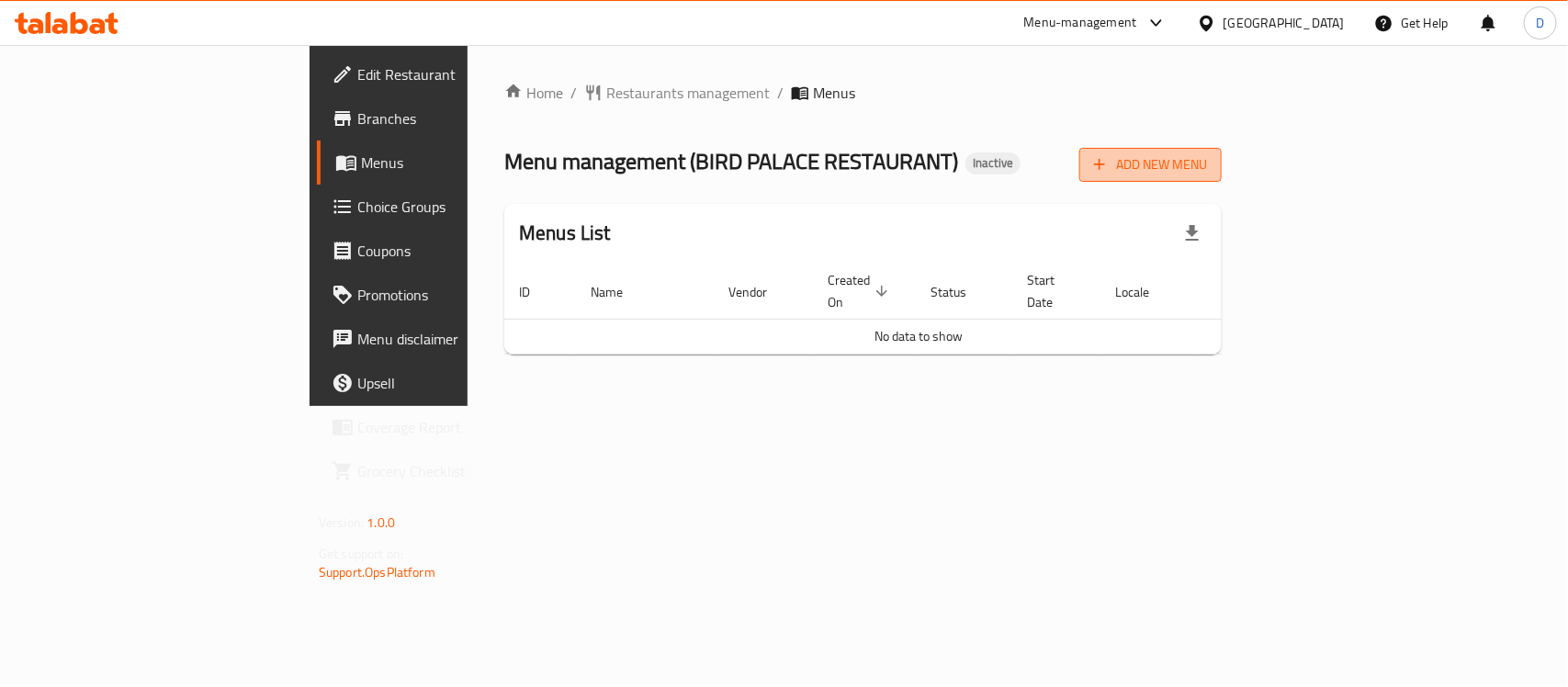
click at [1207, 170] on span "Add New Menu" at bounding box center [1151, 164] width 113 height 23
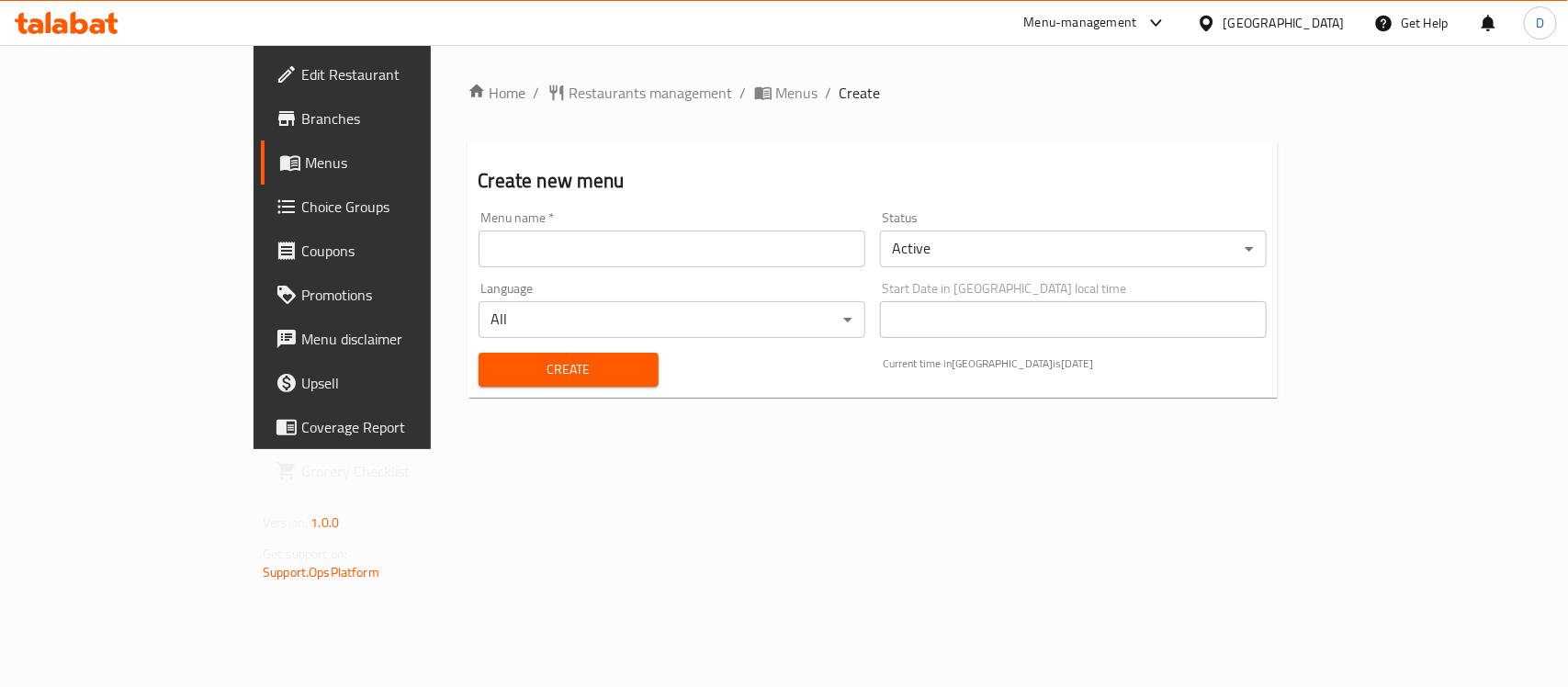
click at [612, 246] on input "text" at bounding box center [671, 249] width 387 height 37
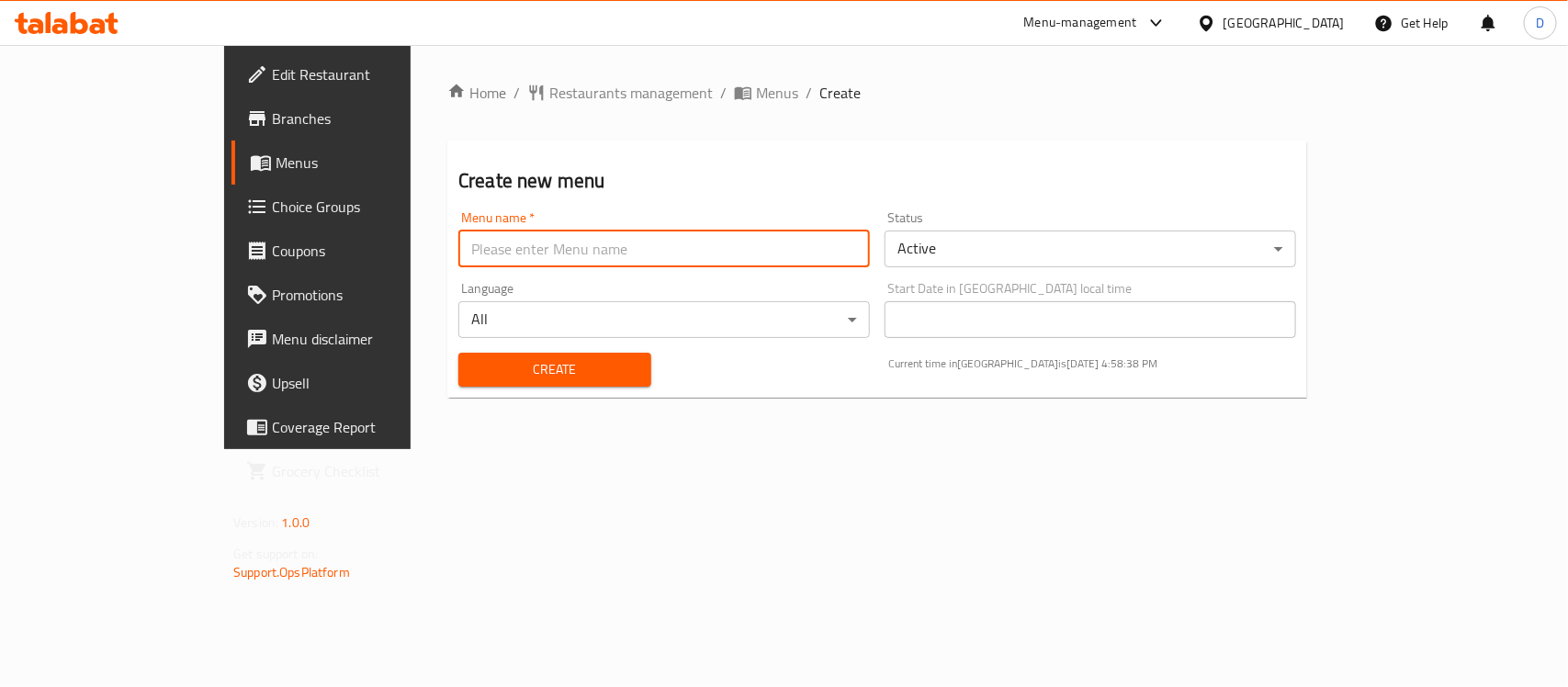
type input "menu"
click at [473, 380] on span "Create" at bounding box center [555, 369] width 163 height 23
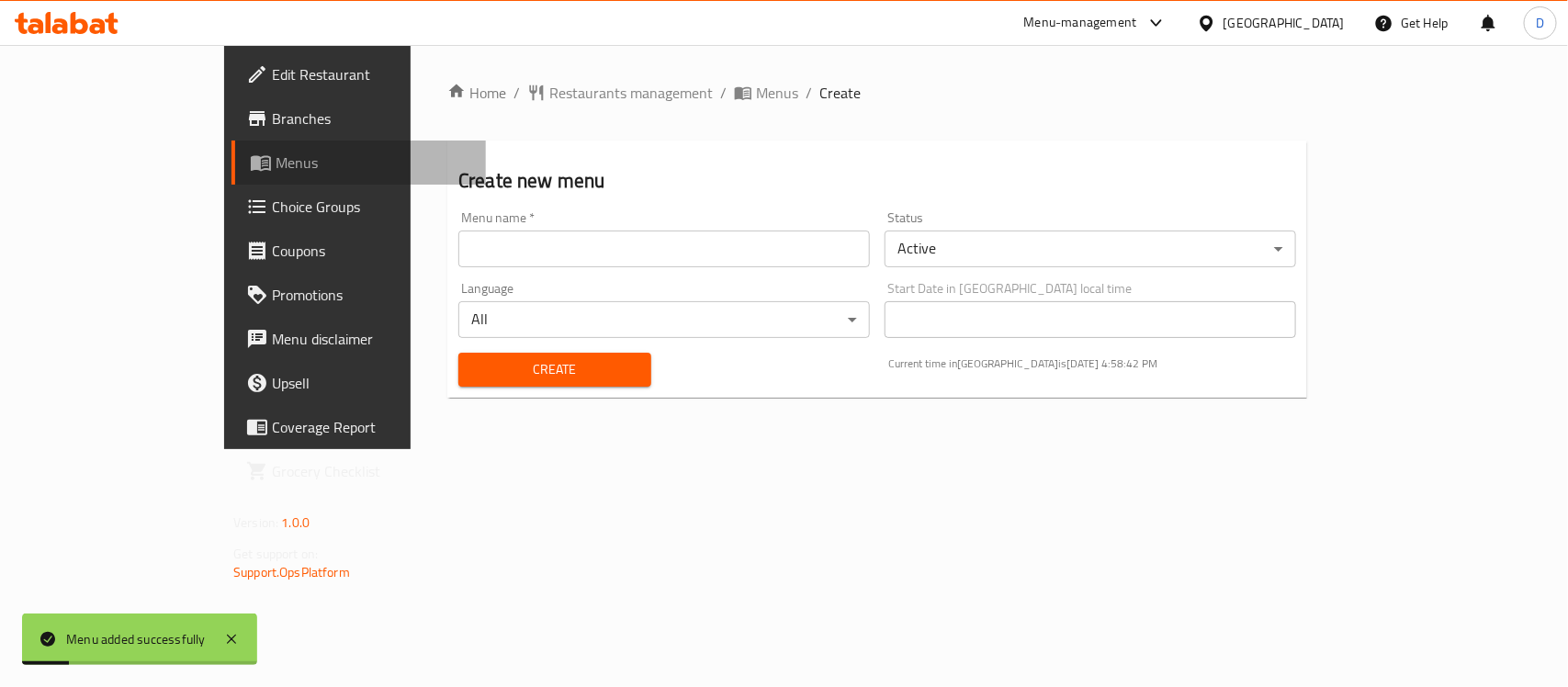
click at [275, 157] on span "Menus" at bounding box center [373, 162] width 196 height 22
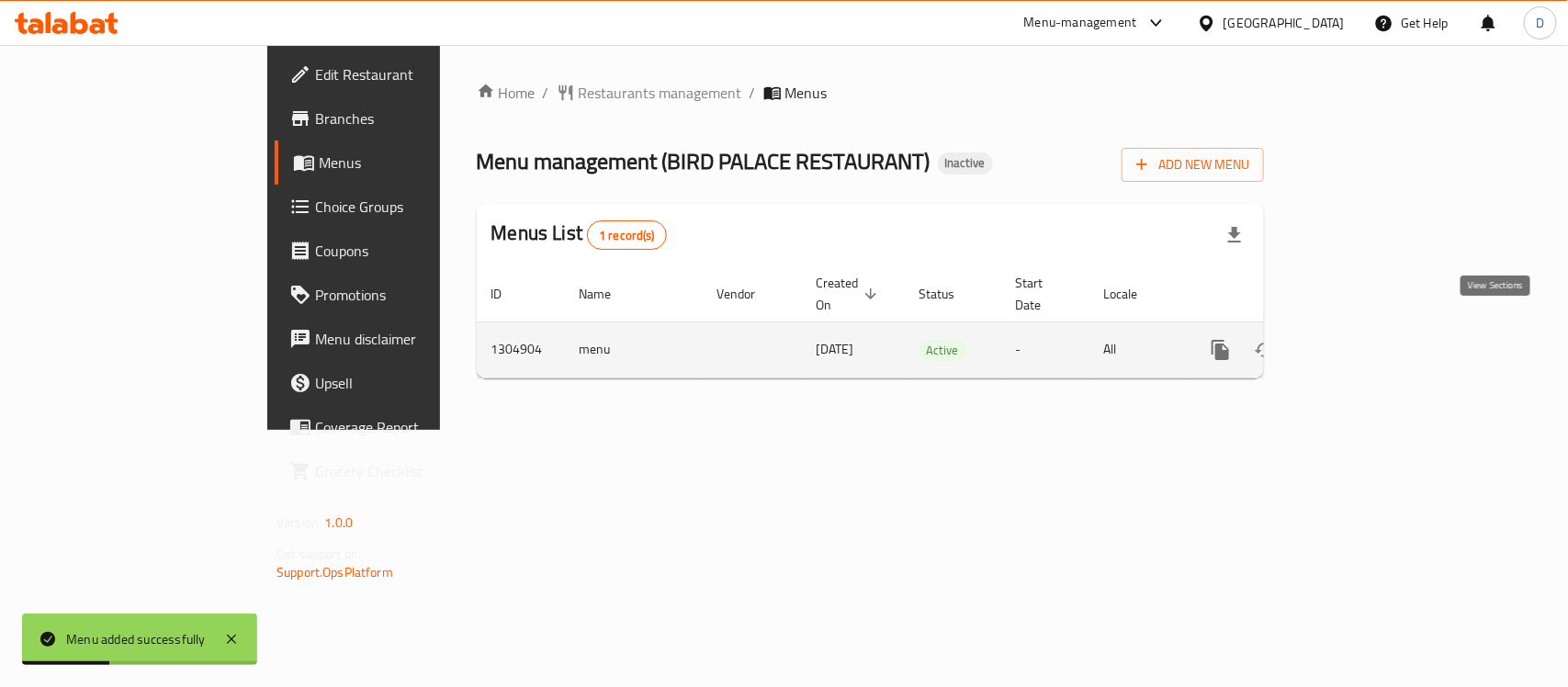
click at [1364, 339] on icon "enhanced table" at bounding box center [1353, 350] width 22 height 22
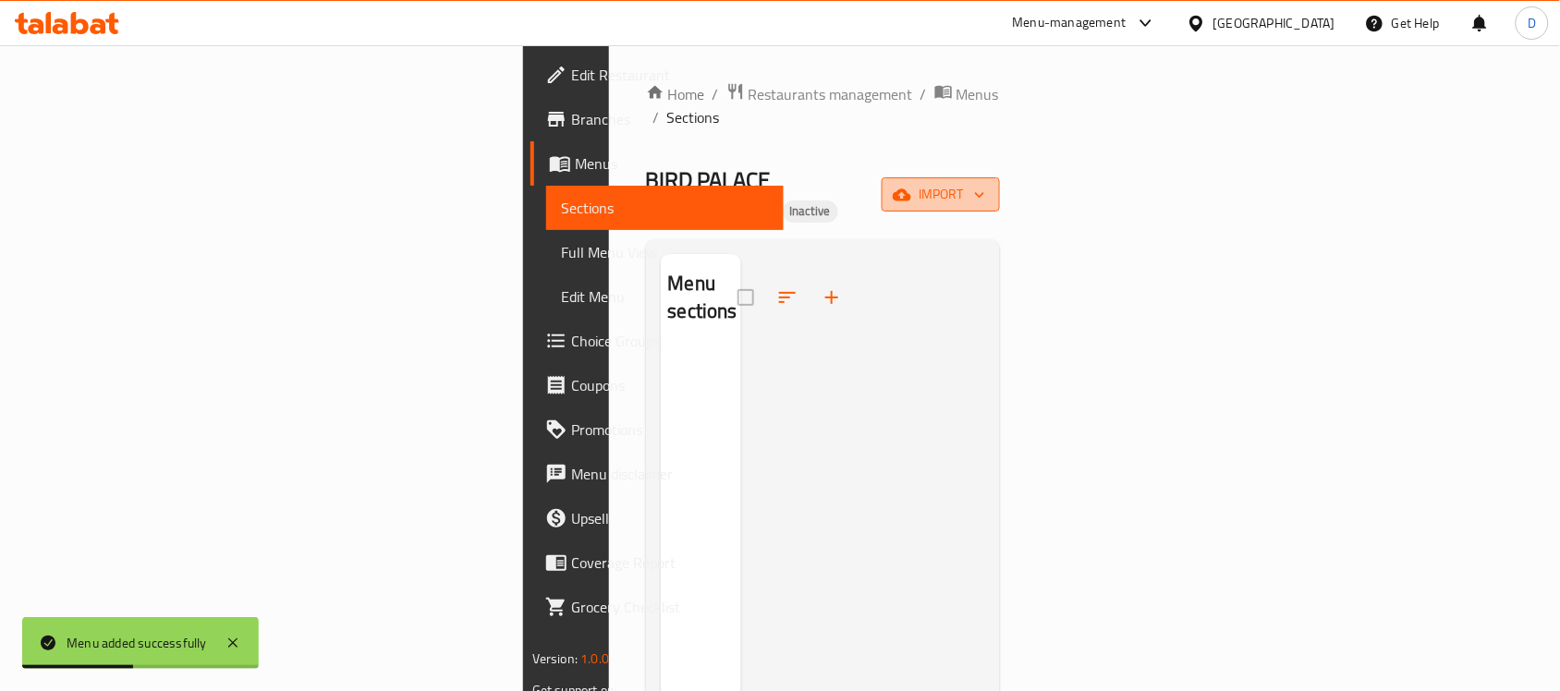
click at [985, 183] on span "import" at bounding box center [940, 194] width 89 height 23
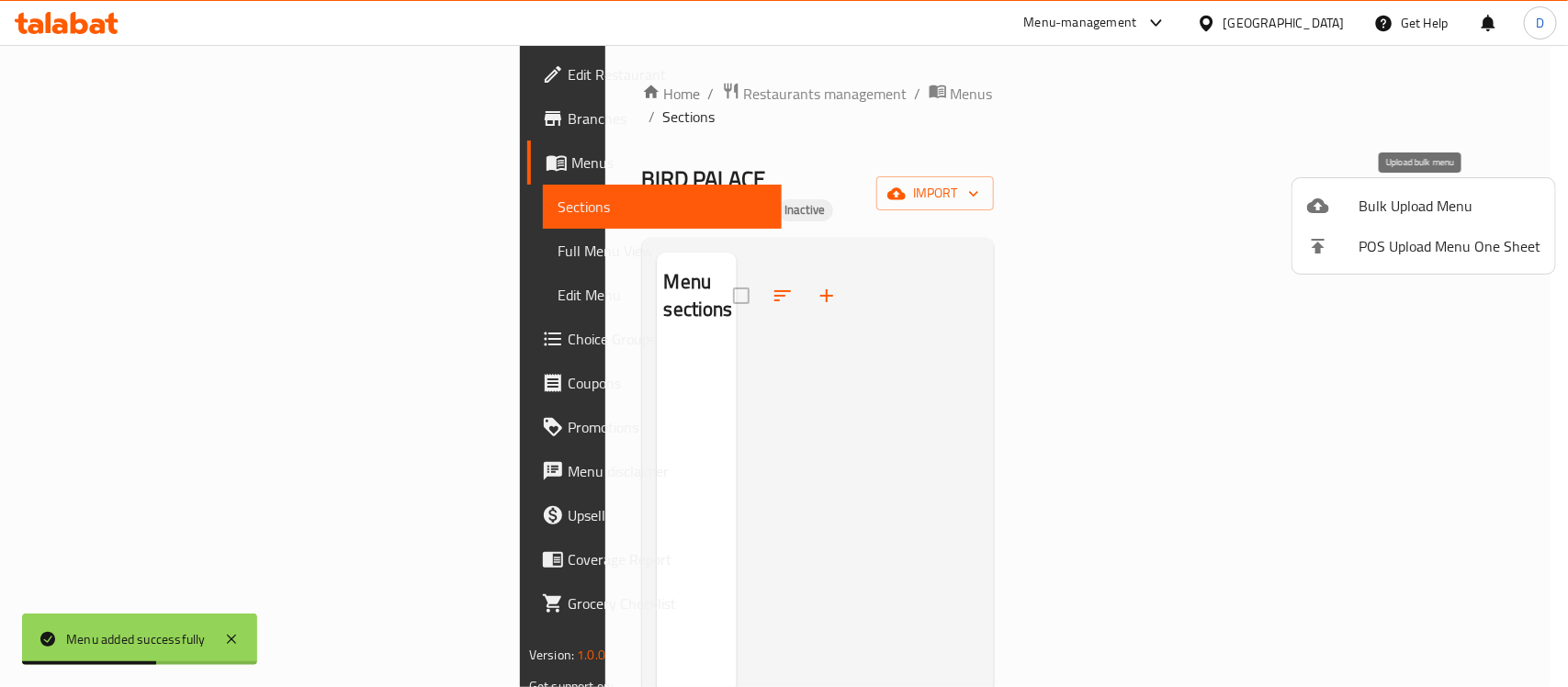
click at [1429, 198] on span "Bulk Upload Menu" at bounding box center [1450, 206] width 182 height 22
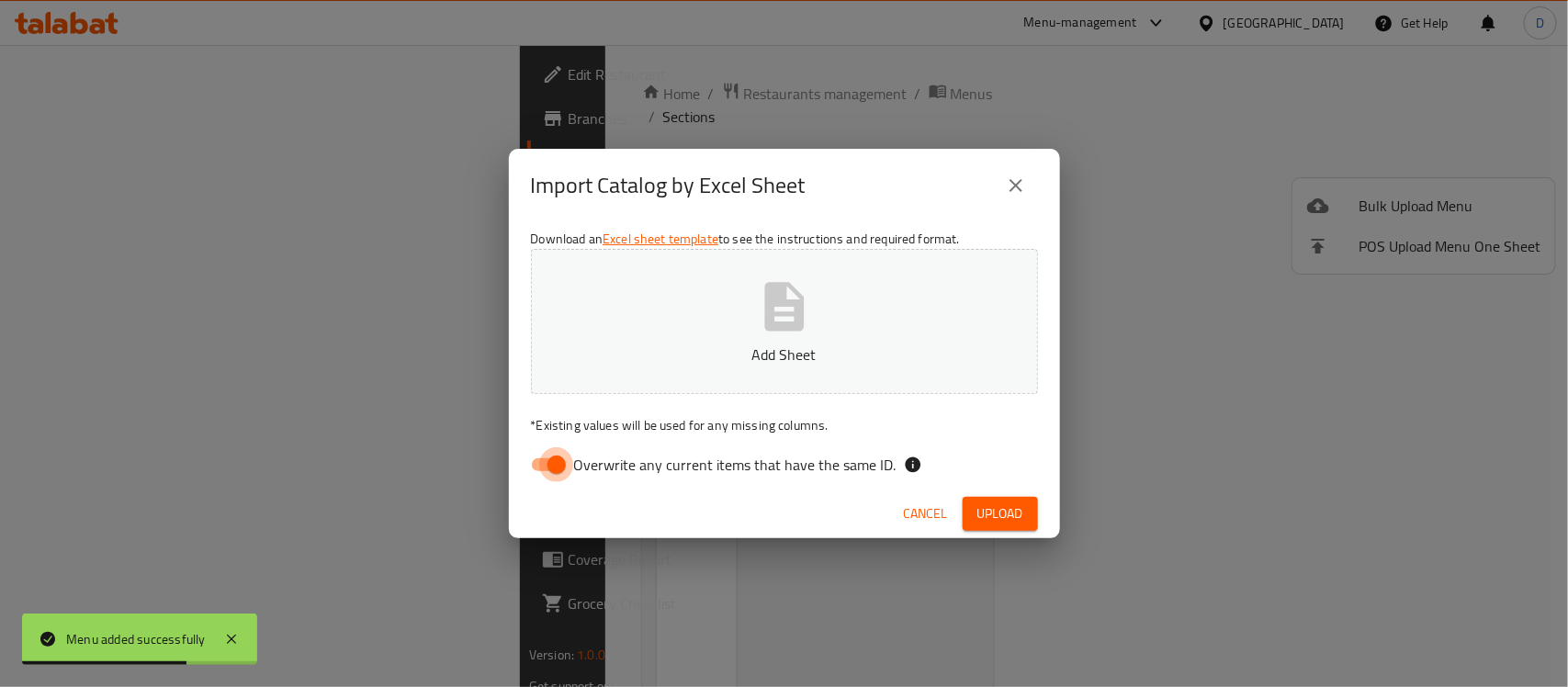
click at [534, 466] on input "Overwrite any current items that have the same ID." at bounding box center [556, 464] width 104 height 35
checkbox input "false"
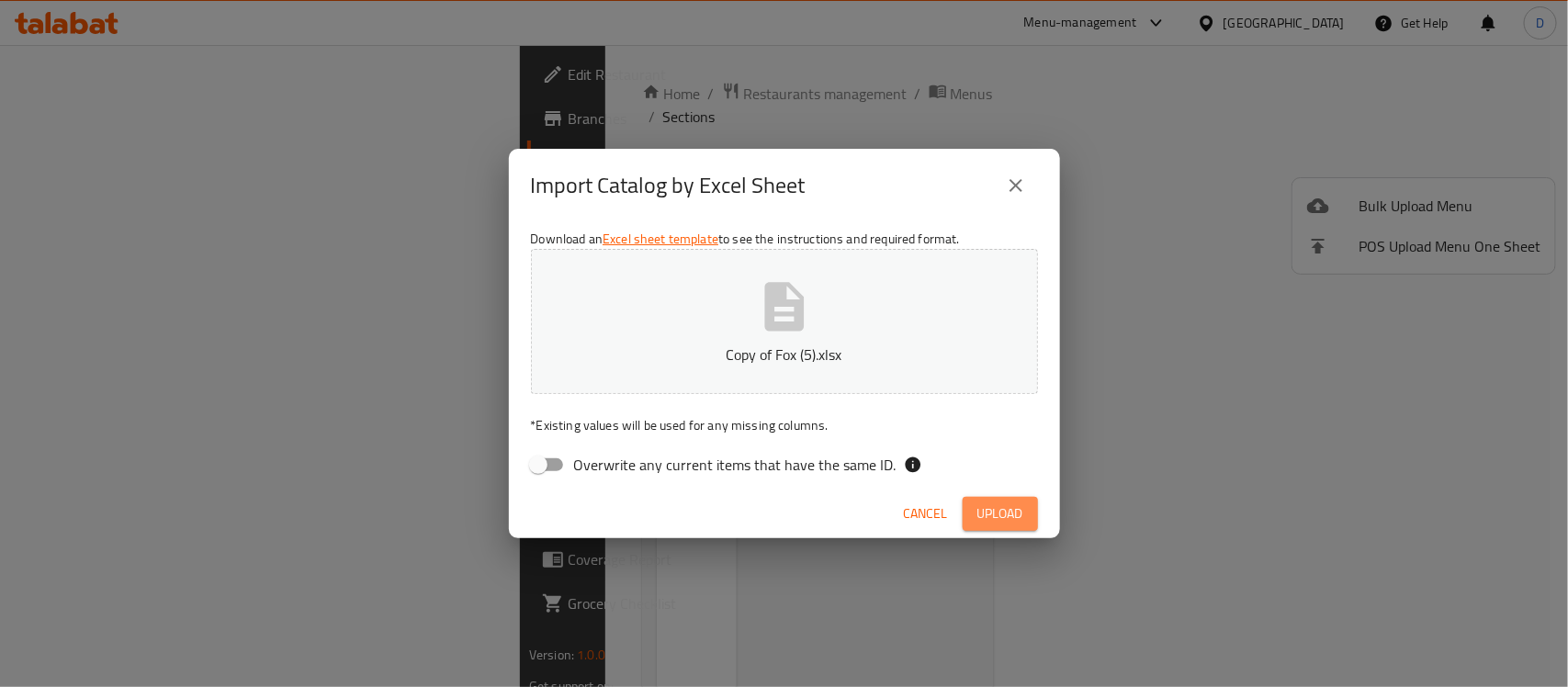
click at [1001, 513] on span "Upload" at bounding box center [1000, 513] width 46 height 23
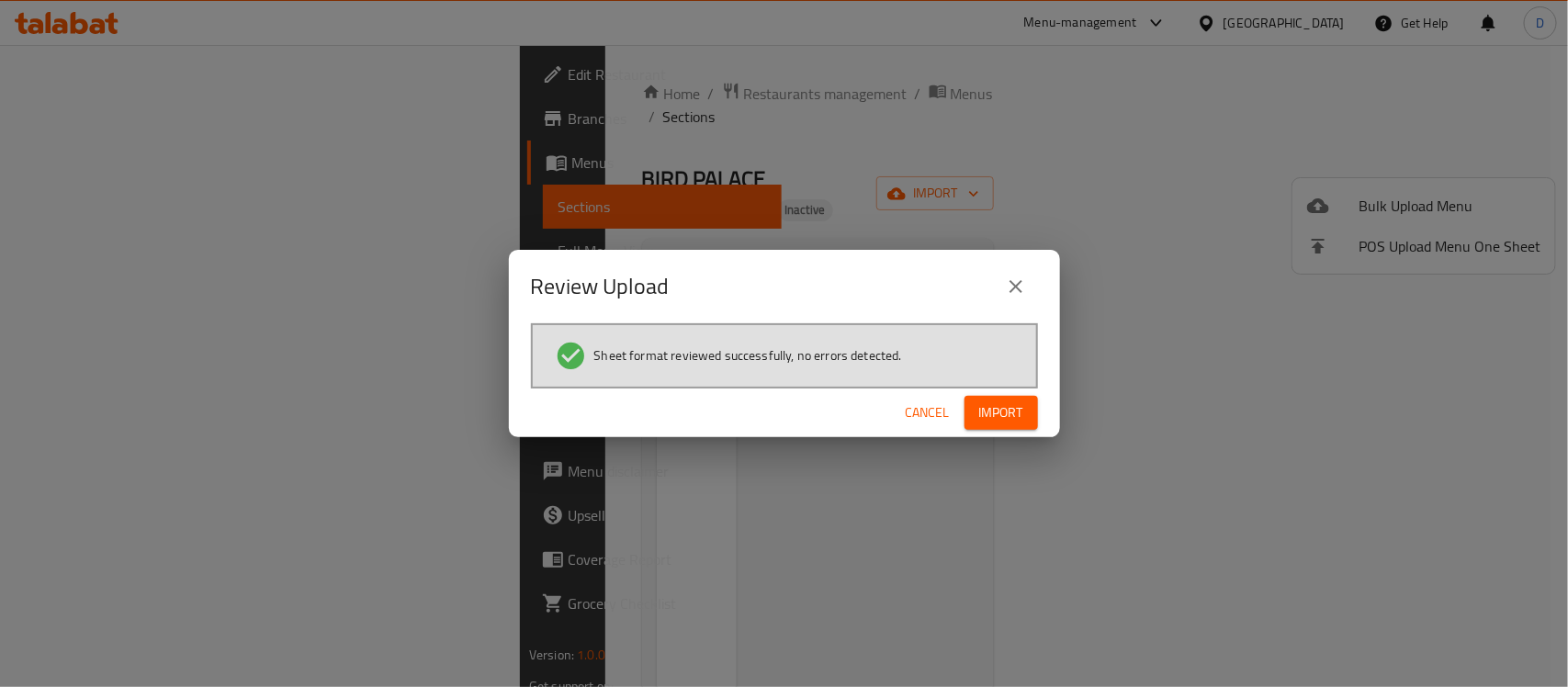
click at [1008, 402] on span "Import" at bounding box center [1001, 413] width 44 height 23
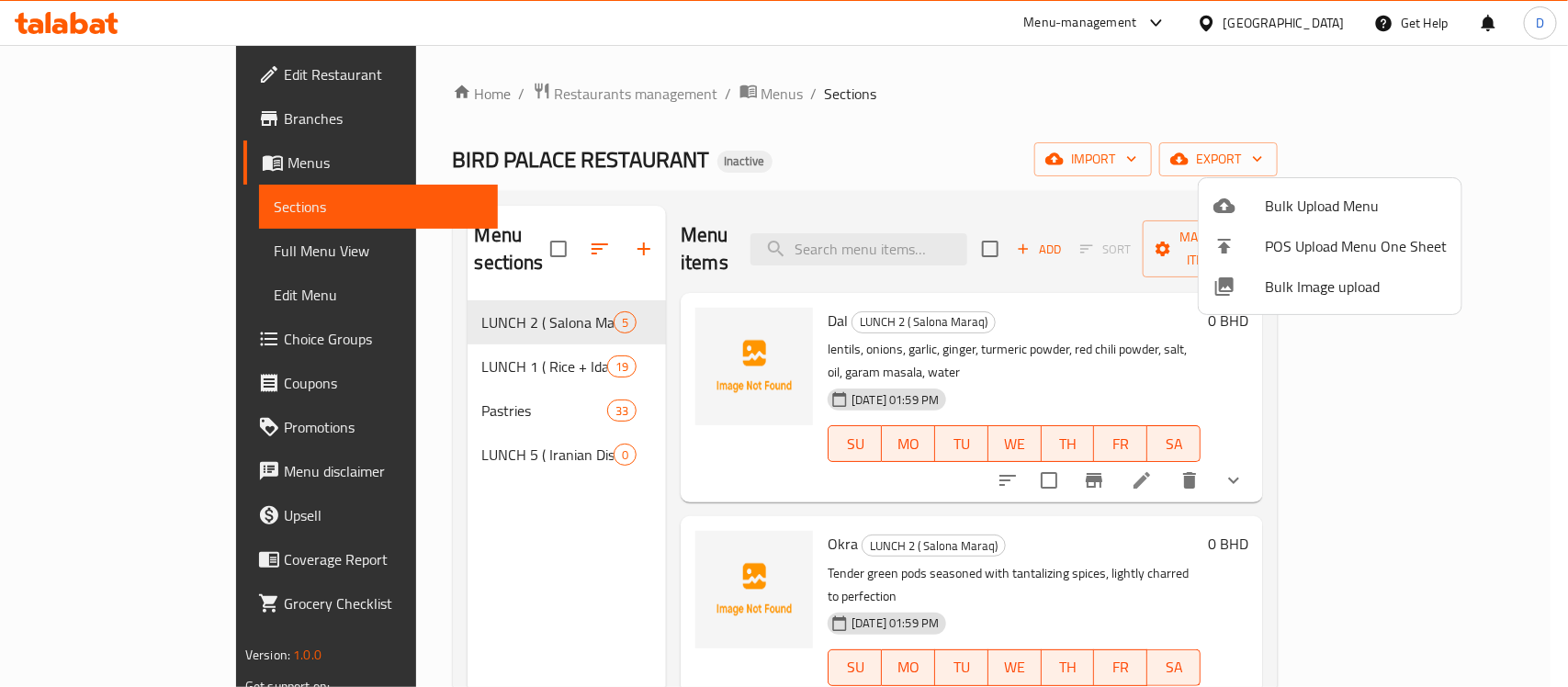
click at [461, 550] on div at bounding box center [784, 343] width 1568 height 687
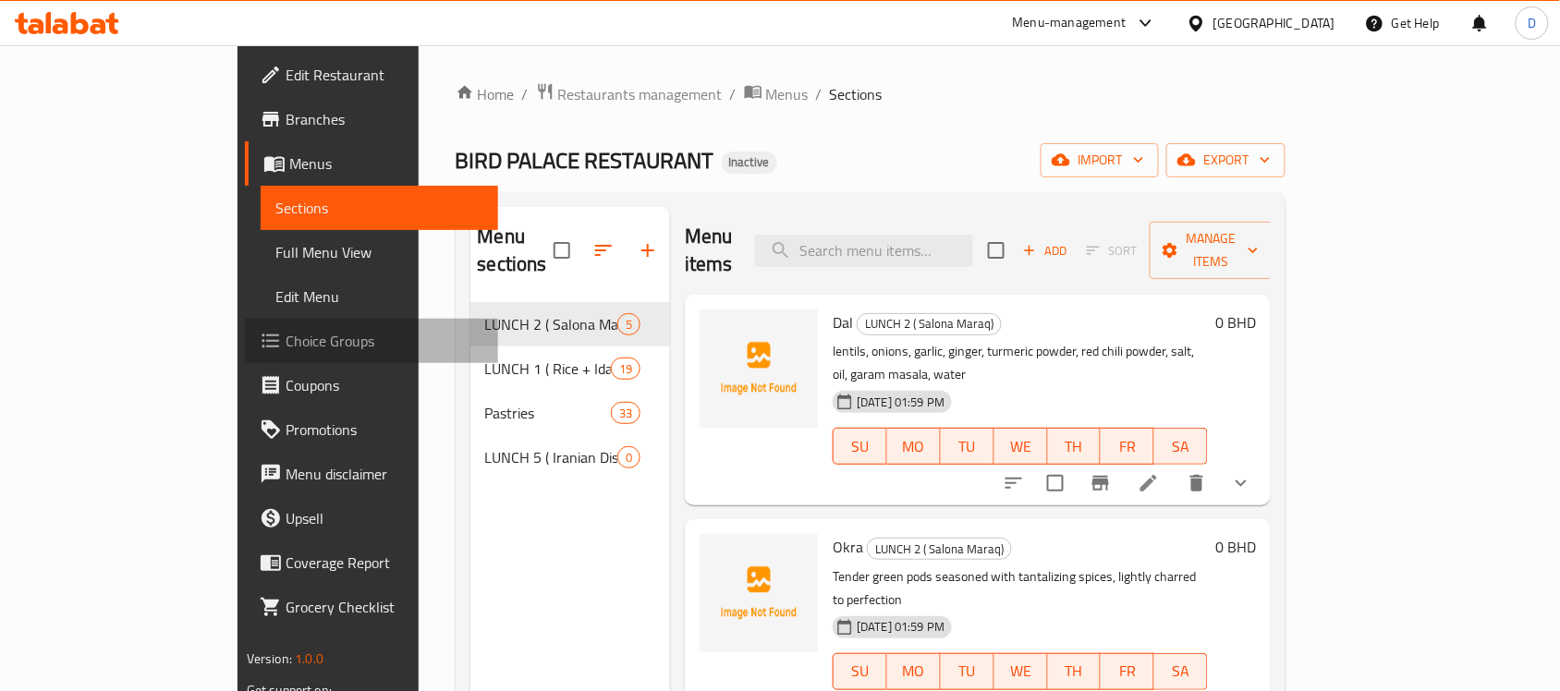
click at [286, 339] on span "Choice Groups" at bounding box center [385, 341] width 198 height 22
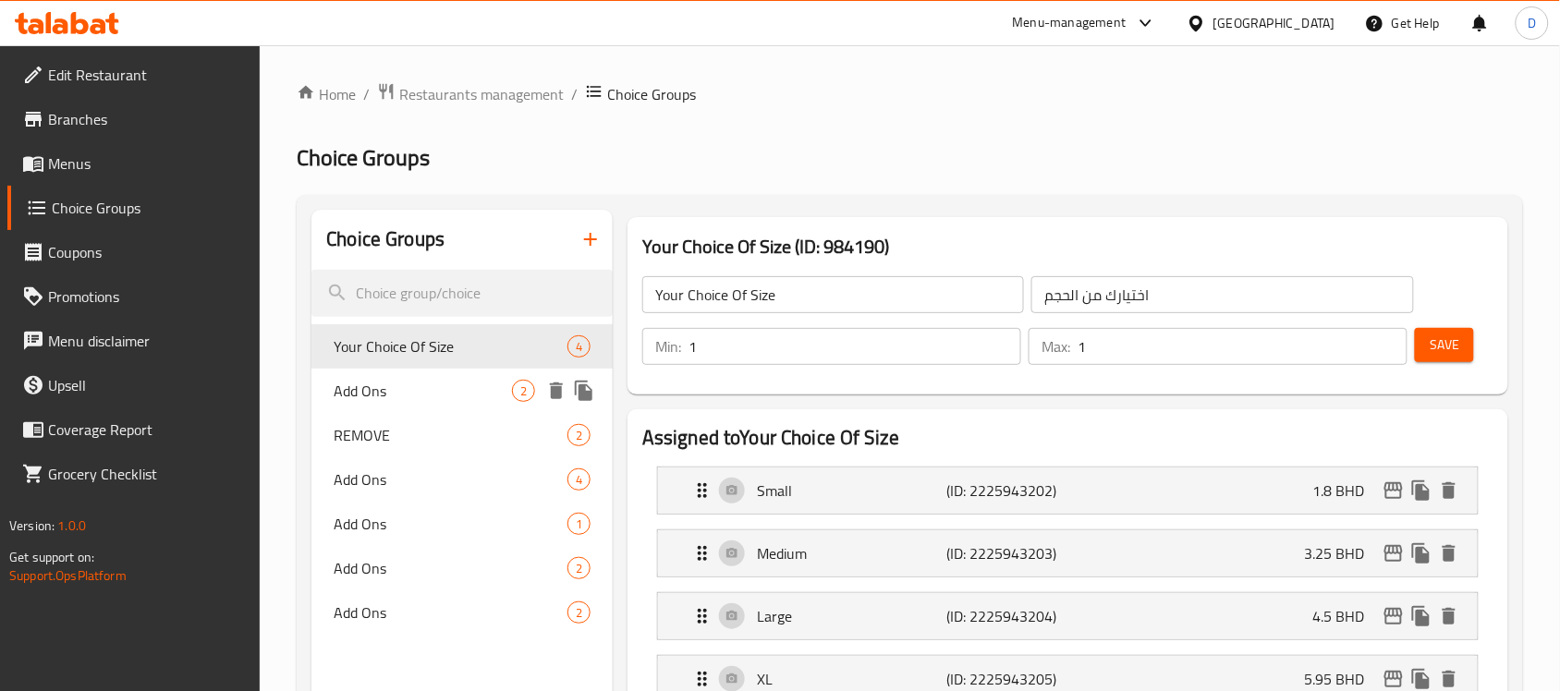
click at [379, 396] on span "Add Ons" at bounding box center [423, 391] width 178 height 22
type input "Add Ons"
type input "الاضافات"
type input "0"
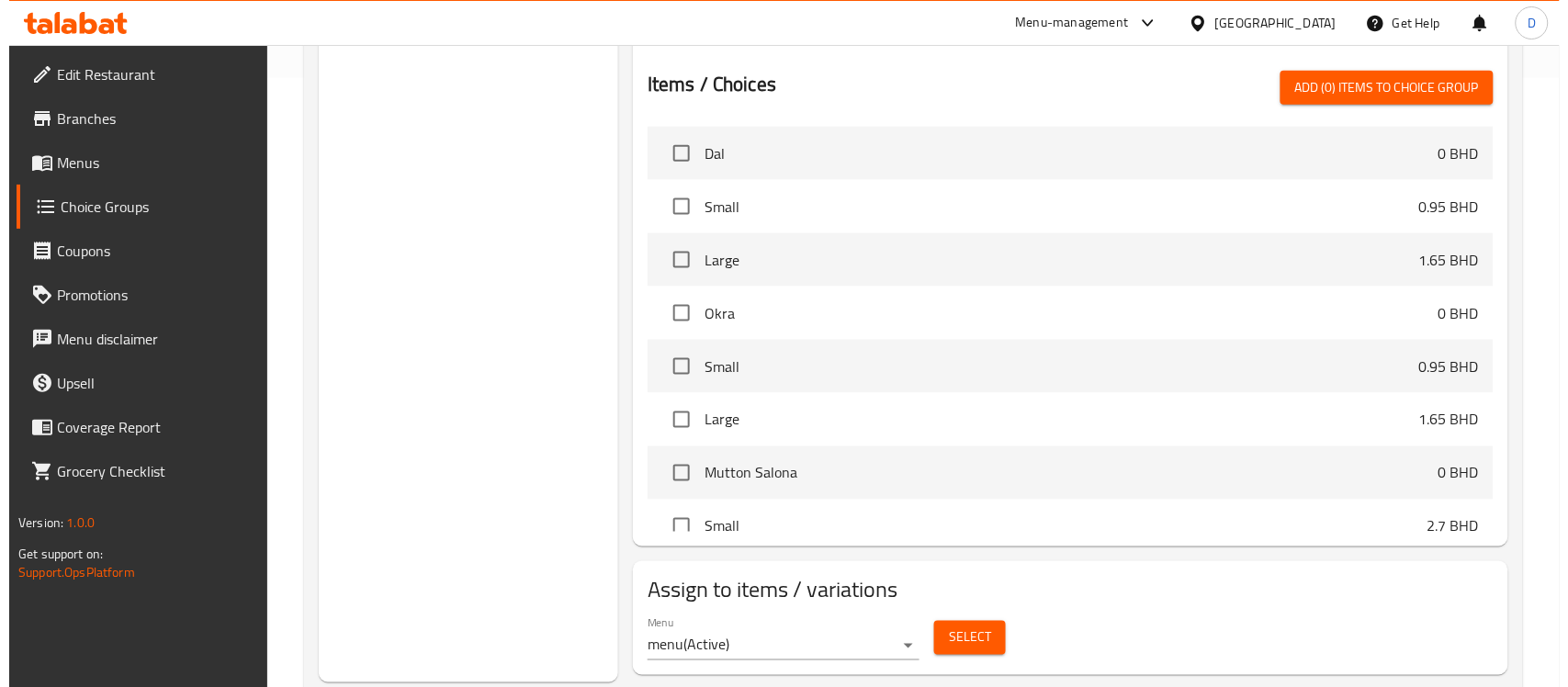
scroll to position [657, 0]
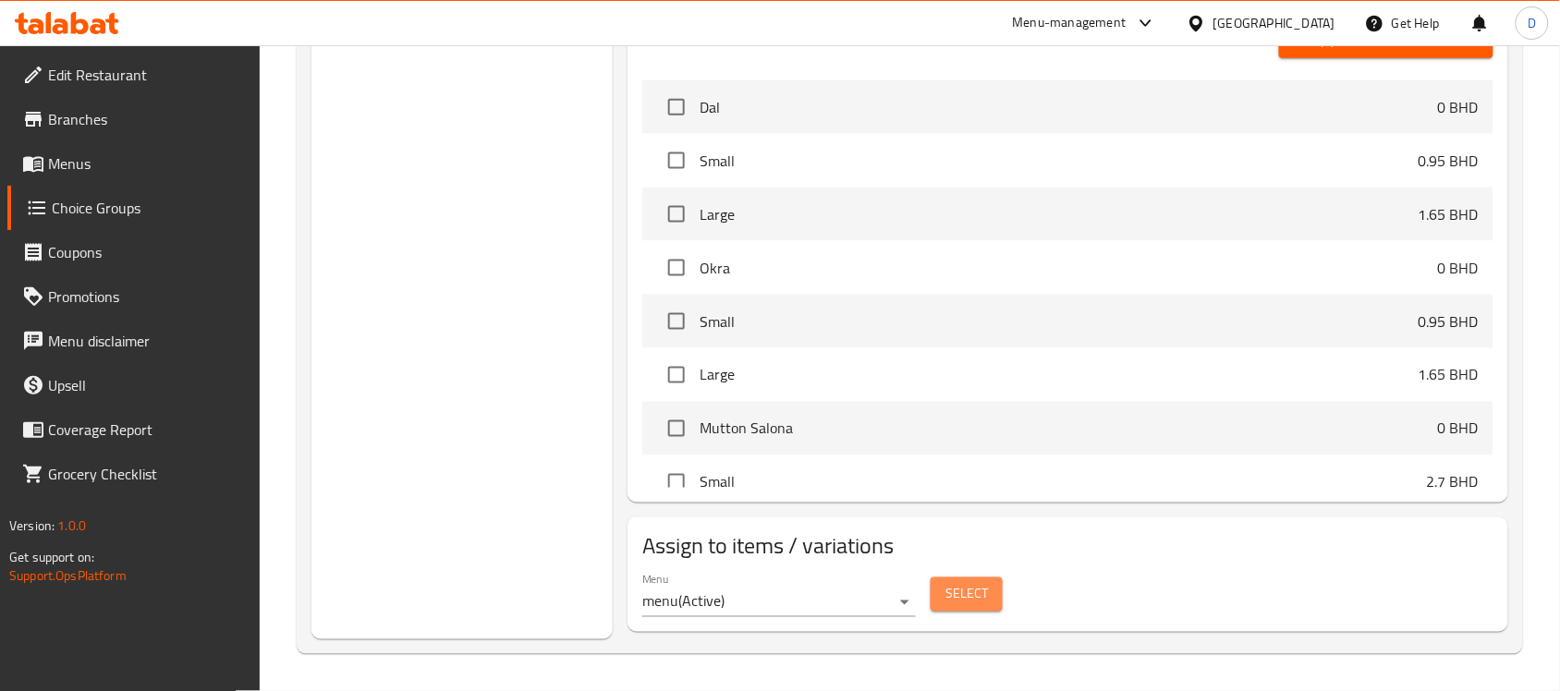
click at [957, 592] on span "Select" at bounding box center [966, 594] width 43 height 23
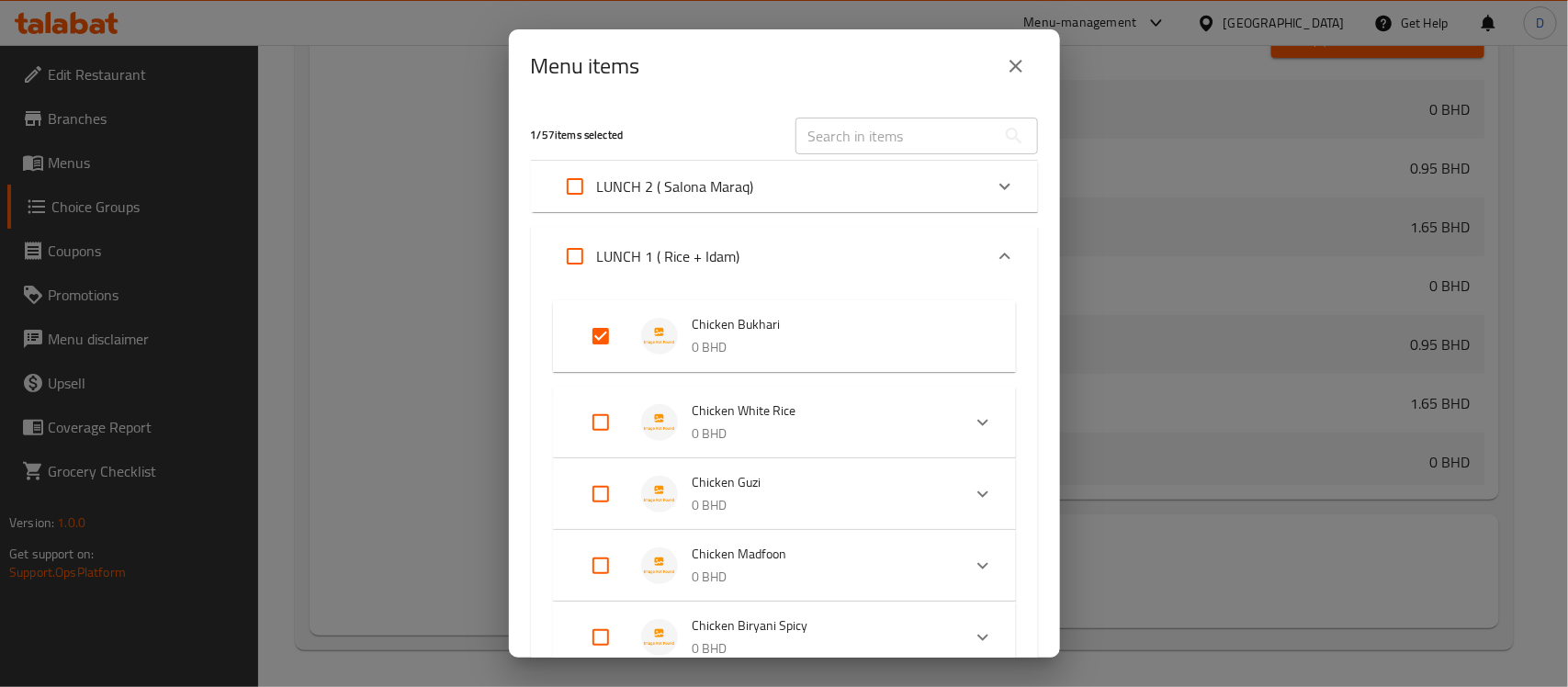
scroll to position [115, 0]
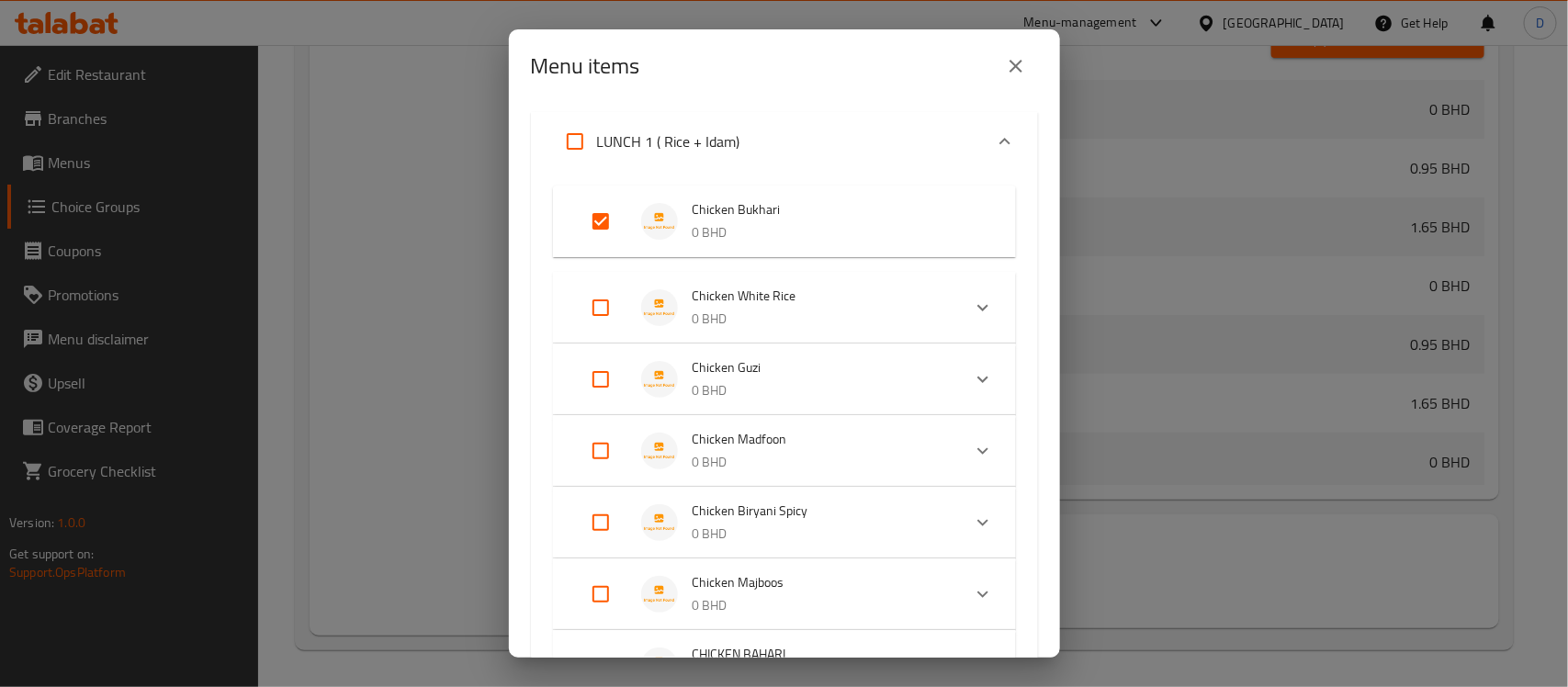
click at [600, 308] on input "Expand" at bounding box center [601, 307] width 44 height 44
checkbox input "true"
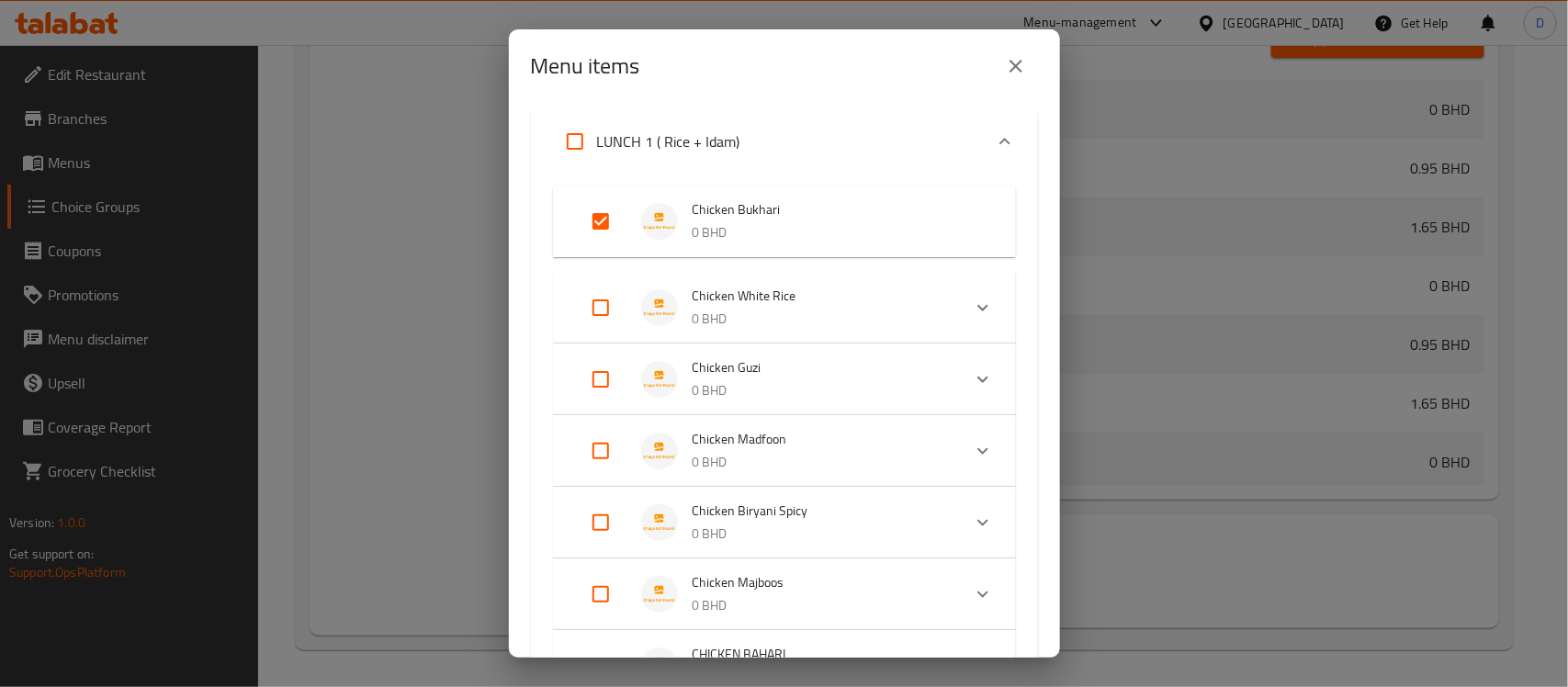
checkbox input "true"
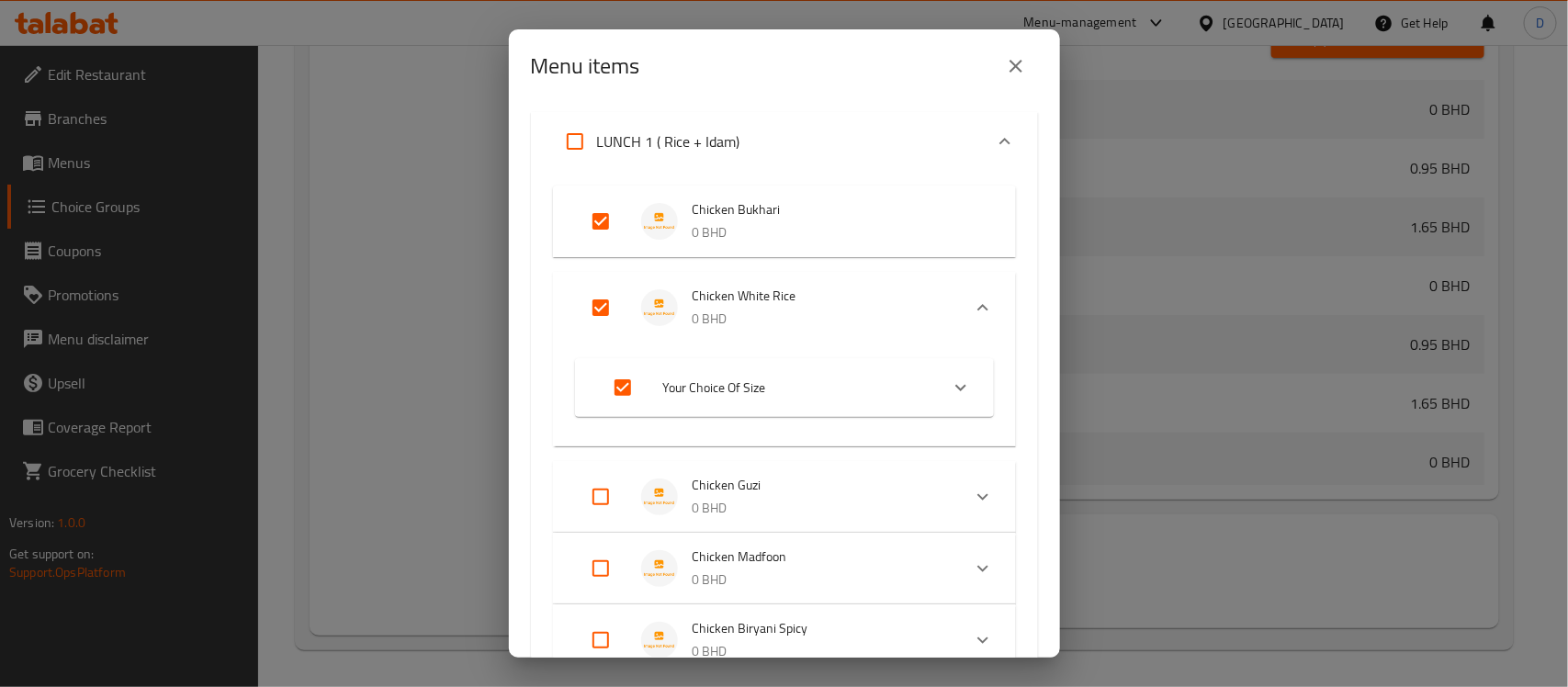
scroll to position [230, 0]
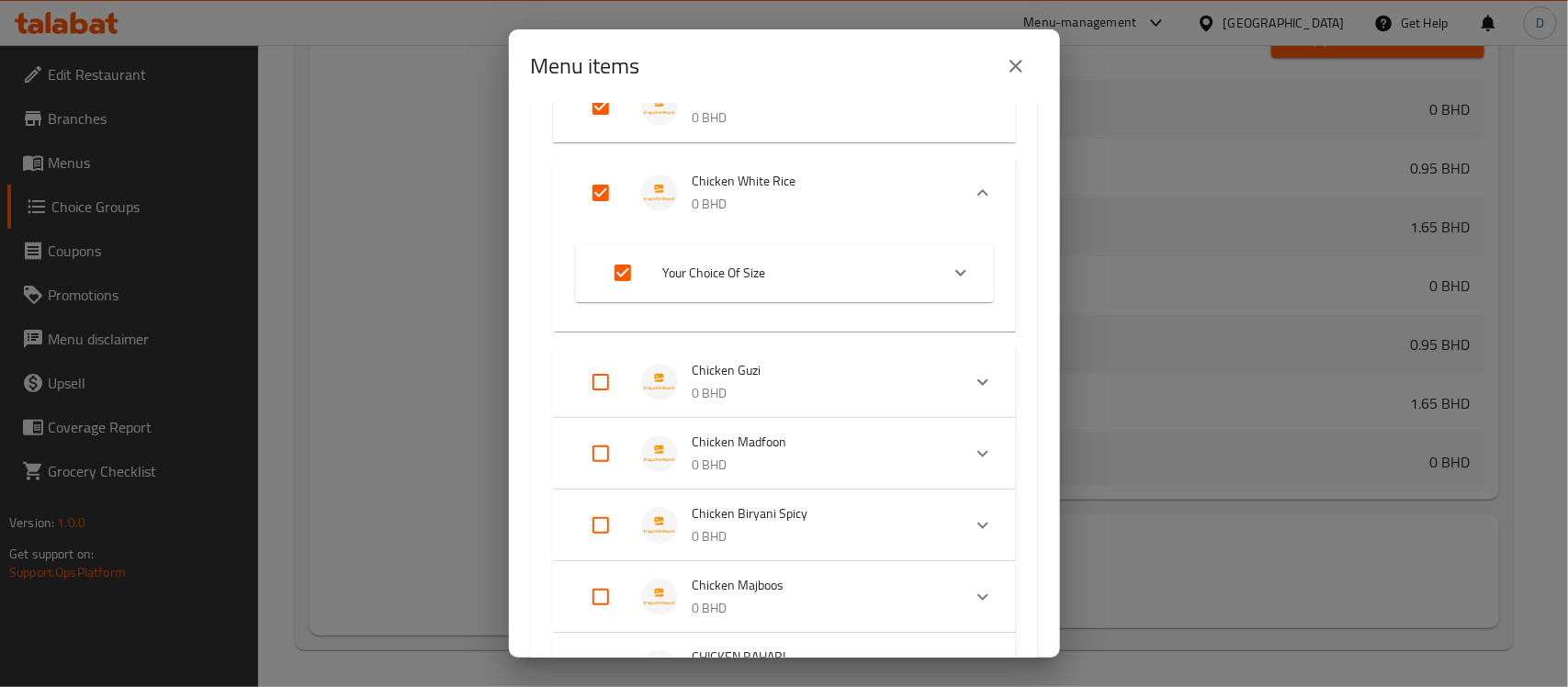
click at [607, 387] on input "Expand" at bounding box center [601, 382] width 44 height 44
checkbox input "true"
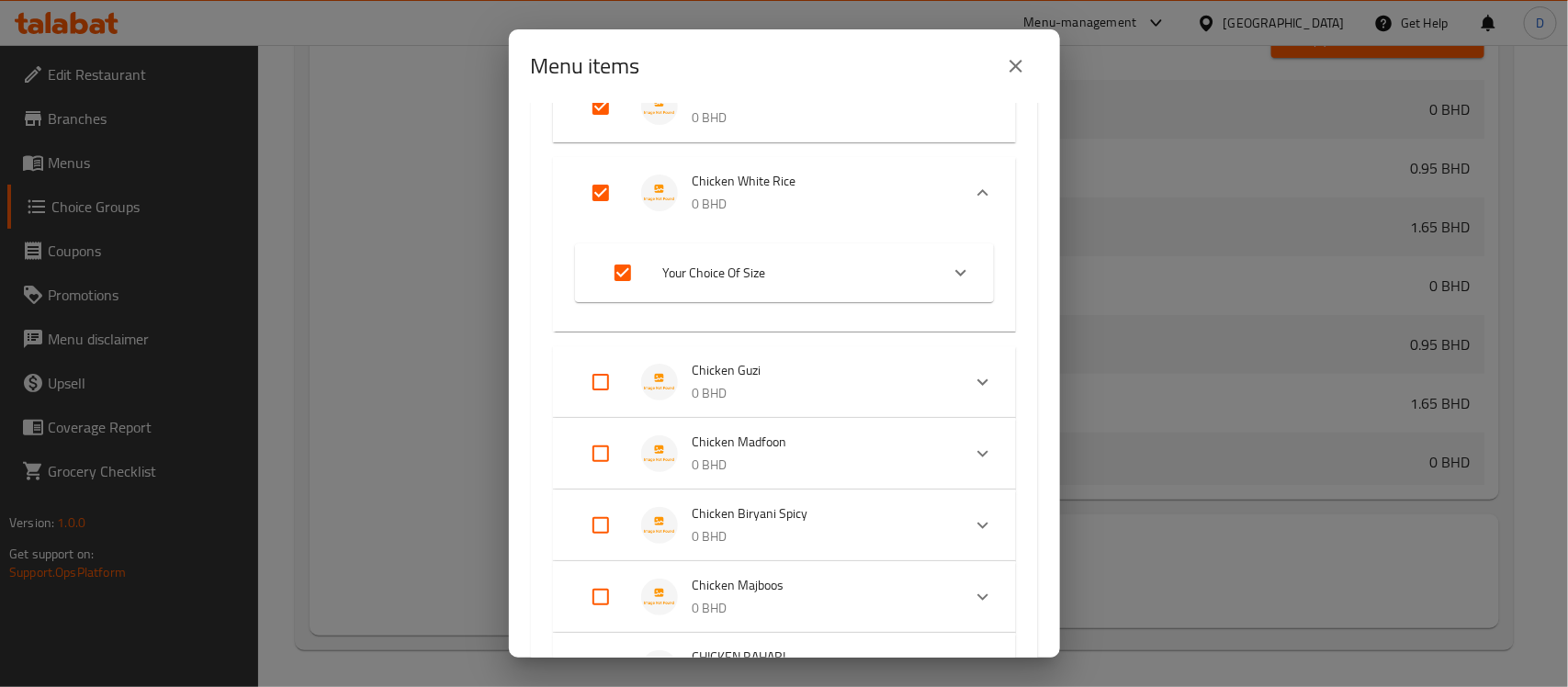
checkbox input "true"
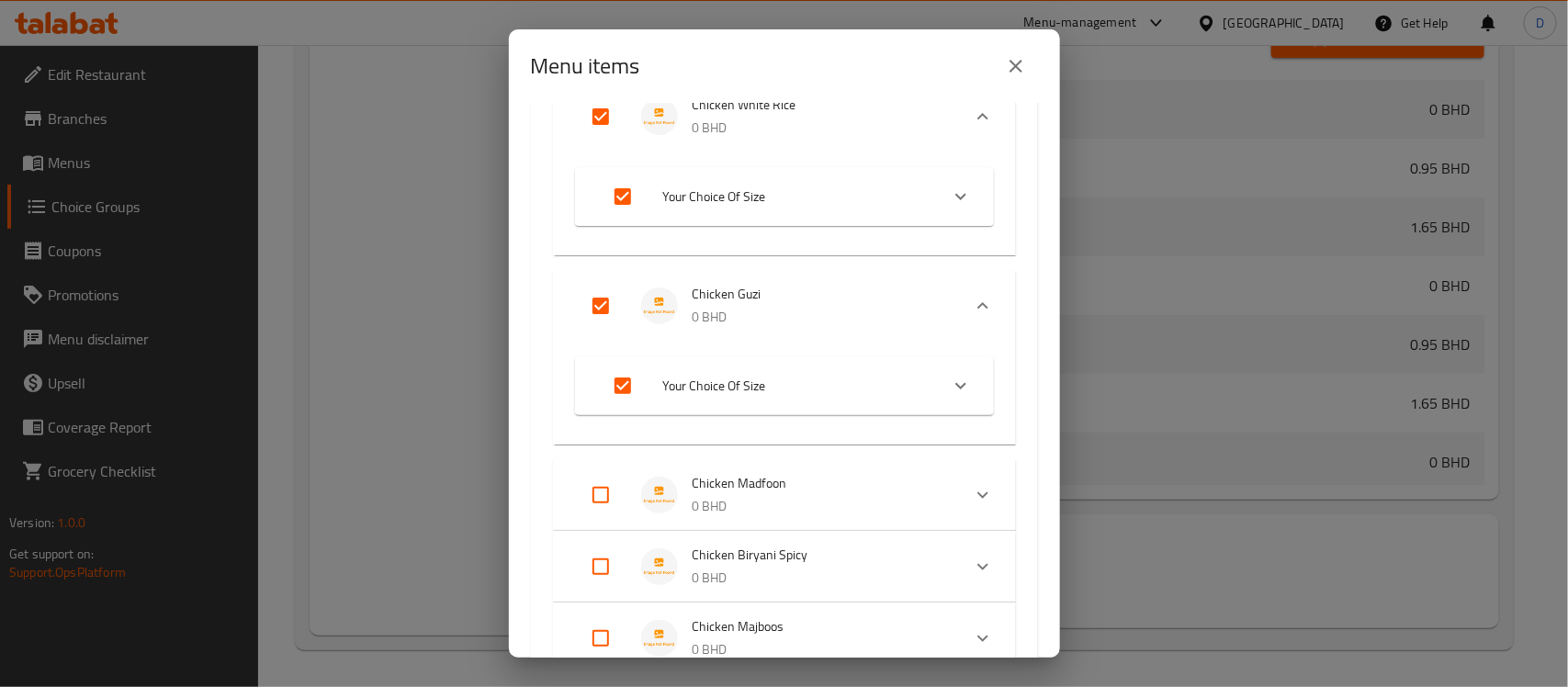
scroll to position [345, 0]
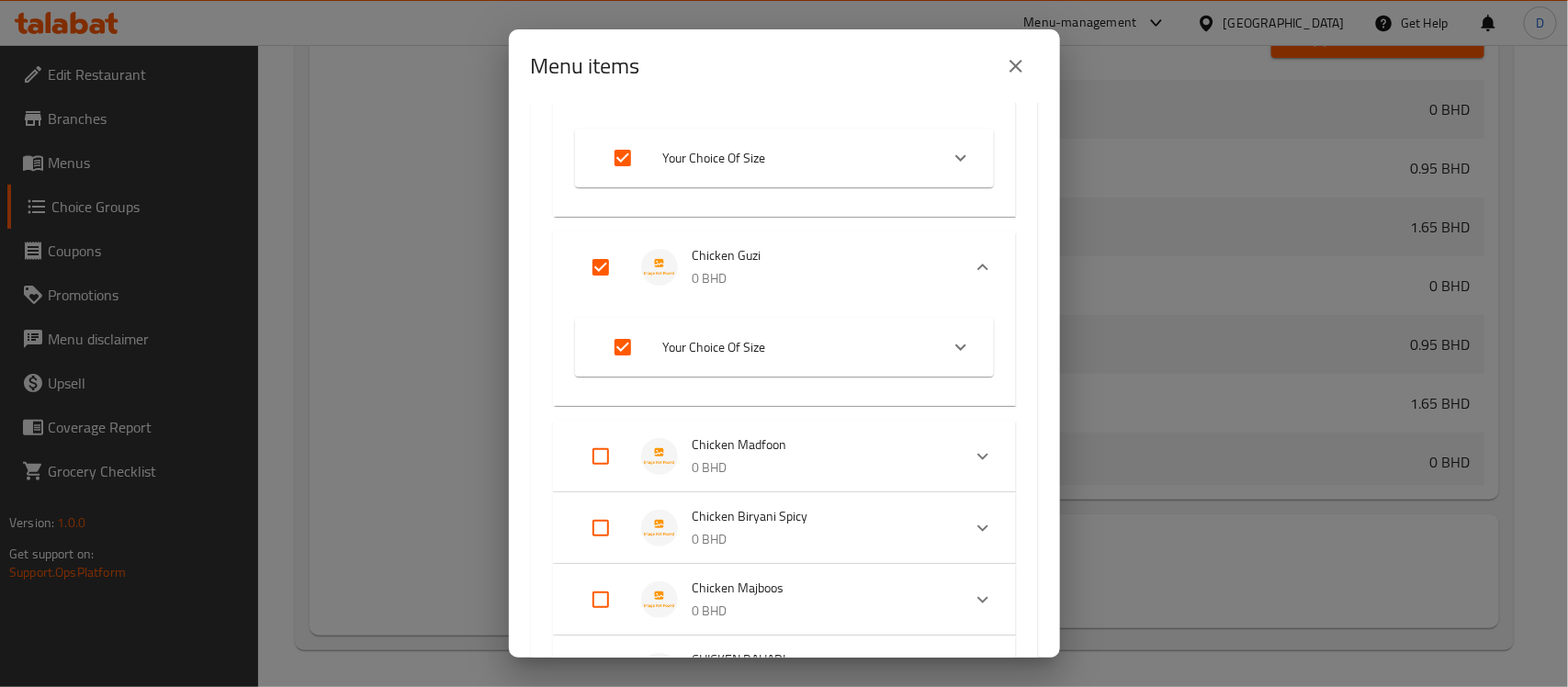
click at [603, 454] on input "Expand" at bounding box center [601, 456] width 44 height 44
checkbox input "true"
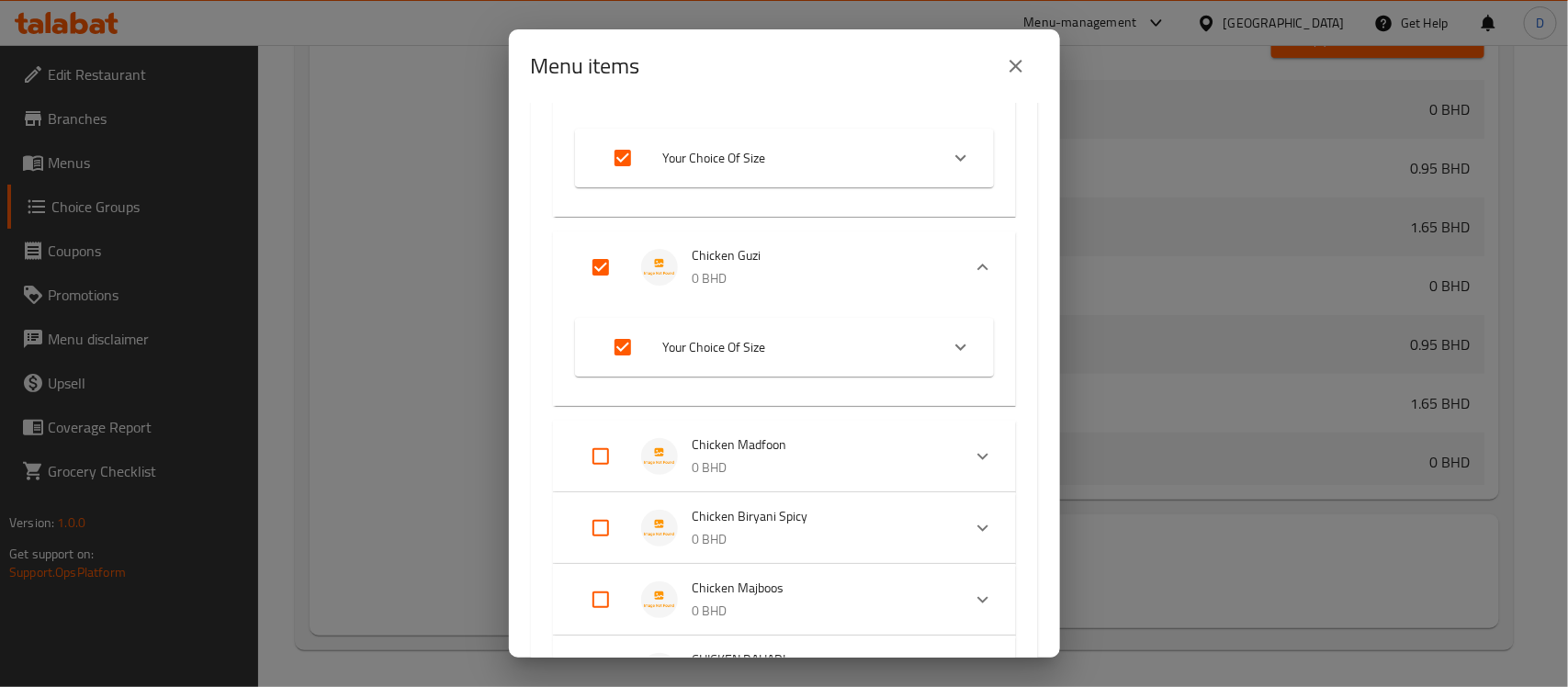
checkbox input "true"
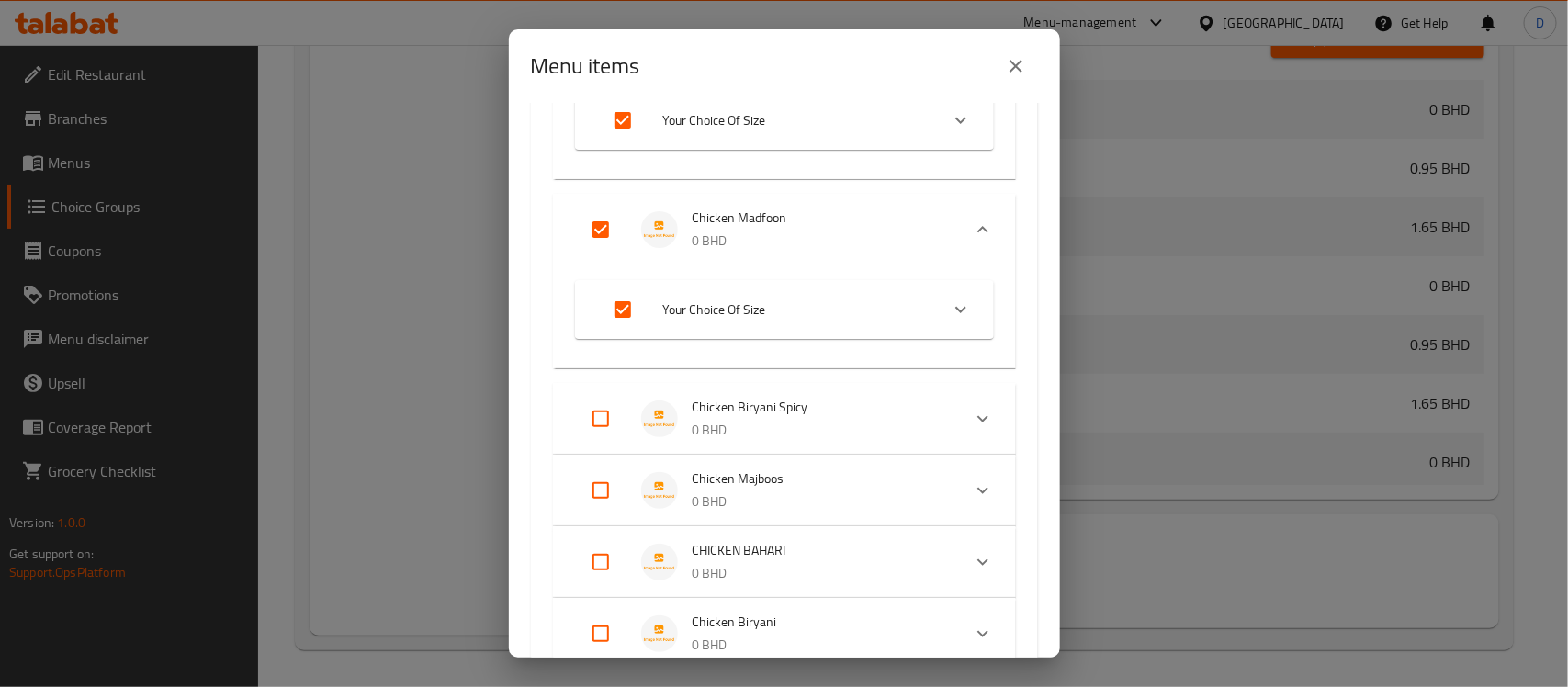
scroll to position [575, 0]
click at [593, 414] on input "Expand" at bounding box center [601, 416] width 44 height 44
checkbox input "true"
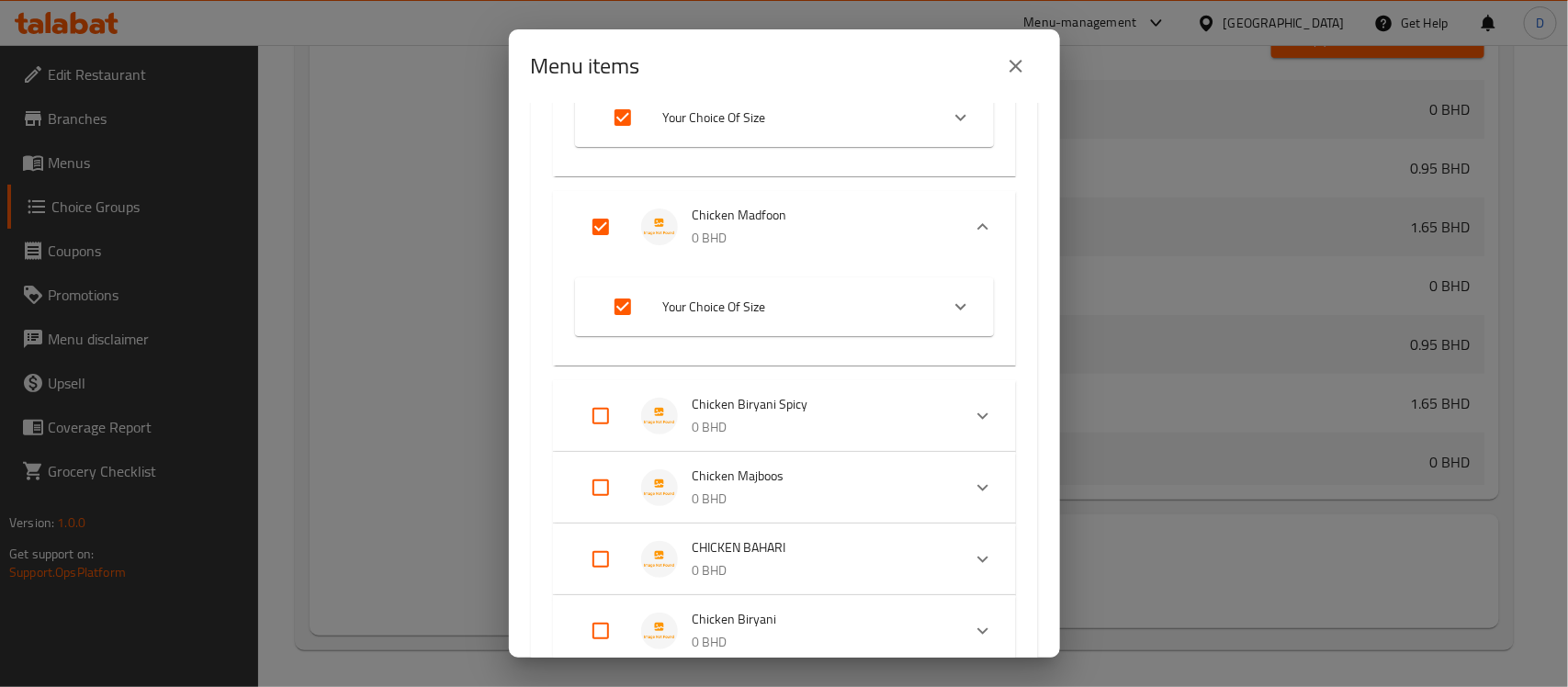
checkbox input "true"
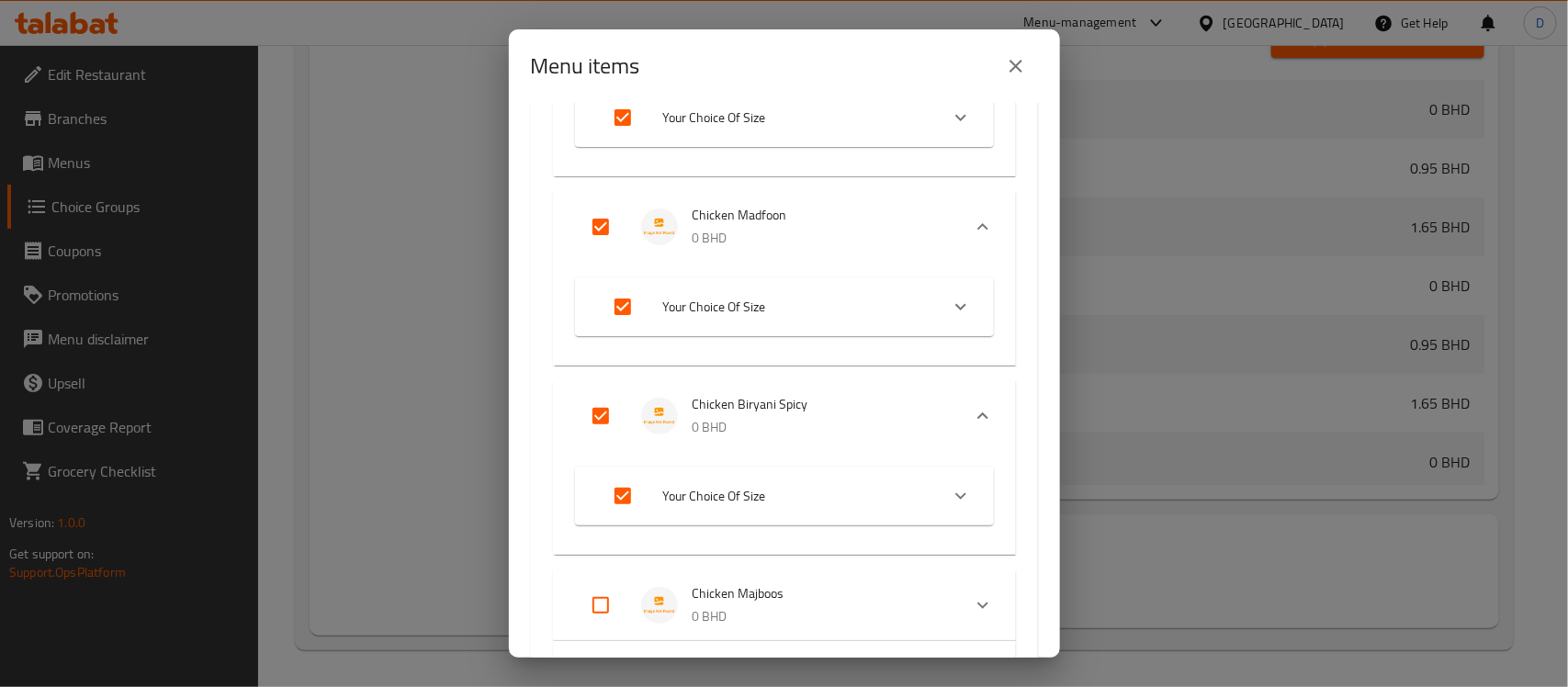
scroll to position [689, 0]
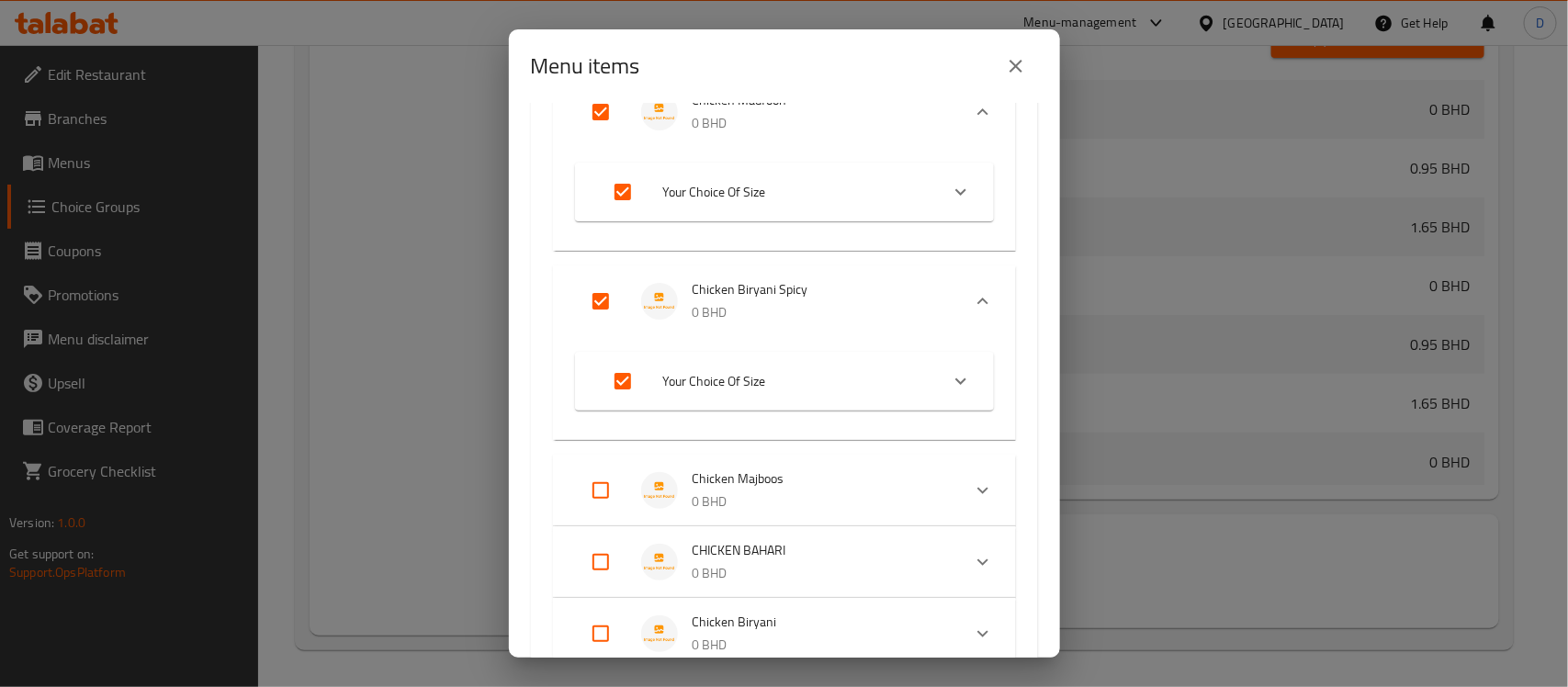
click at [590, 485] on input "Expand" at bounding box center [601, 490] width 44 height 44
checkbox input "true"
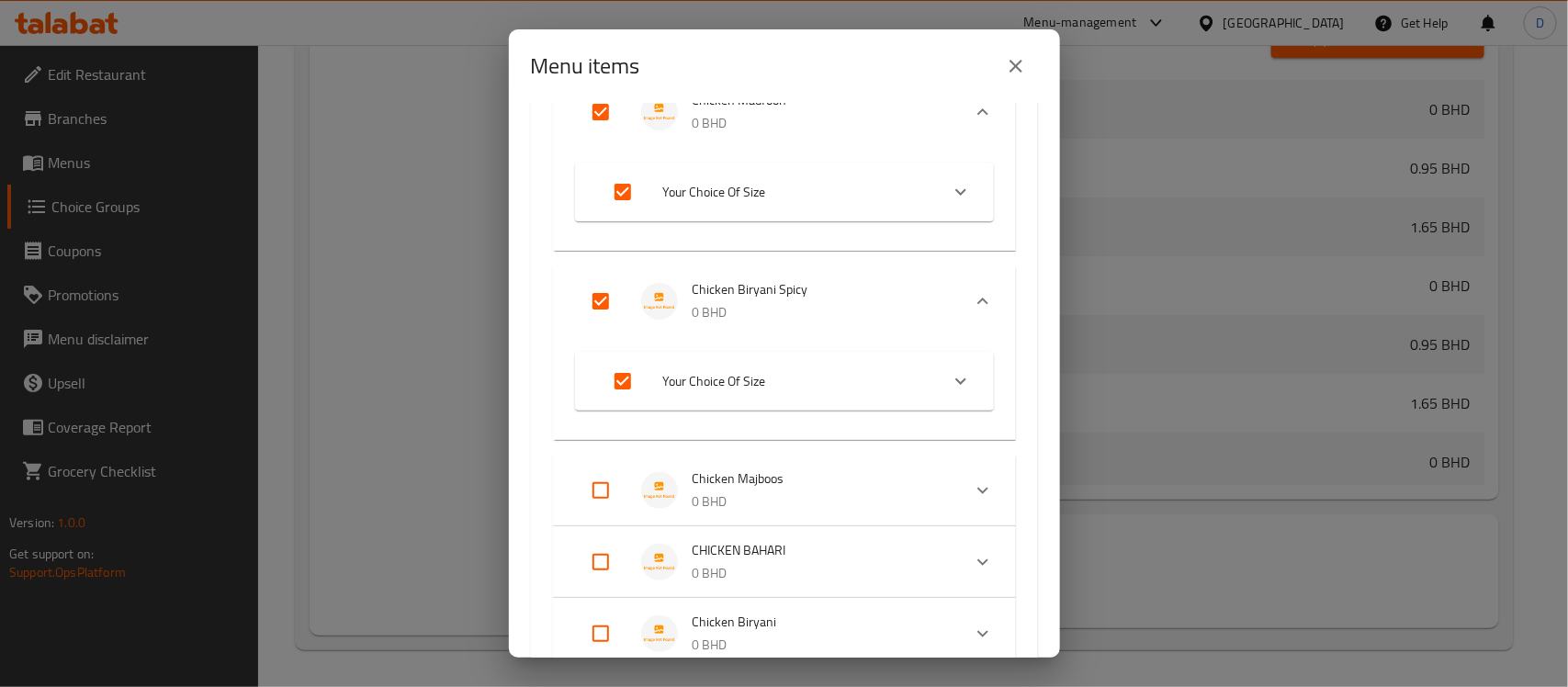
checkbox input "true"
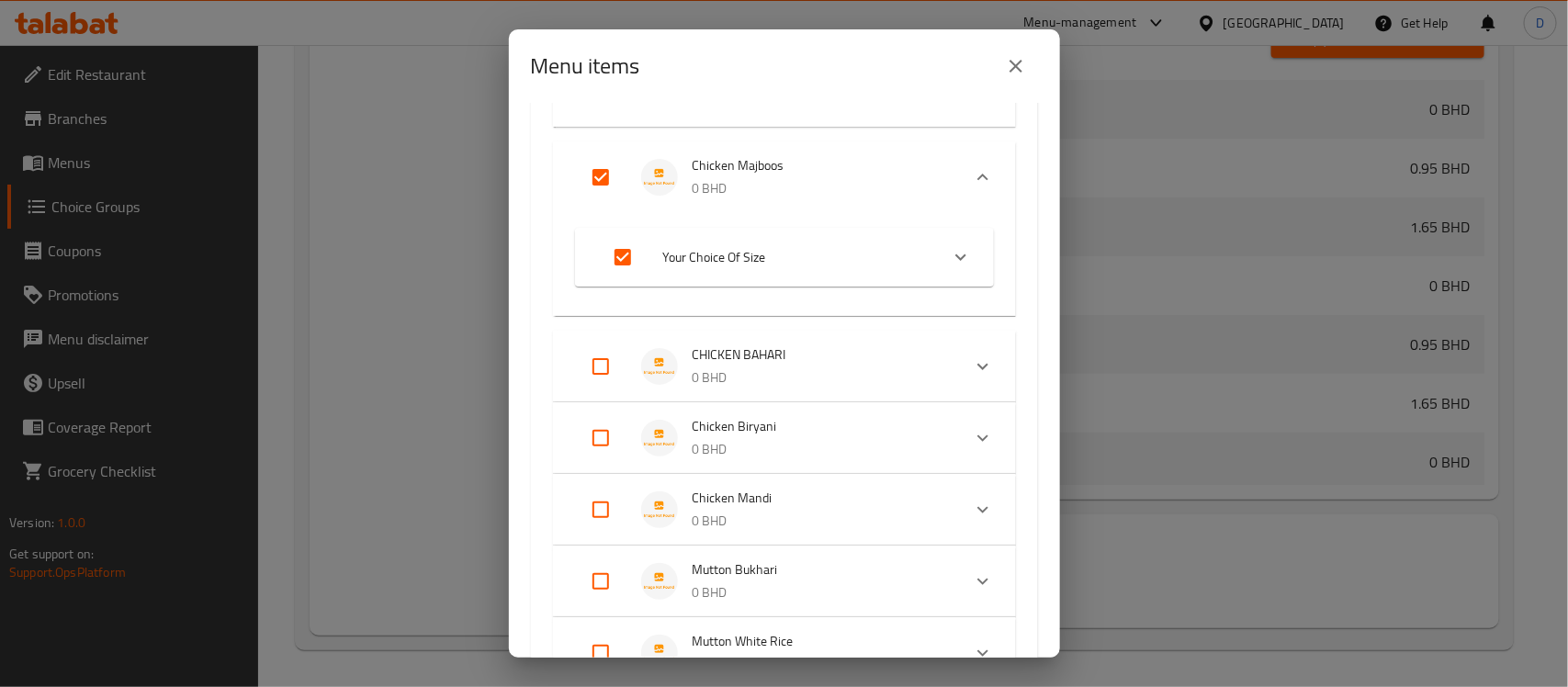
scroll to position [1034, 0]
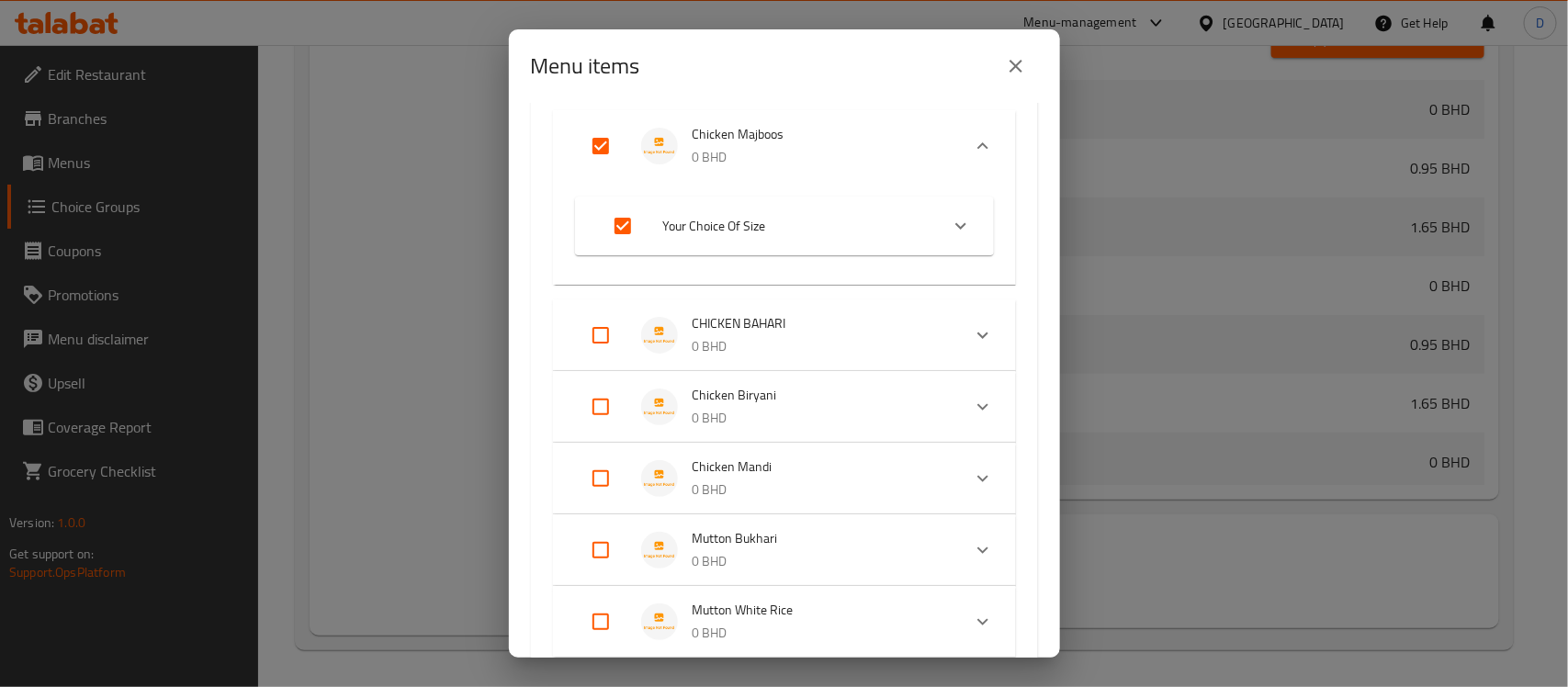
click at [605, 331] on input "Expand" at bounding box center [601, 335] width 44 height 44
checkbox input "true"
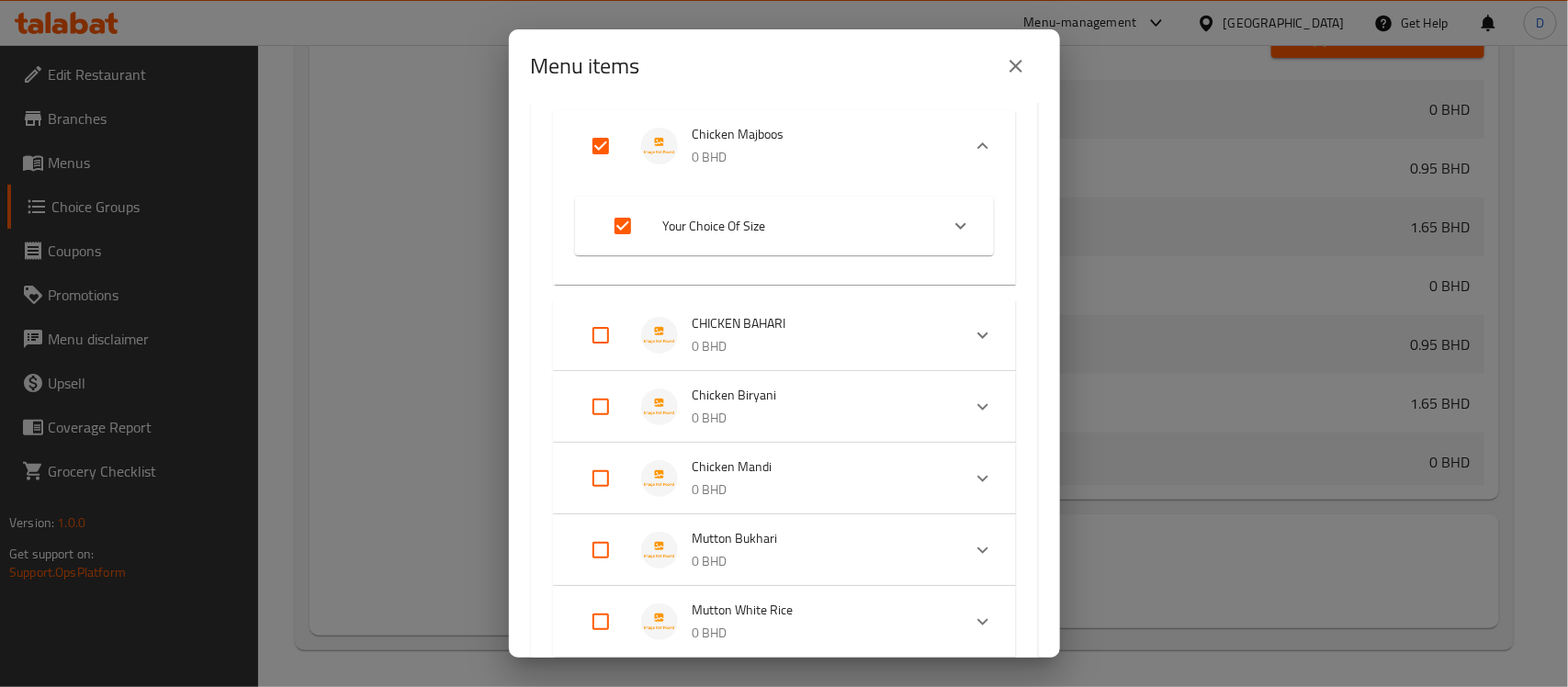
checkbox input "true"
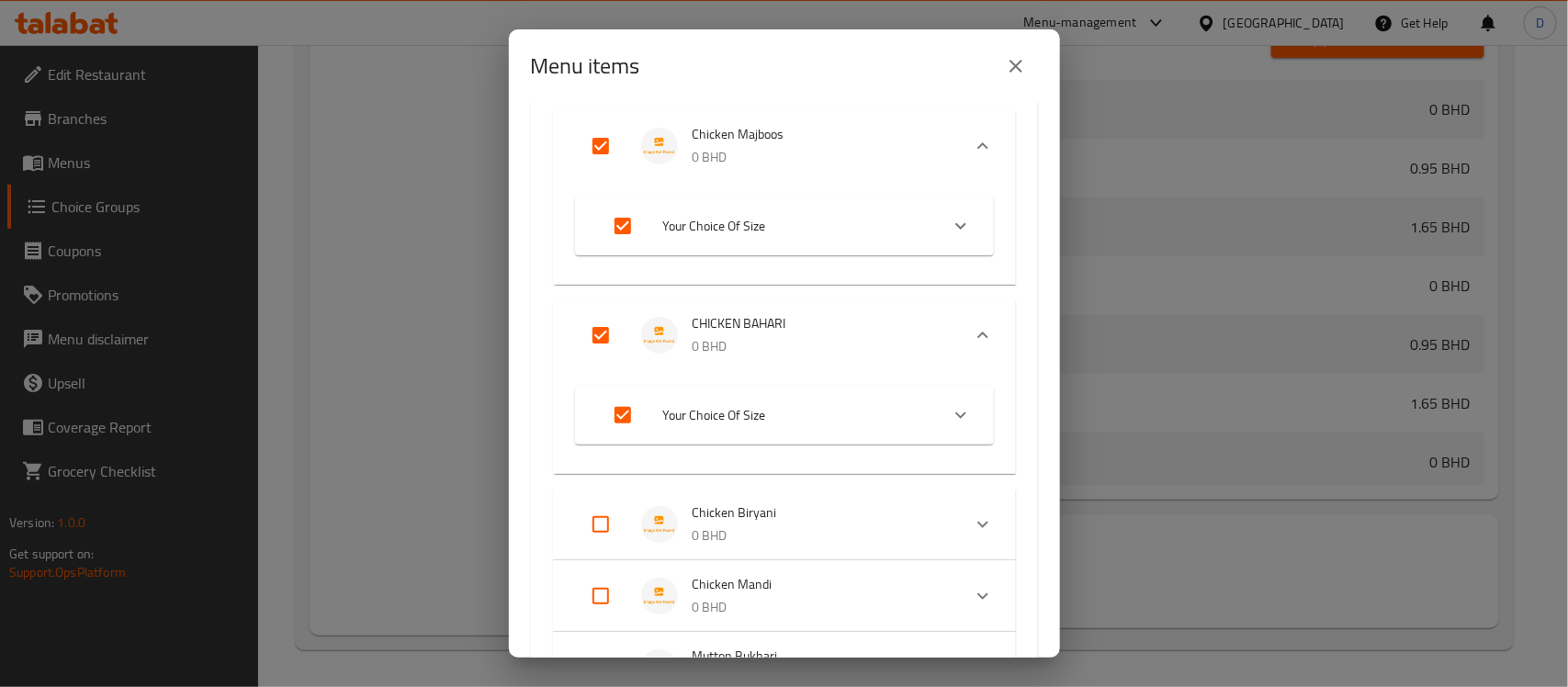
click at [600, 526] on input "Expand" at bounding box center [601, 524] width 44 height 44
checkbox input "true"
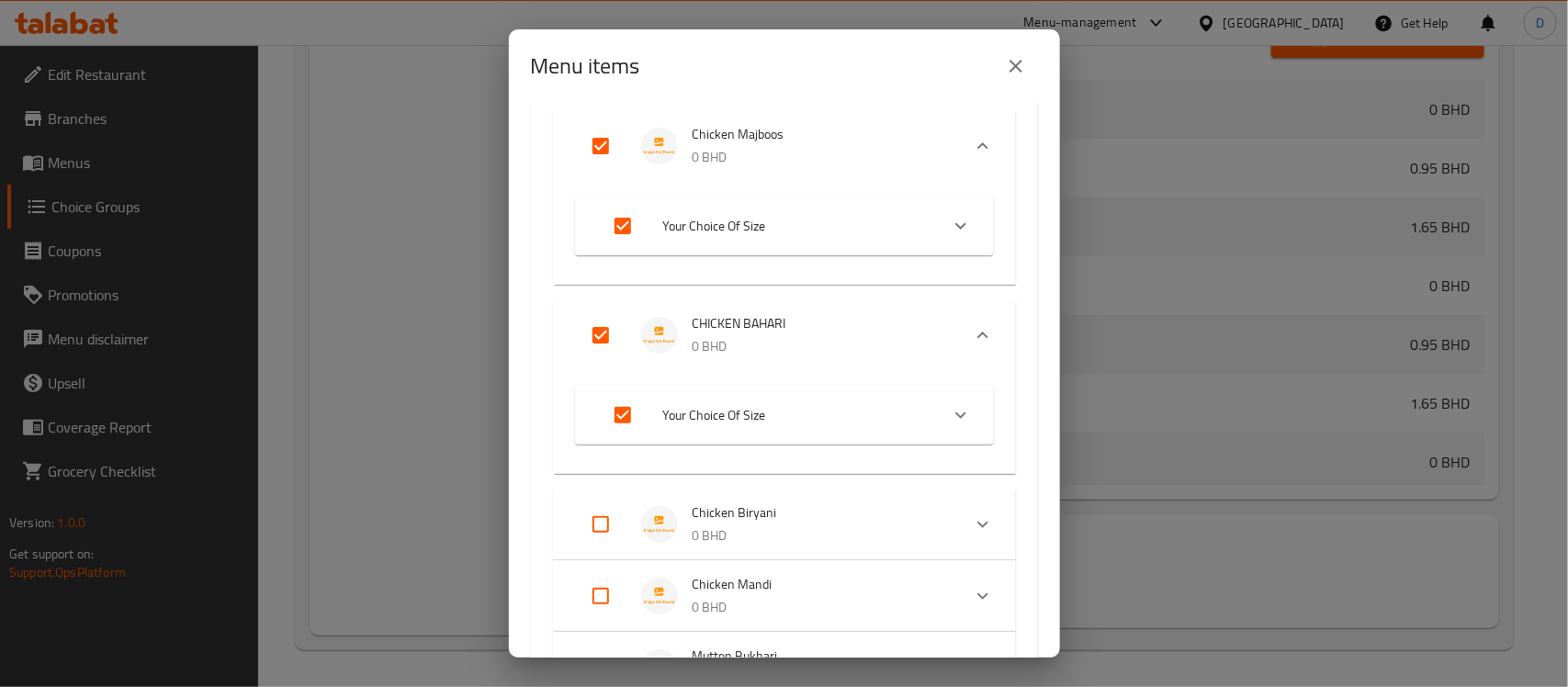
checkbox input "true"
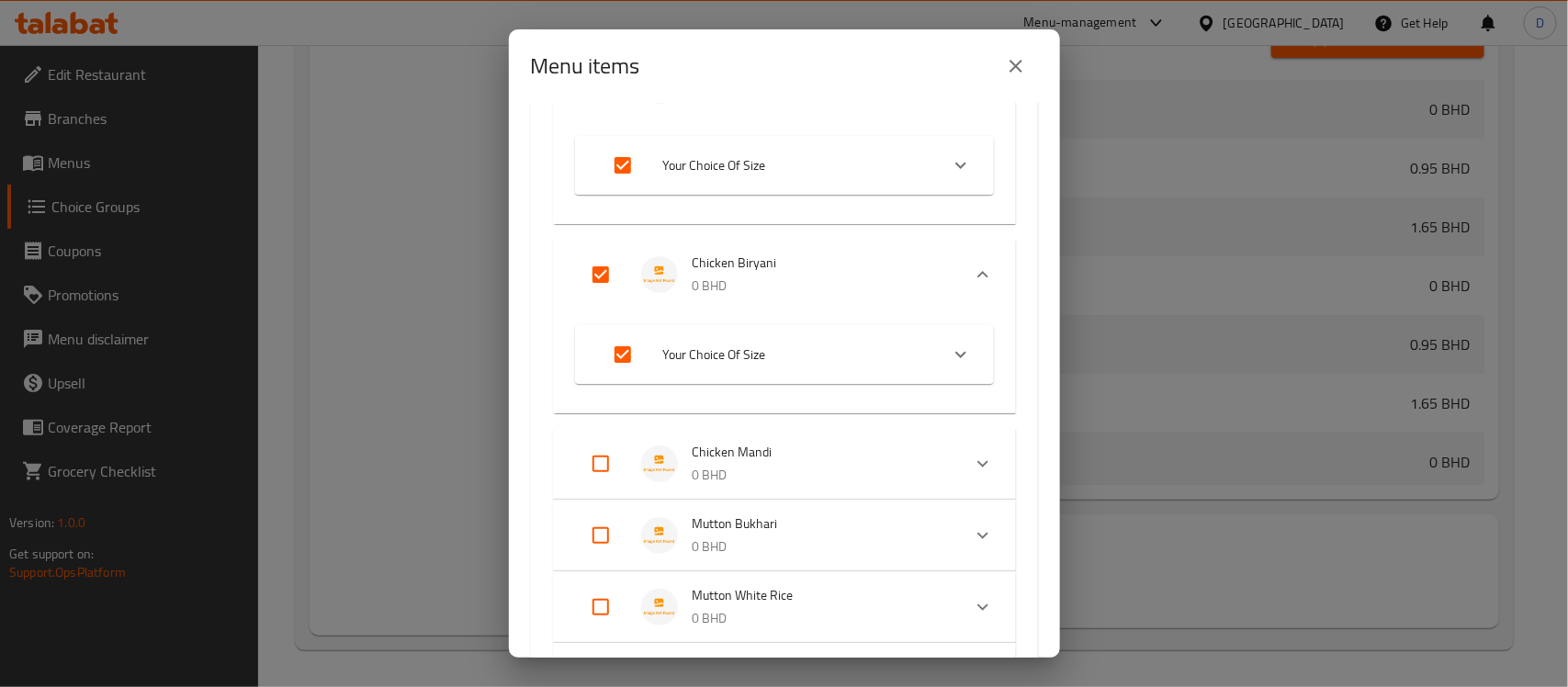
scroll to position [1378, 0]
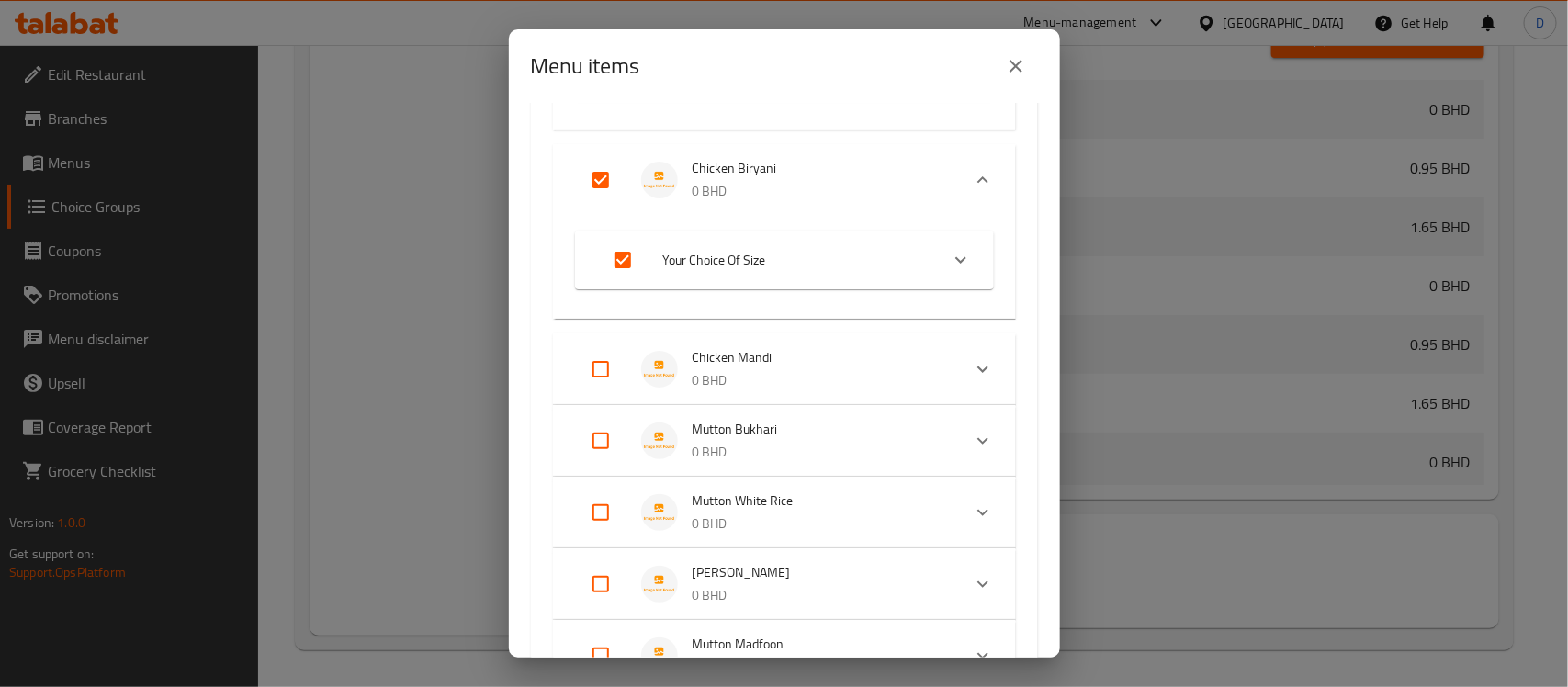
click at [607, 374] on input "Expand" at bounding box center [601, 369] width 44 height 44
checkbox input "true"
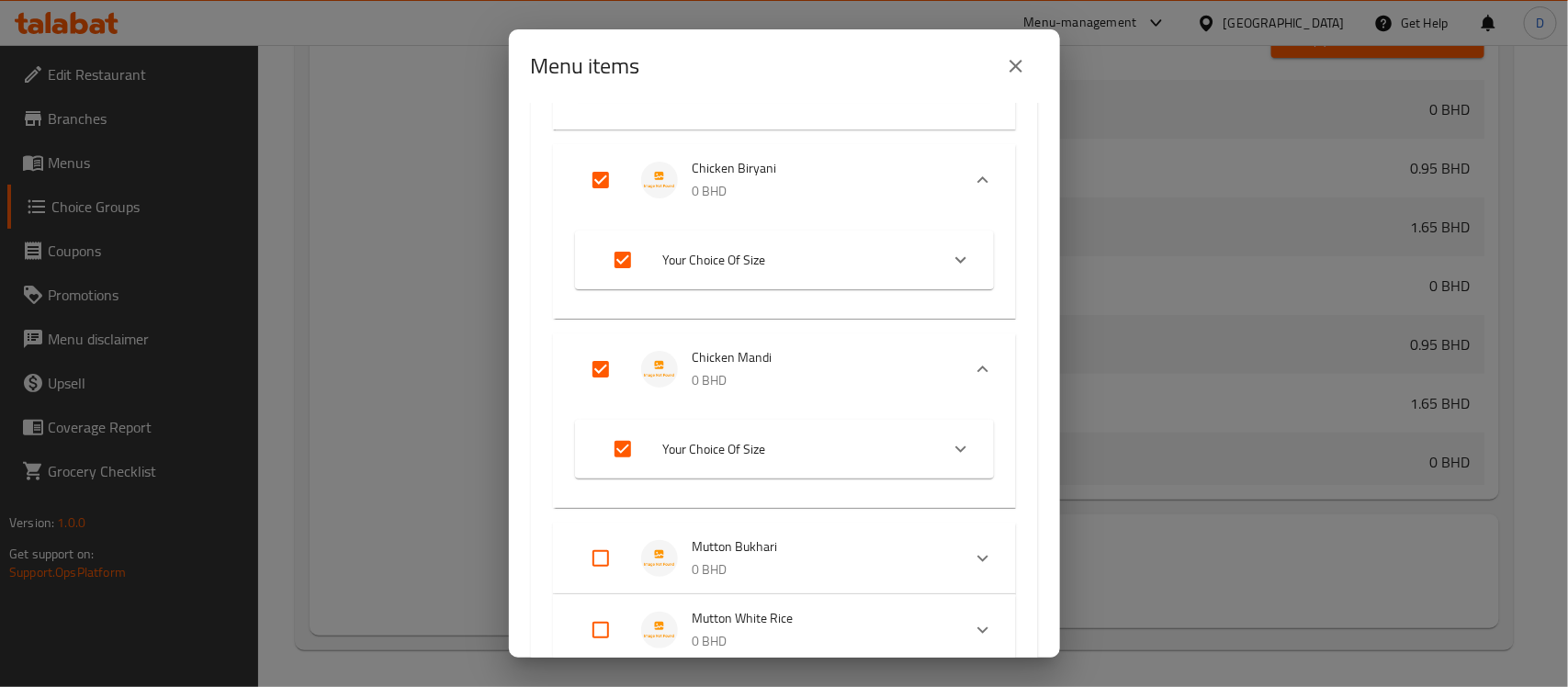
checkbox input "true"
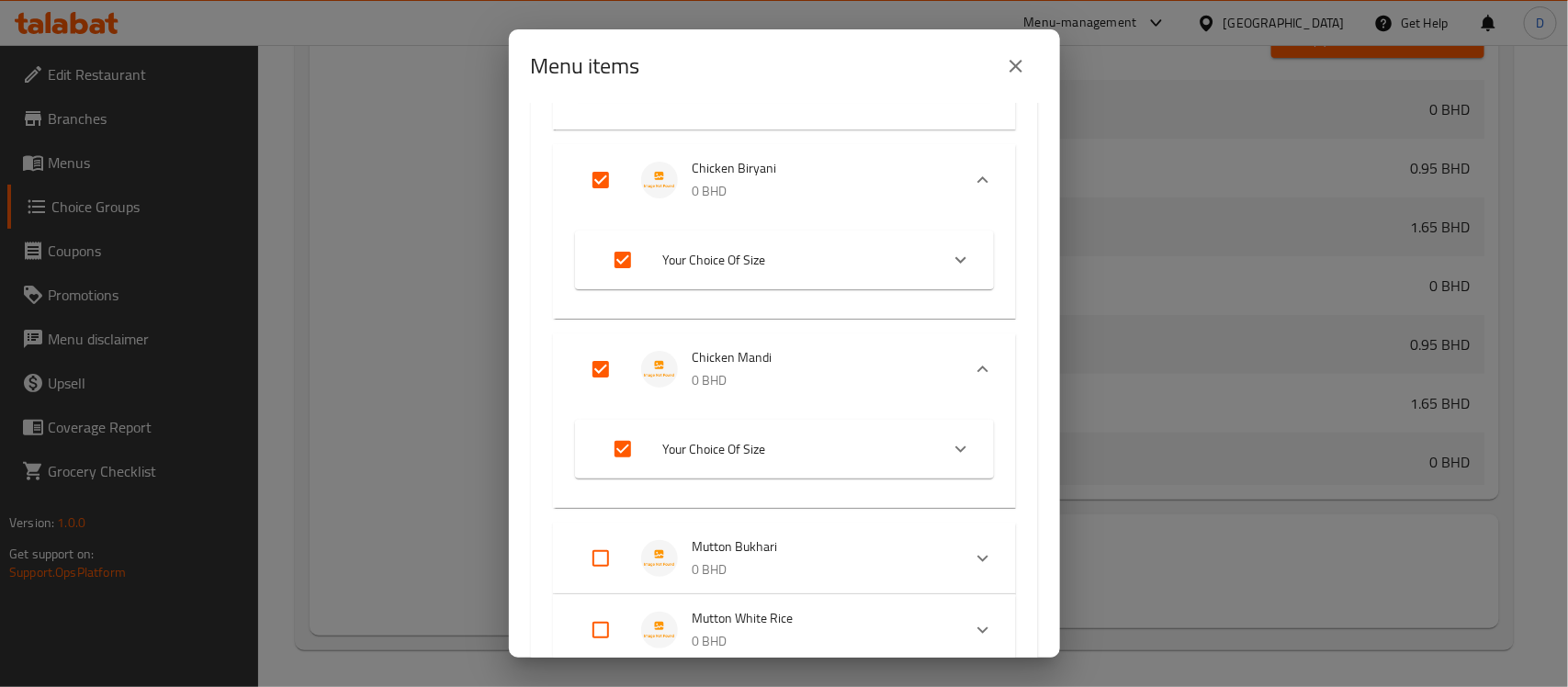
click at [598, 557] on input "Expand" at bounding box center [601, 559] width 44 height 44
checkbox input "true"
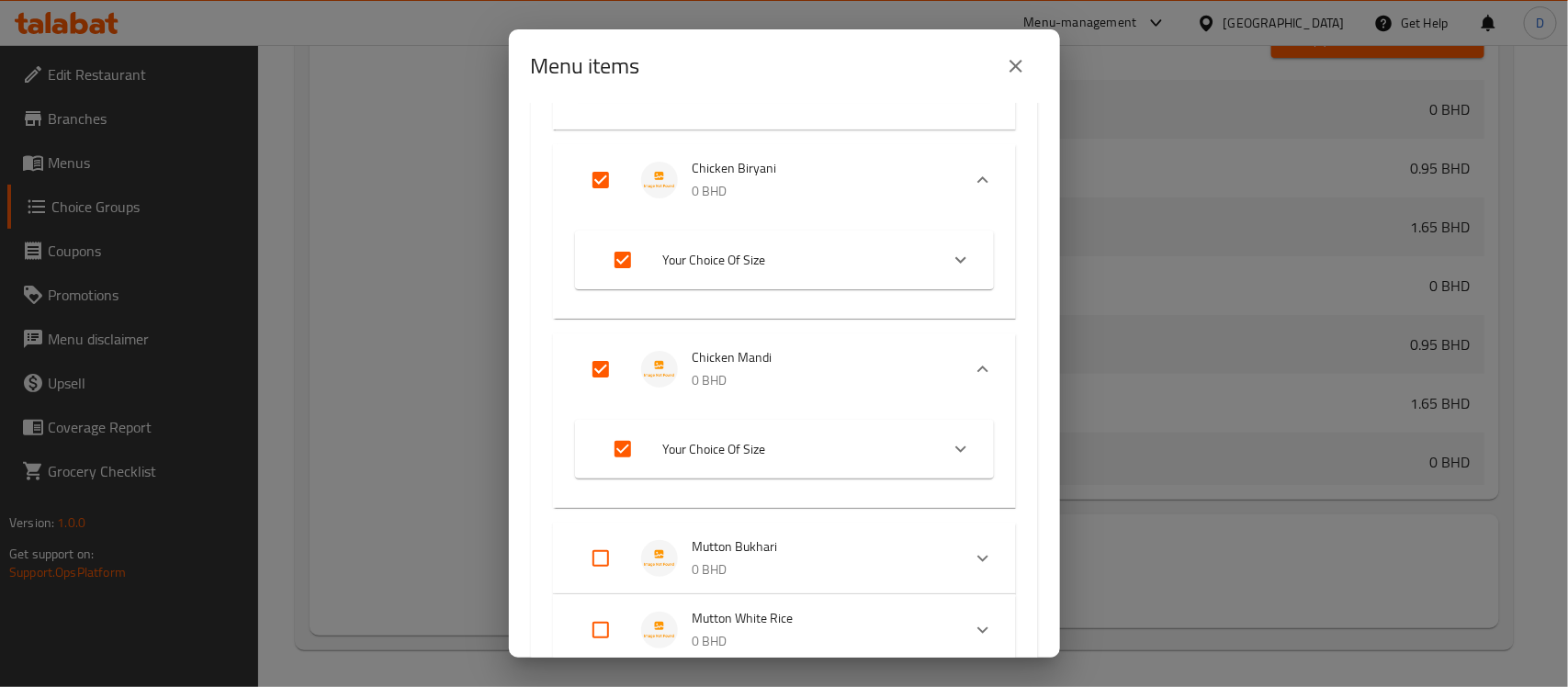
checkbox input "true"
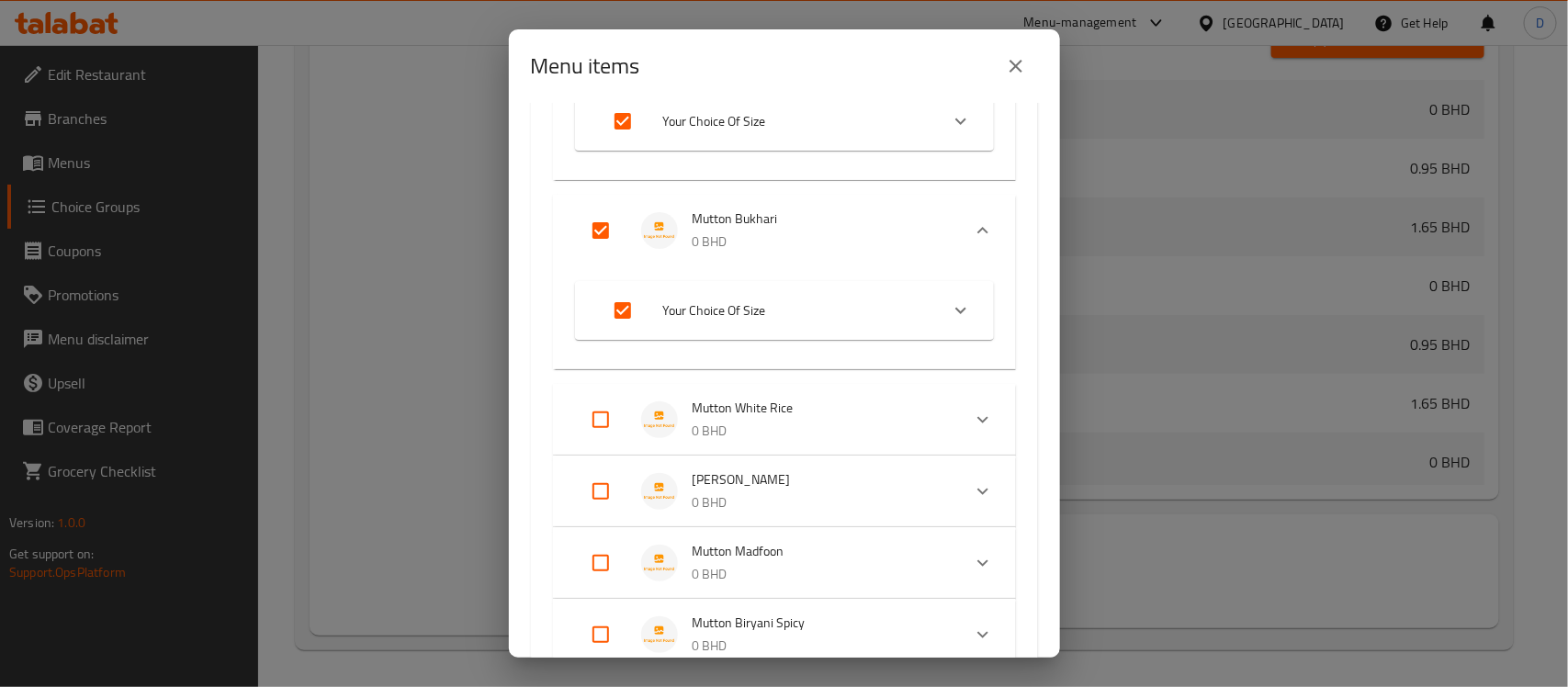
scroll to position [1723, 0]
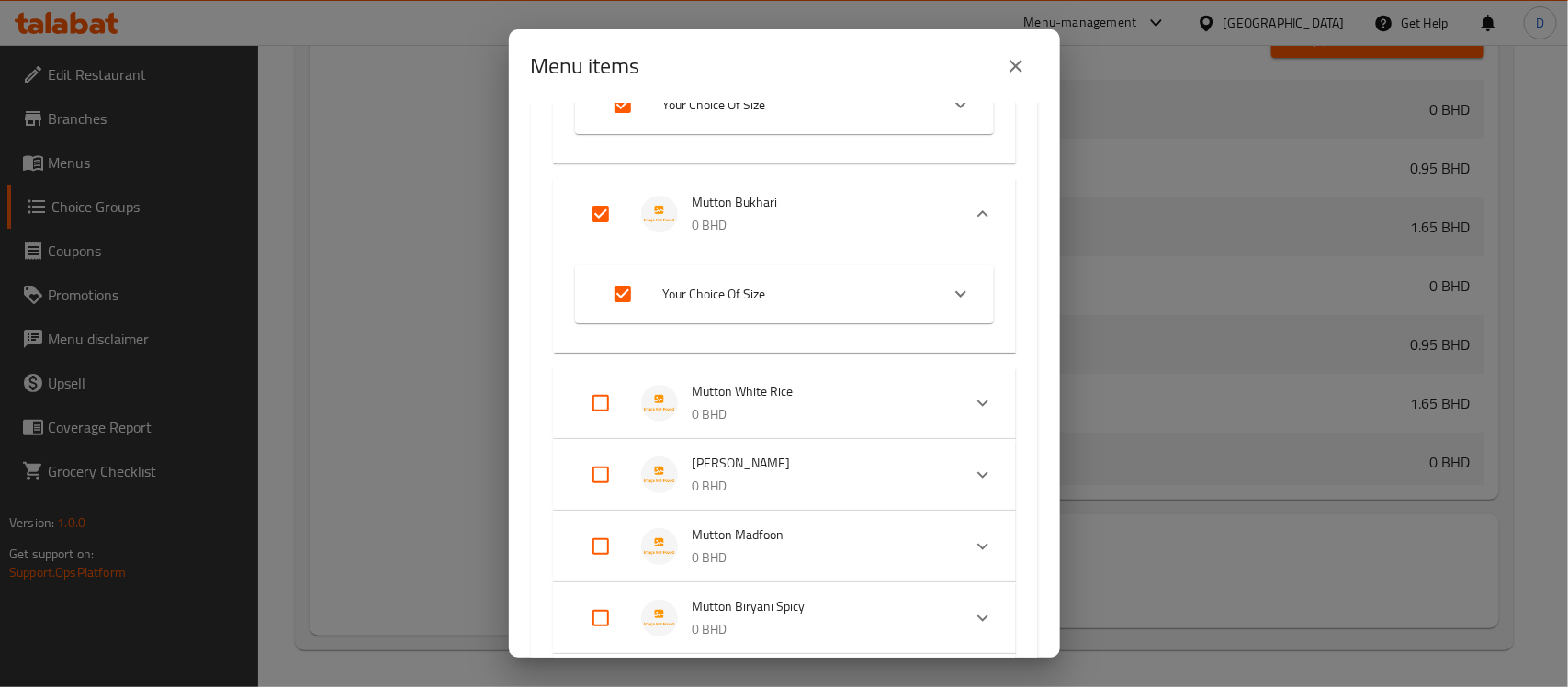
click at [607, 397] on input "Expand" at bounding box center [601, 403] width 44 height 44
checkbox input "true"
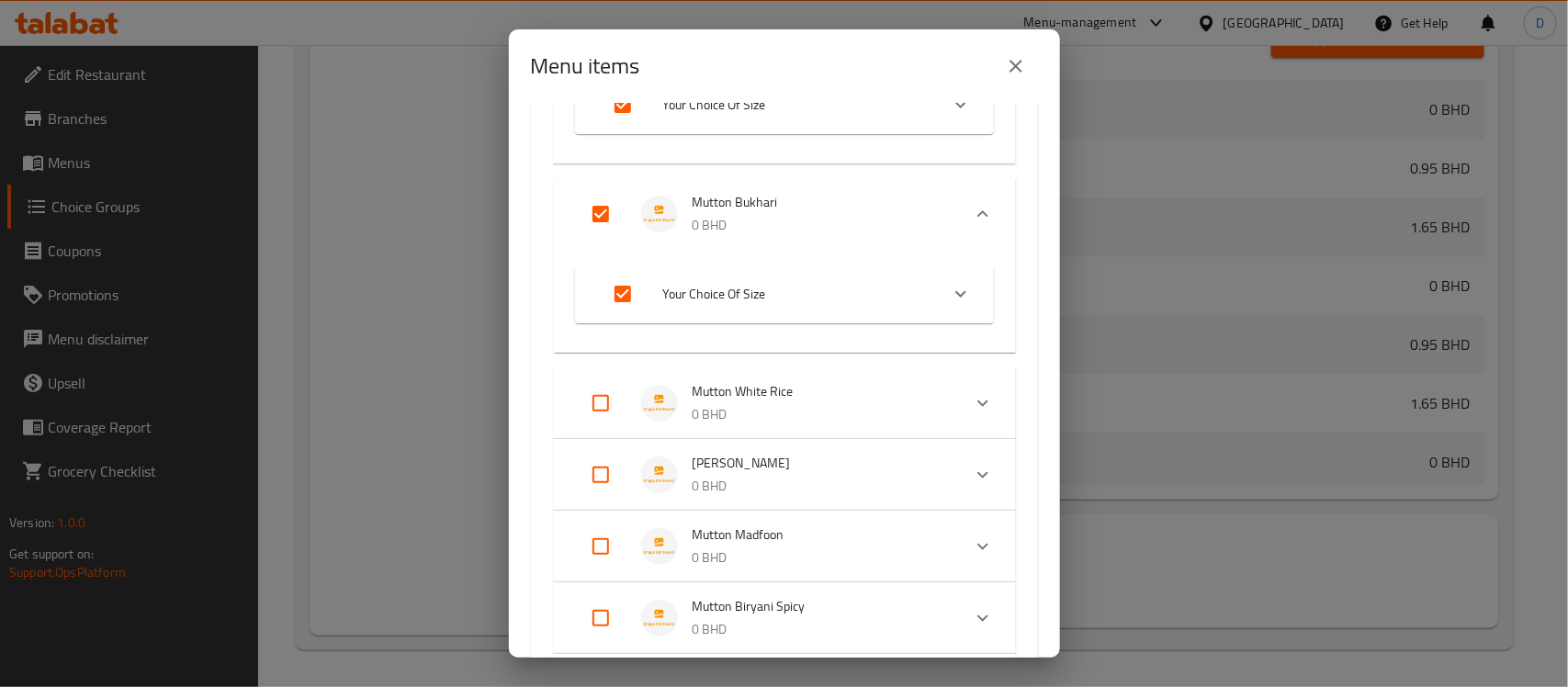
checkbox input "true"
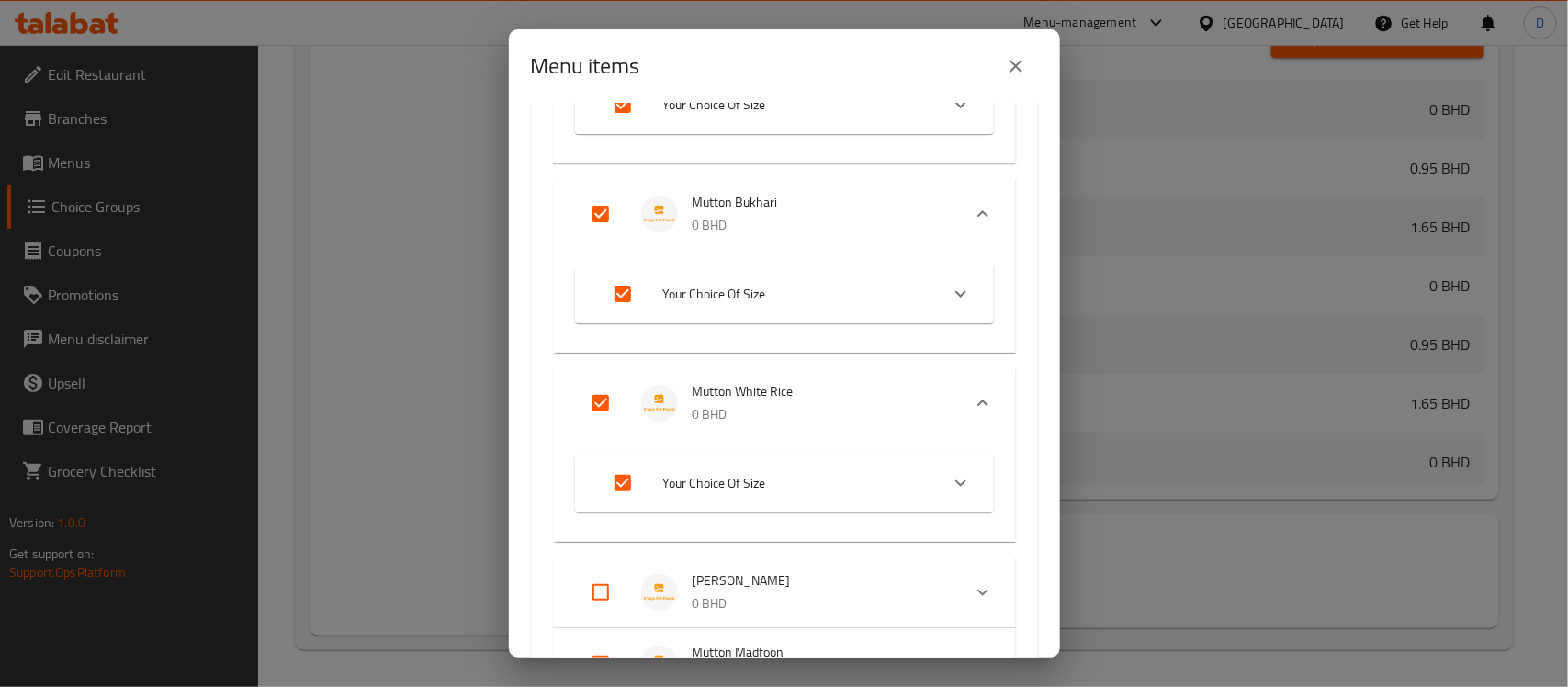
scroll to position [1953, 0]
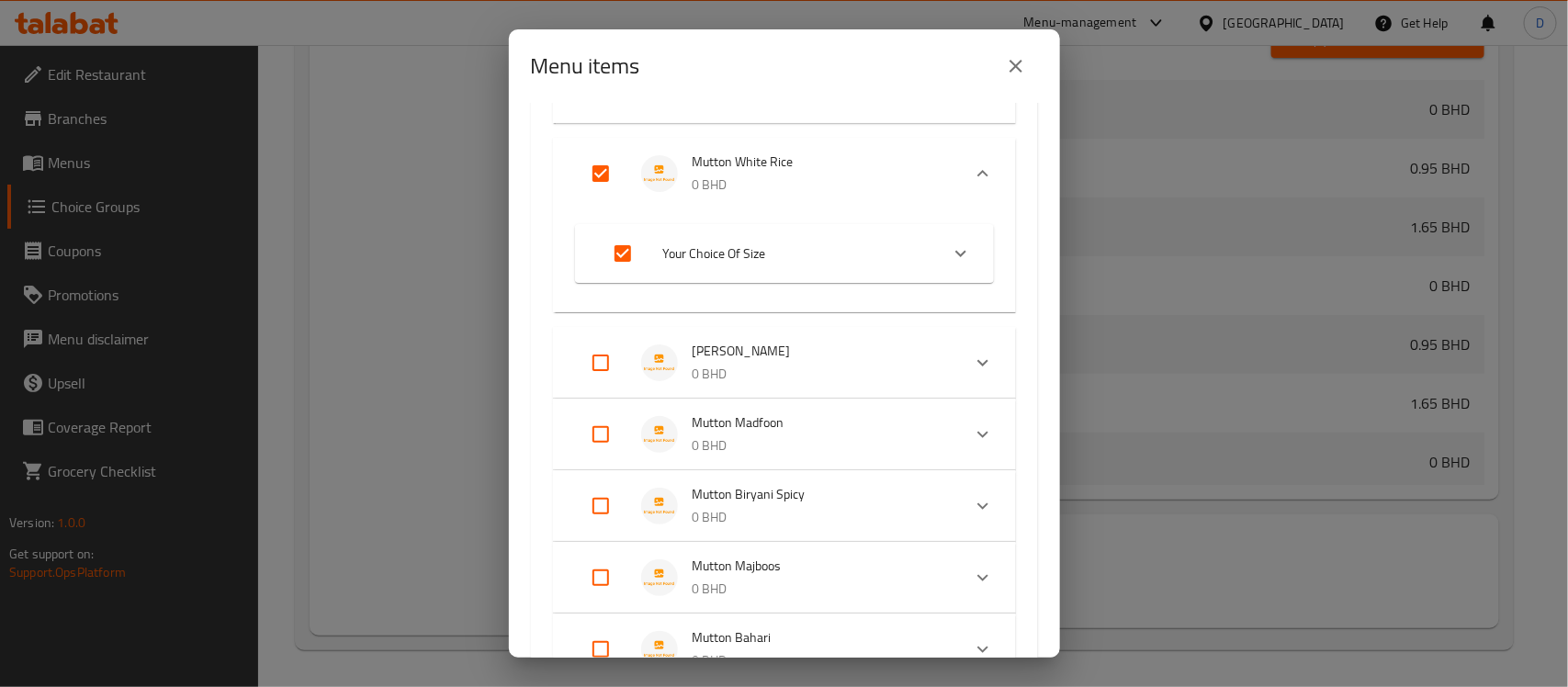
click at [598, 357] on input "Expand" at bounding box center [601, 363] width 44 height 44
checkbox input "true"
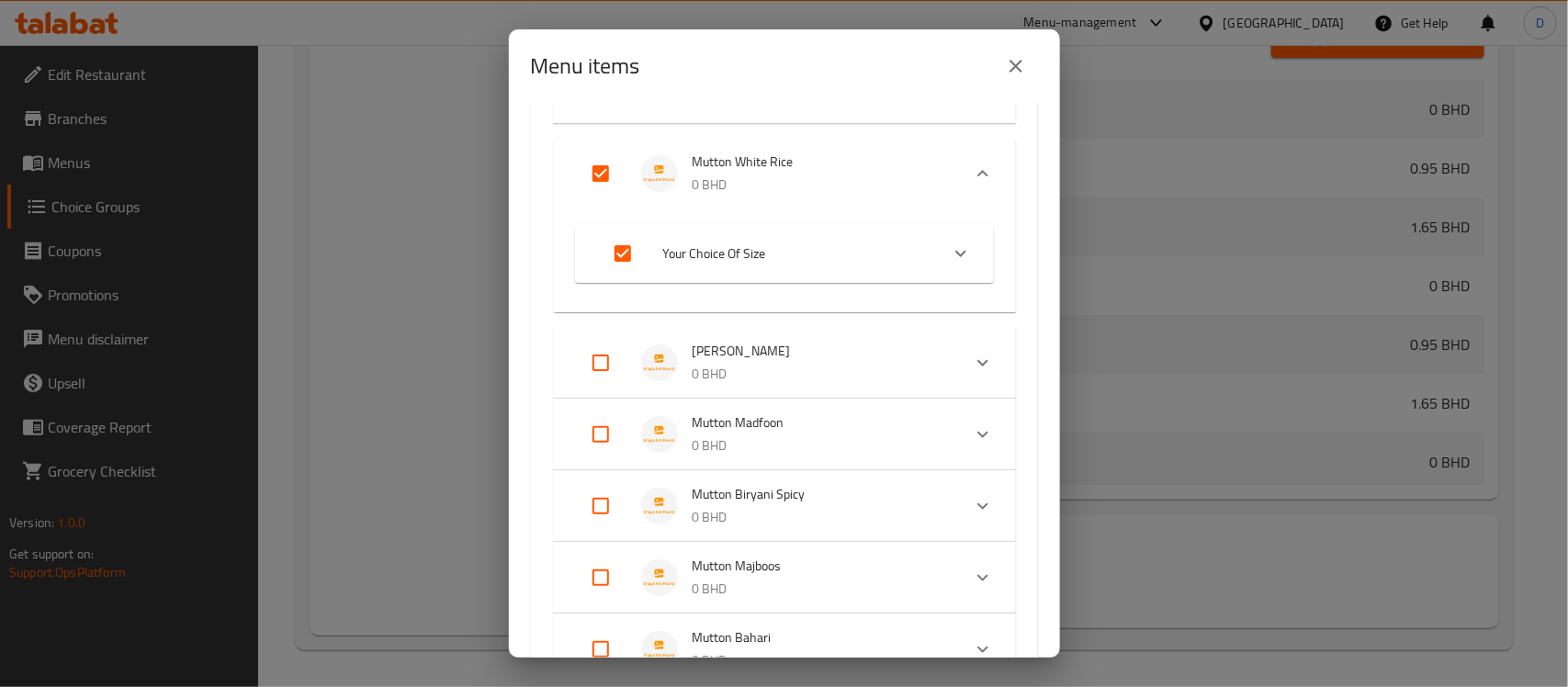
checkbox input "true"
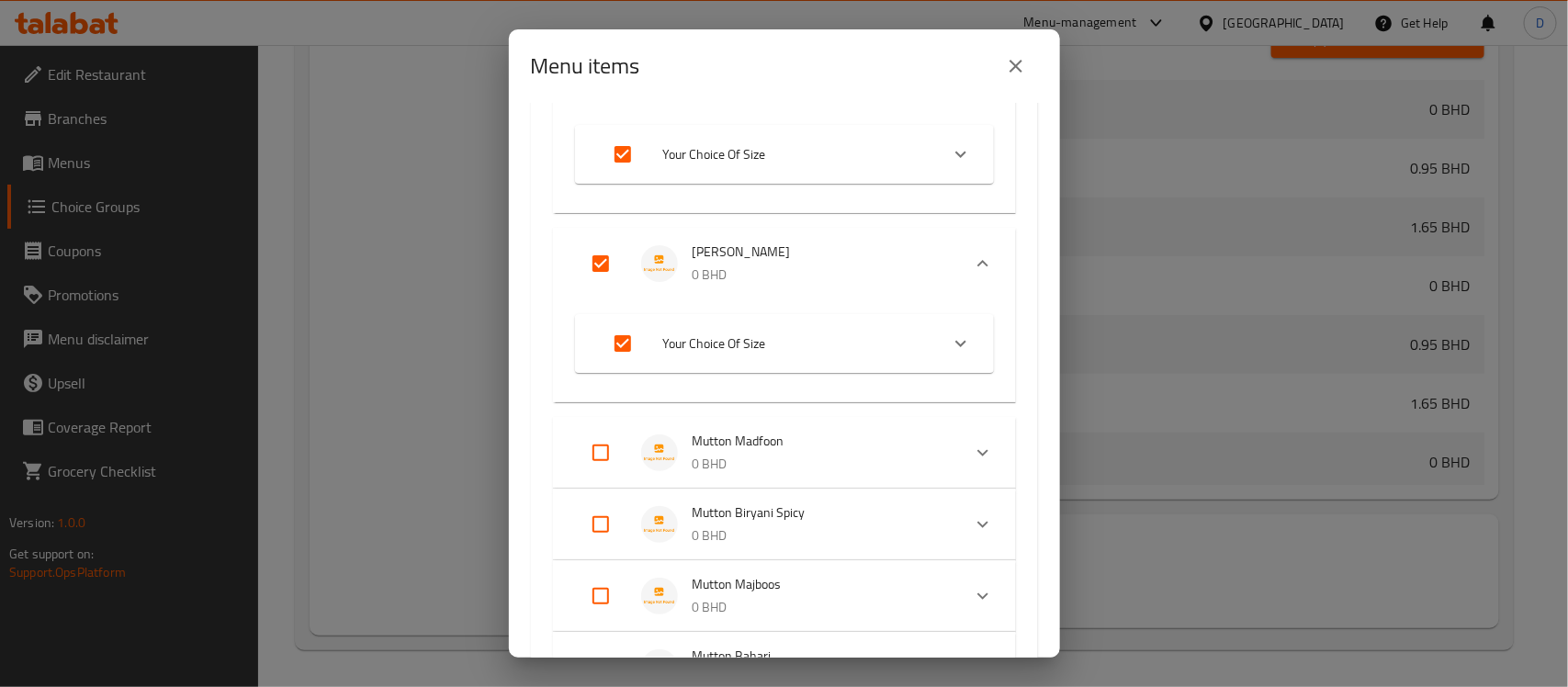
scroll to position [2182, 0]
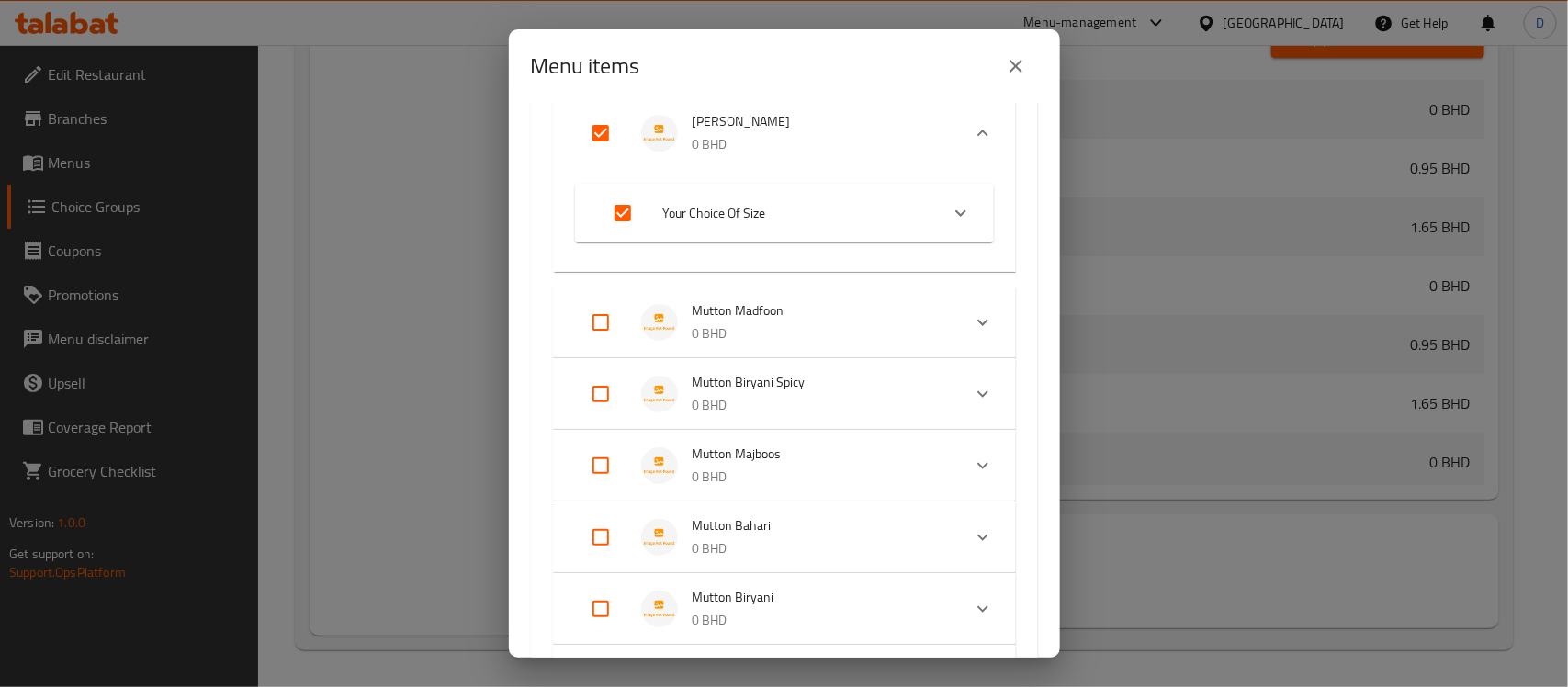
click at [603, 317] on input "Expand" at bounding box center [601, 322] width 44 height 44
checkbox input "true"
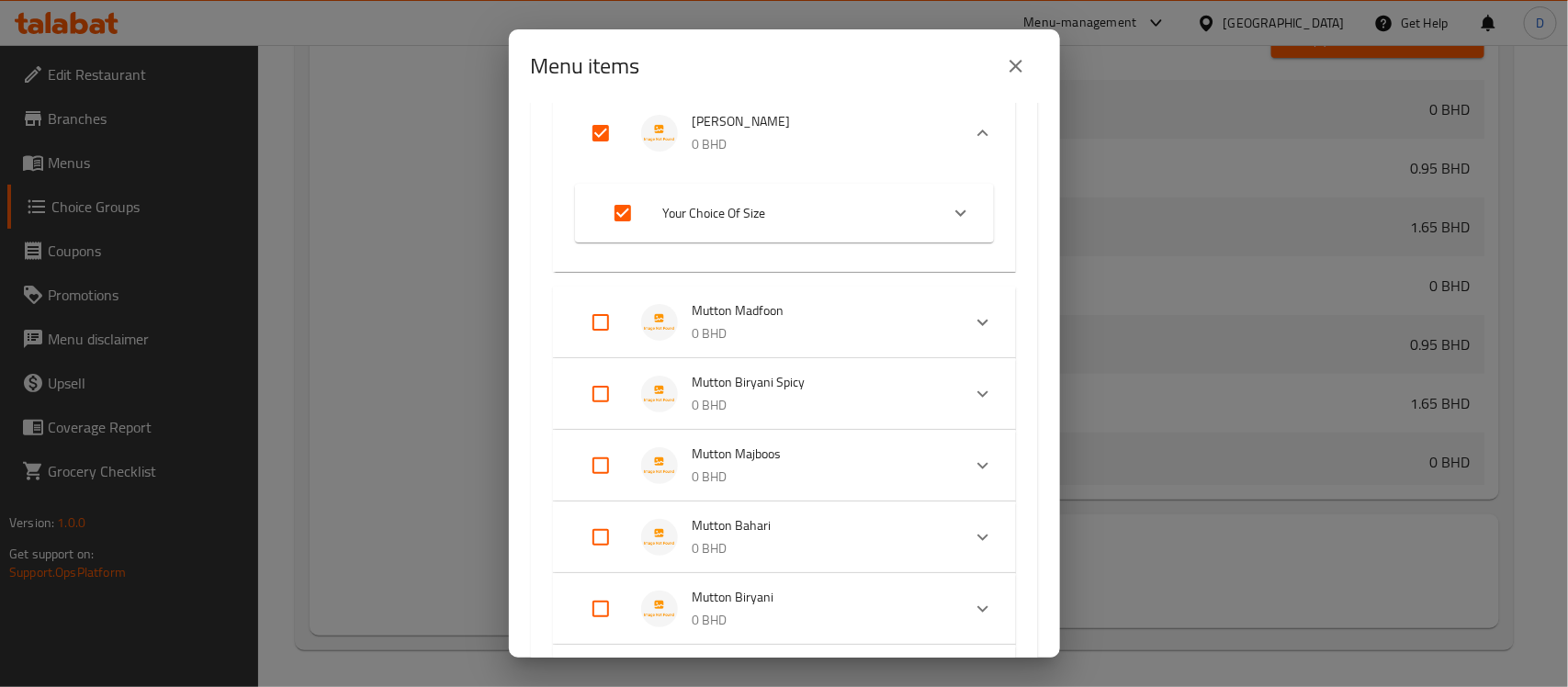
checkbox input "true"
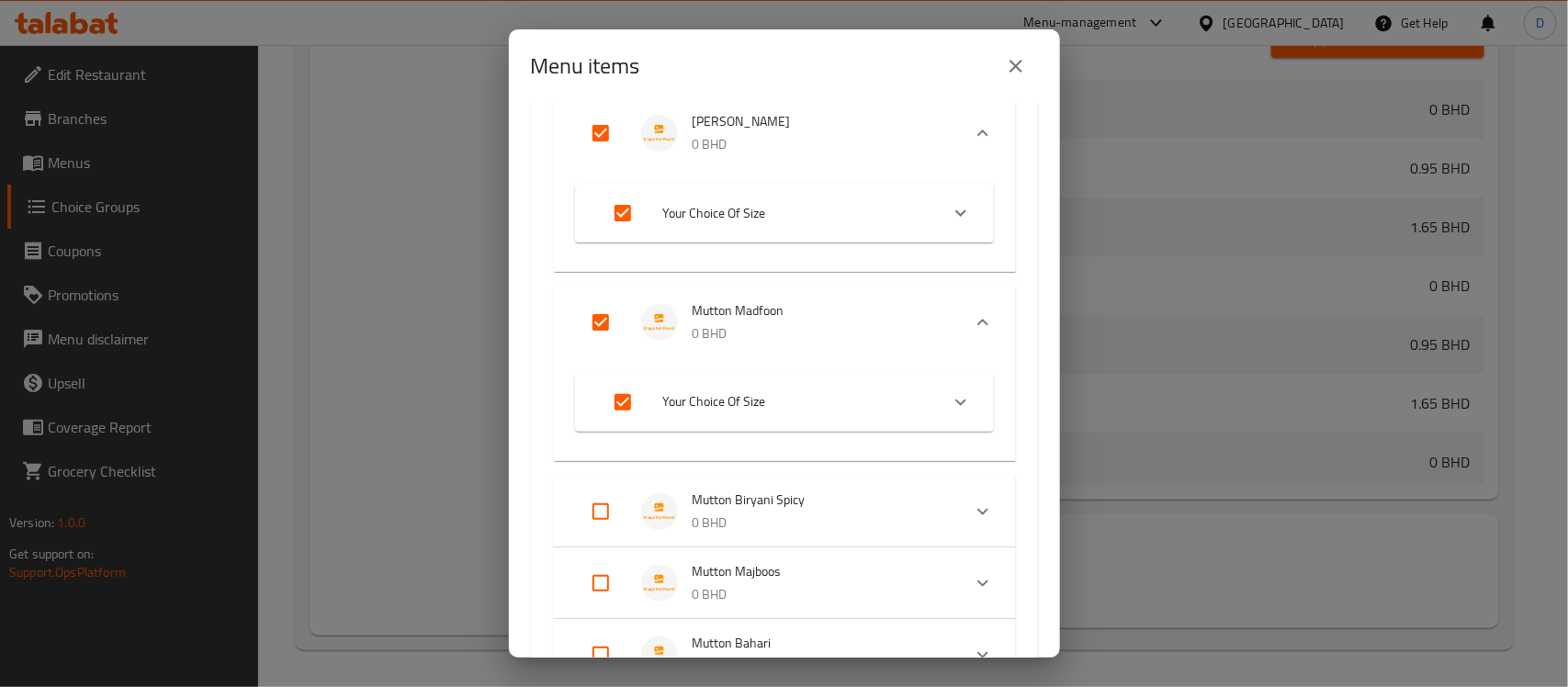
click at [600, 506] on input "Expand" at bounding box center [601, 512] width 44 height 44
checkbox input "true"
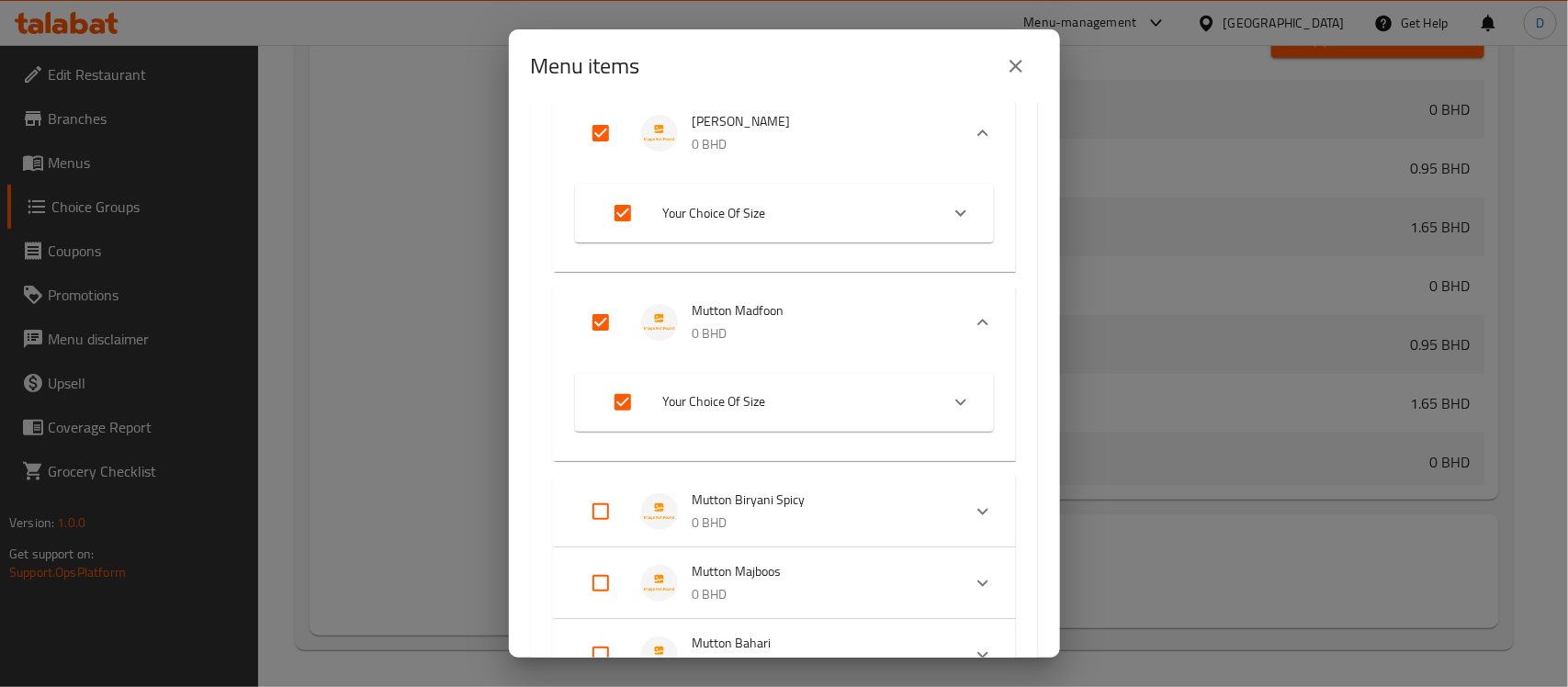
checkbox input "true"
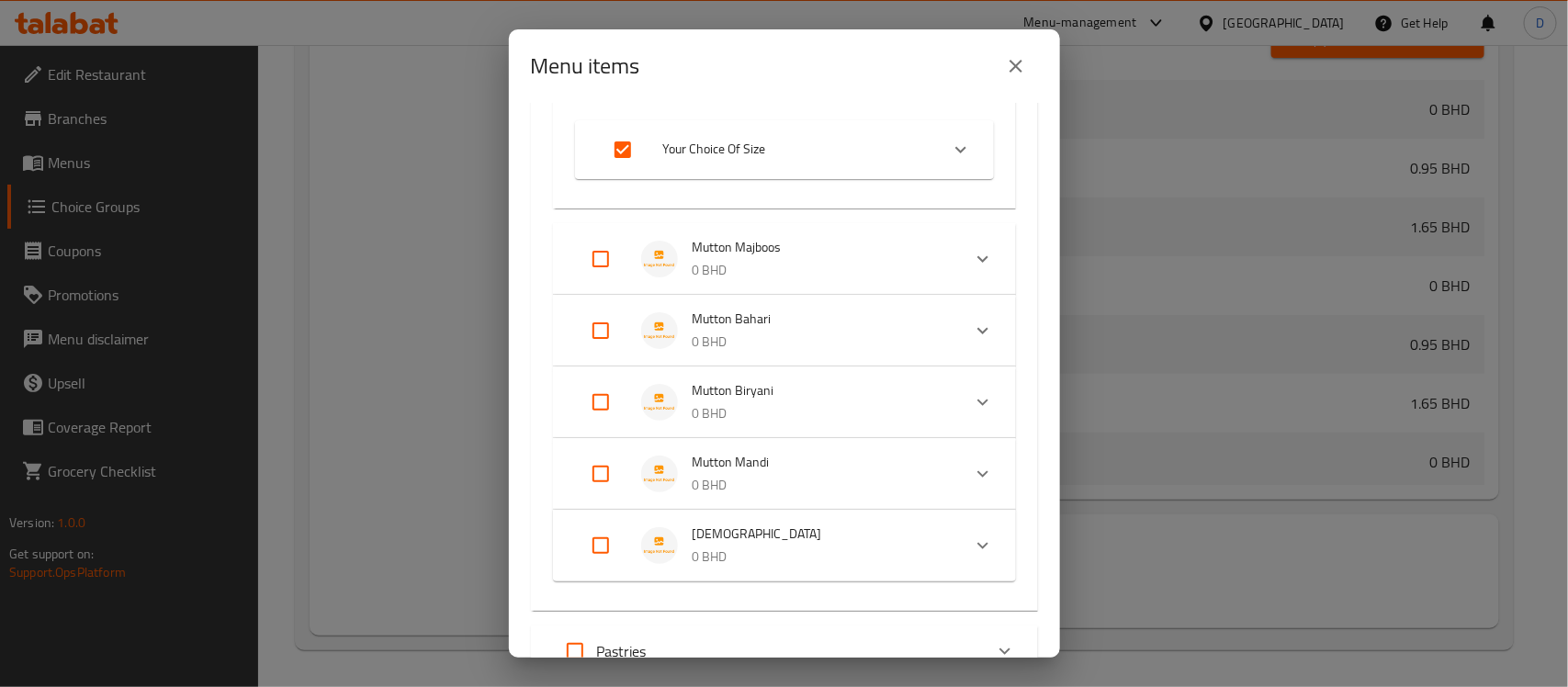
scroll to position [2642, 0]
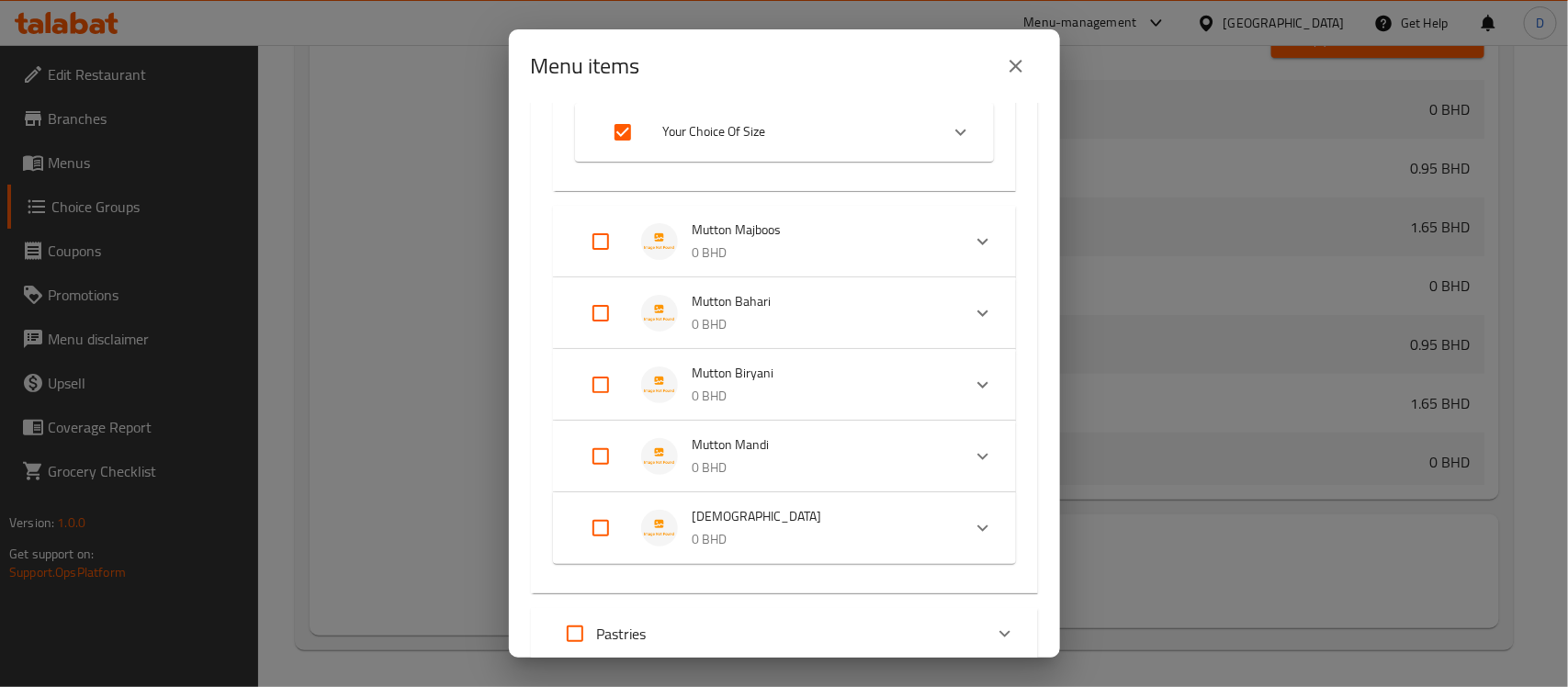
click at [600, 236] on input "Expand" at bounding box center [601, 242] width 44 height 44
checkbox input "true"
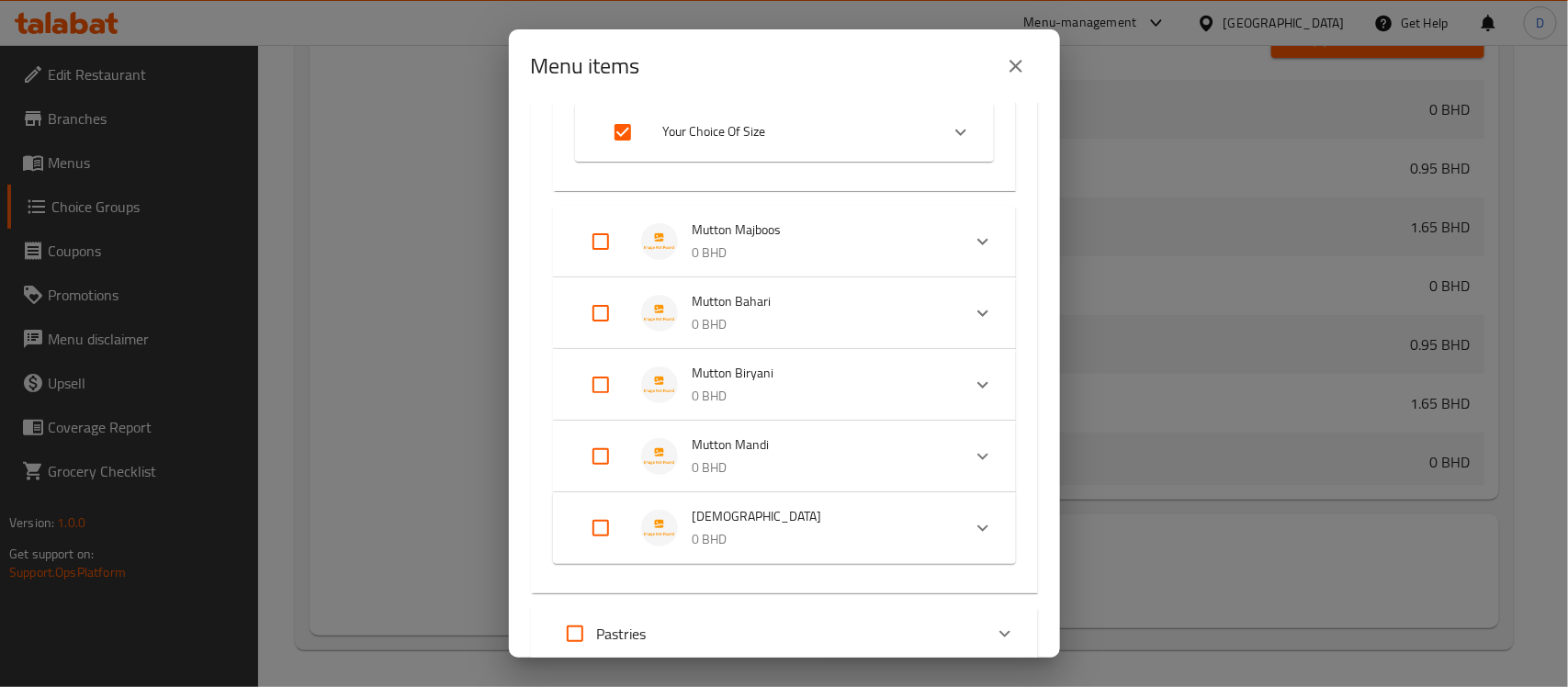
checkbox input "true"
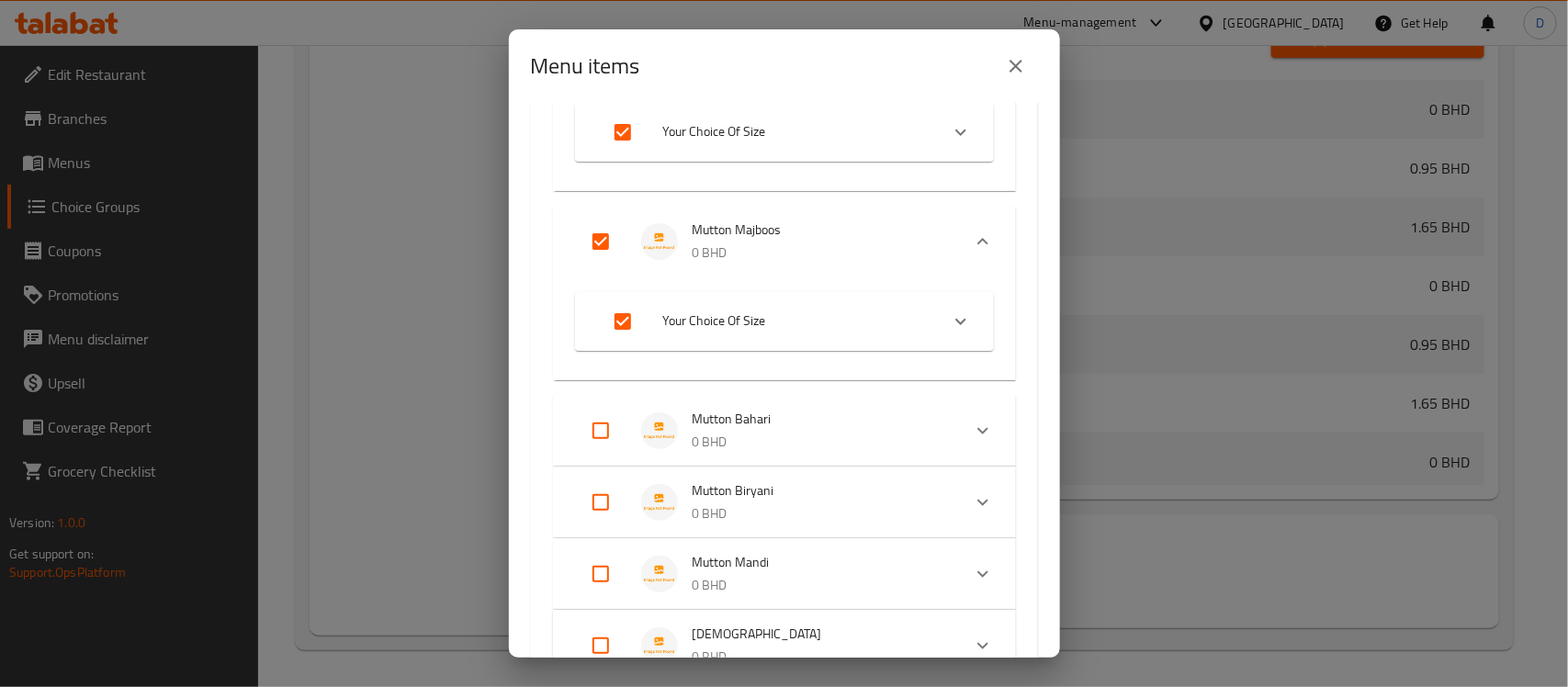
click at [598, 429] on input "Expand" at bounding box center [601, 430] width 44 height 44
checkbox input "true"
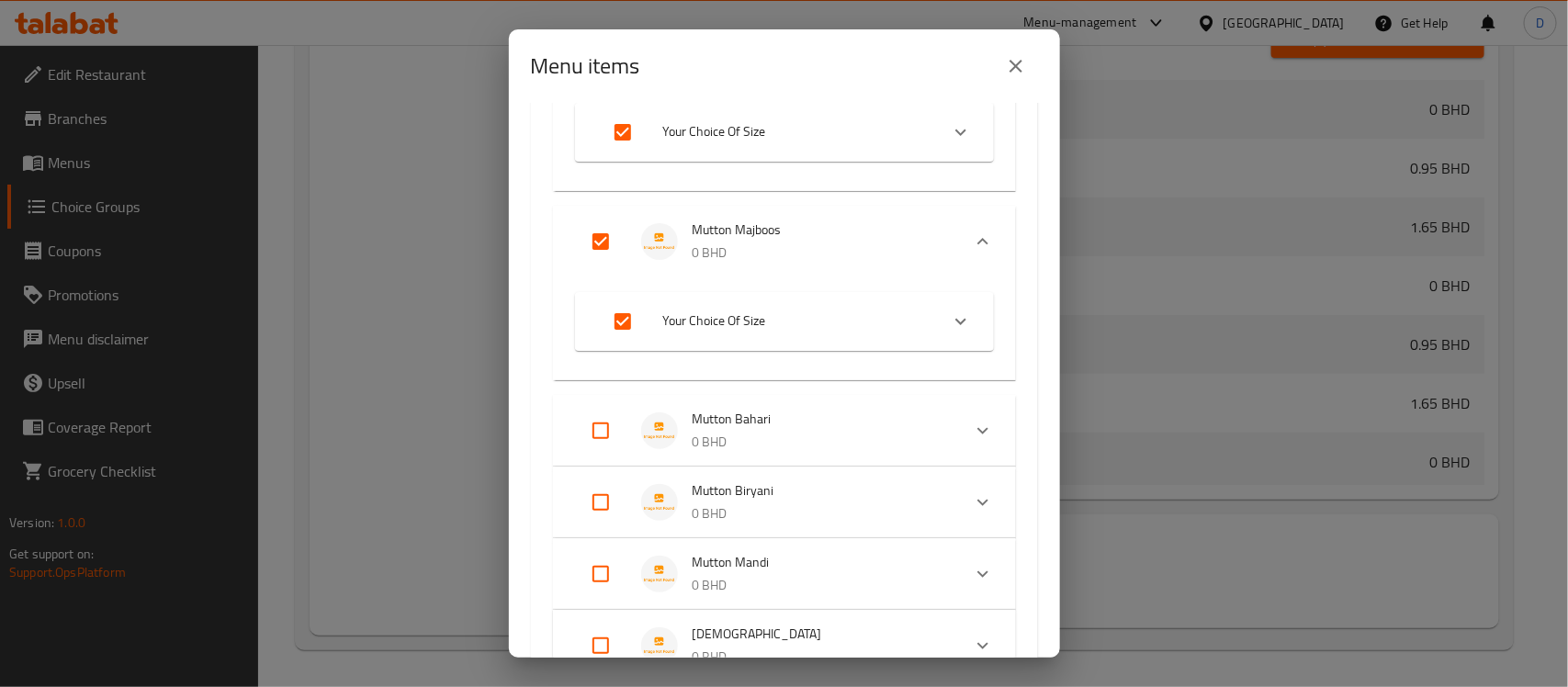
checkbox input "true"
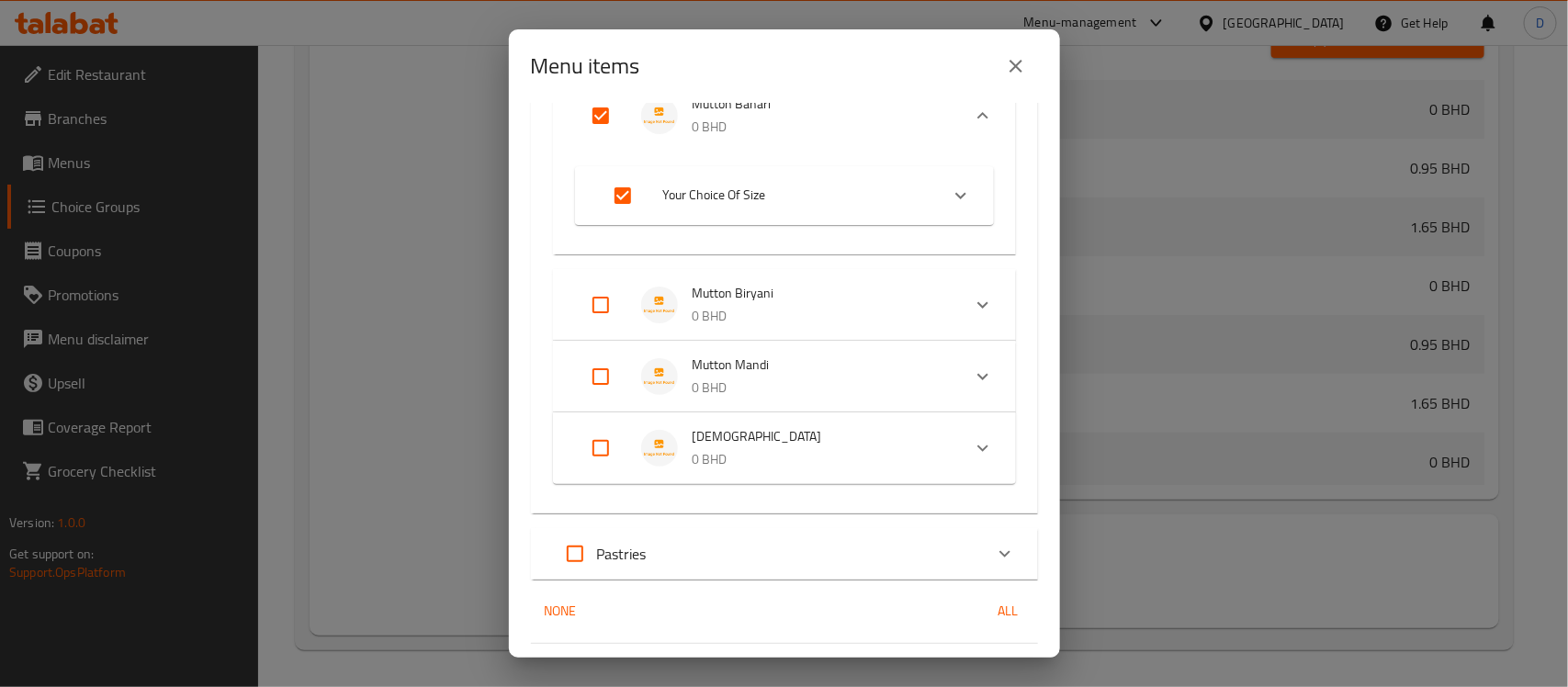
scroll to position [2986, 0]
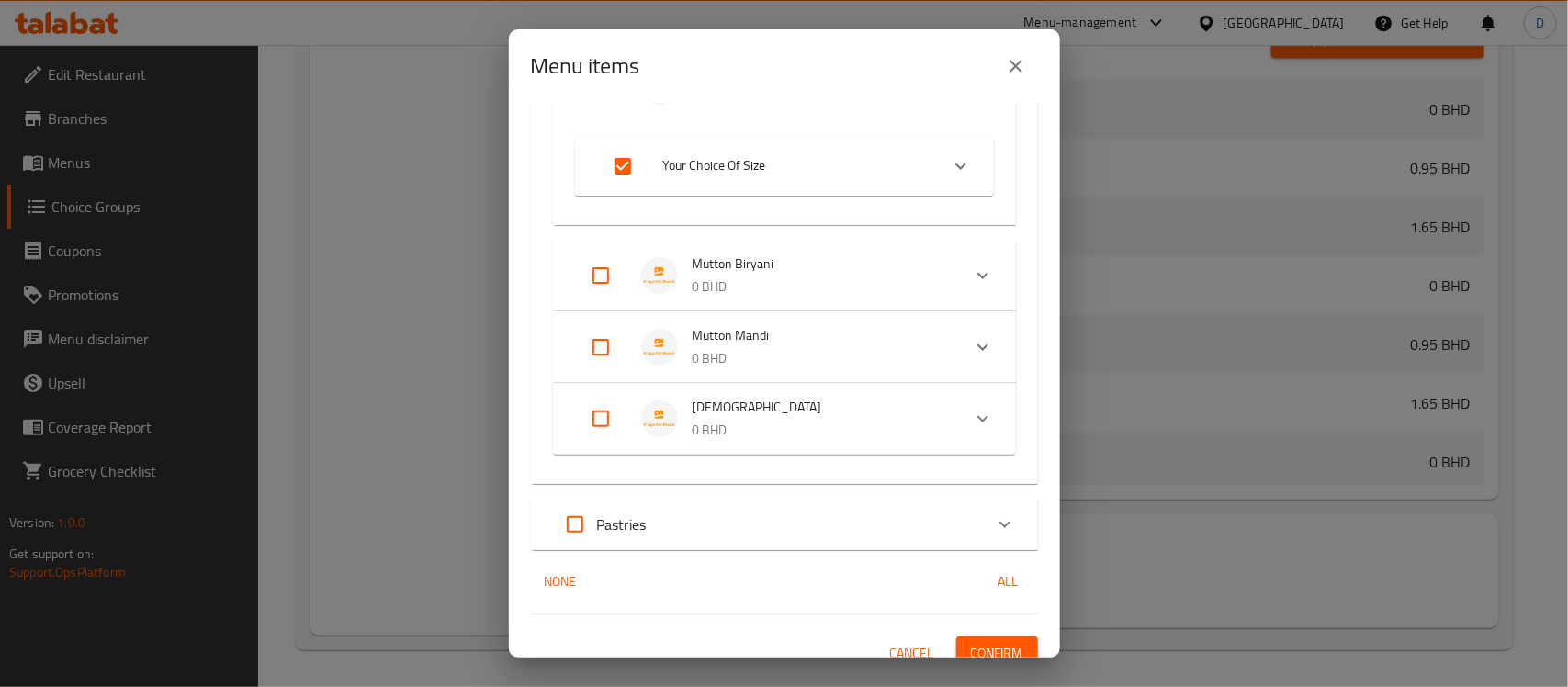
click at [598, 266] on input "Expand" at bounding box center [601, 275] width 44 height 44
checkbox input "true"
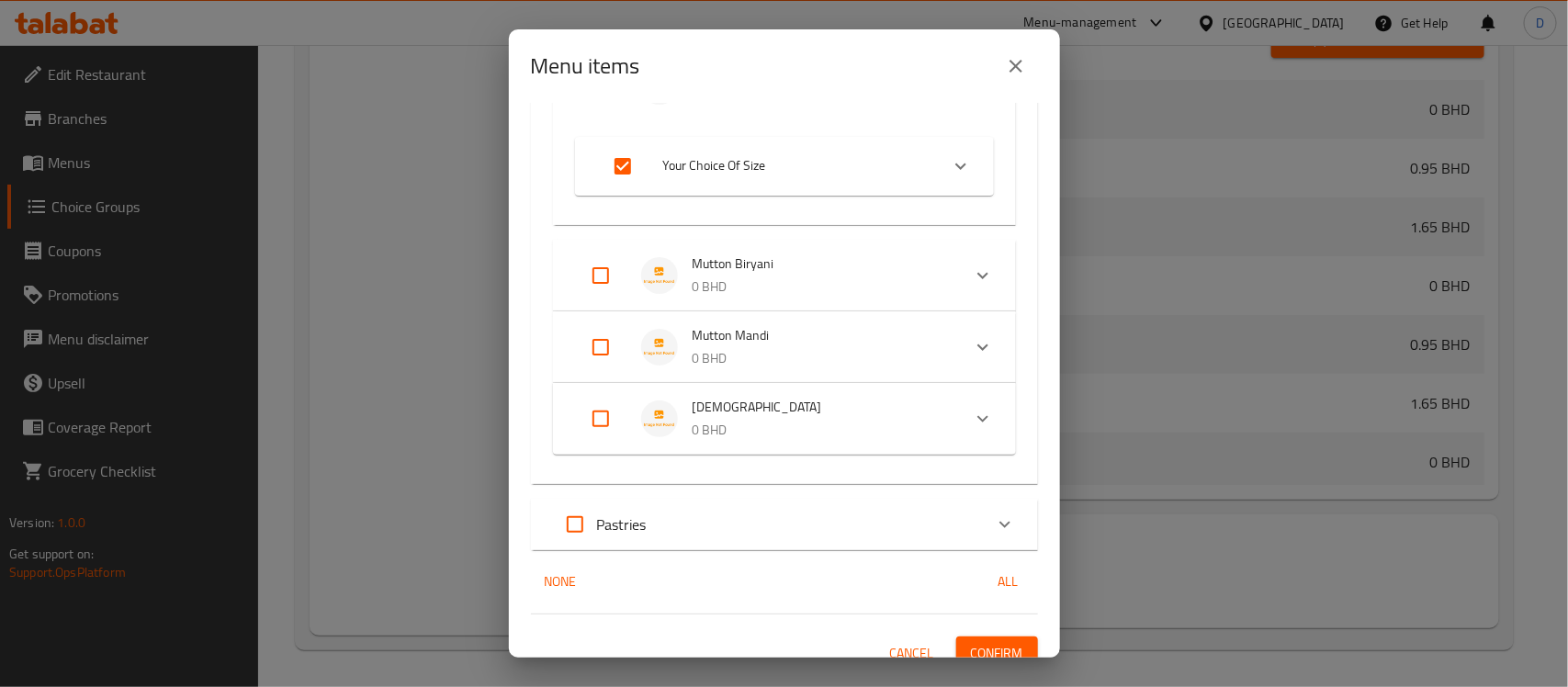
checkbox input "true"
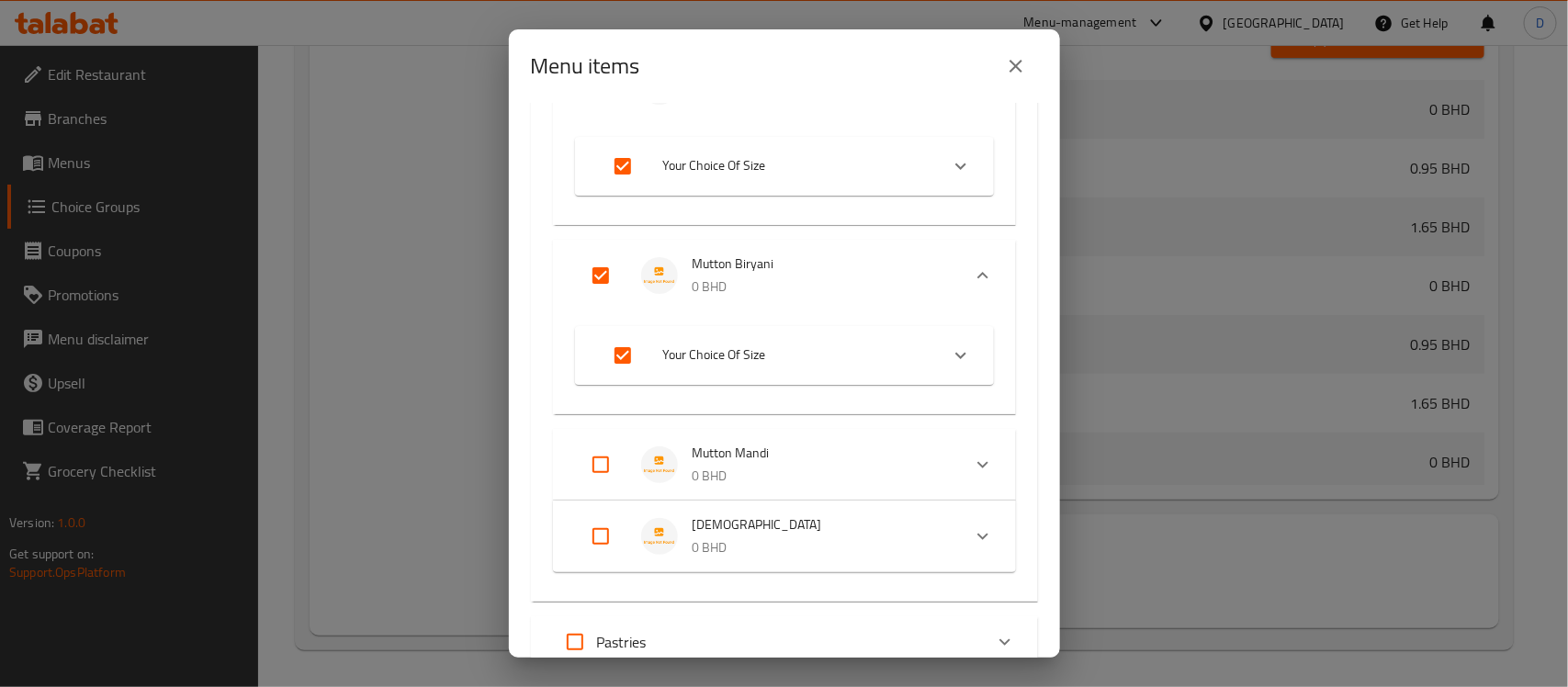
click at [607, 459] on input "Expand" at bounding box center [601, 464] width 44 height 44
checkbox input "true"
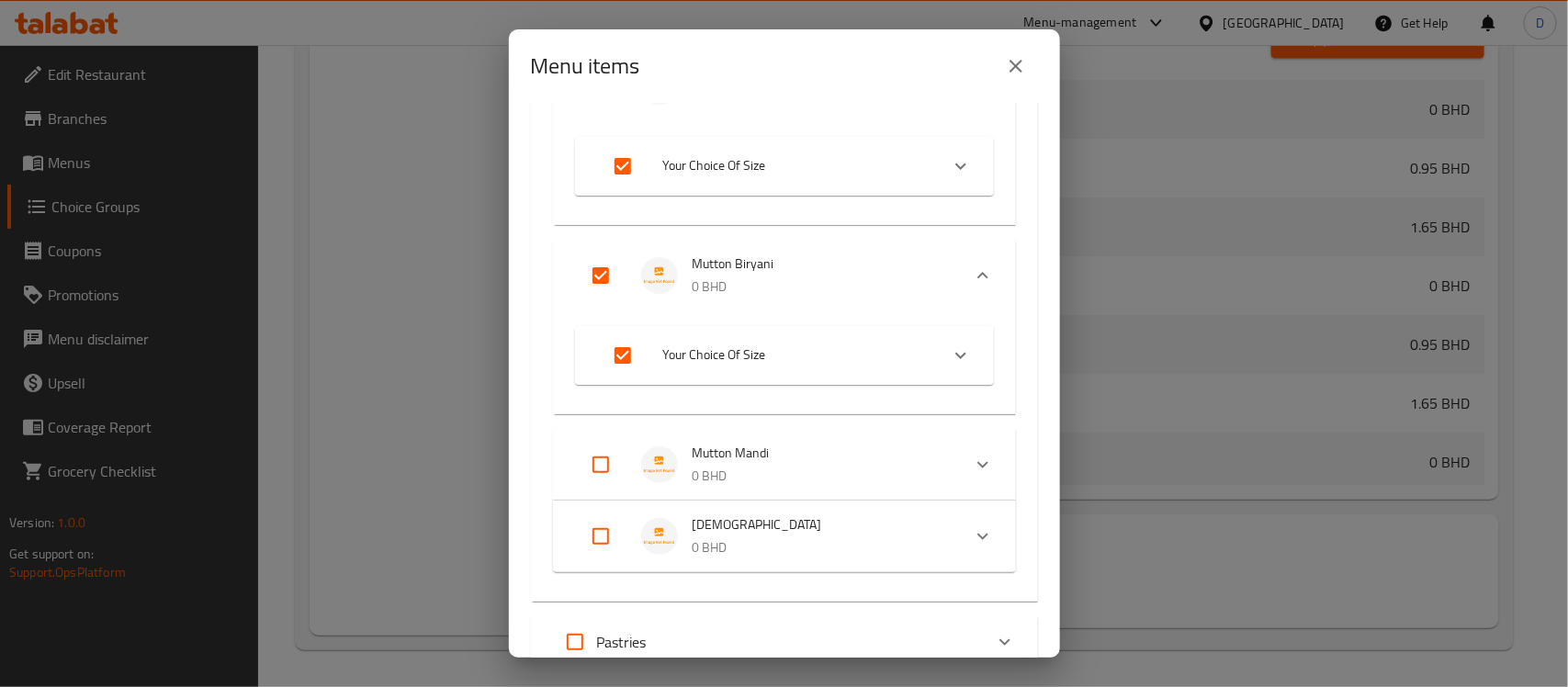
checkbox input "true"
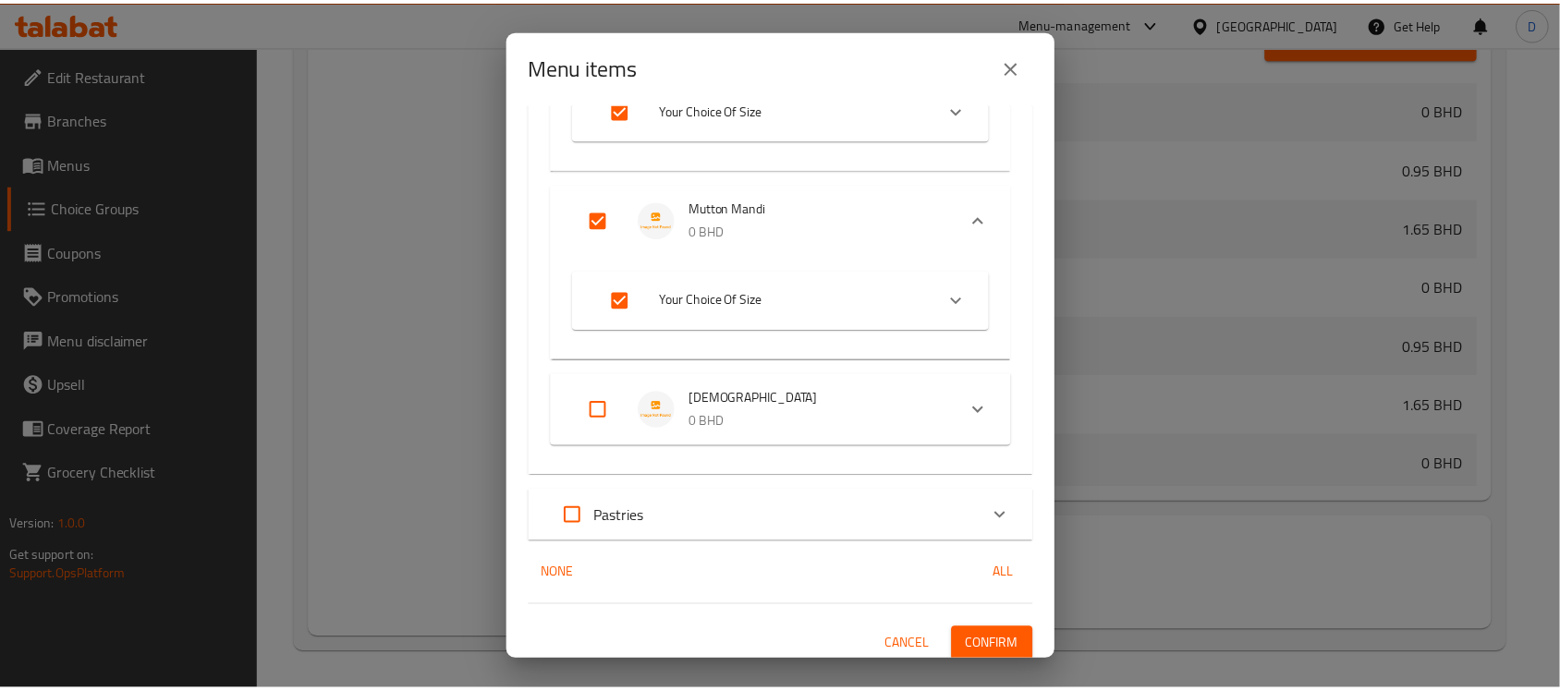
scroll to position [3255, 0]
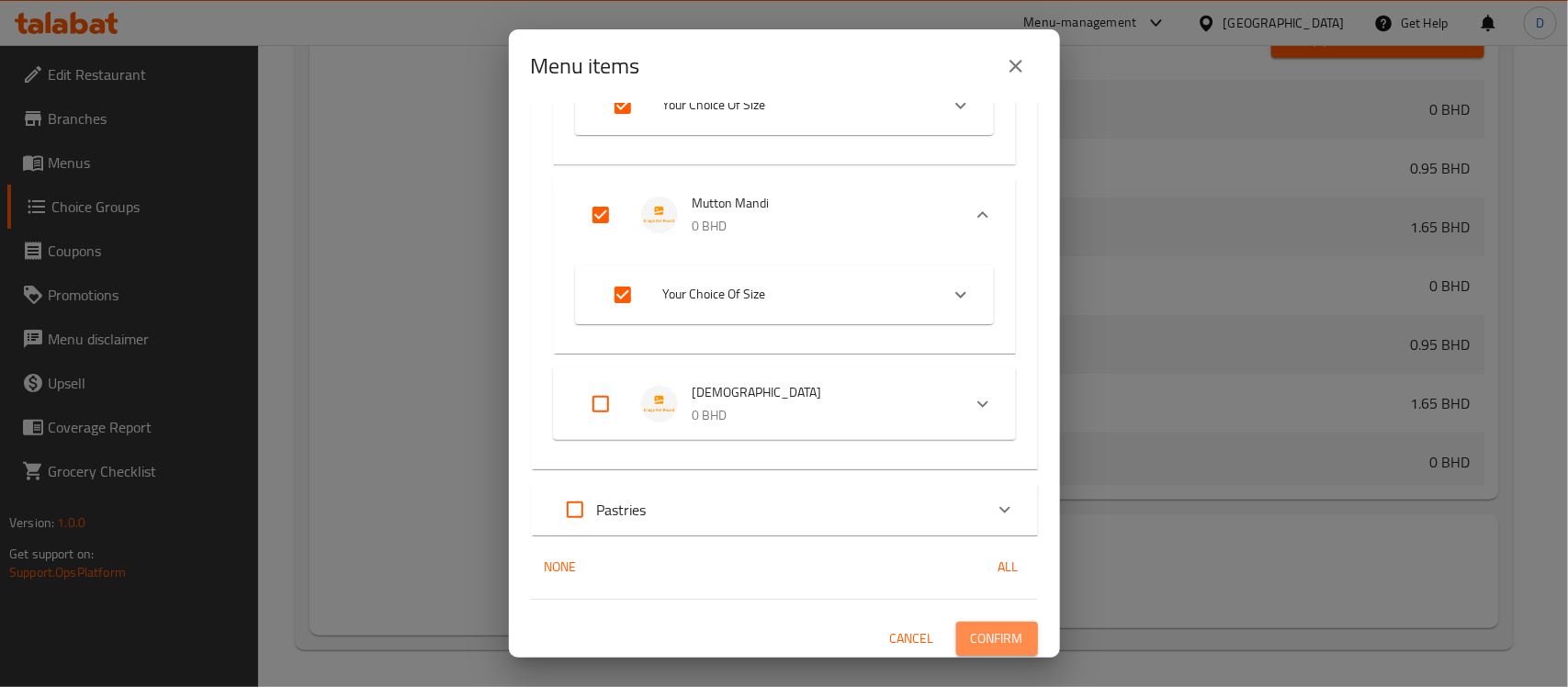
click at [984, 635] on span "Confirm" at bounding box center [997, 638] width 53 height 23
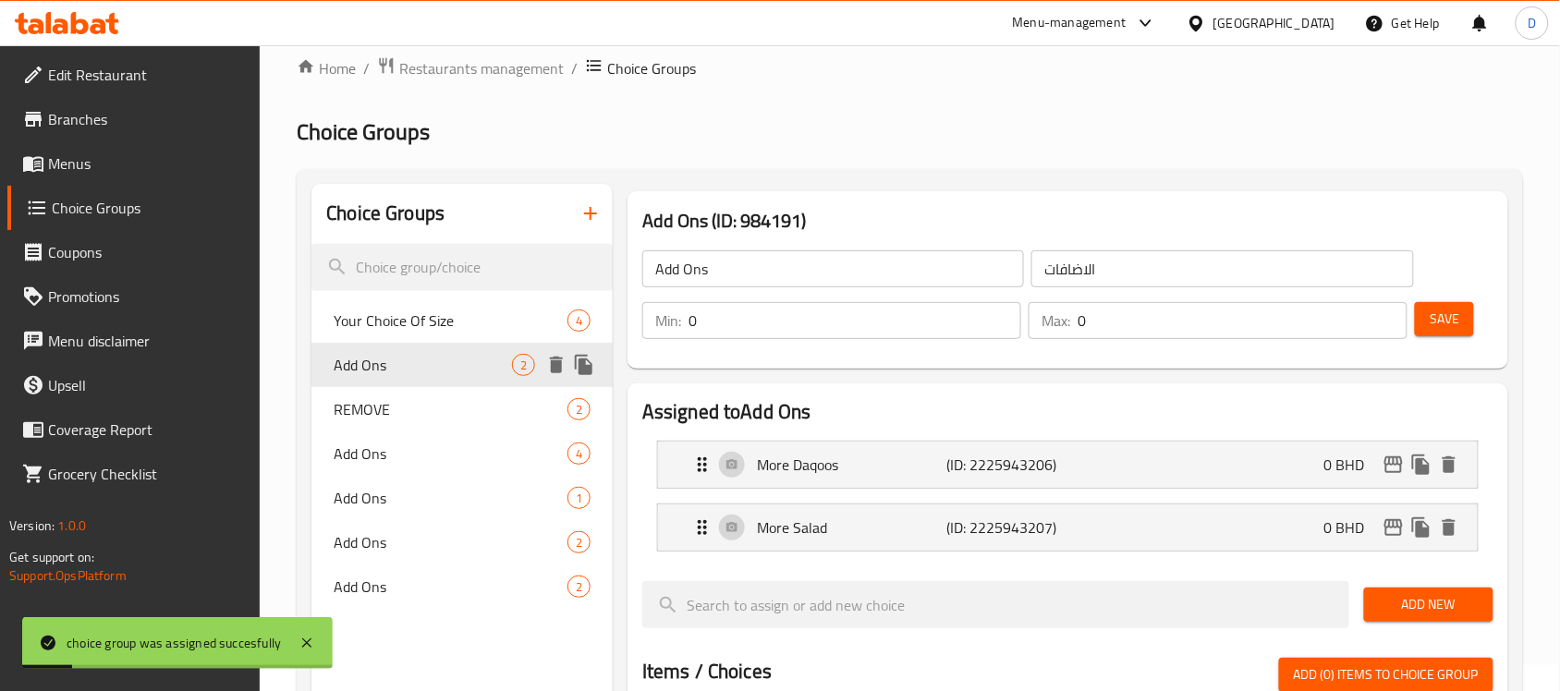
scroll to position [0, 0]
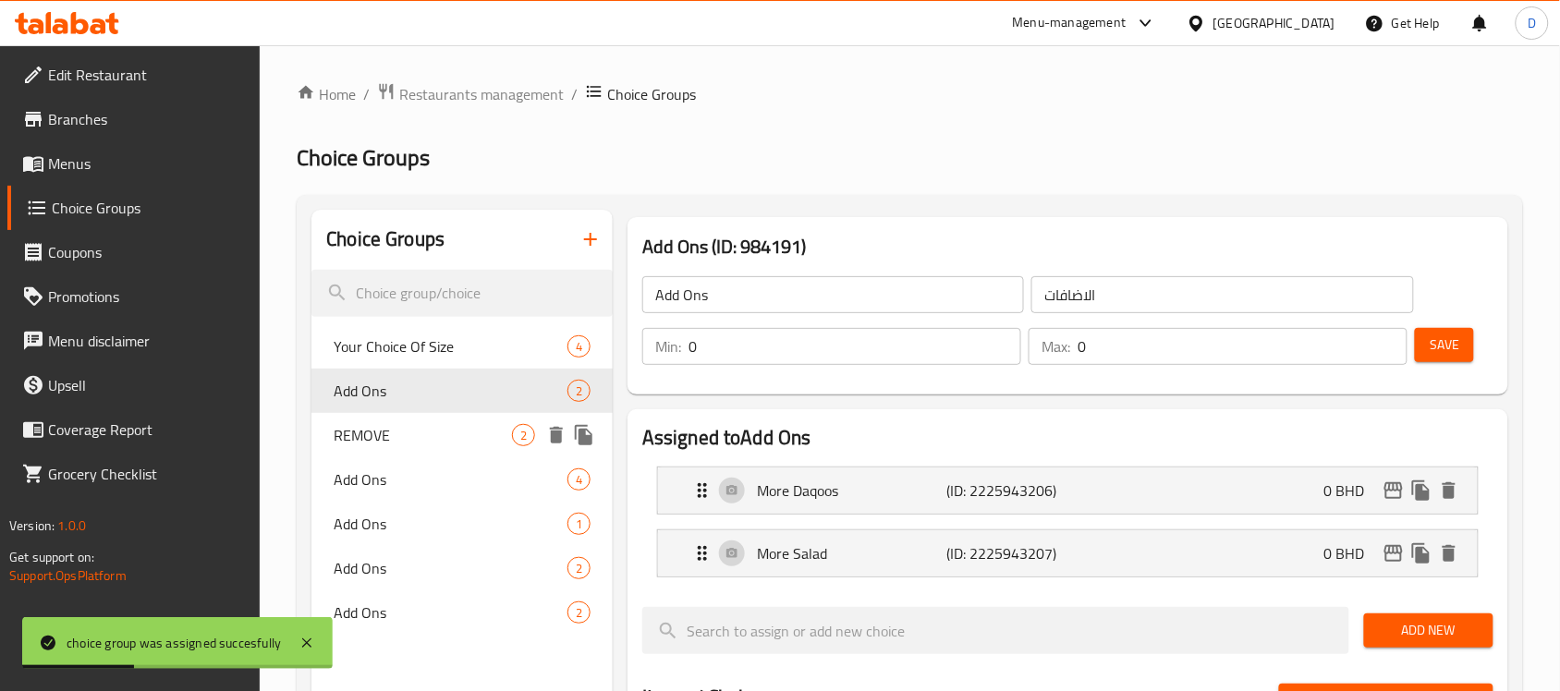
click at [400, 440] on span "REMOVE" at bounding box center [423, 435] width 178 height 22
type input "REMOVE"
type input "ازالة"
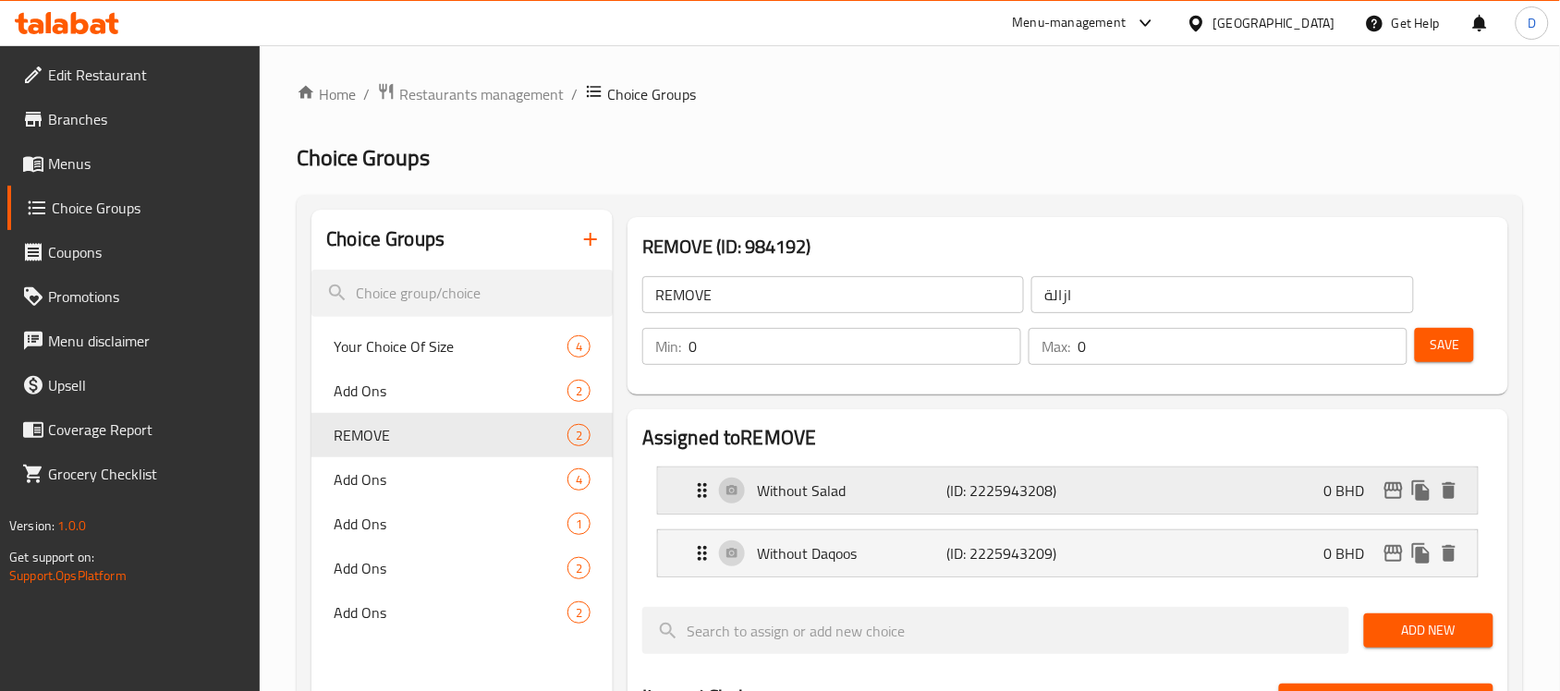
click at [885, 505] on div "Without Salad (ID: 2225943208) 0 BHD" at bounding box center [1073, 491] width 764 height 46
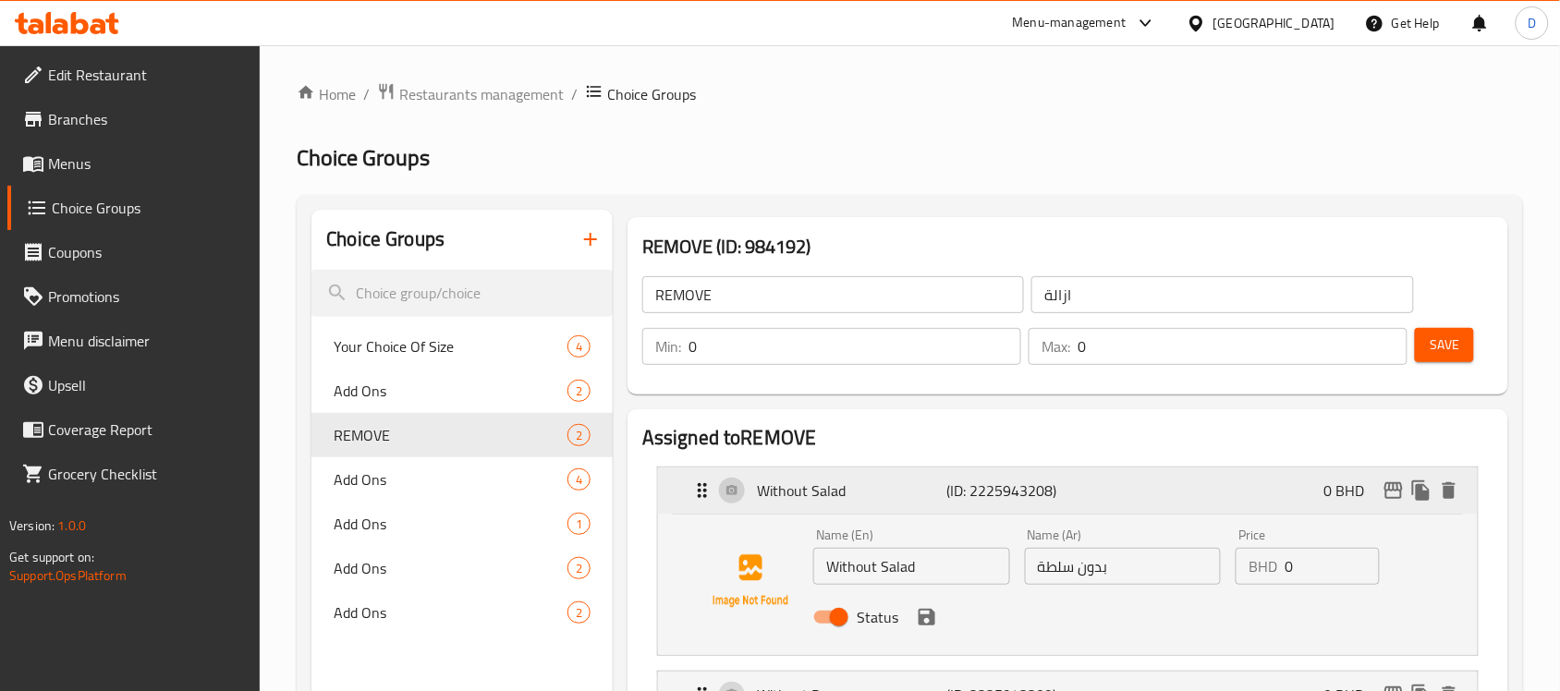
click at [898, 496] on p "Without Salad" at bounding box center [851, 491] width 189 height 22
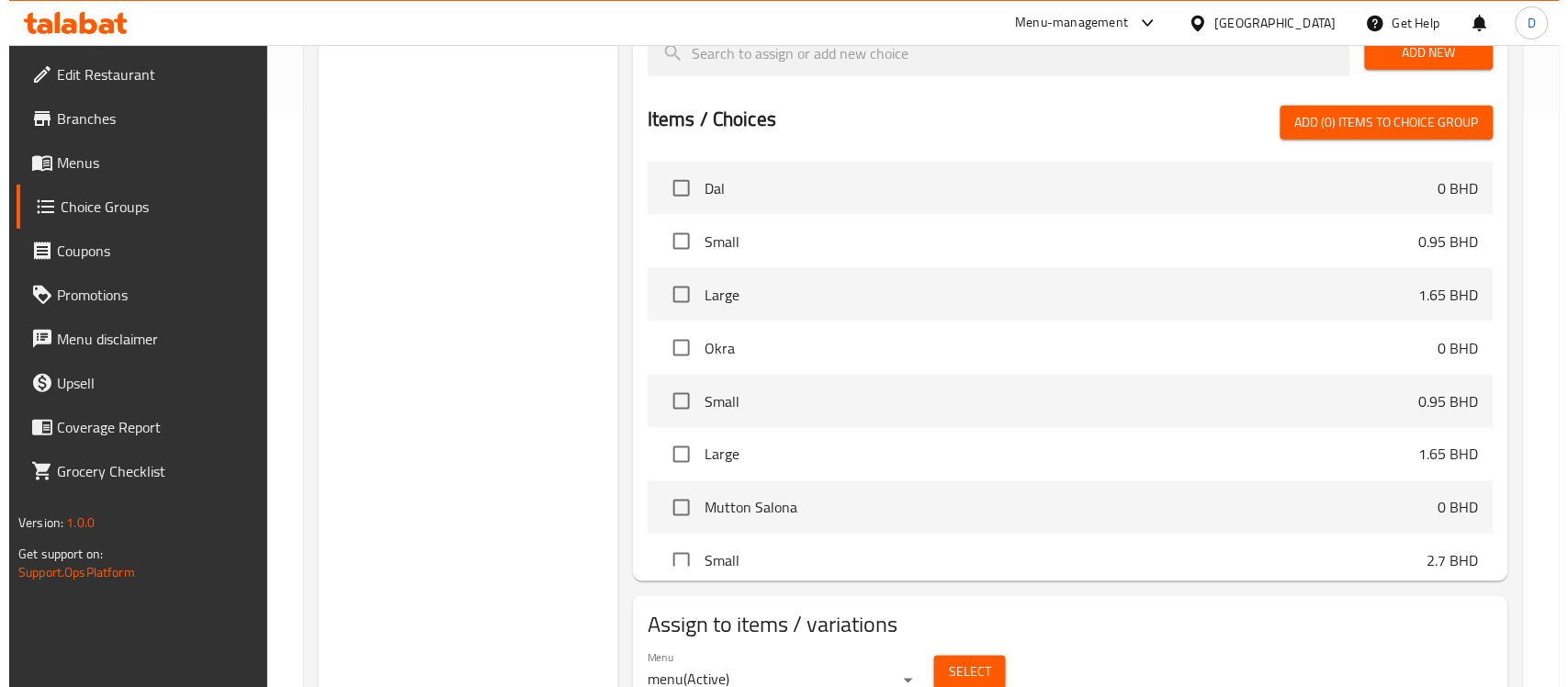
scroll to position [657, 0]
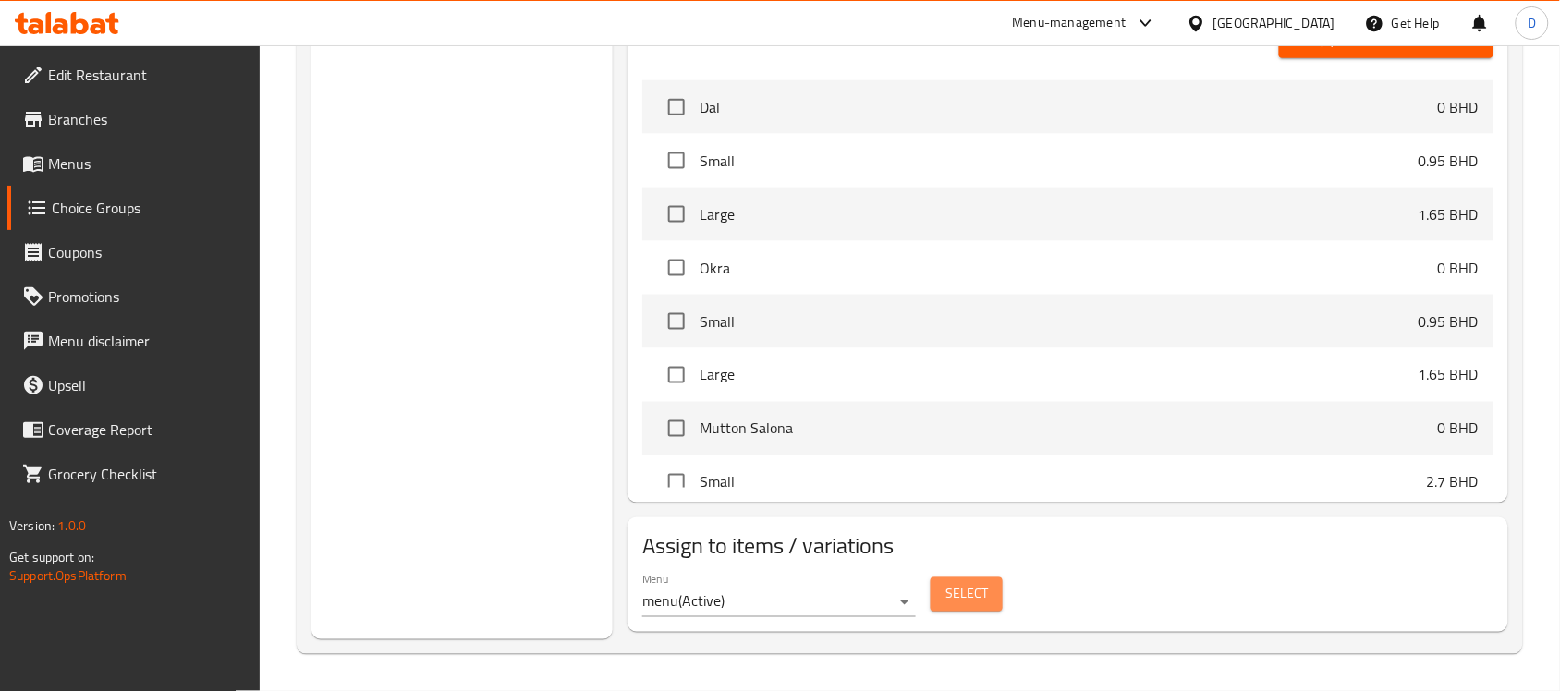
click at [949, 598] on span "Select" at bounding box center [966, 594] width 43 height 23
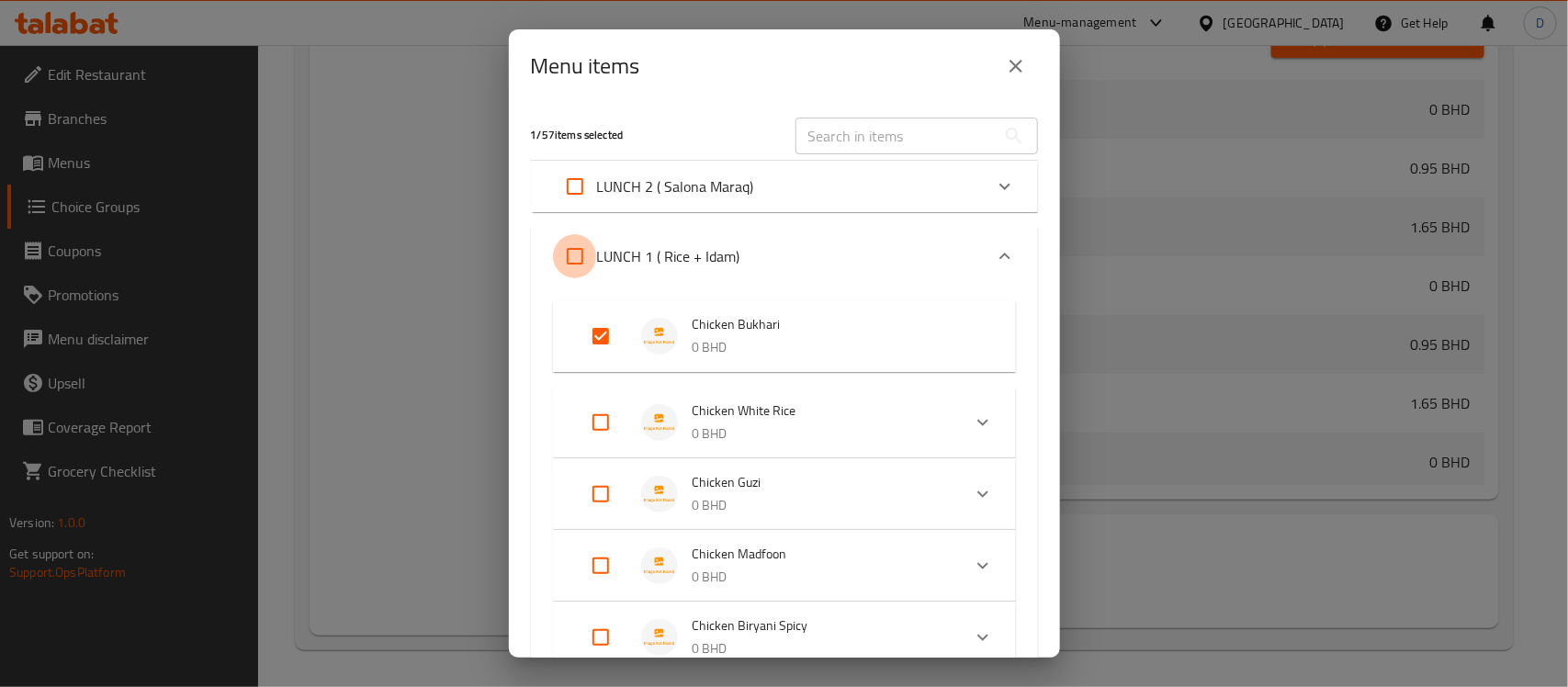
click at [575, 258] on input "Expand" at bounding box center [575, 257] width 44 height 44
checkbox input "true"
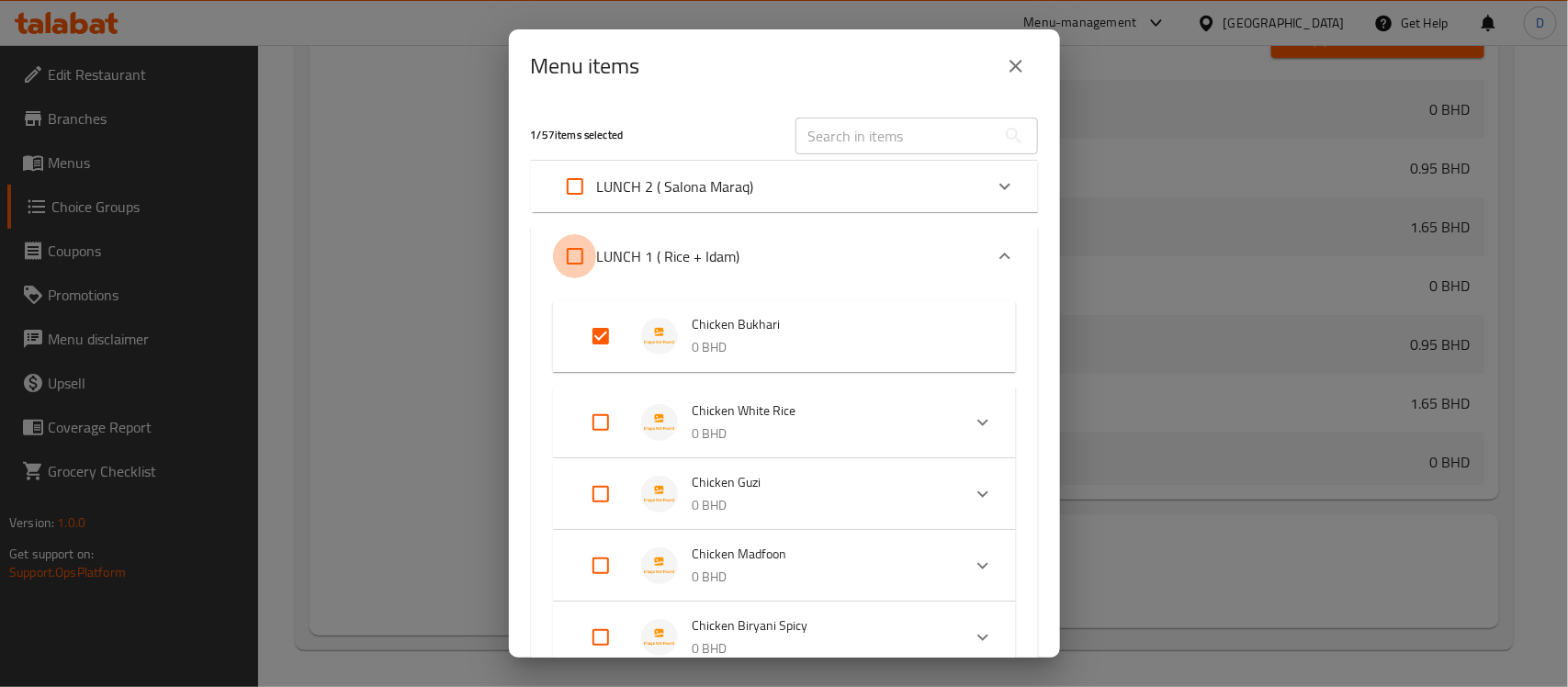
checkbox input "true"
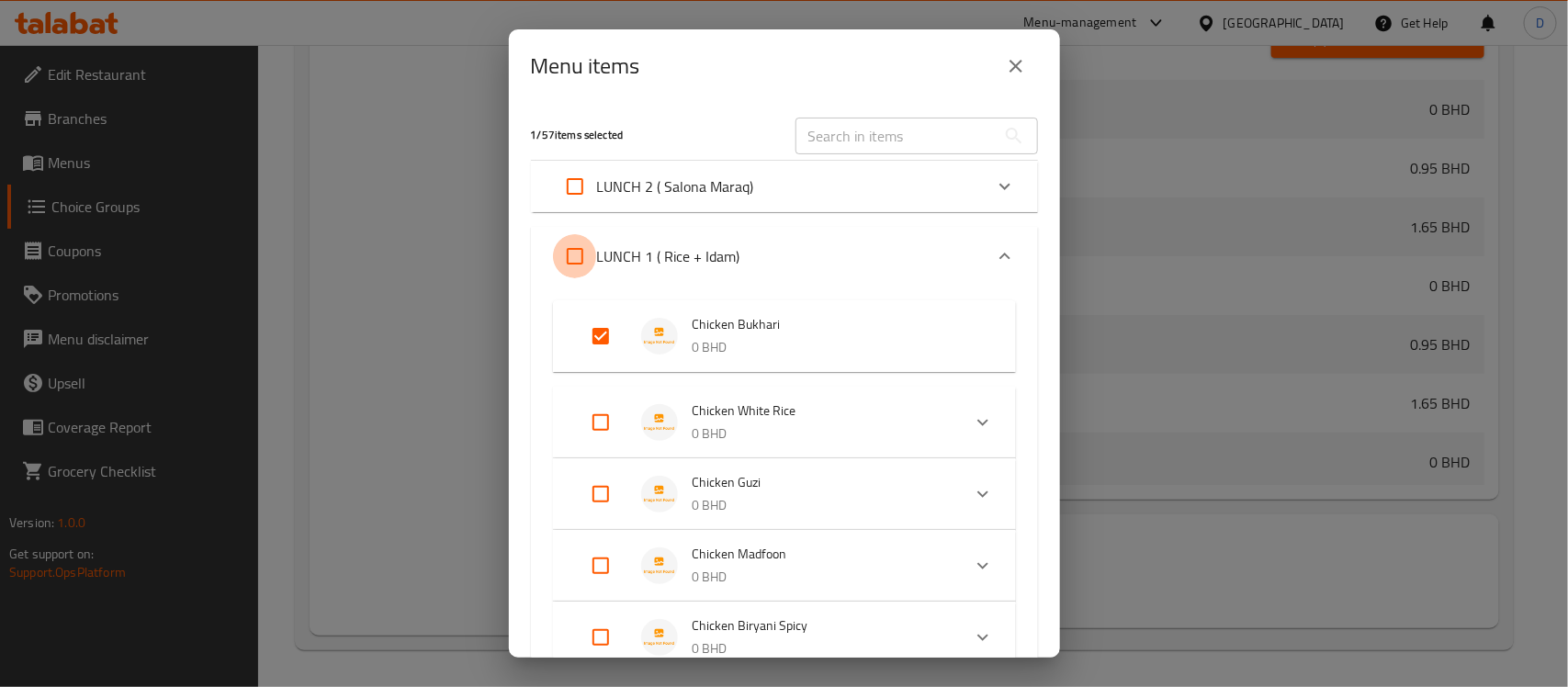
checkbox input "true"
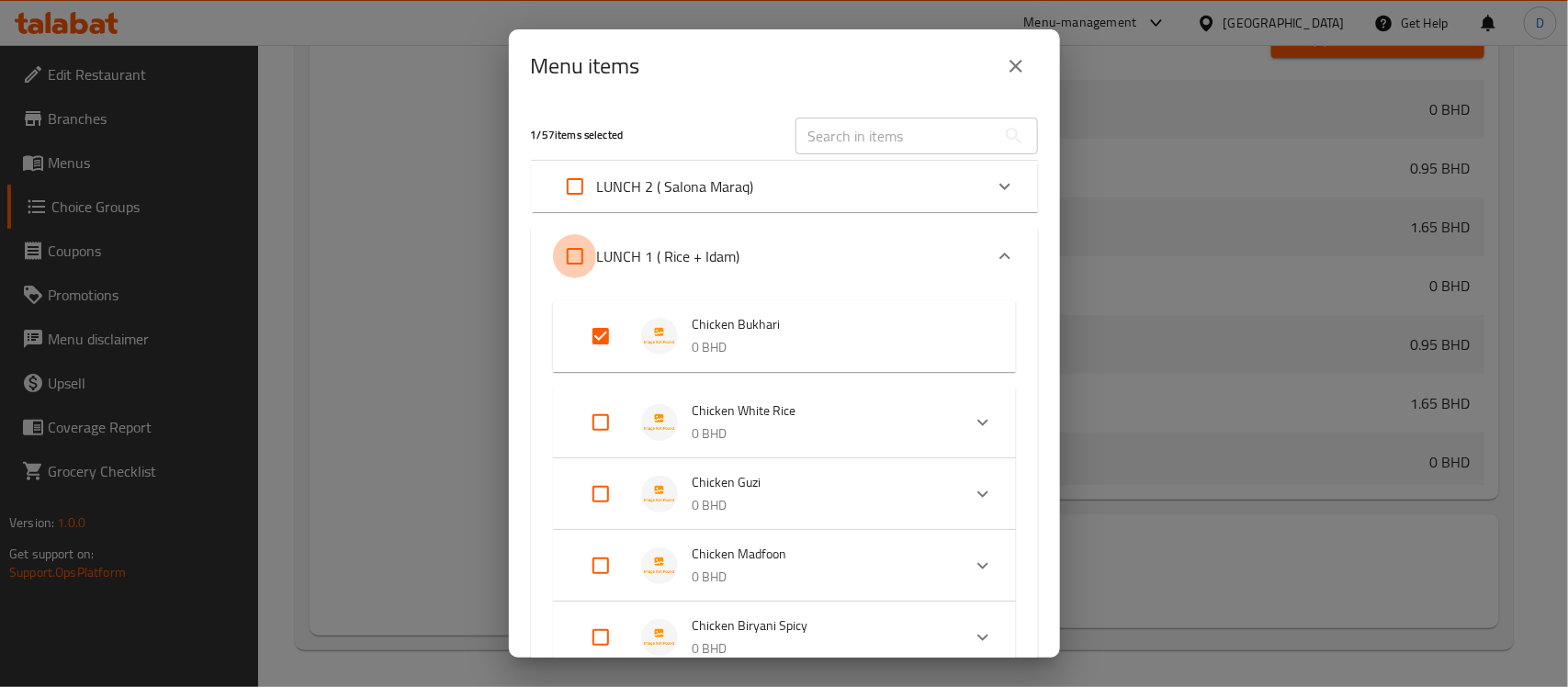
checkbox input "true"
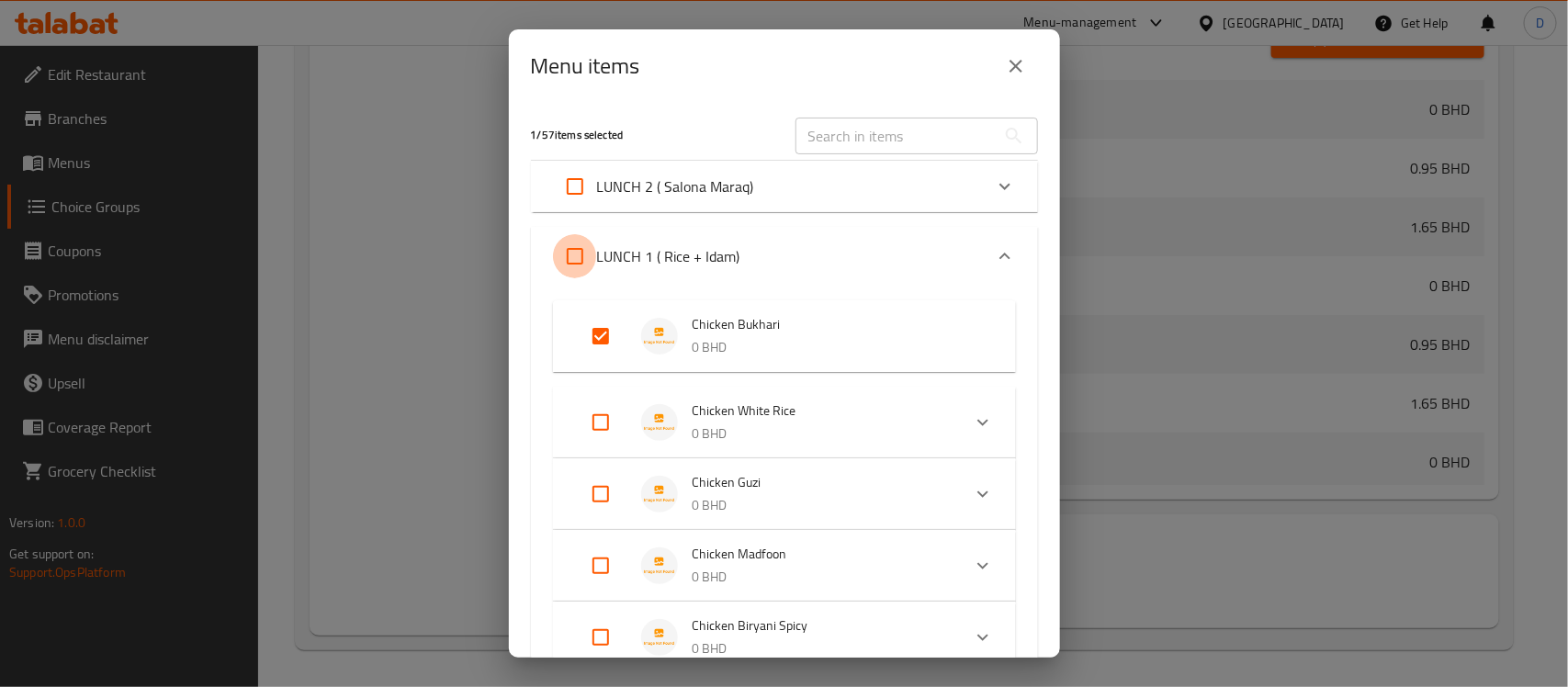
checkbox input "true"
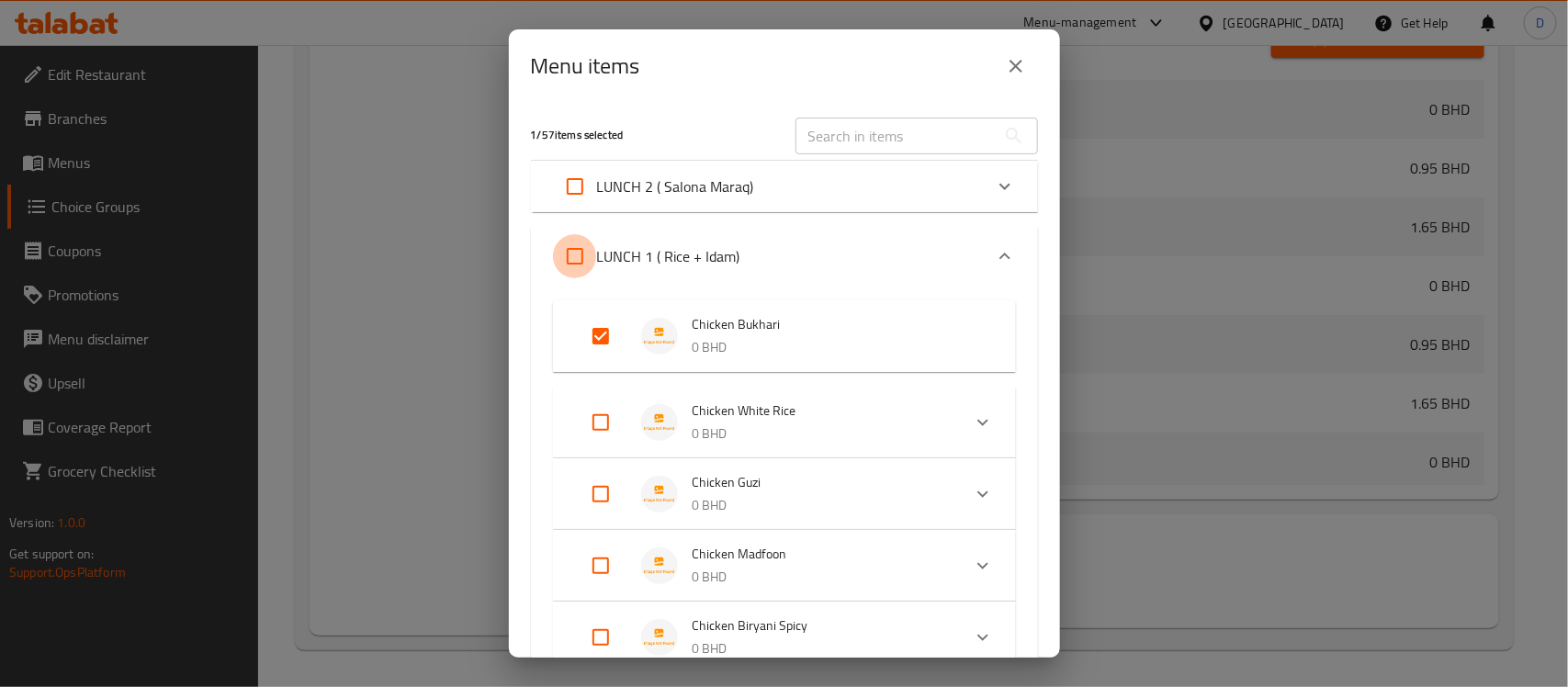
checkbox input "true"
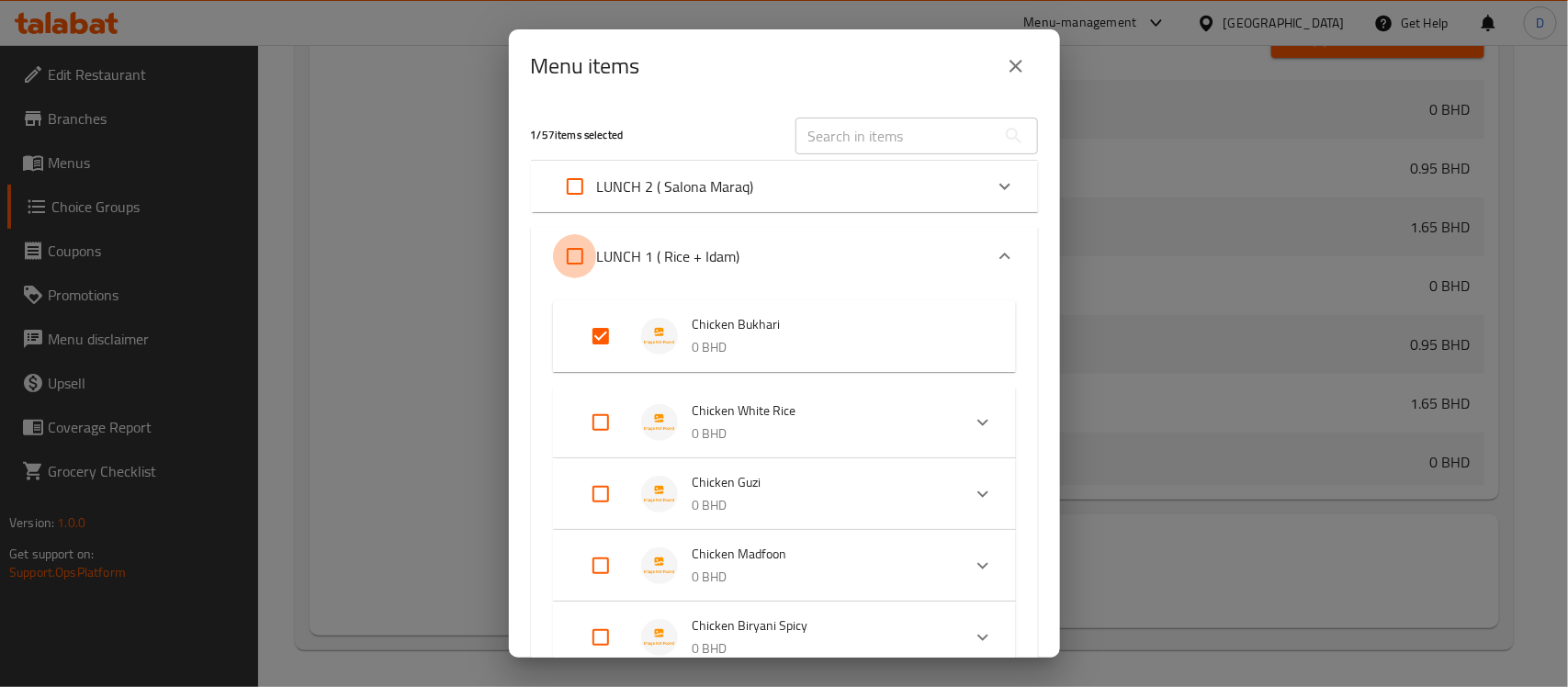
checkbox input "true"
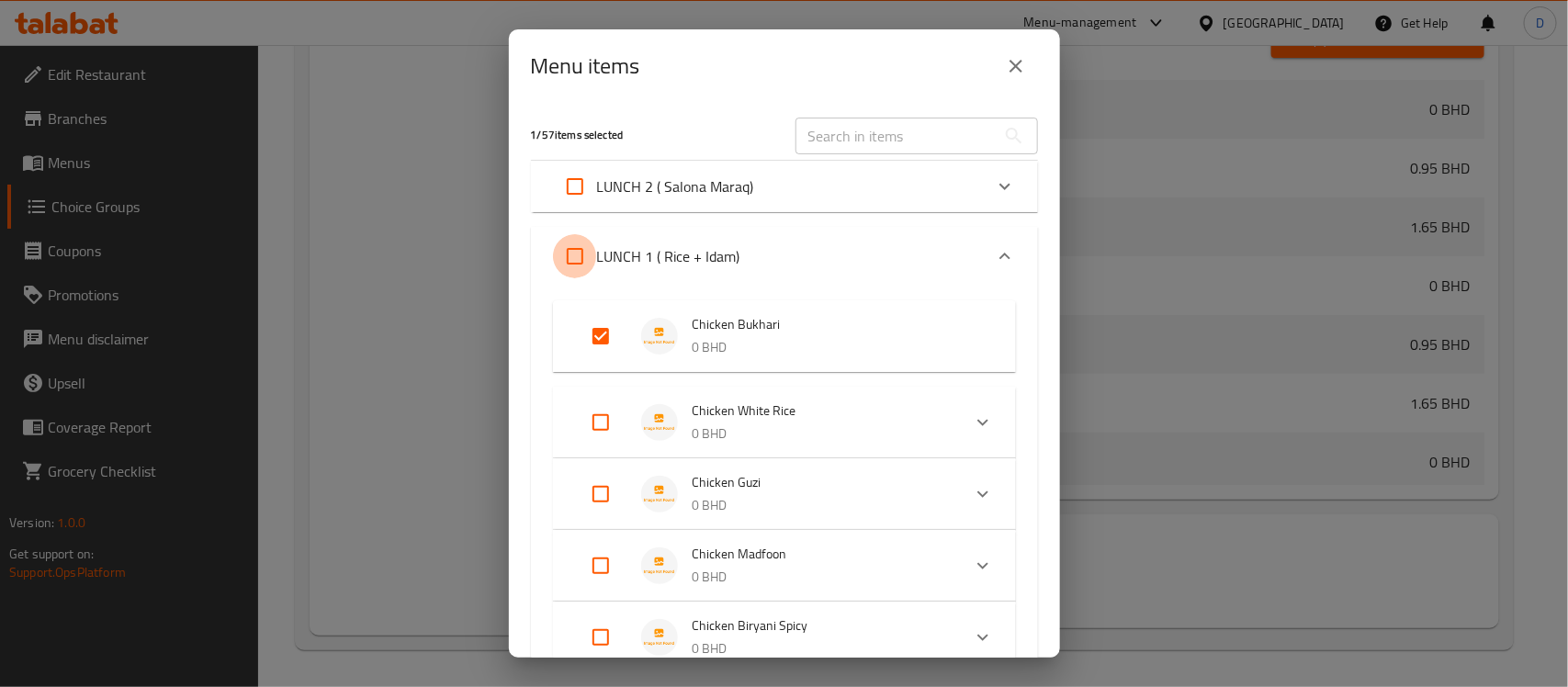
checkbox input "true"
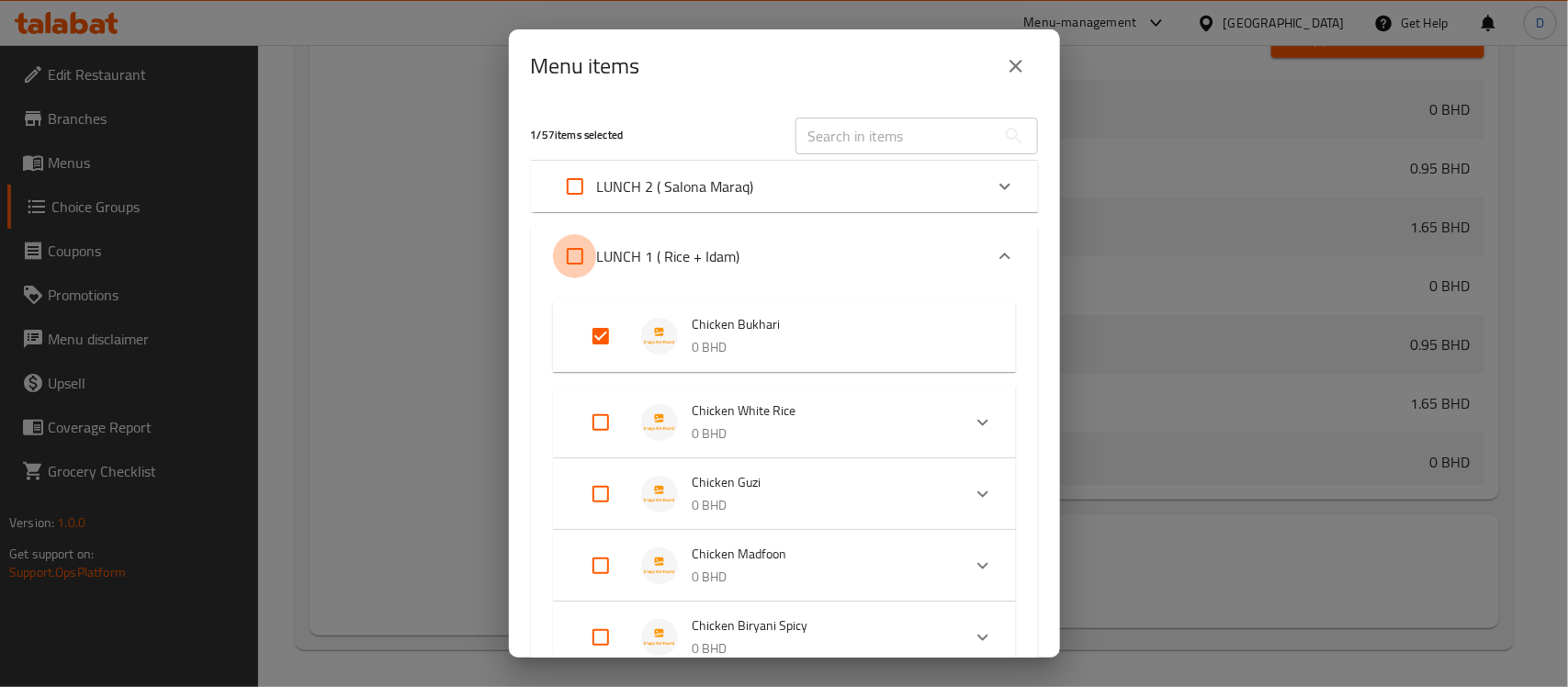
checkbox input "true"
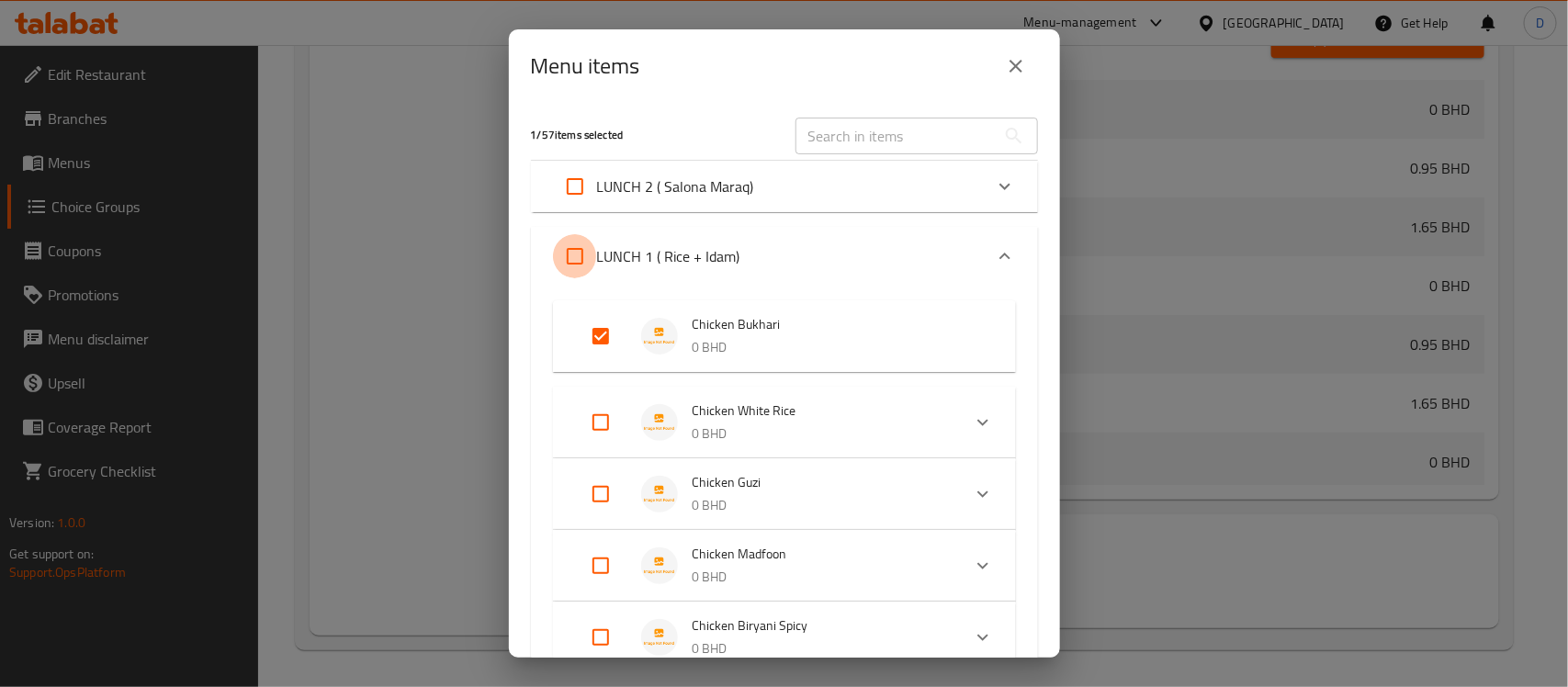
checkbox input "true"
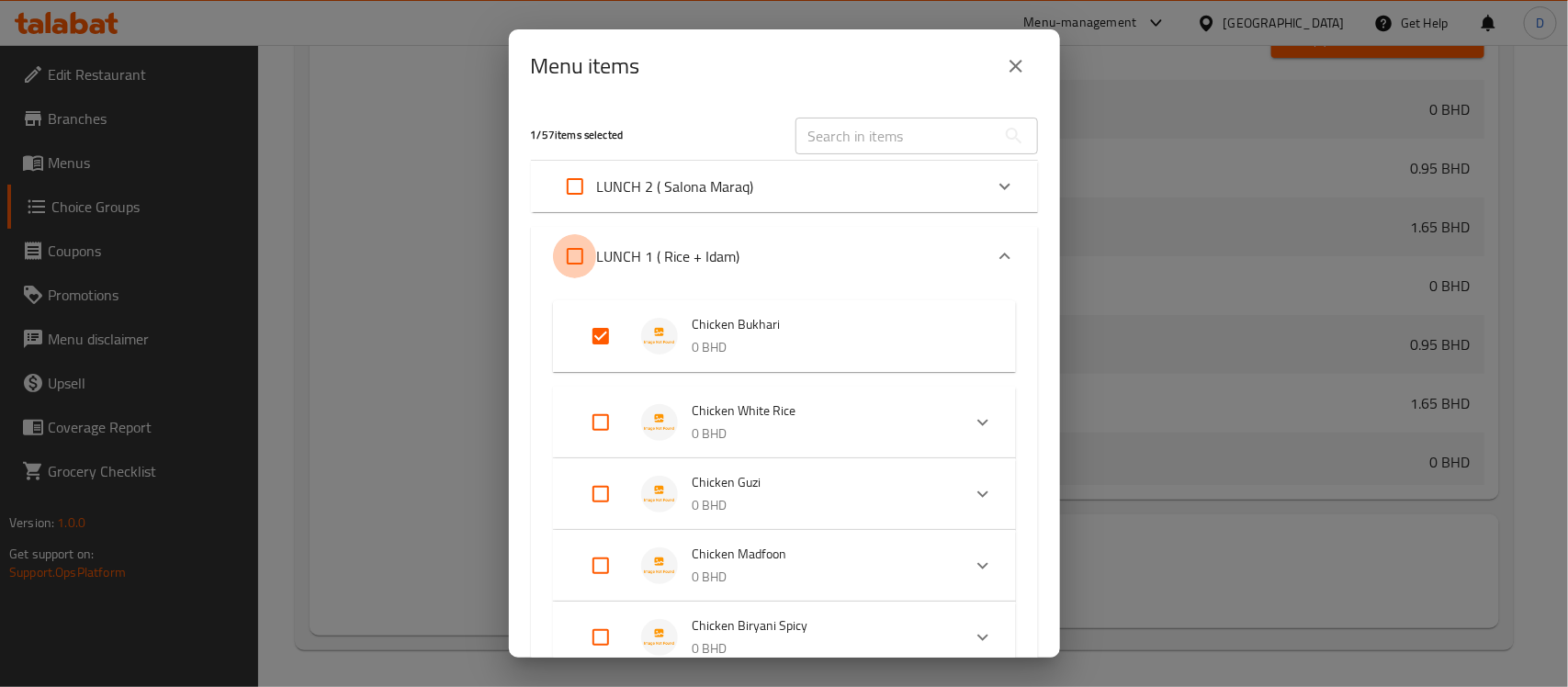
checkbox input "true"
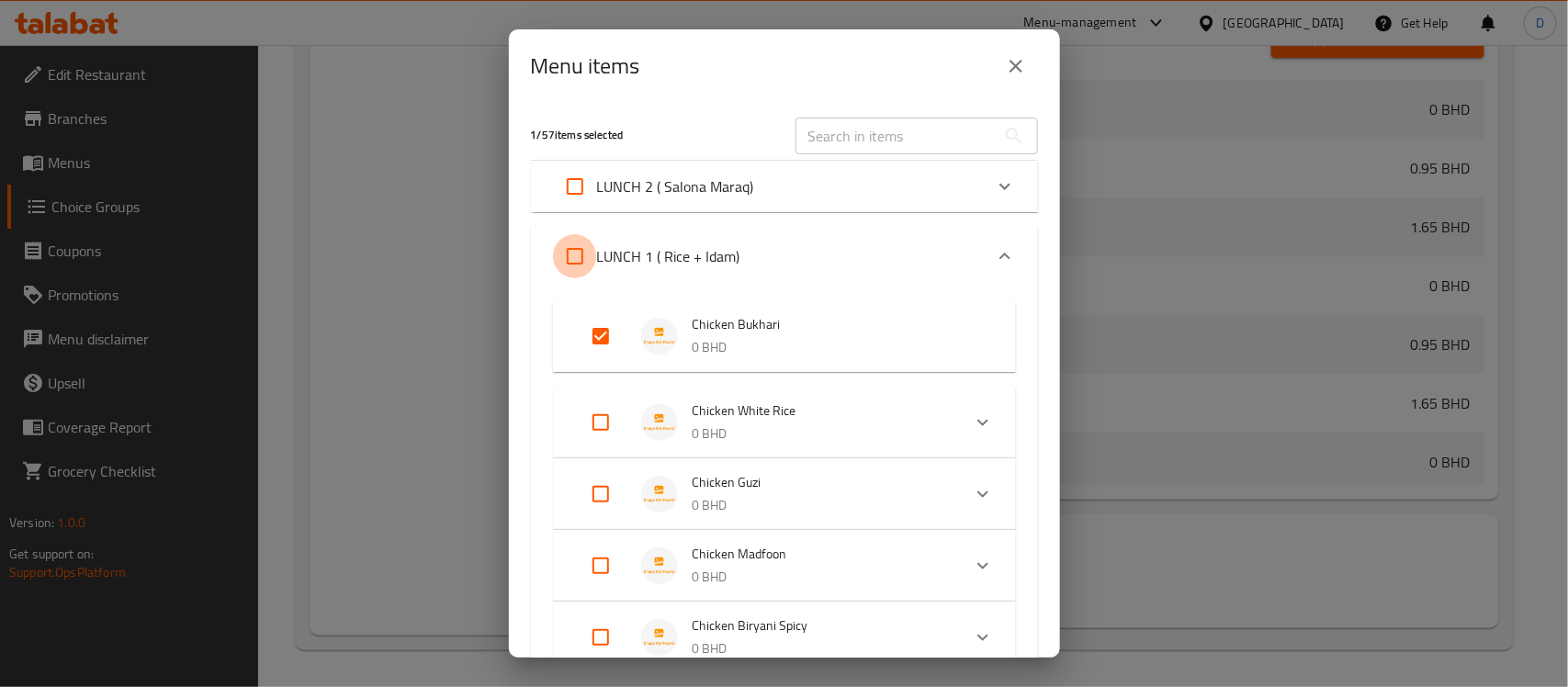
checkbox input "true"
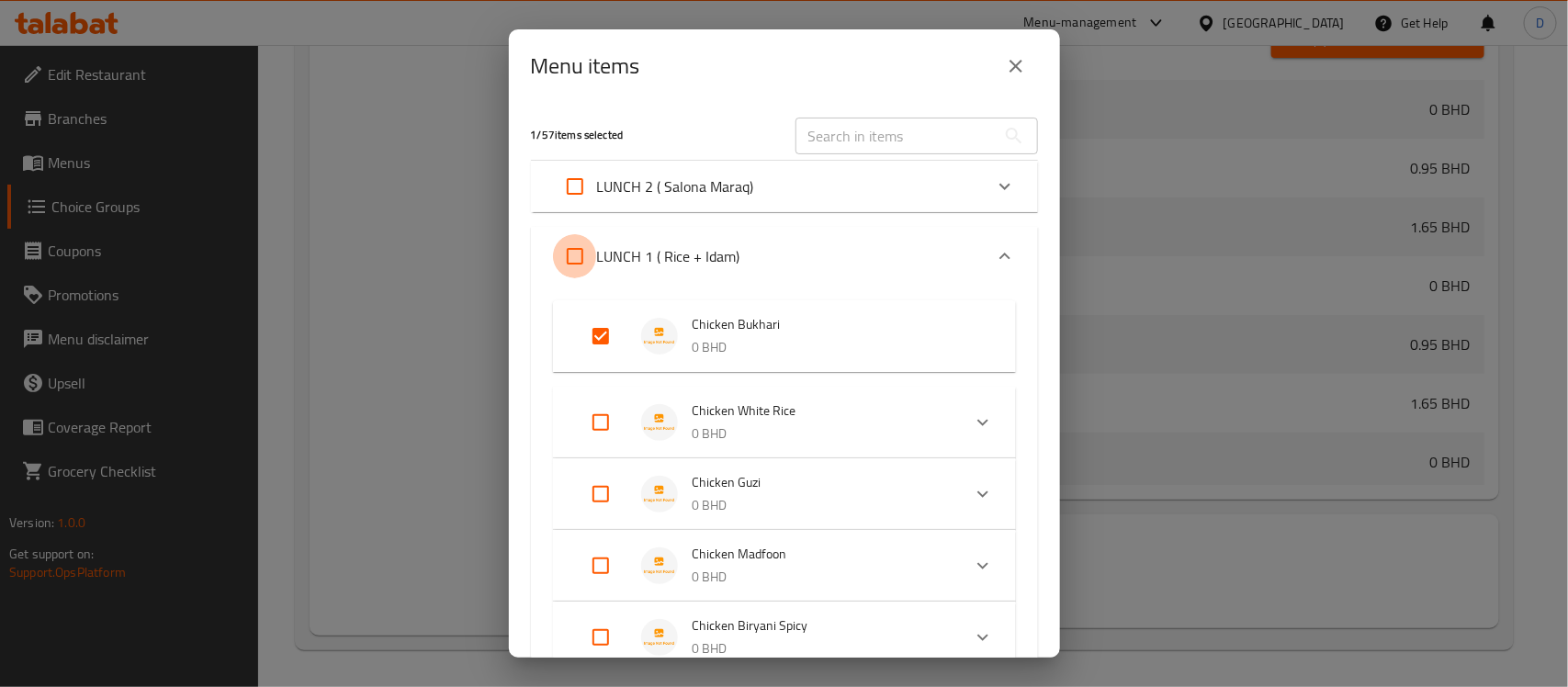
checkbox input "true"
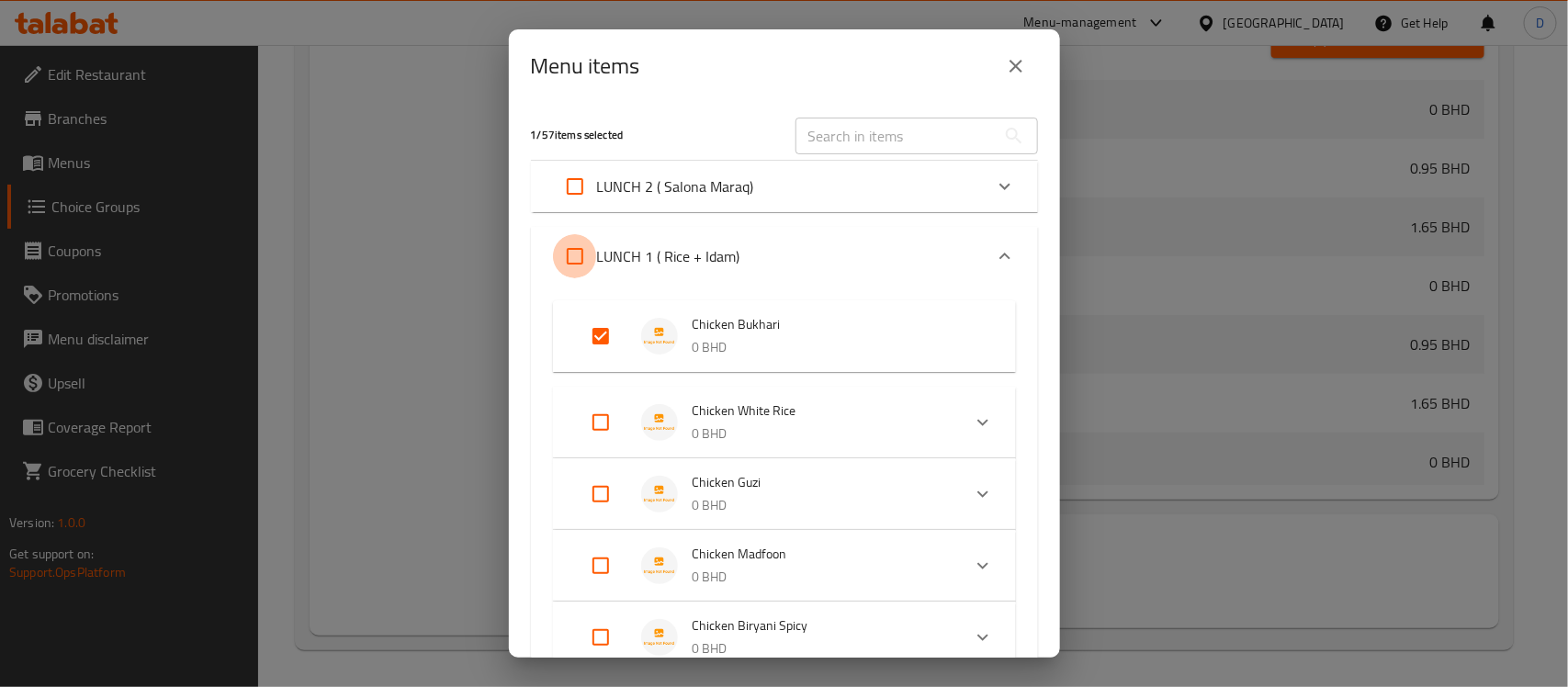
checkbox input "true"
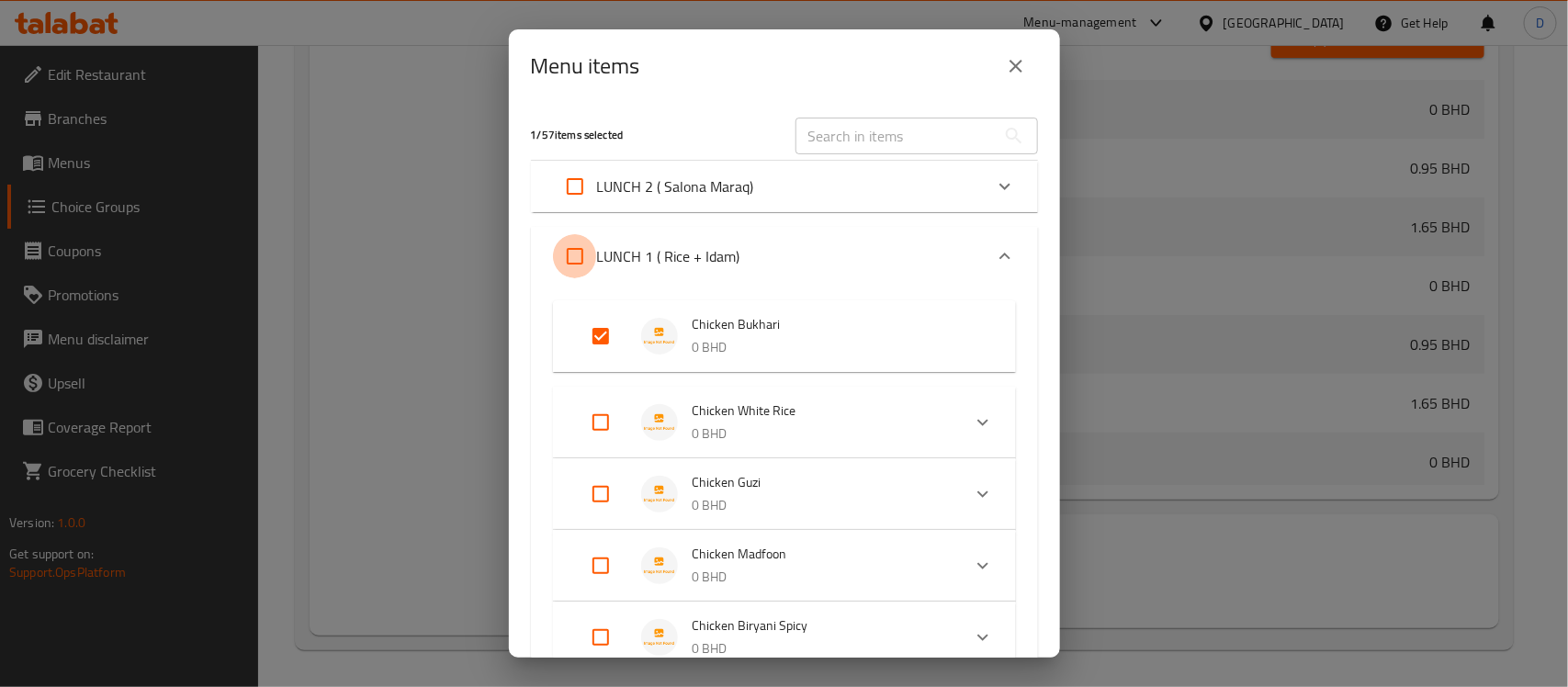
checkbox input "true"
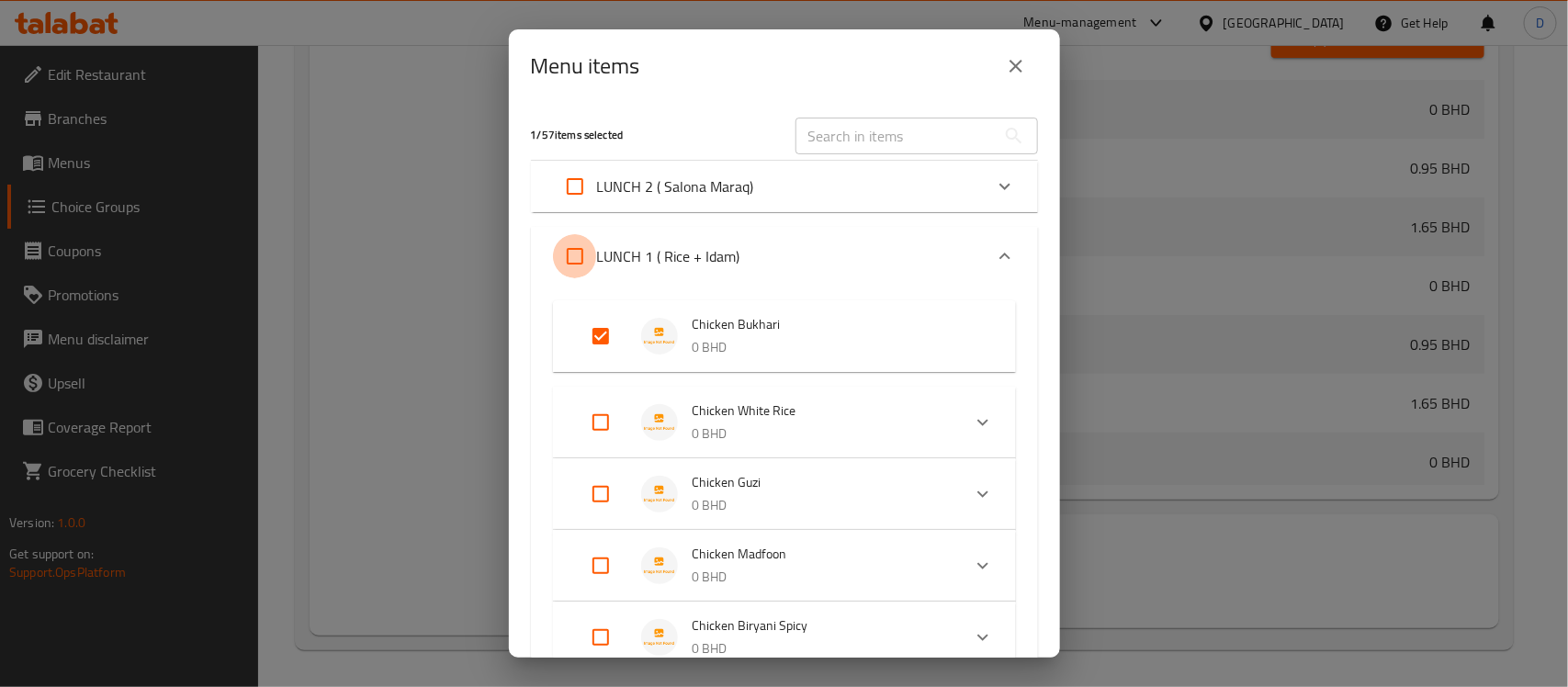
checkbox input "true"
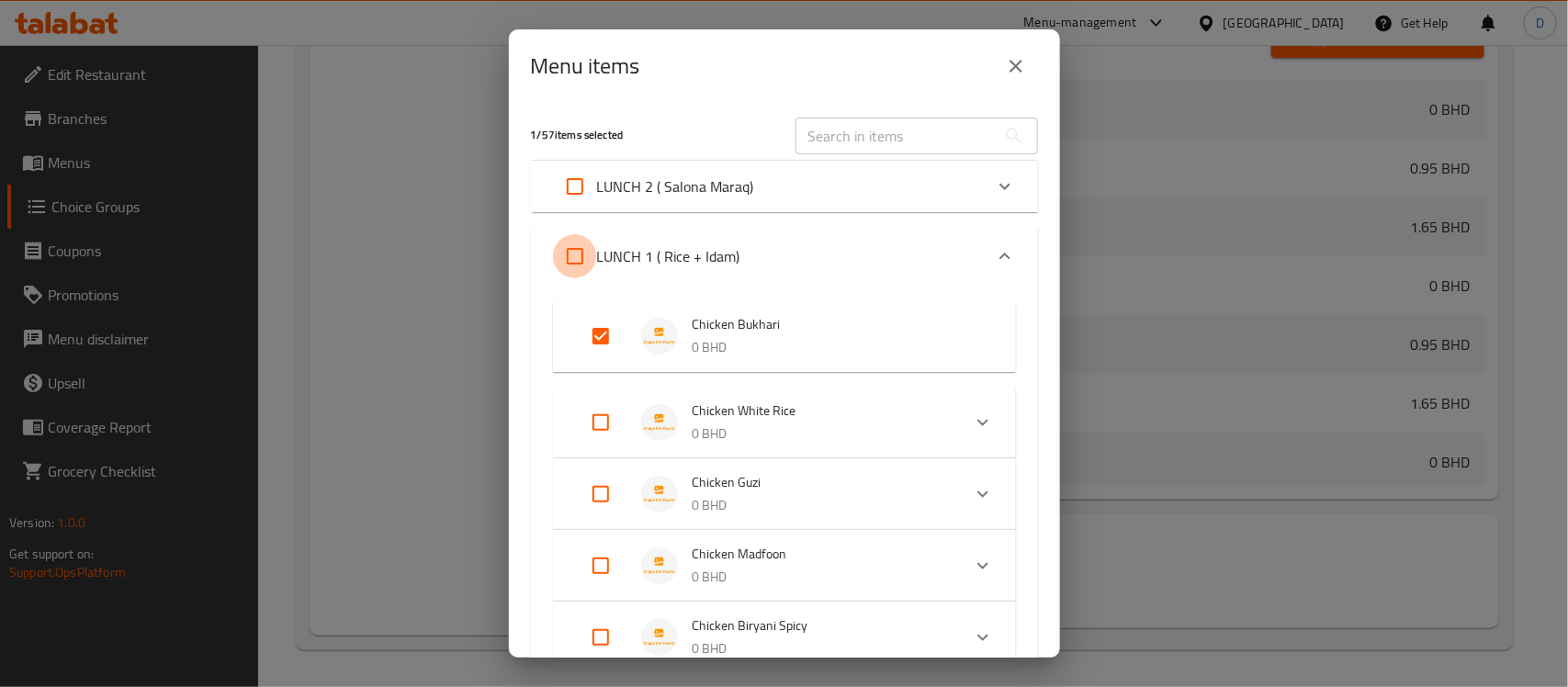
checkbox input "true"
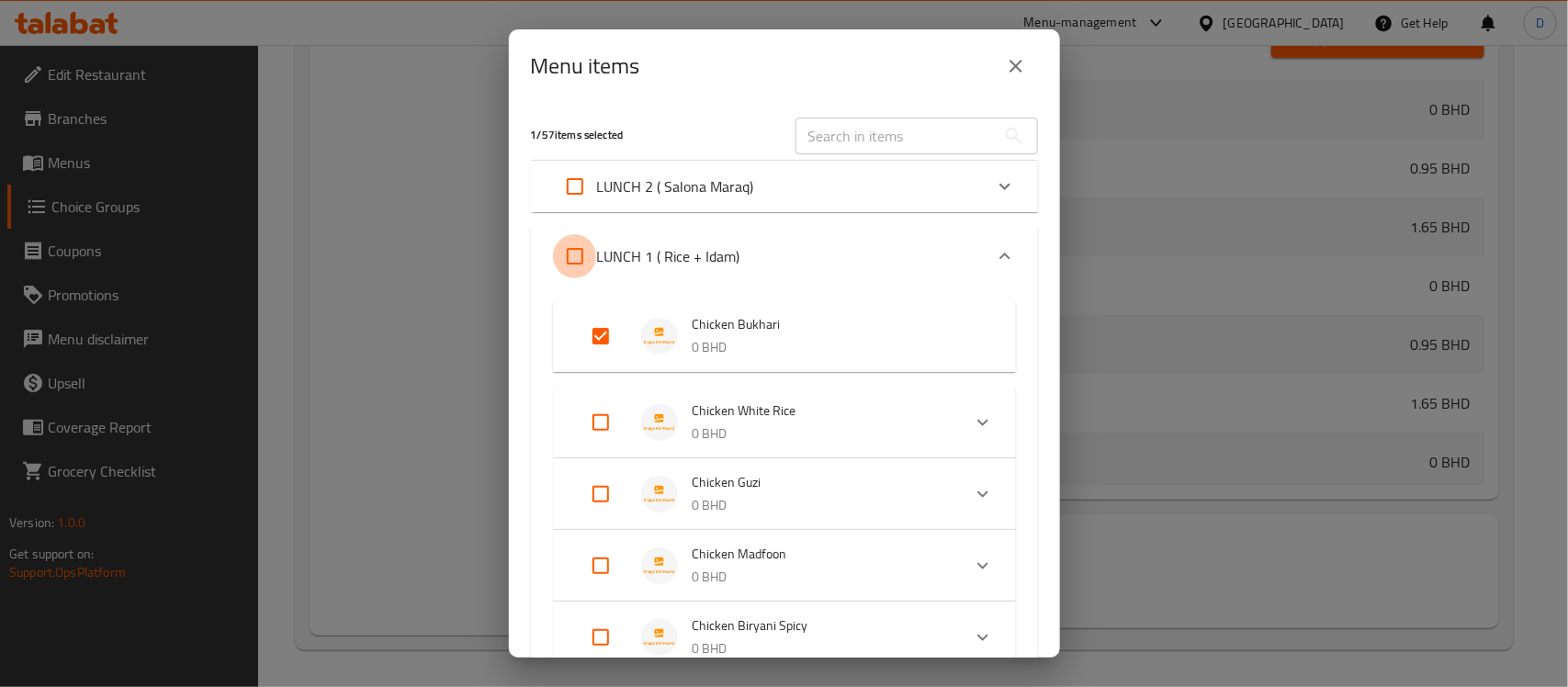
checkbox input "true"
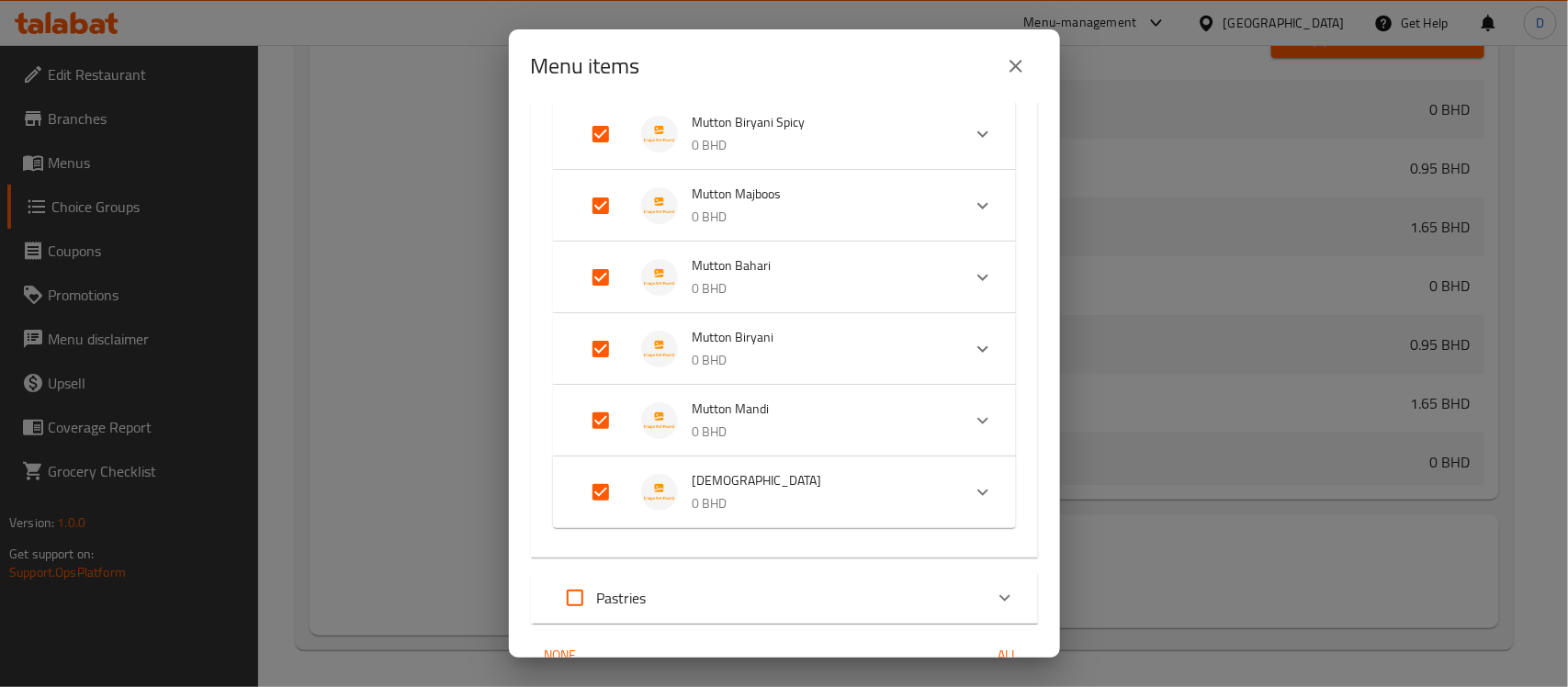
scroll to position [1239, 0]
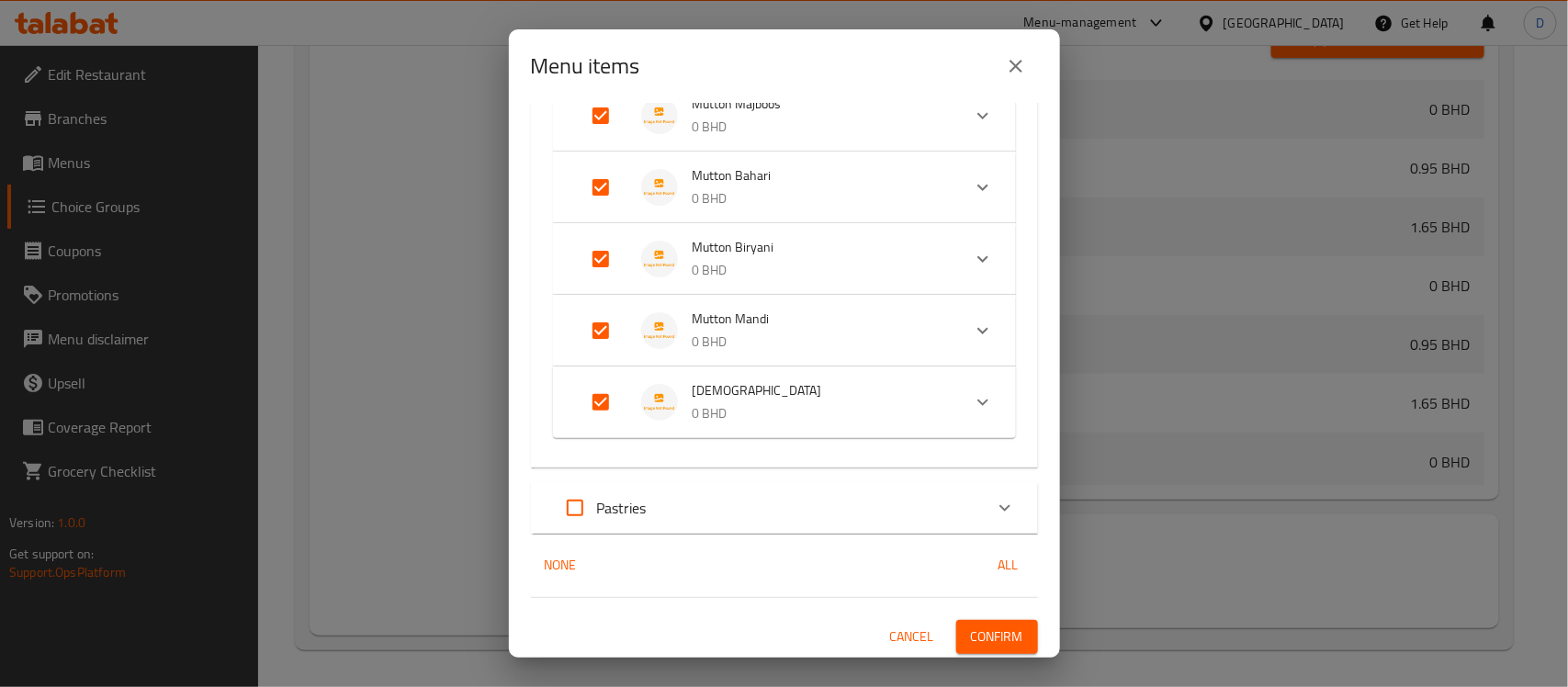
click at [599, 401] on input "Expand" at bounding box center [601, 403] width 44 height 44
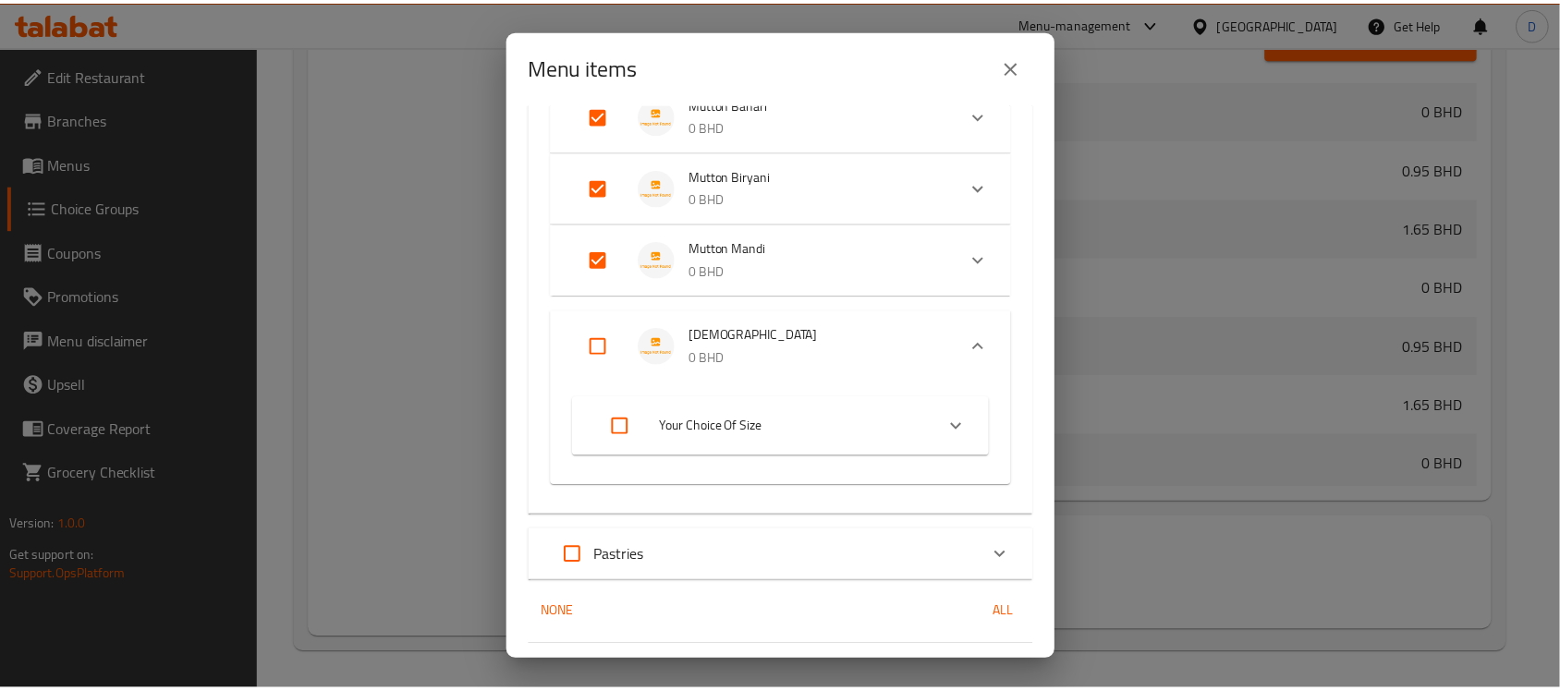
scroll to position [1364, 0]
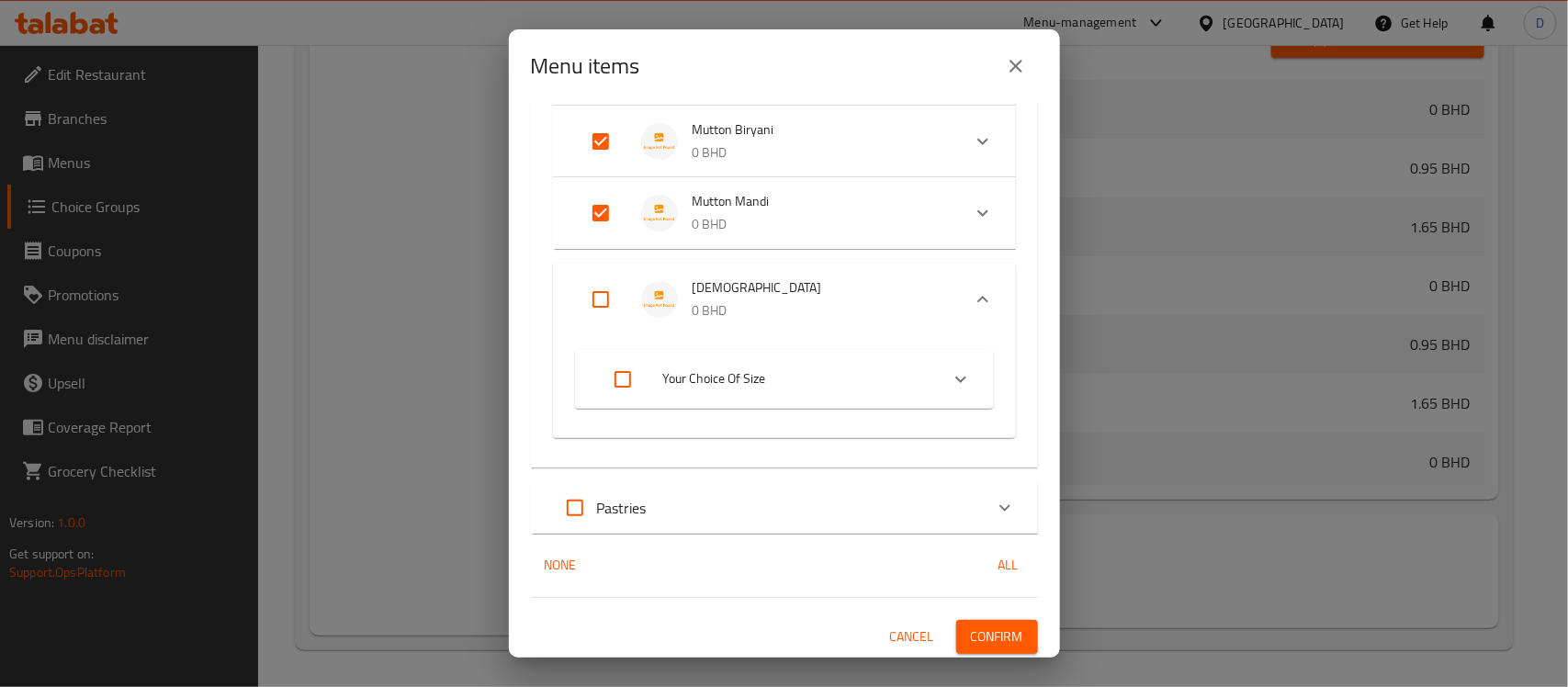
click at [994, 638] on span "Confirm" at bounding box center [997, 636] width 53 height 23
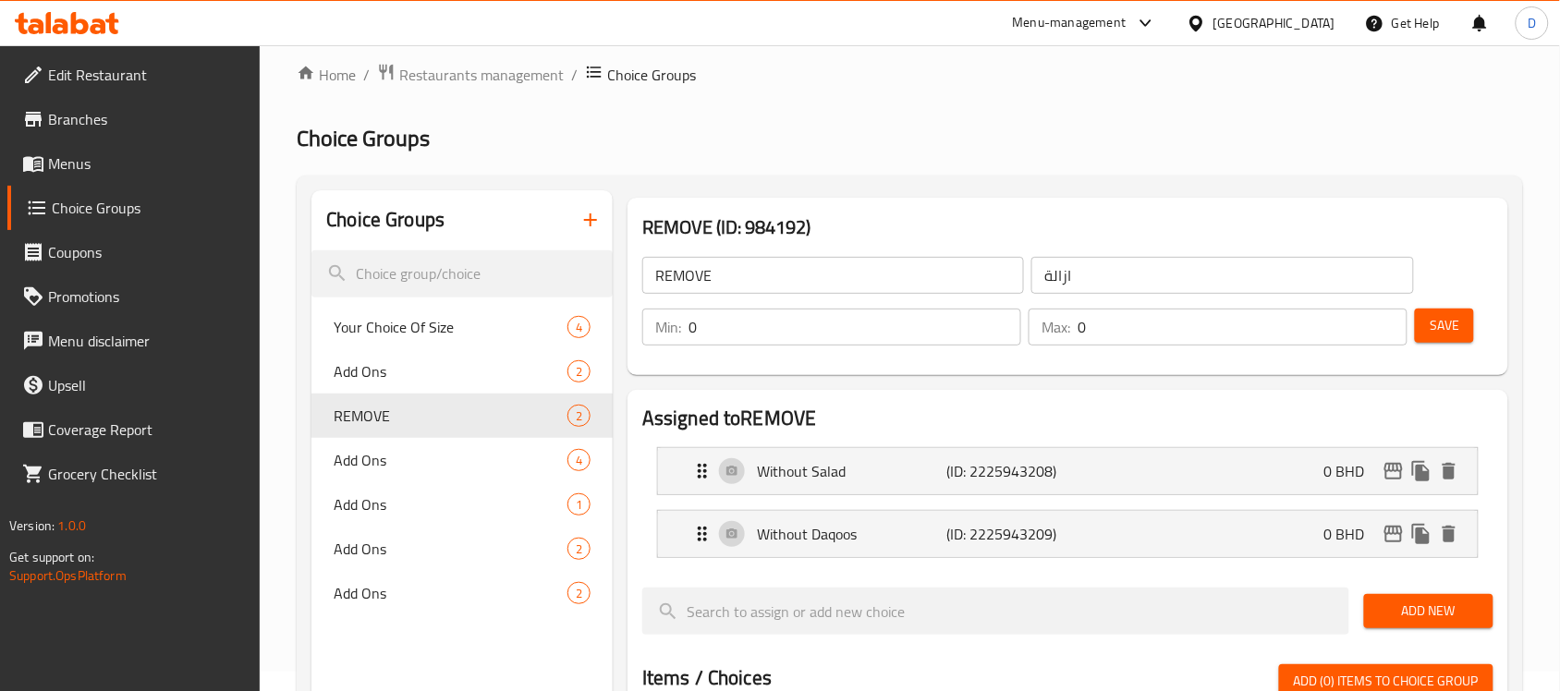
scroll to position [0, 0]
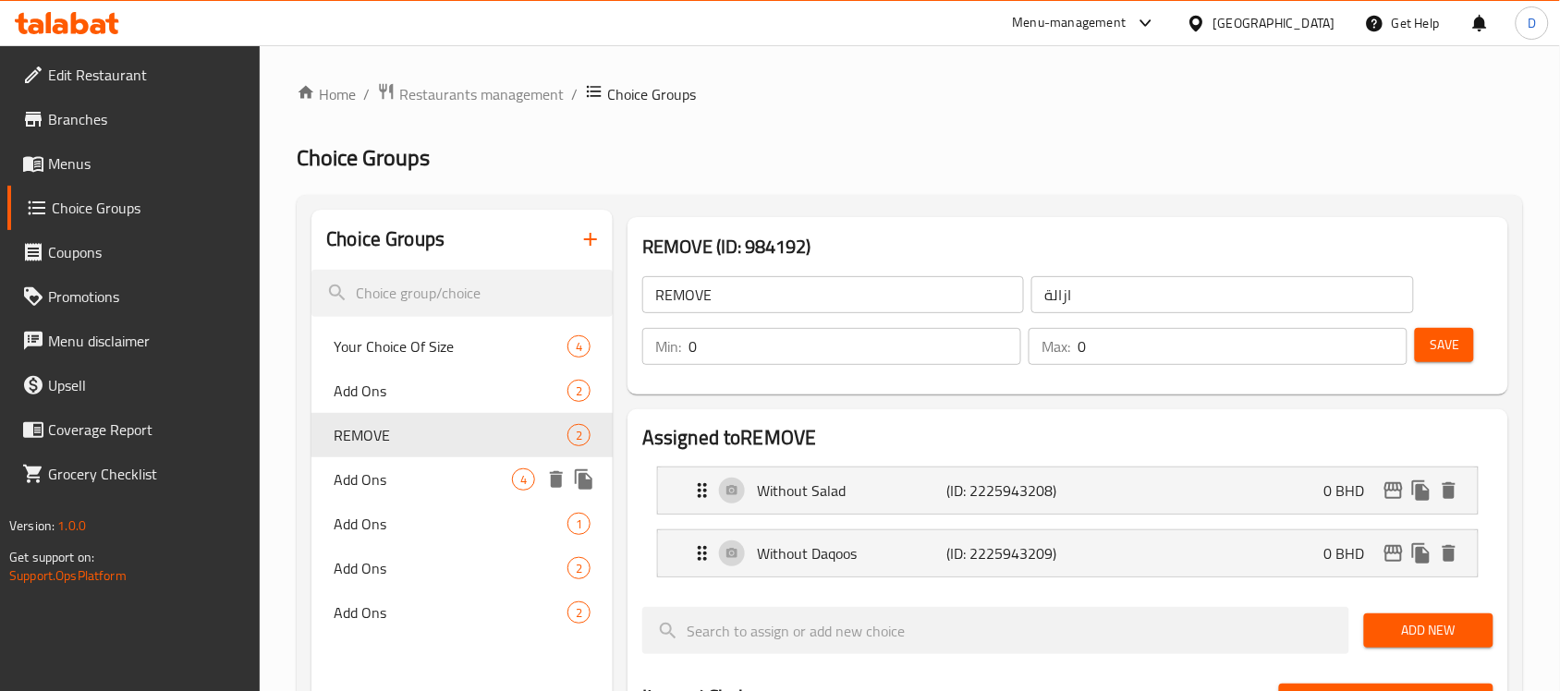
click at [419, 478] on span "Add Ons" at bounding box center [423, 480] width 178 height 22
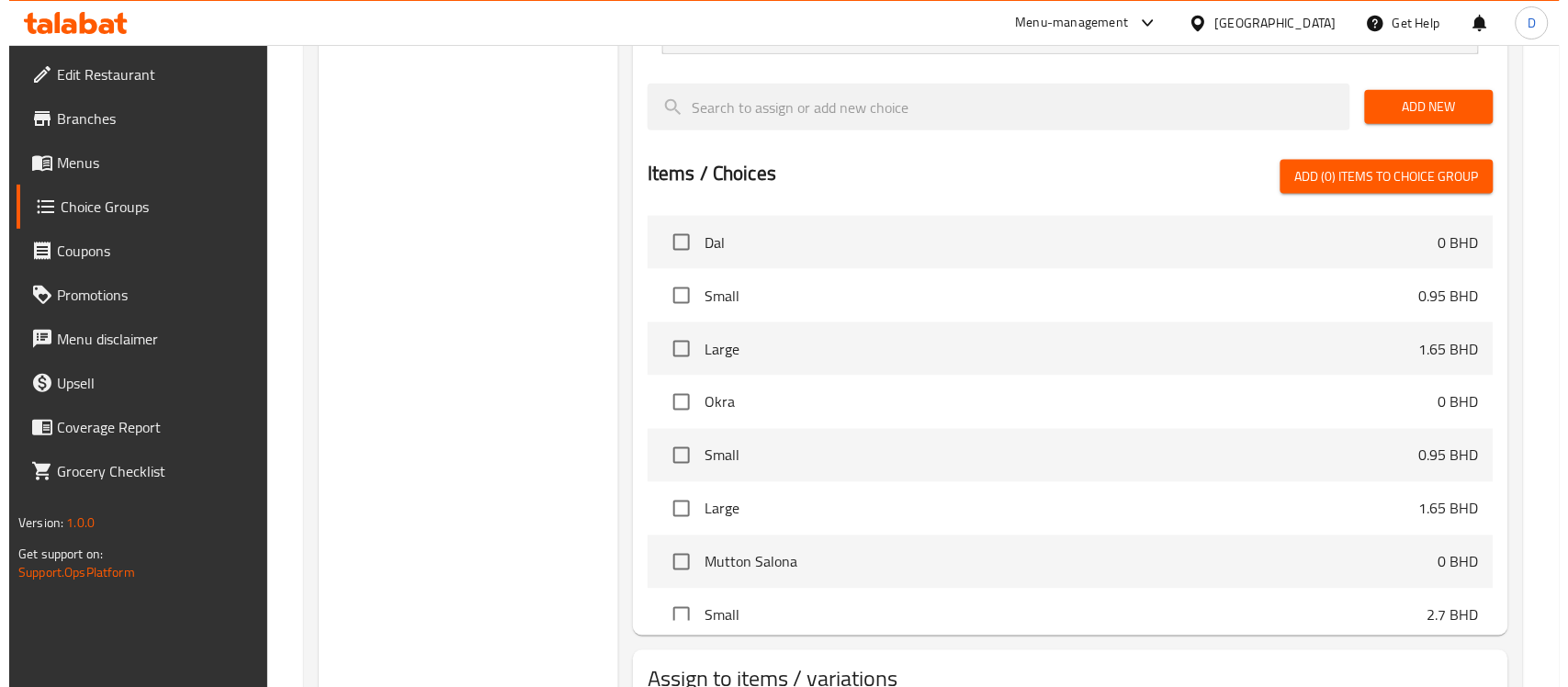
scroll to position [781, 0]
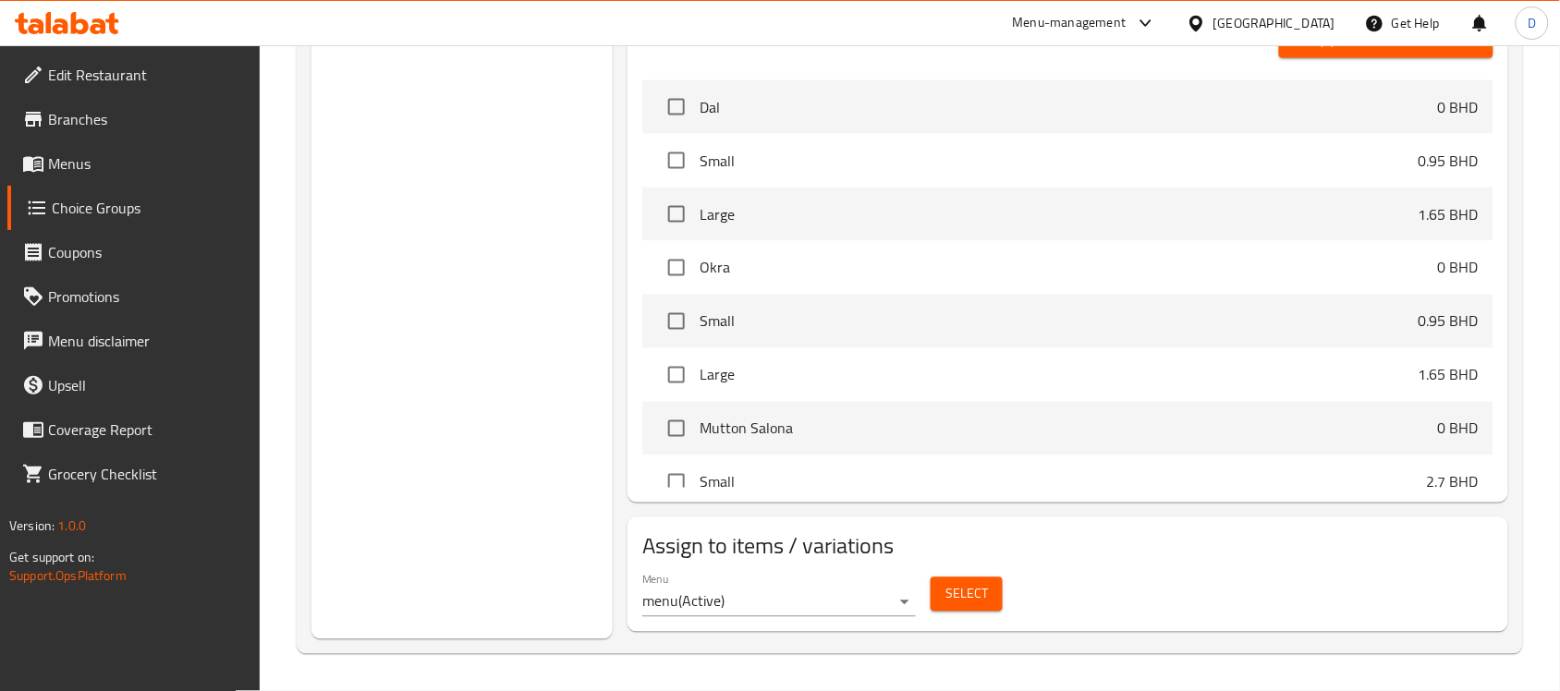
click at [961, 597] on span "Select" at bounding box center [966, 594] width 43 height 23
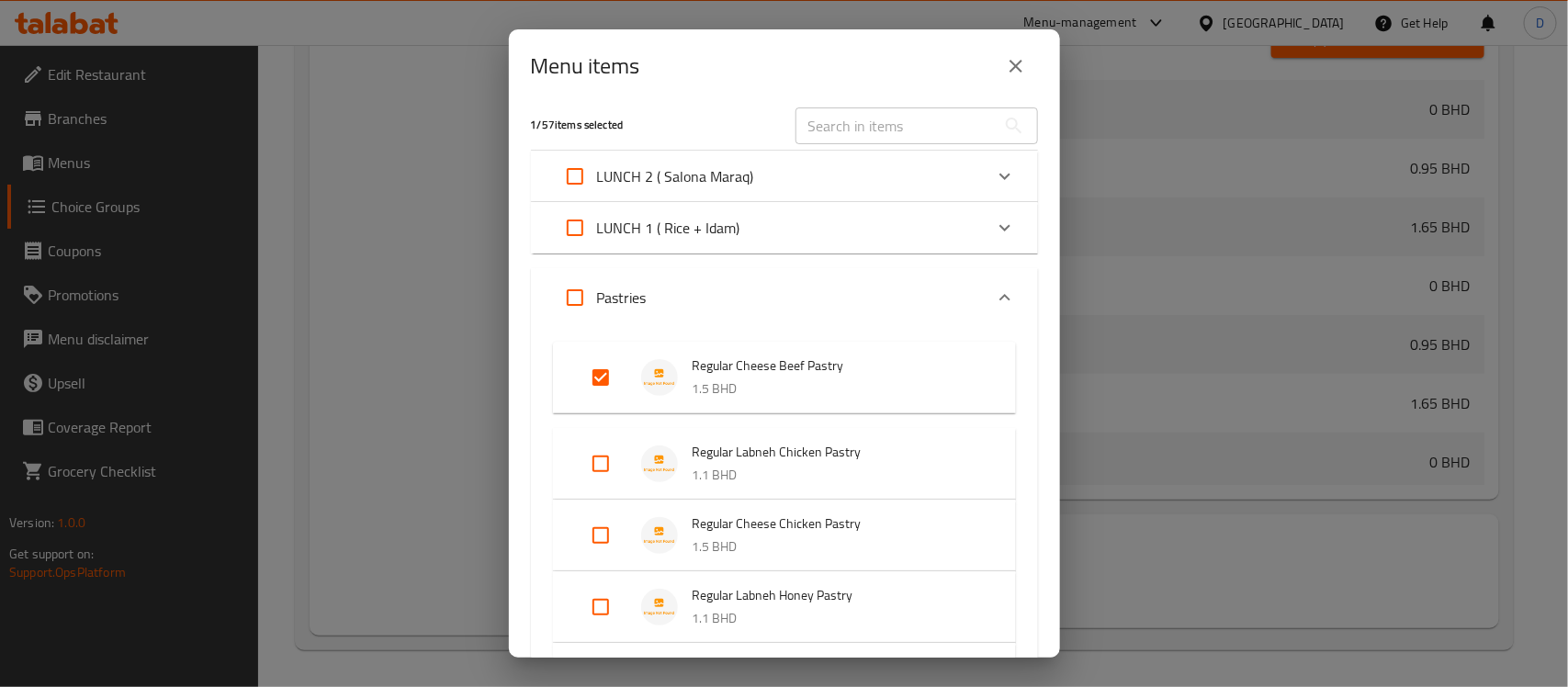
scroll to position [0, 0]
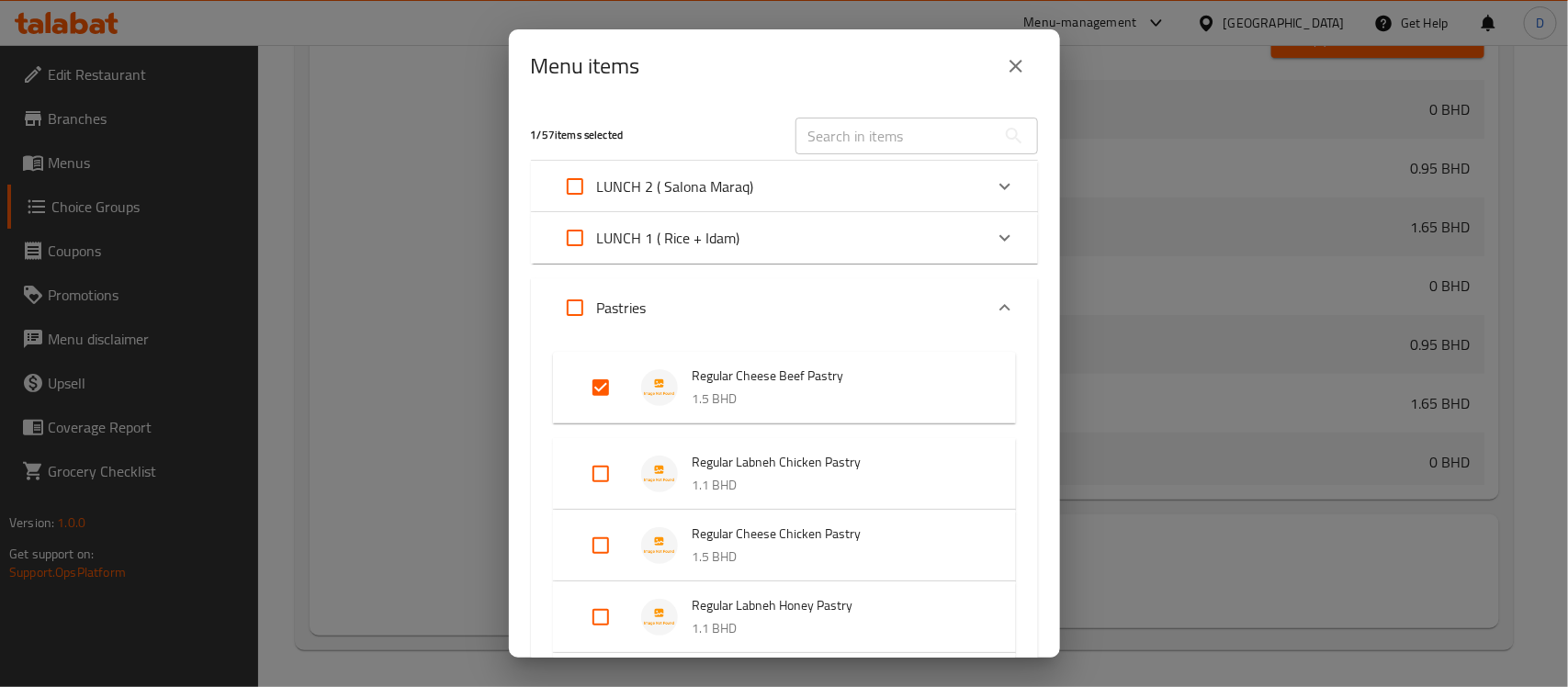
click at [603, 470] on input "Expand" at bounding box center [601, 474] width 44 height 44
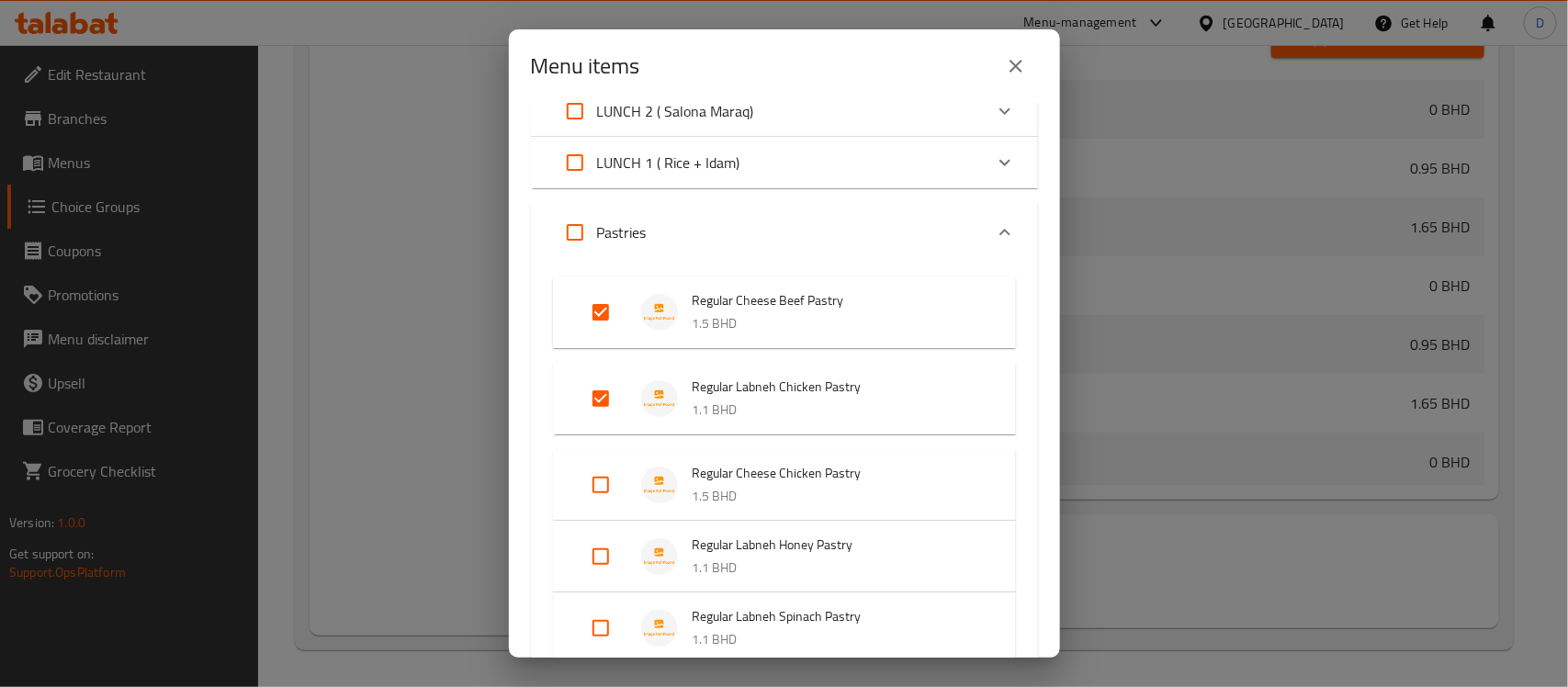
scroll to position [115, 0]
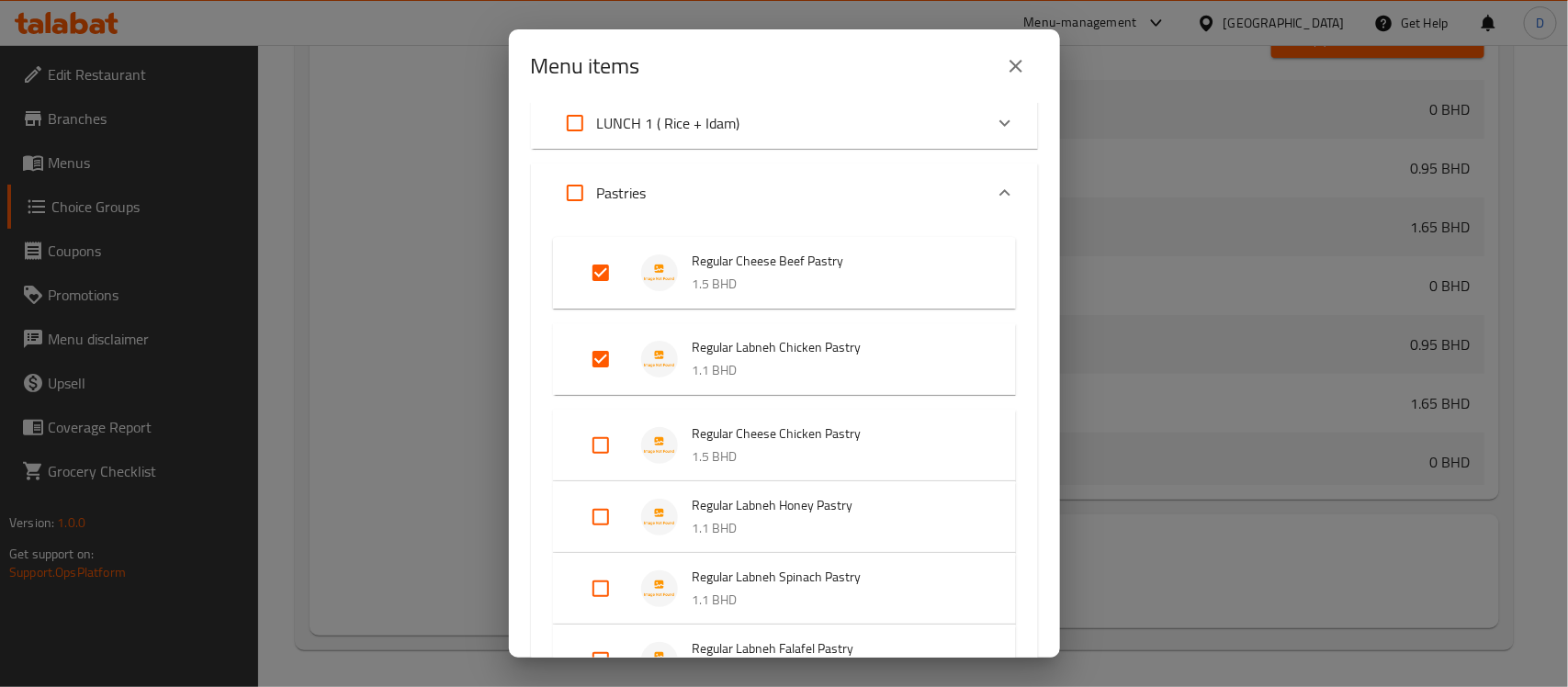
click at [600, 437] on input "Expand" at bounding box center [601, 445] width 44 height 44
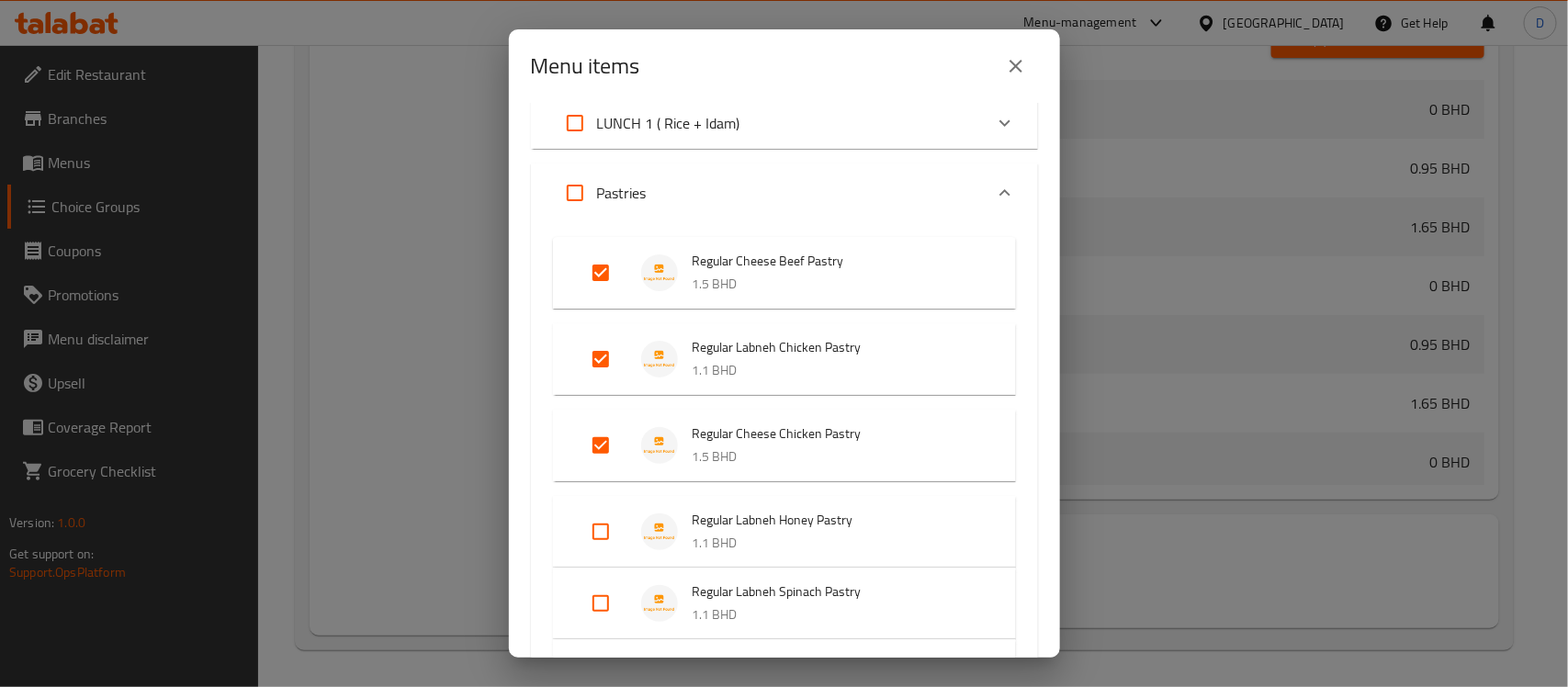
scroll to position [230, 0]
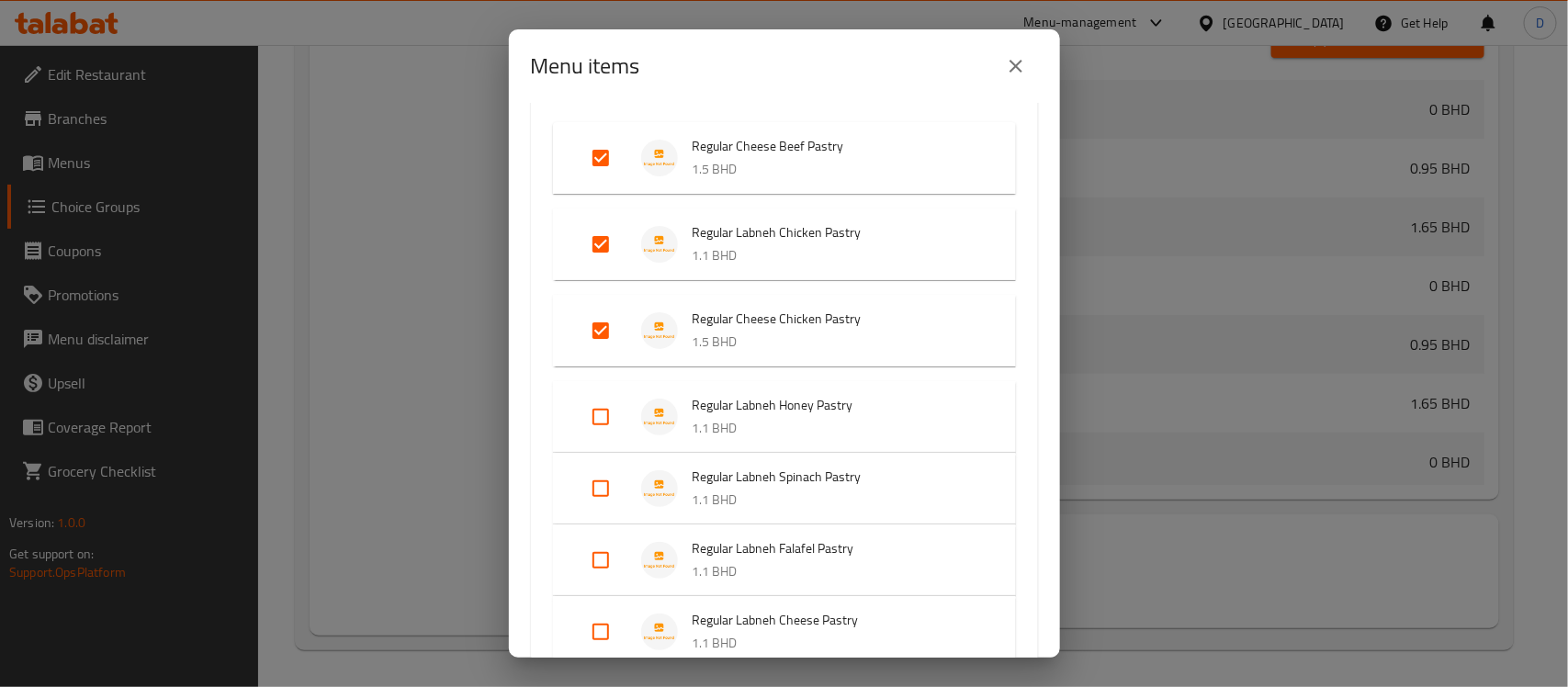
click at [600, 412] on input "Expand" at bounding box center [601, 417] width 44 height 44
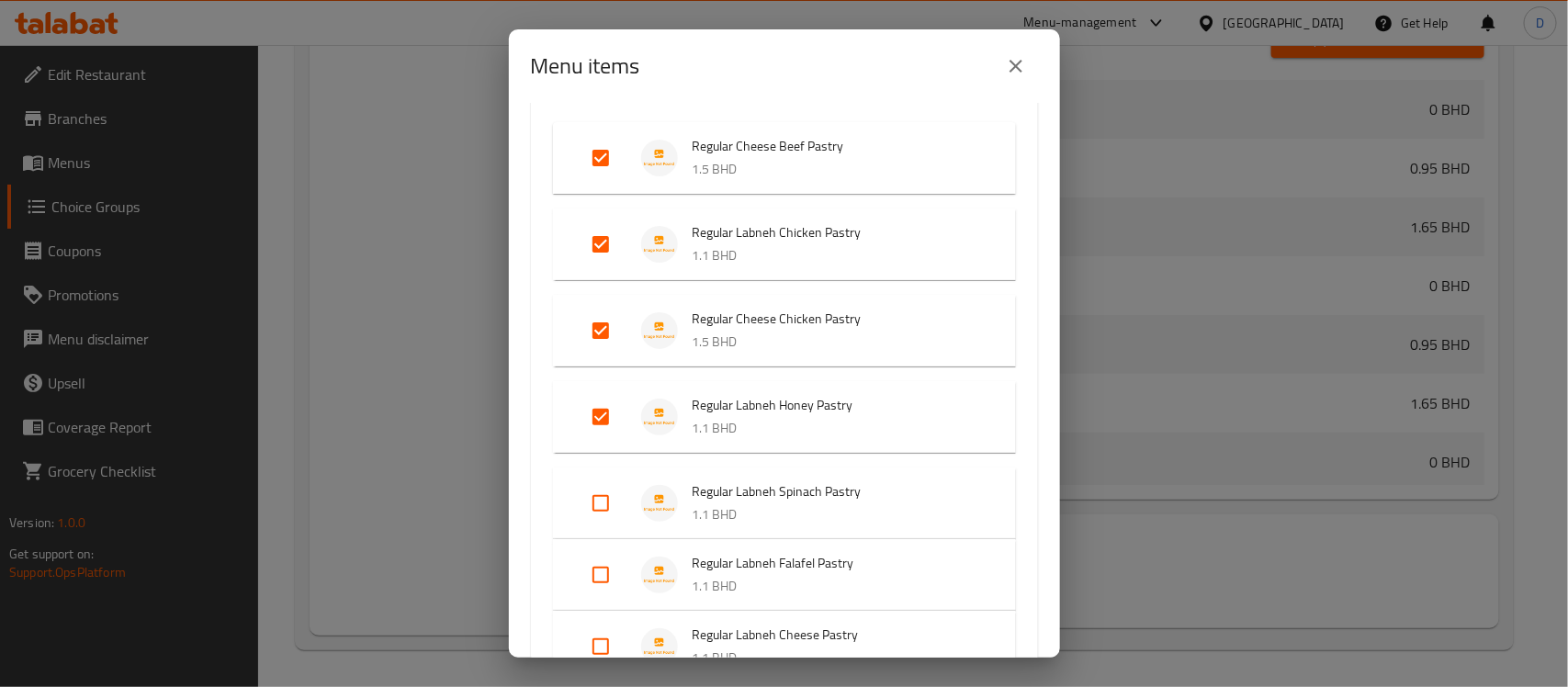
scroll to position [345, 0]
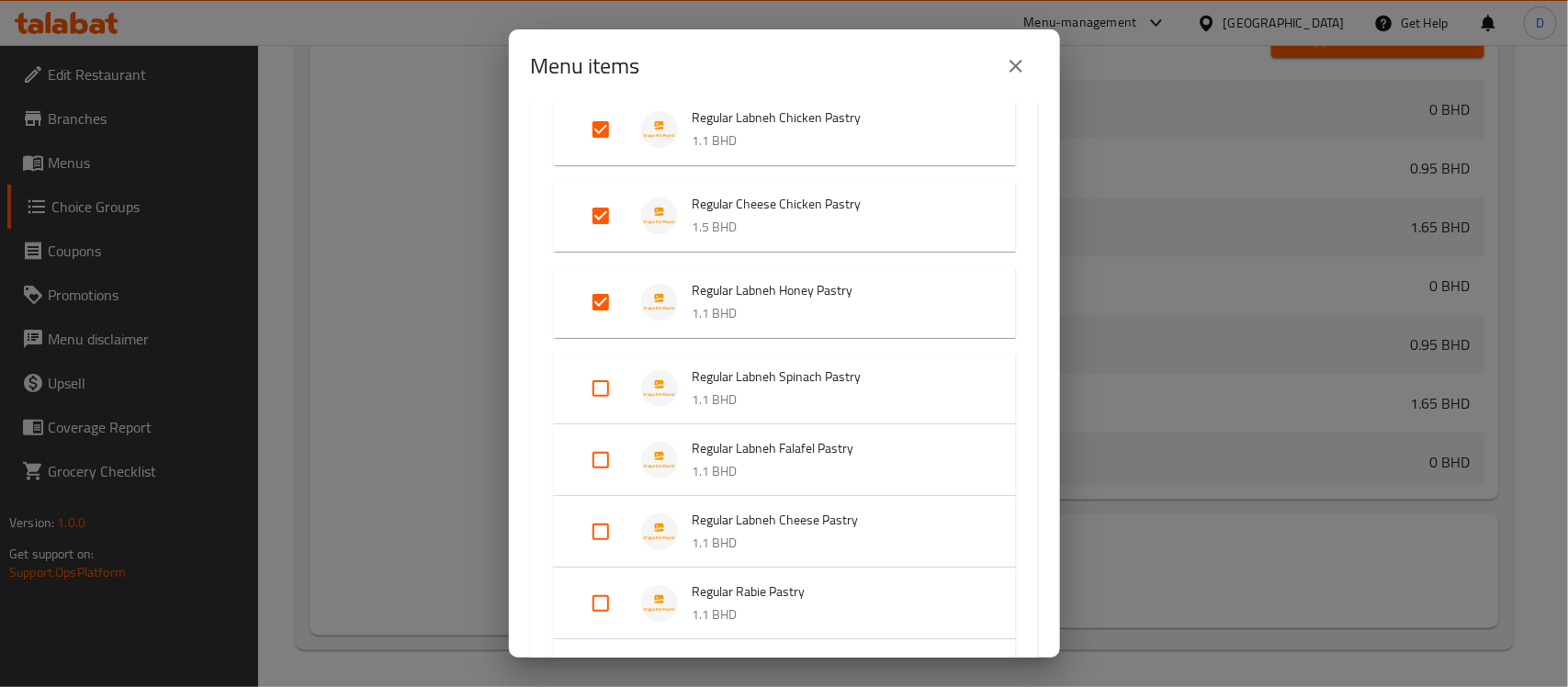
click at [605, 386] on input "Expand" at bounding box center [601, 389] width 44 height 44
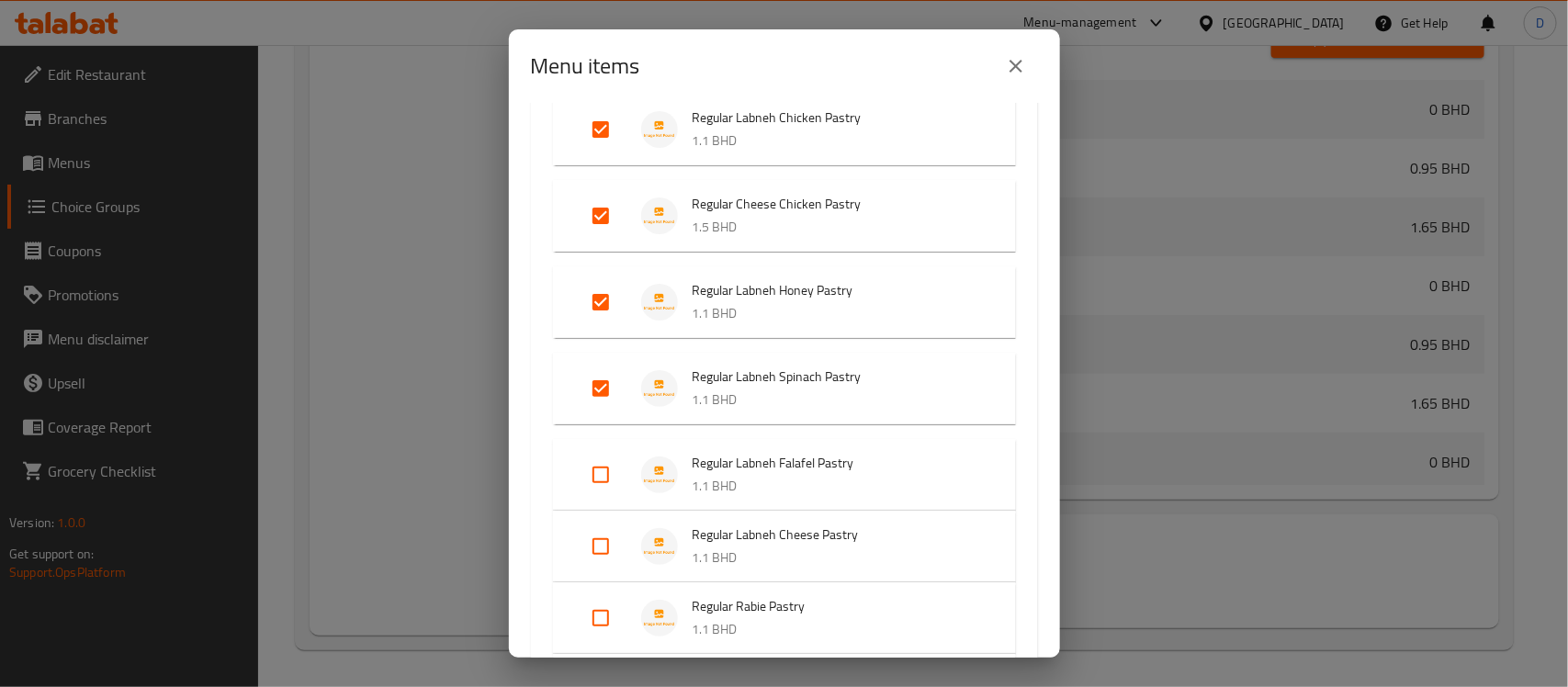
click at [603, 474] on input "Expand" at bounding box center [601, 475] width 44 height 44
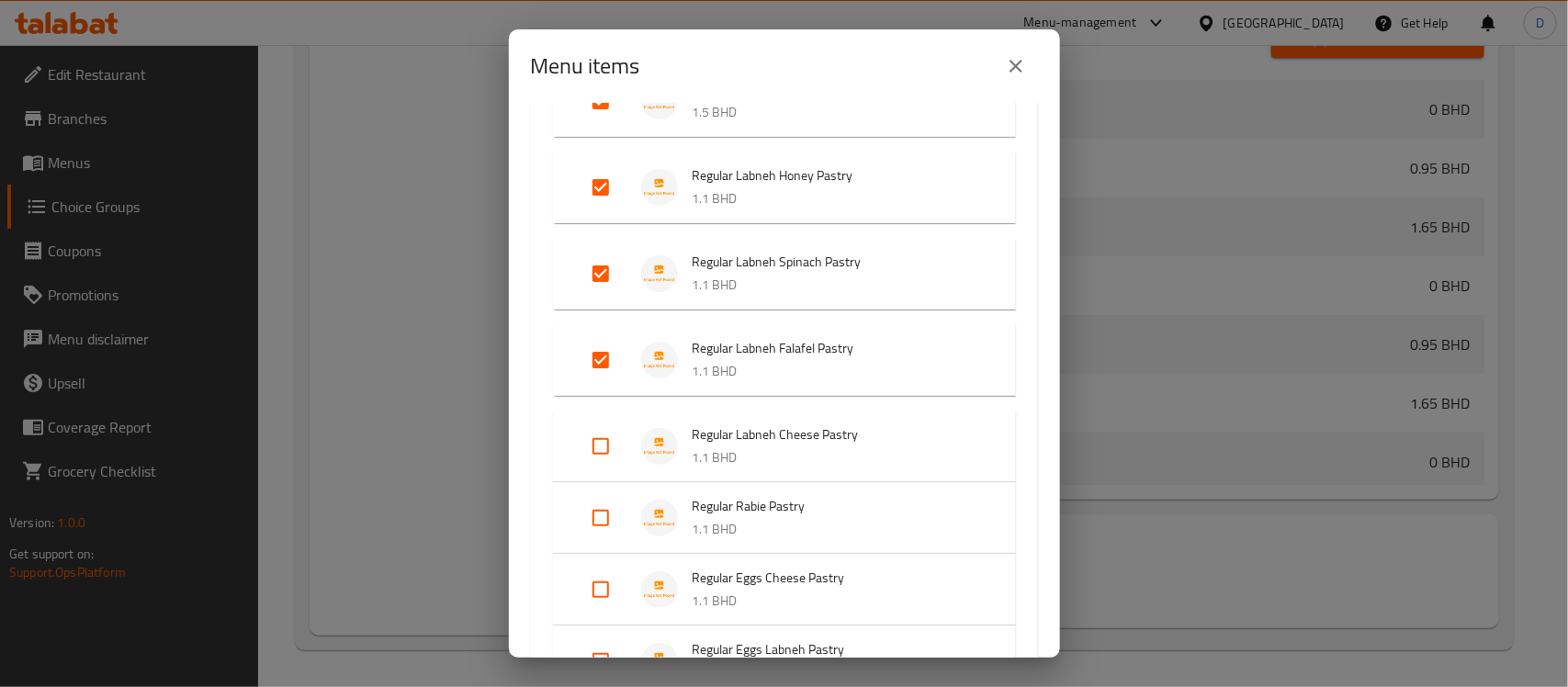
click at [599, 450] on input "Expand" at bounding box center [601, 446] width 44 height 44
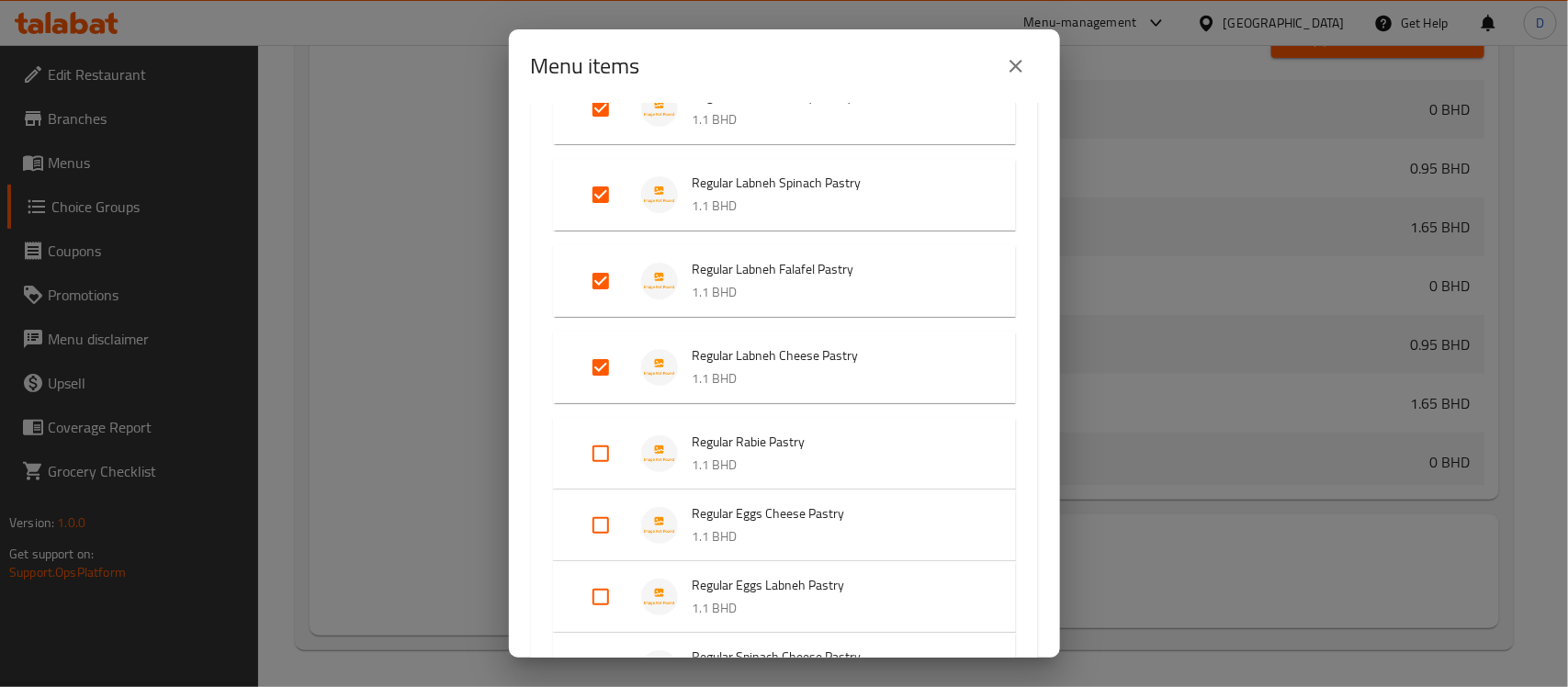
scroll to position [575, 0]
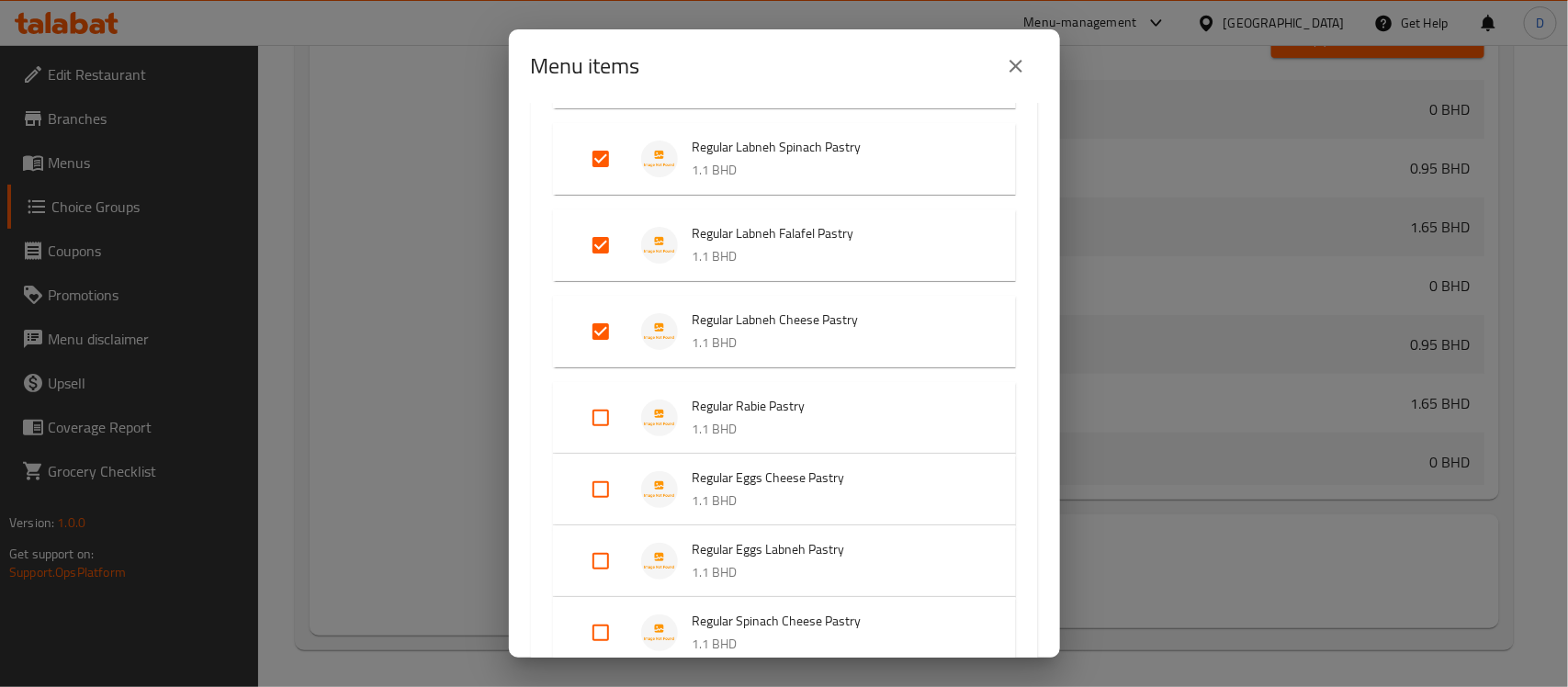
click at [596, 411] on input "Expand" at bounding box center [601, 418] width 44 height 44
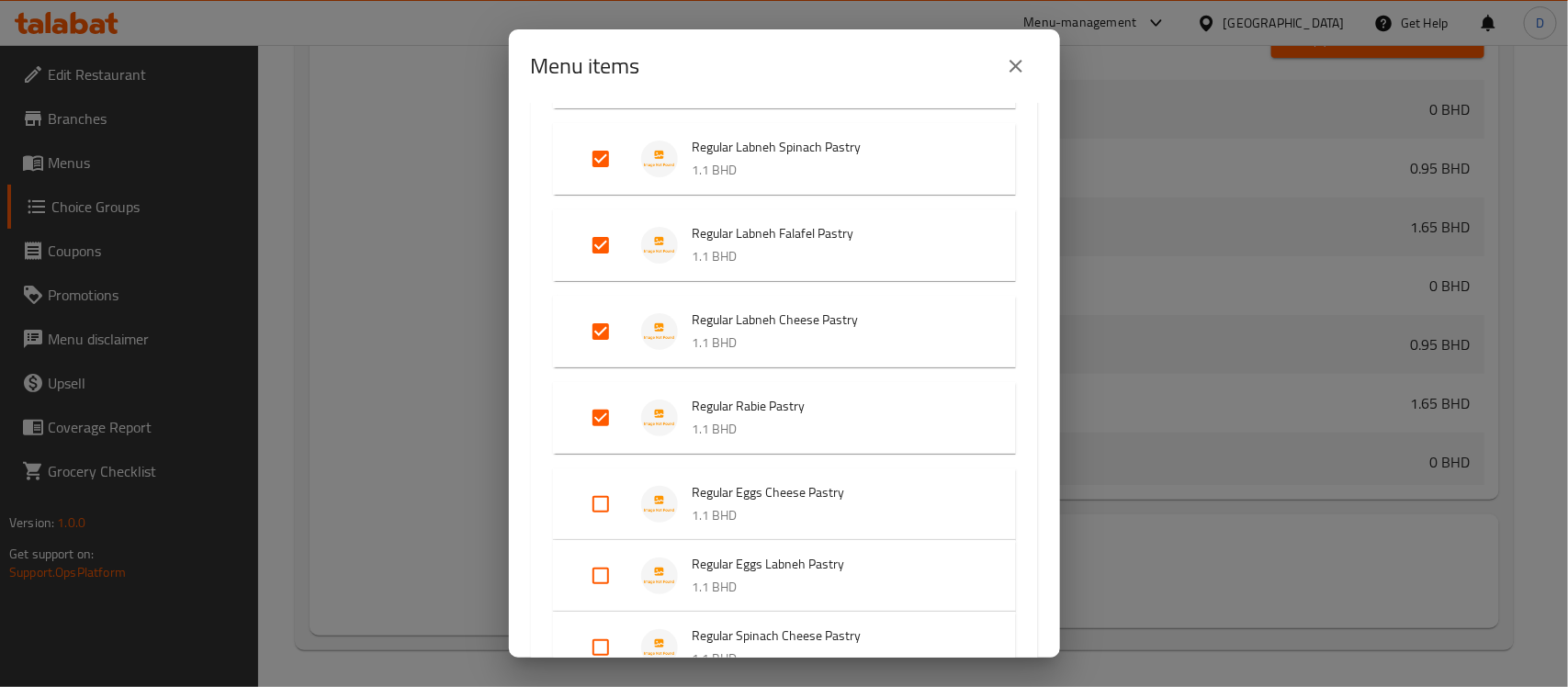
click at [596, 498] on input "Expand" at bounding box center [601, 504] width 44 height 44
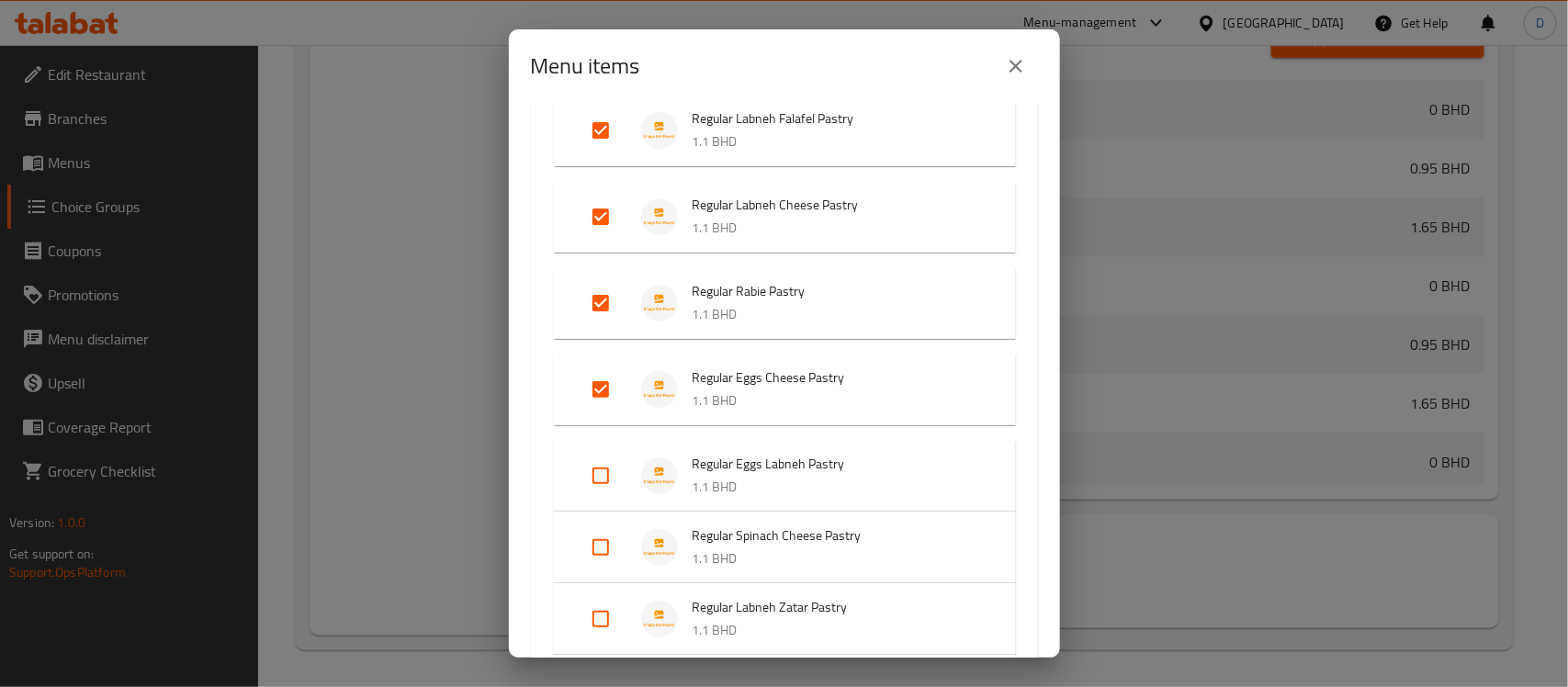
click at [603, 470] on input "Expand" at bounding box center [601, 476] width 44 height 44
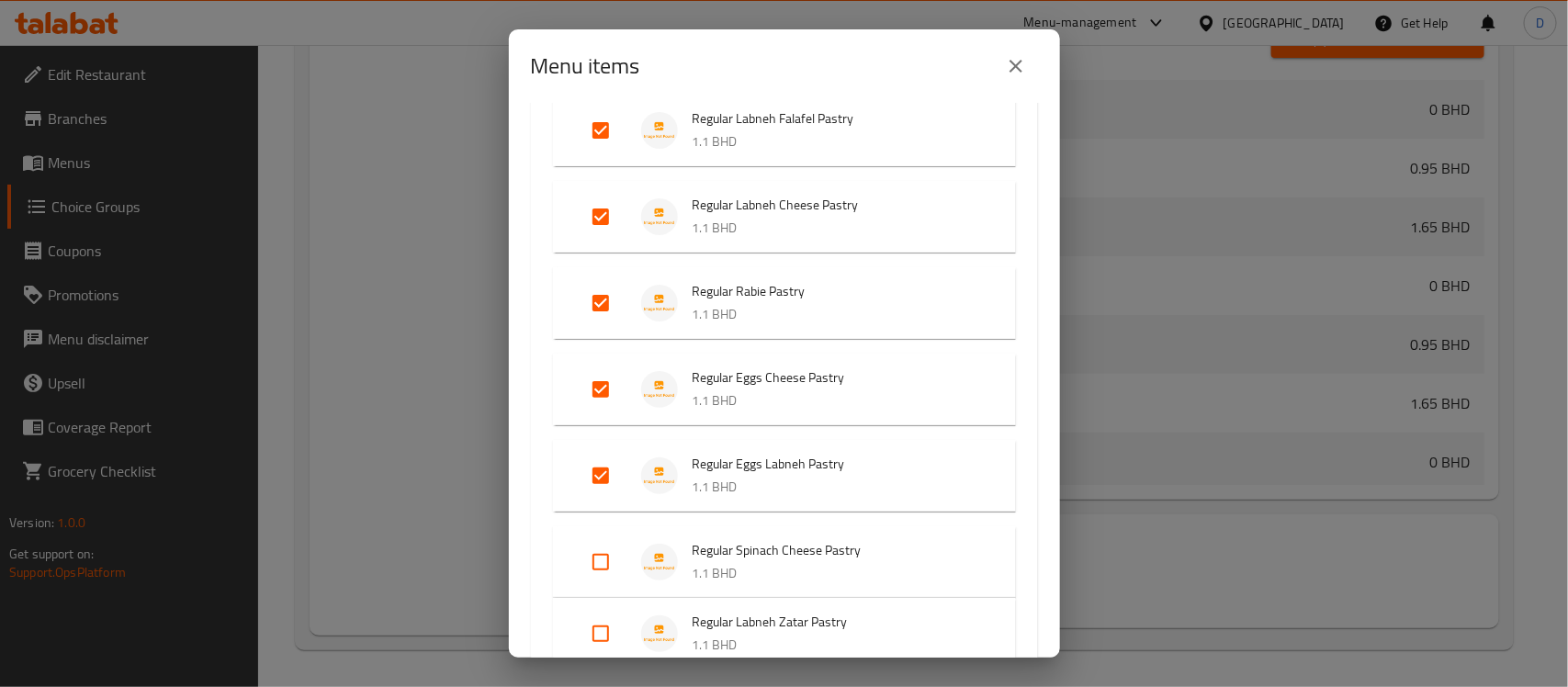
scroll to position [804, 0]
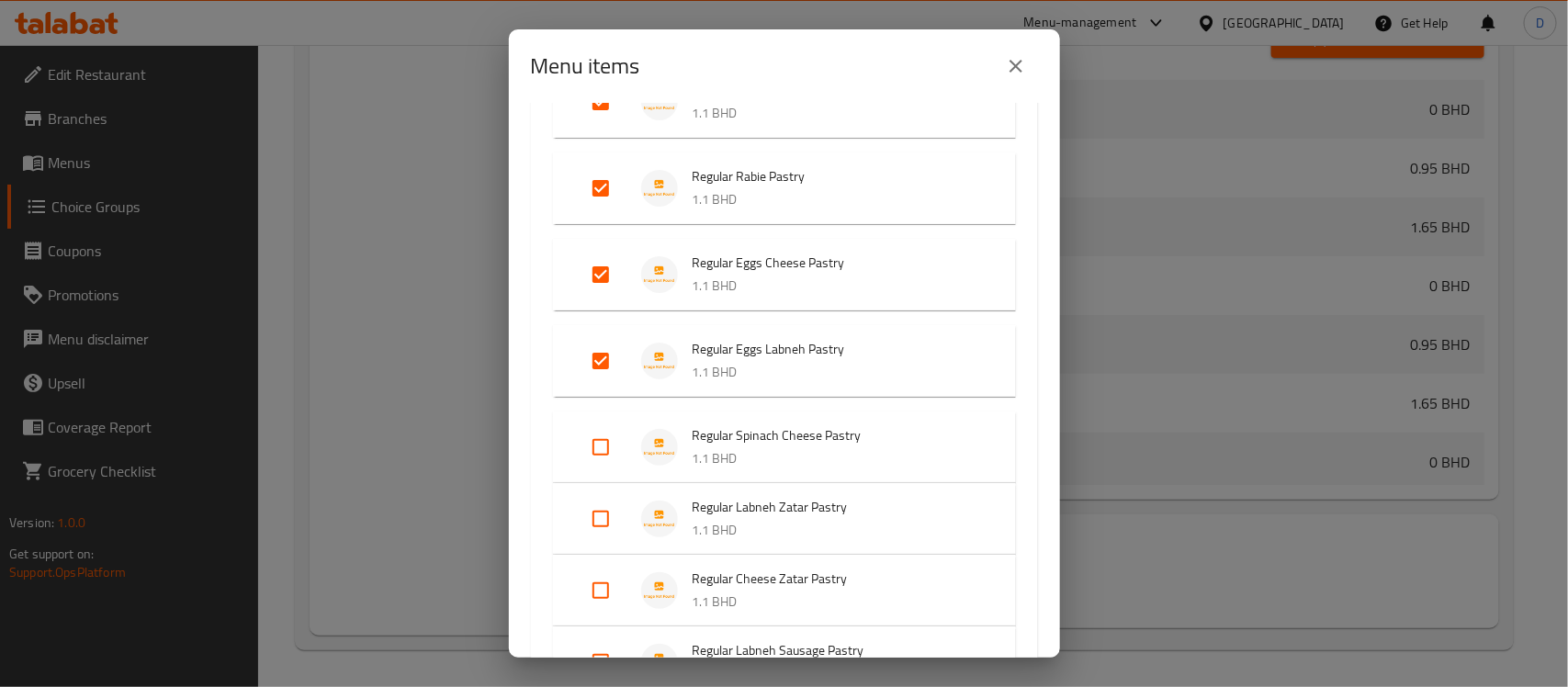
click at [602, 448] on input "Expand" at bounding box center [601, 447] width 44 height 44
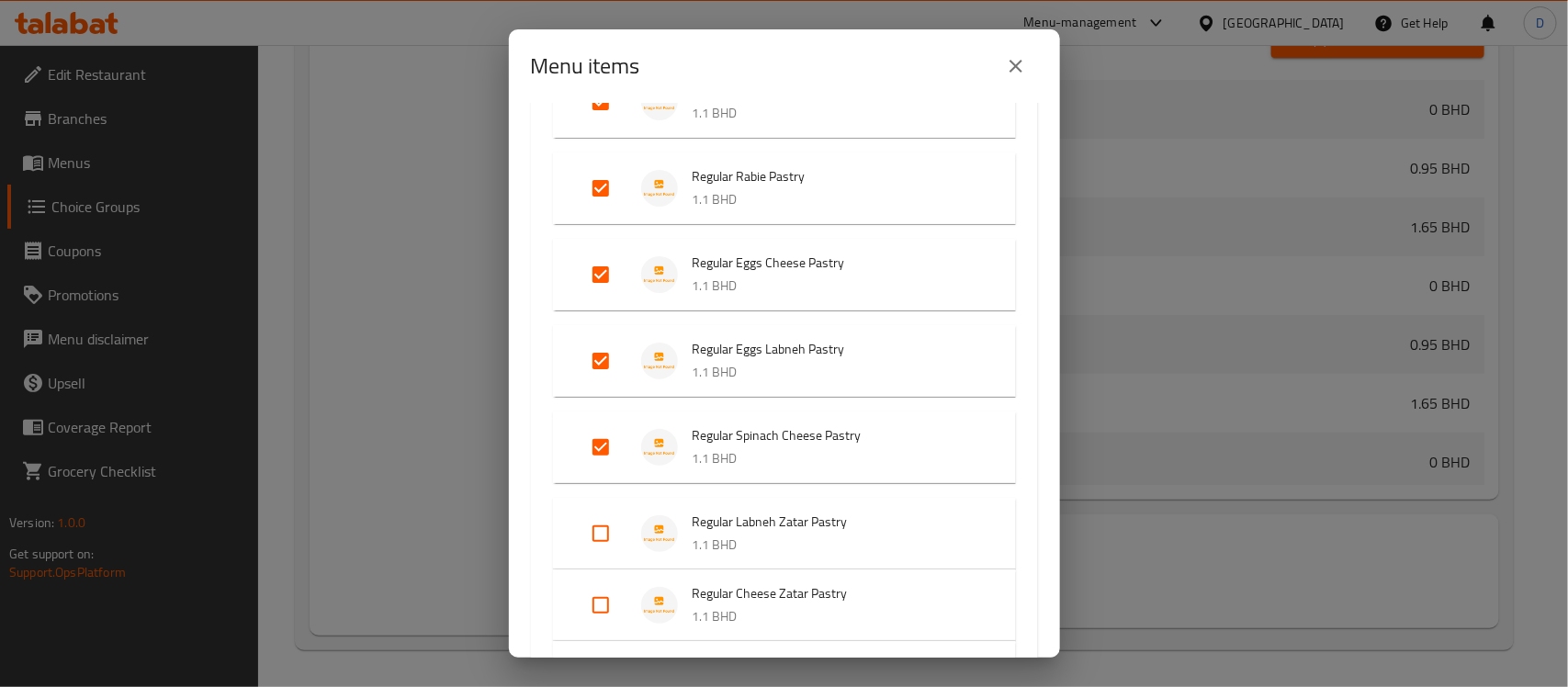
click at [590, 533] on input "Expand" at bounding box center [601, 534] width 44 height 44
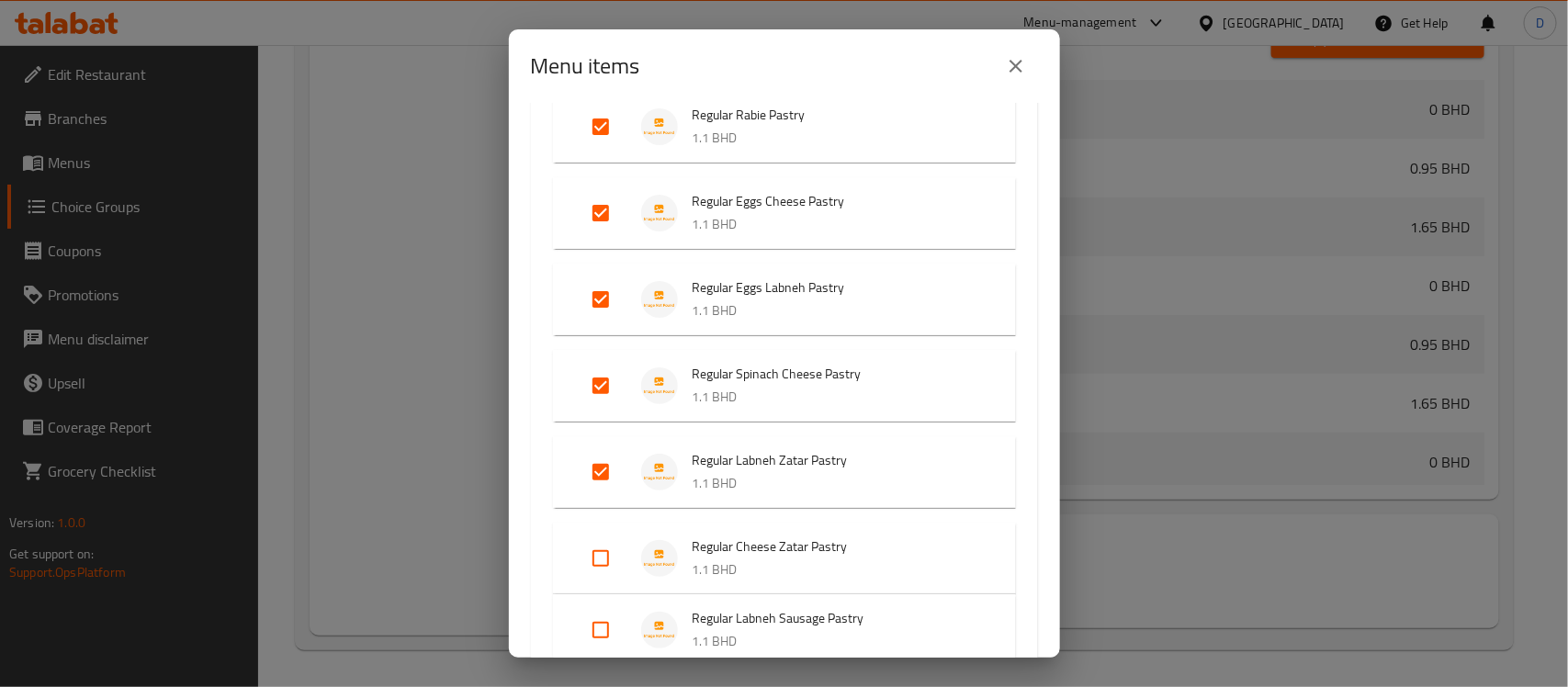
scroll to position [919, 0]
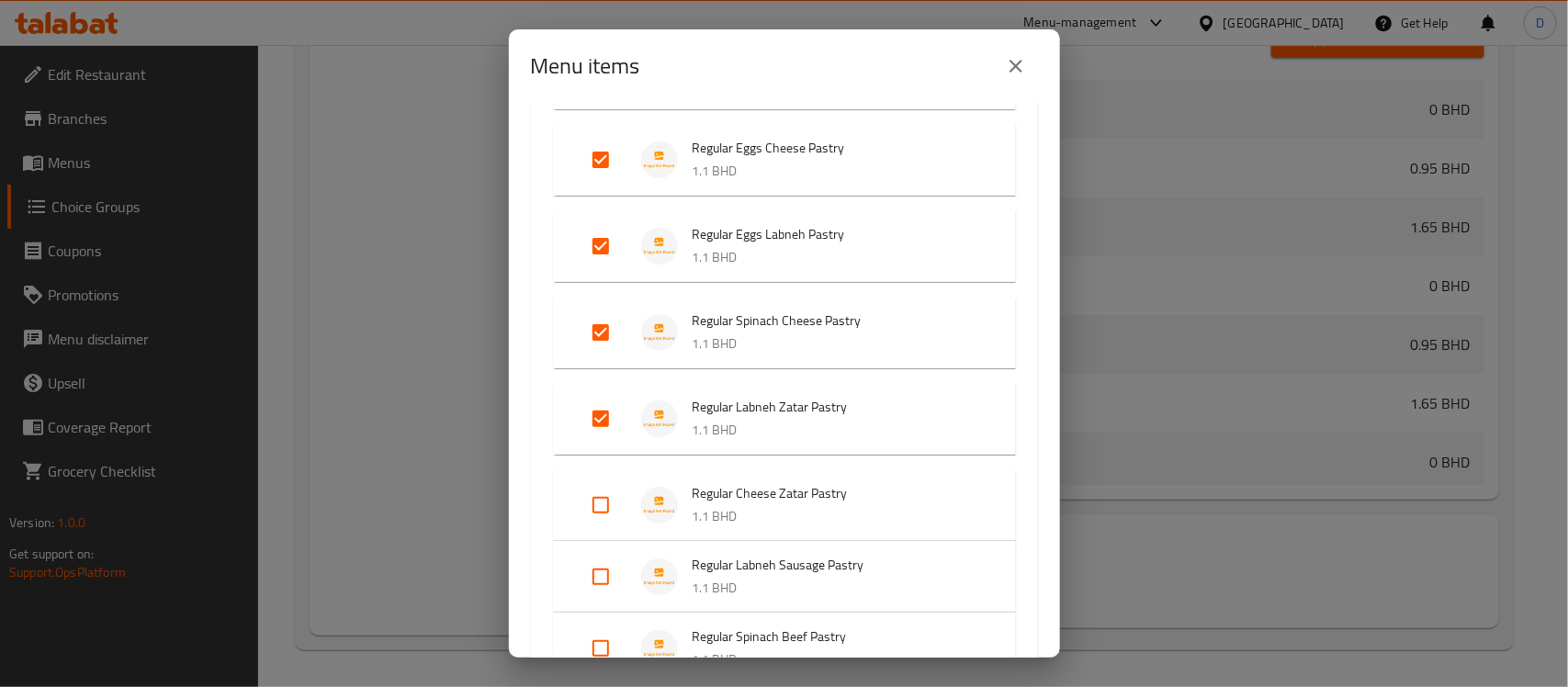
click at [603, 505] on input "Expand" at bounding box center [601, 505] width 44 height 44
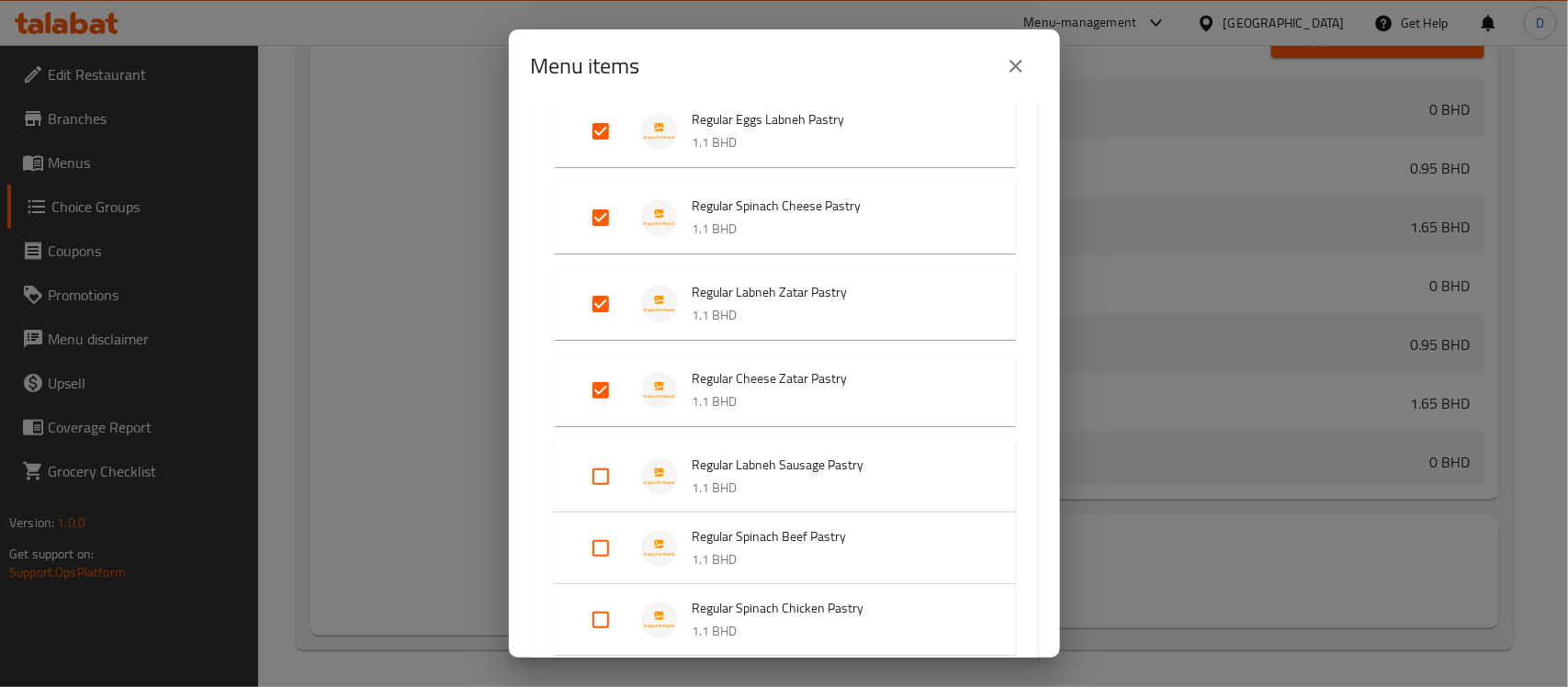
click at [599, 478] on input "Expand" at bounding box center [601, 476] width 44 height 44
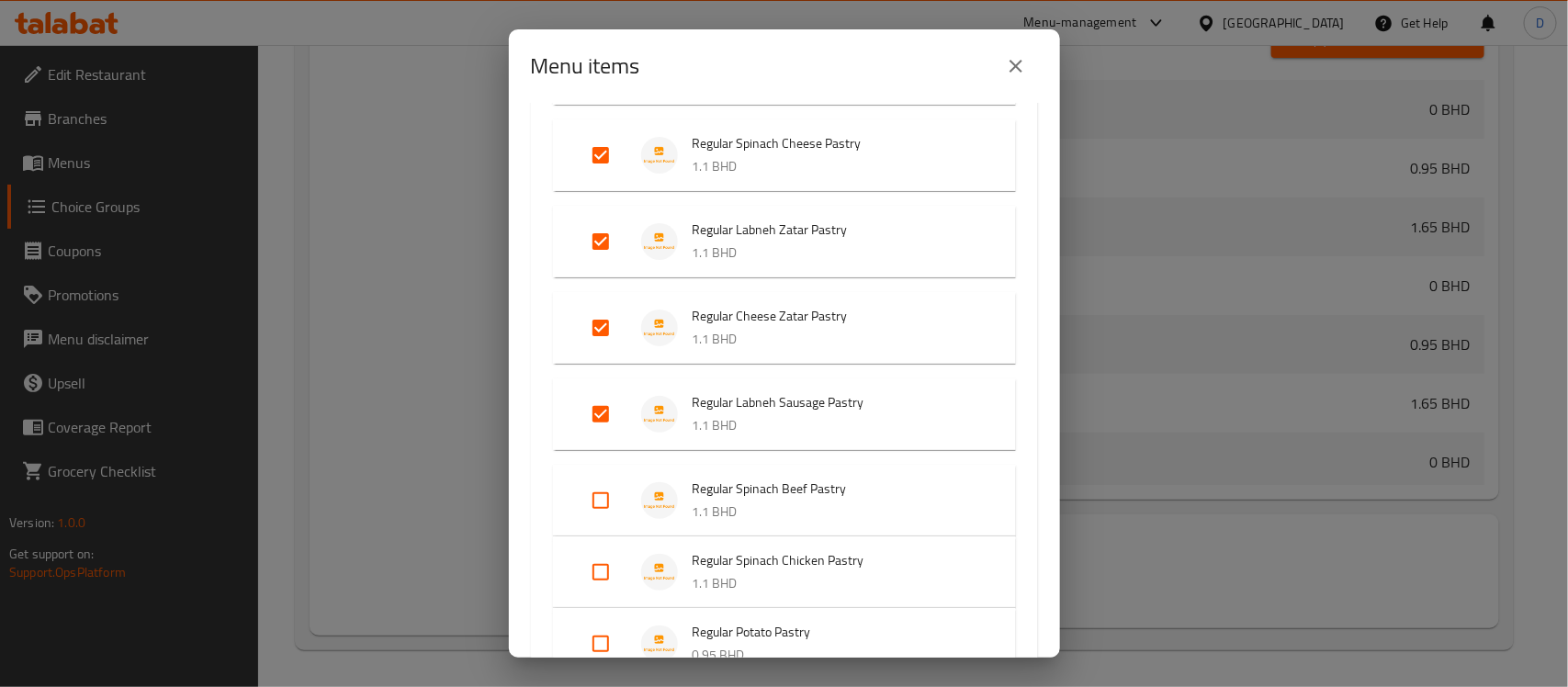
scroll to position [1148, 0]
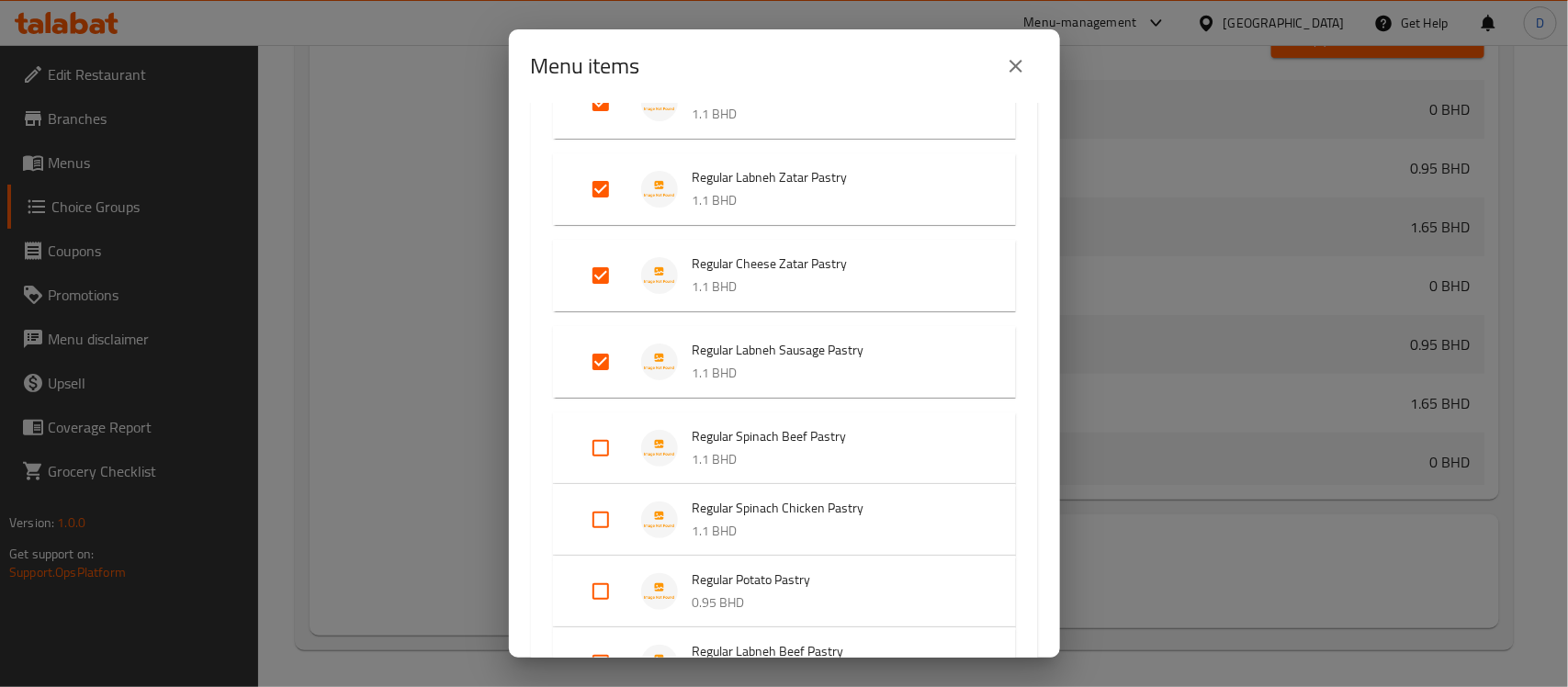
click at [600, 446] on input "Expand" at bounding box center [601, 448] width 44 height 44
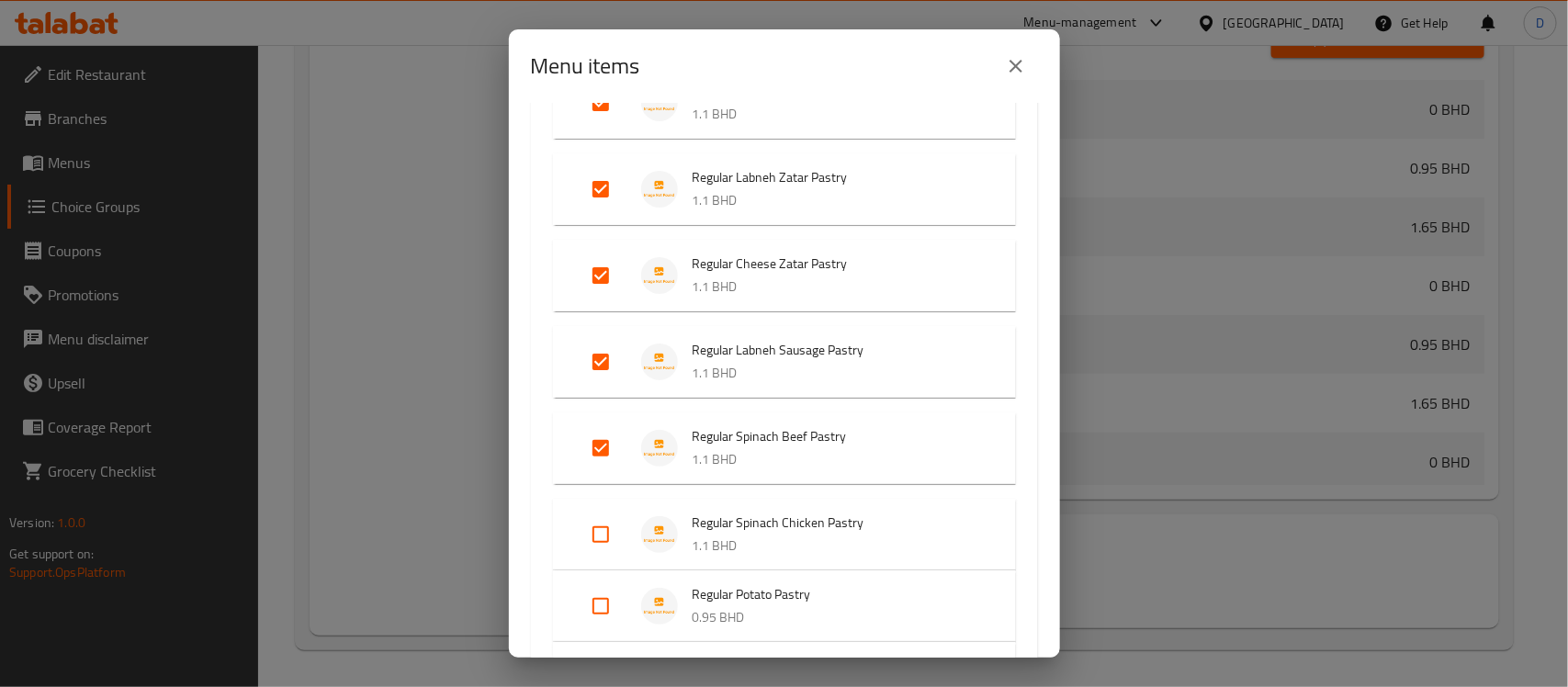
drag, startPoint x: 595, startPoint y: 533, endPoint x: 577, endPoint y: 538, distance: 18.7
click at [595, 533] on input "Expand" at bounding box center [601, 535] width 44 height 44
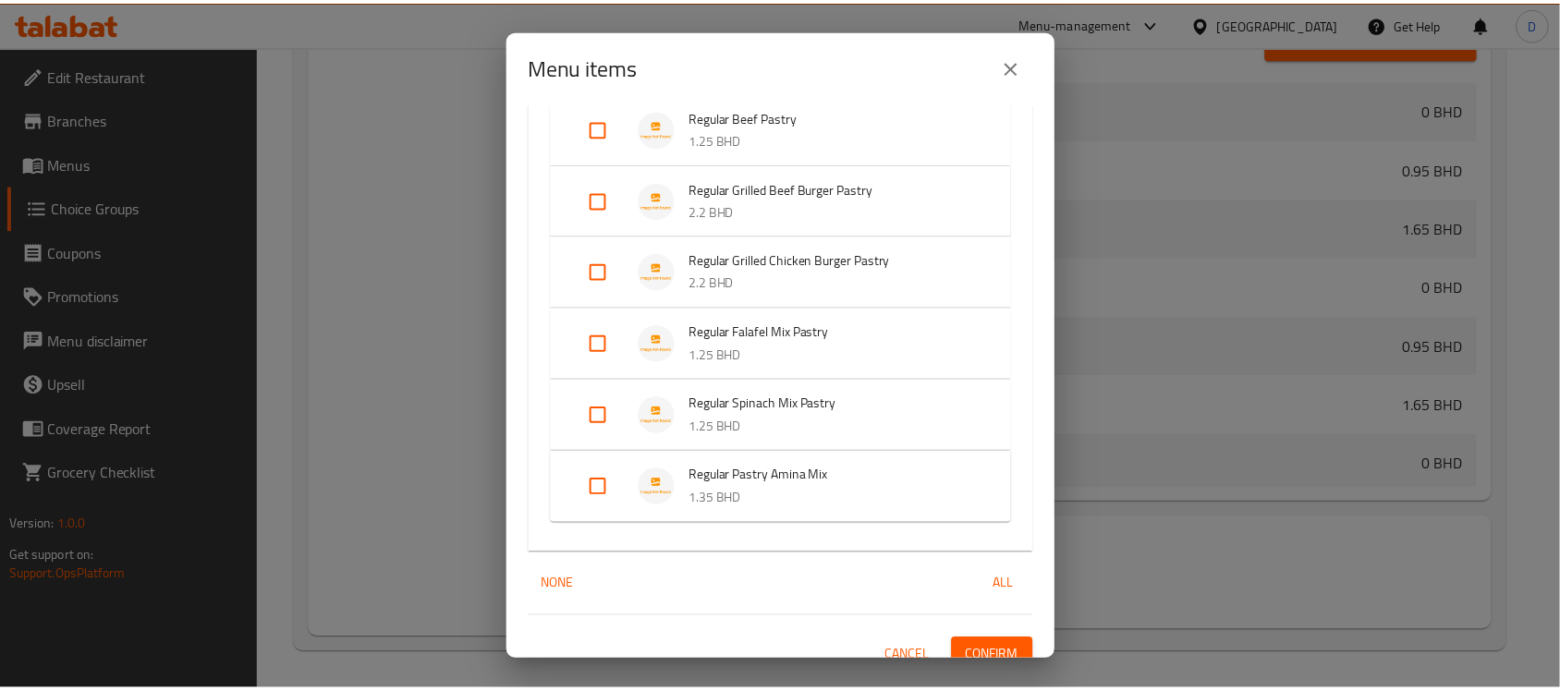
scroll to position [2461, 0]
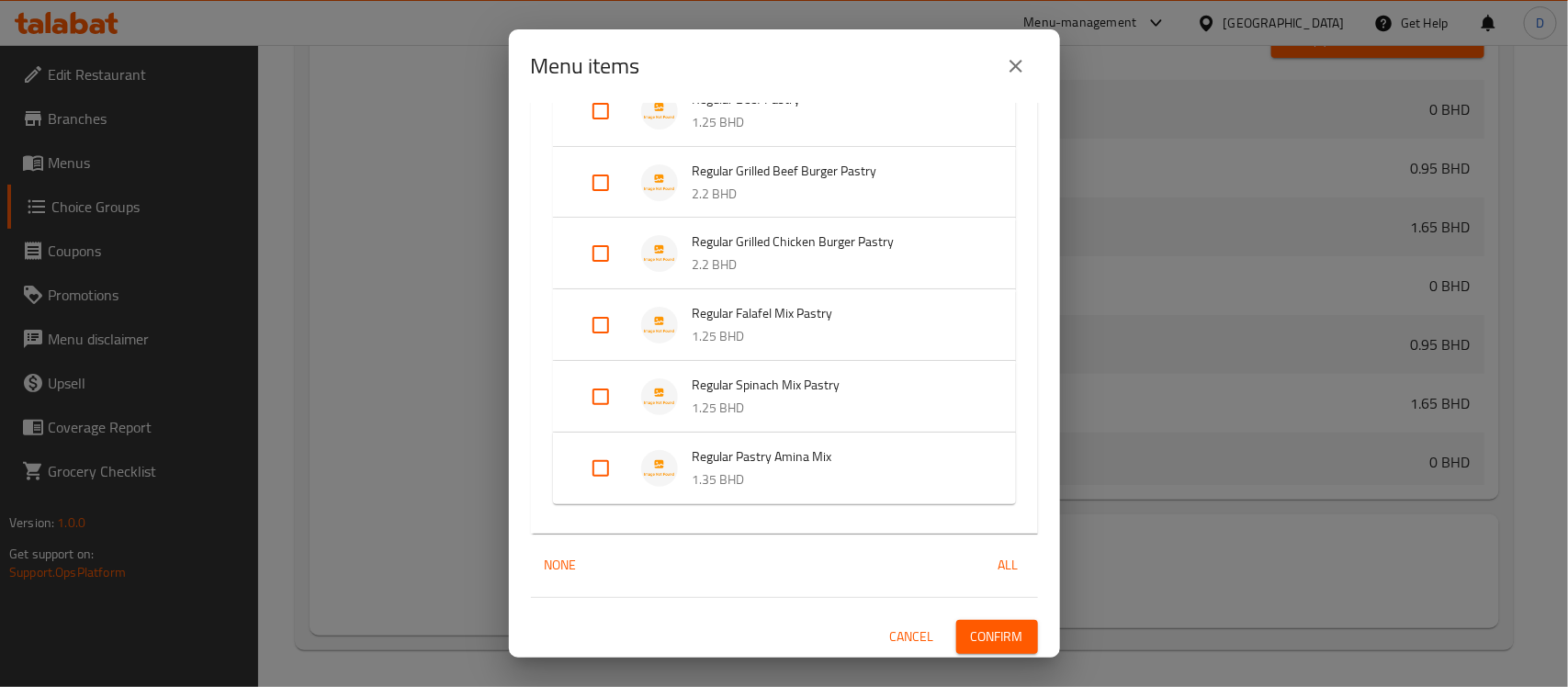
click at [971, 629] on span "Confirm" at bounding box center [997, 636] width 53 height 23
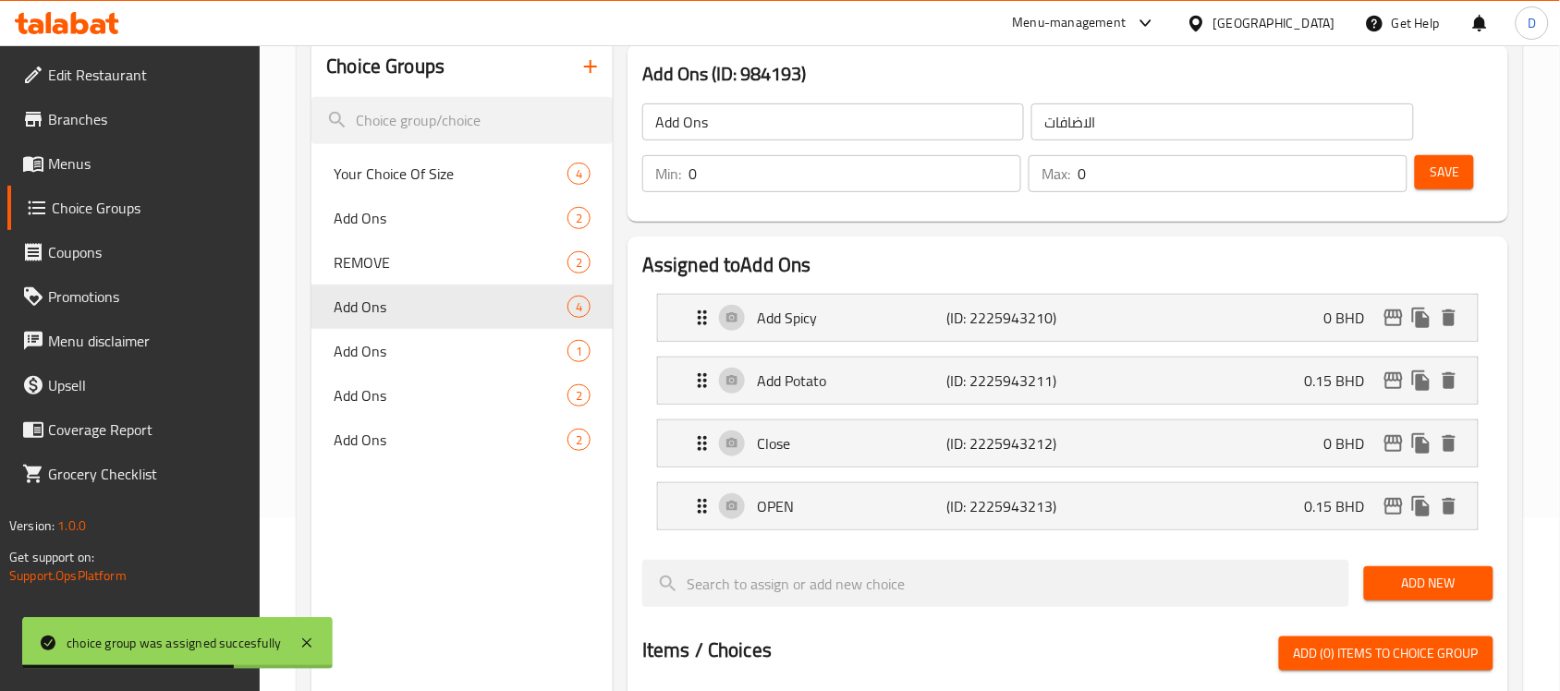
scroll to position [0, 0]
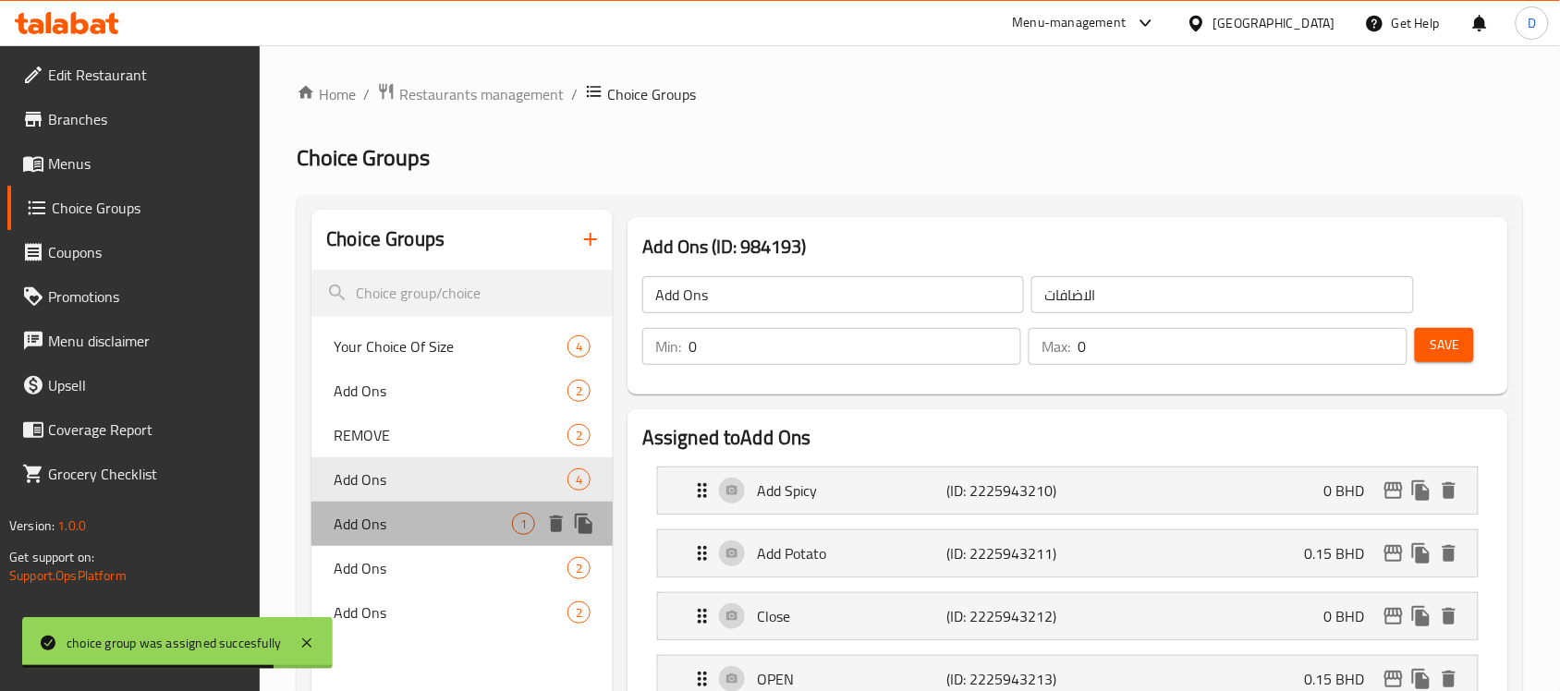
click at [359, 523] on span "Add Ons" at bounding box center [423, 524] width 178 height 22
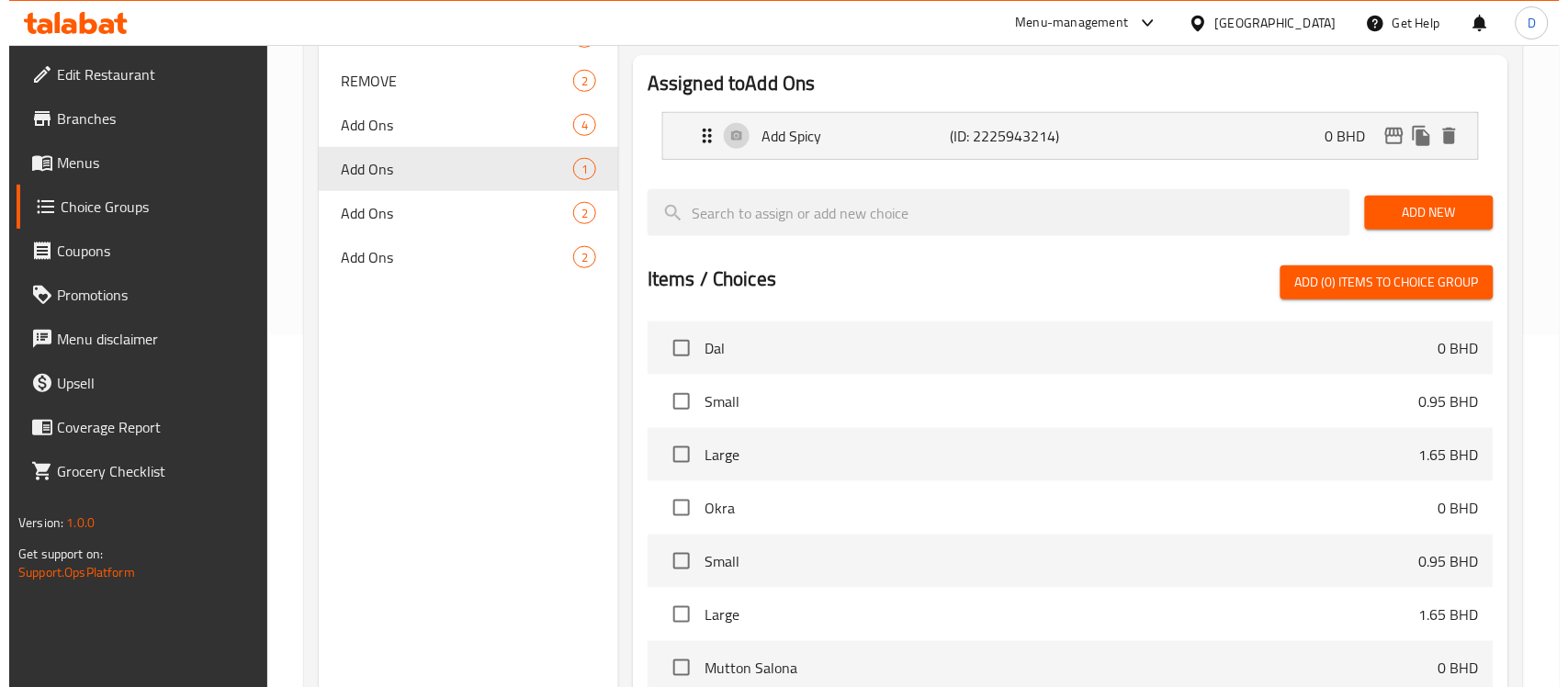
scroll to position [594, 0]
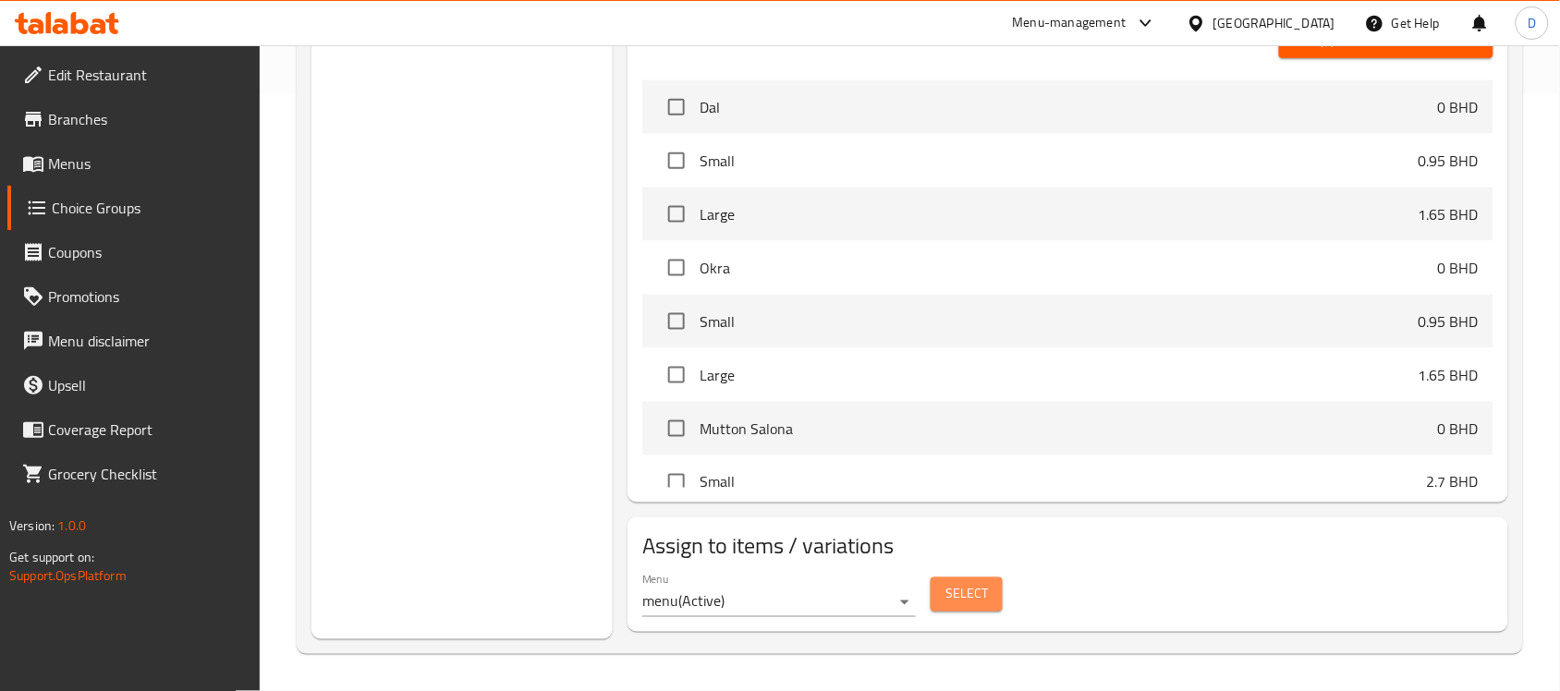
click at [978, 591] on span "Select" at bounding box center [966, 594] width 43 height 23
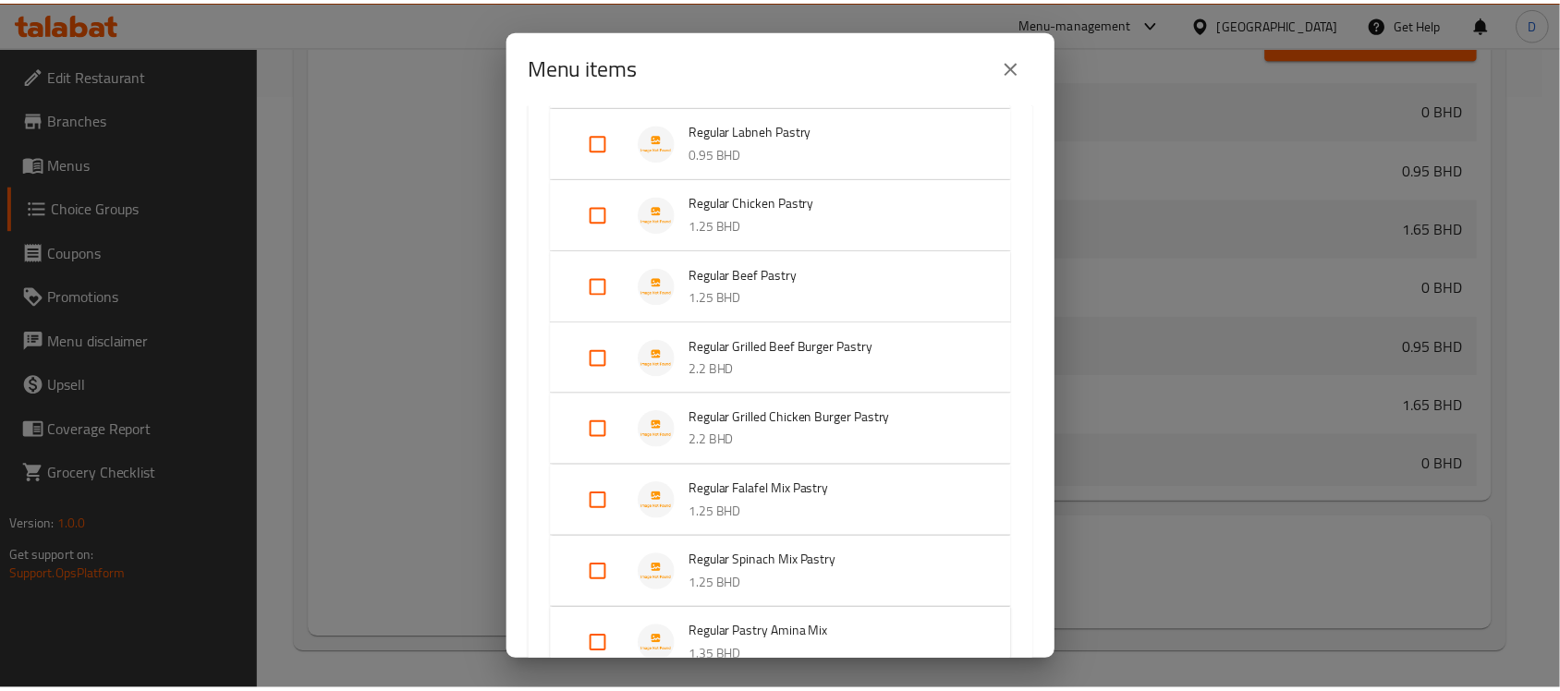
scroll to position [2255, 0]
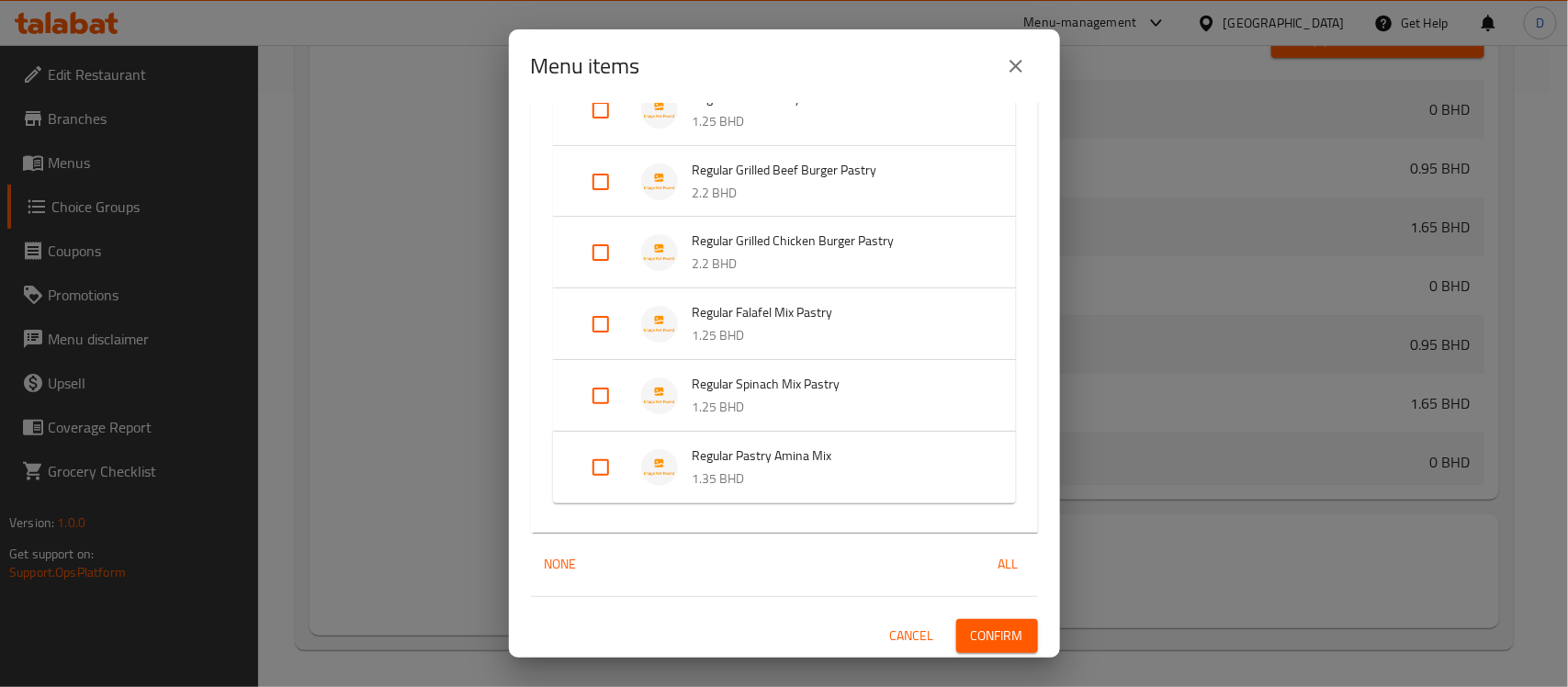
click at [978, 632] on span "Confirm" at bounding box center [997, 635] width 53 height 23
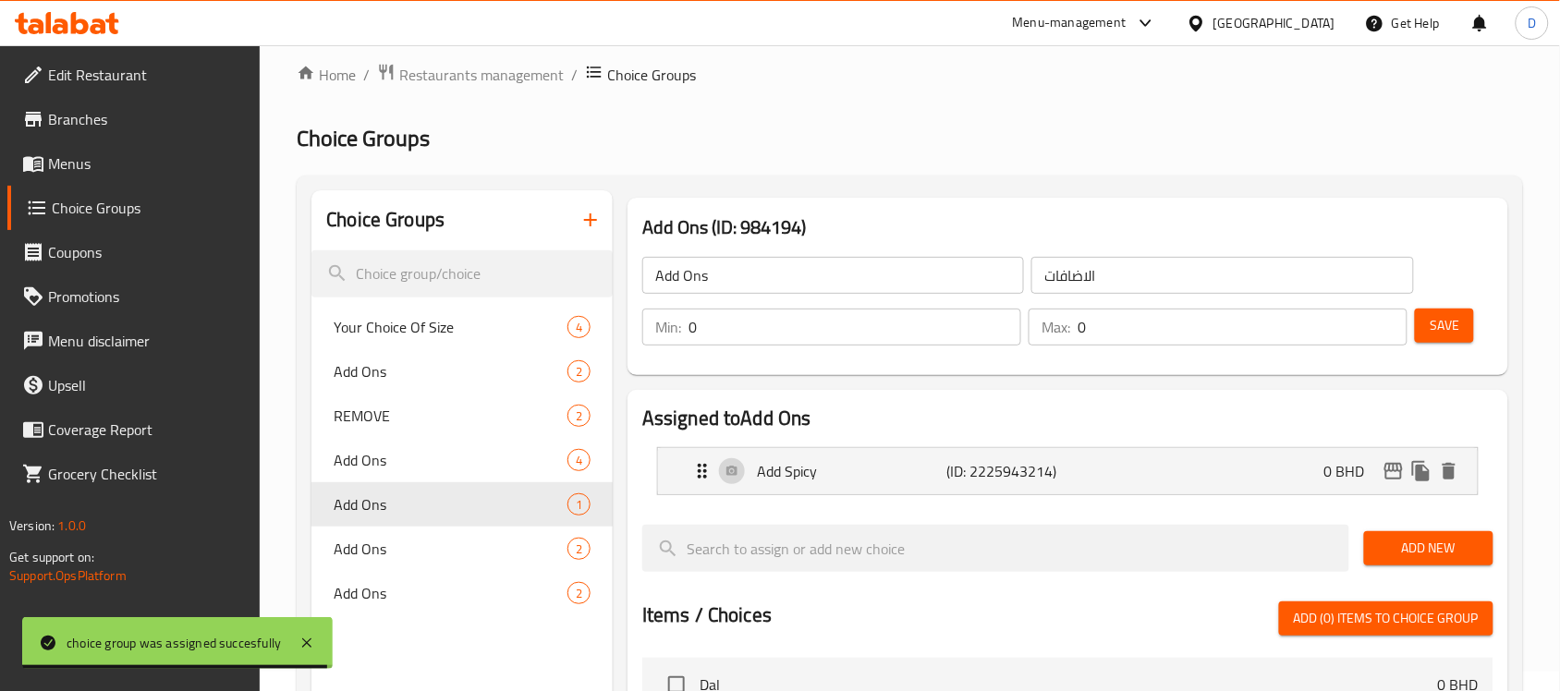
scroll to position [0, 0]
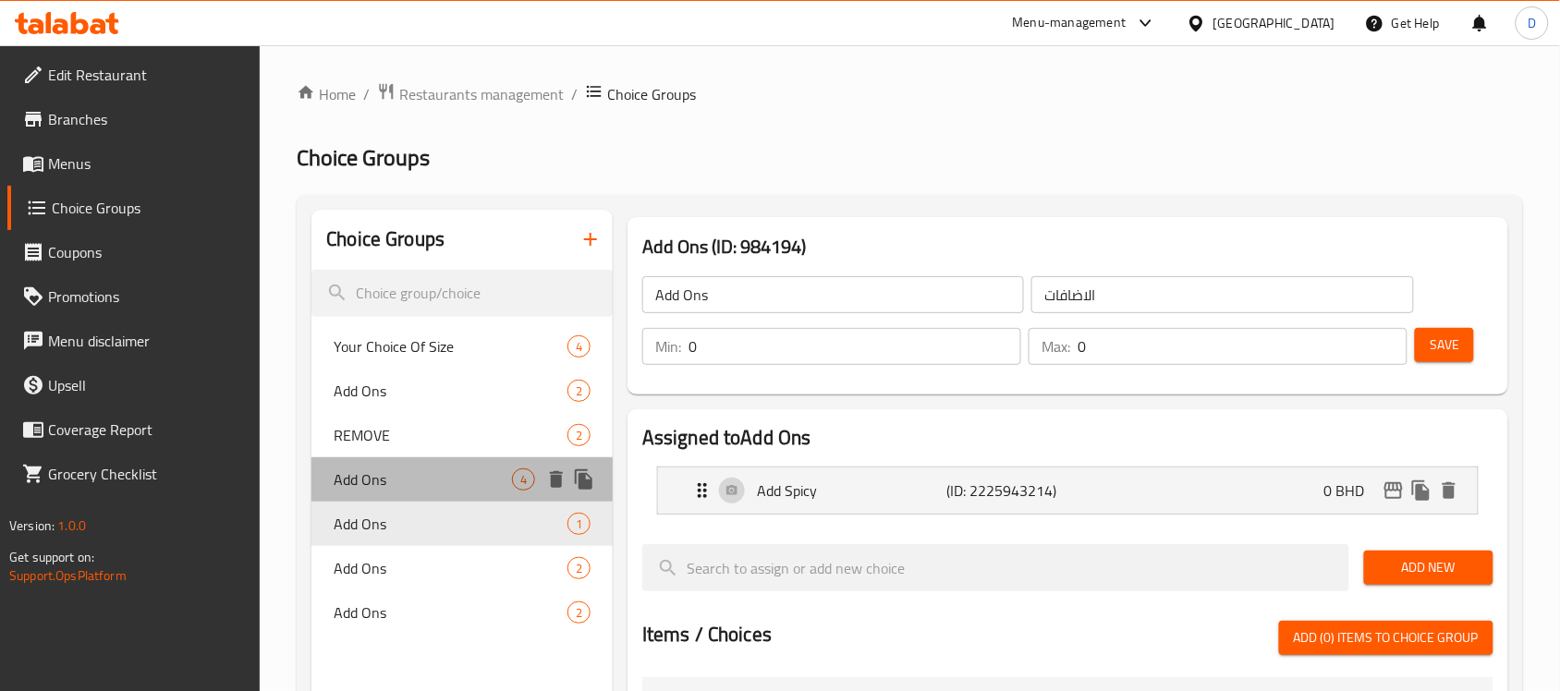
click at [411, 483] on span "Add Ons" at bounding box center [423, 480] width 178 height 22
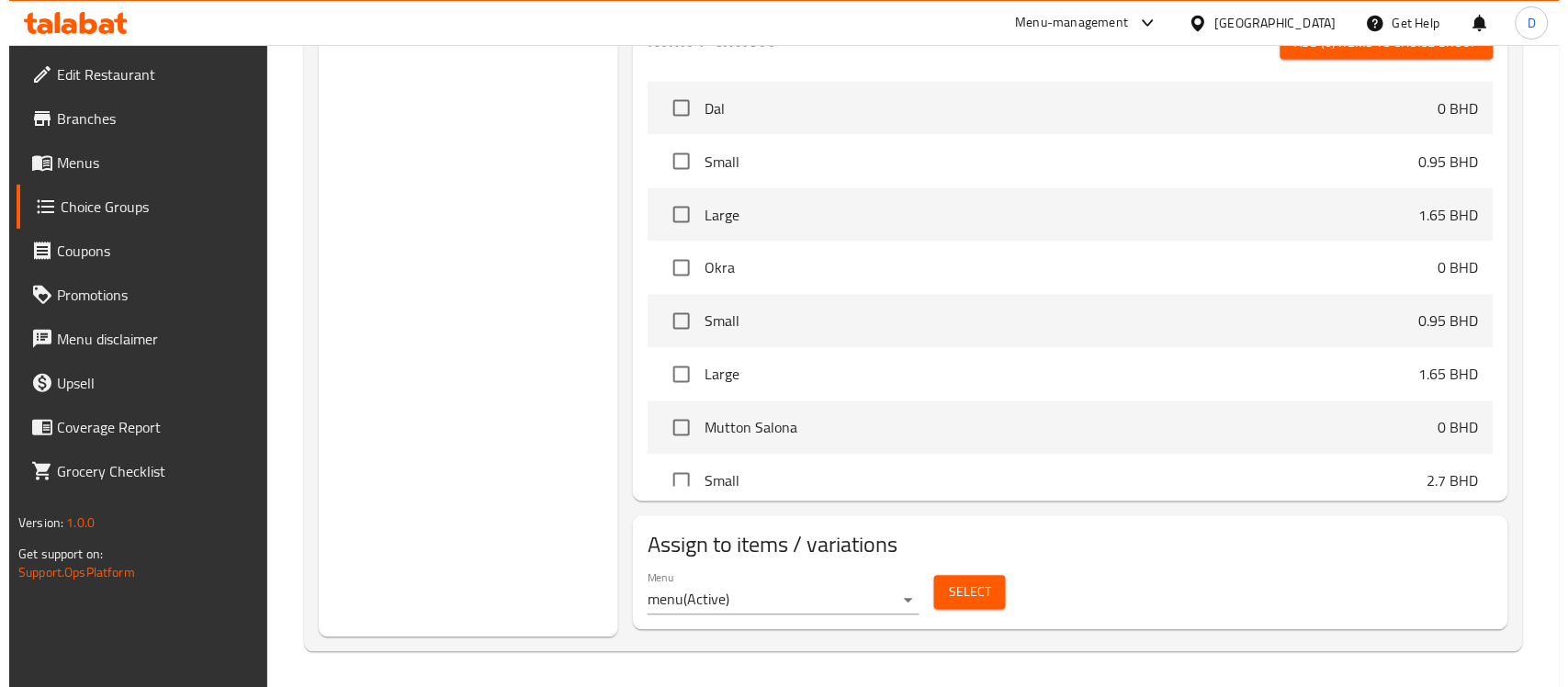
scroll to position [781, 0]
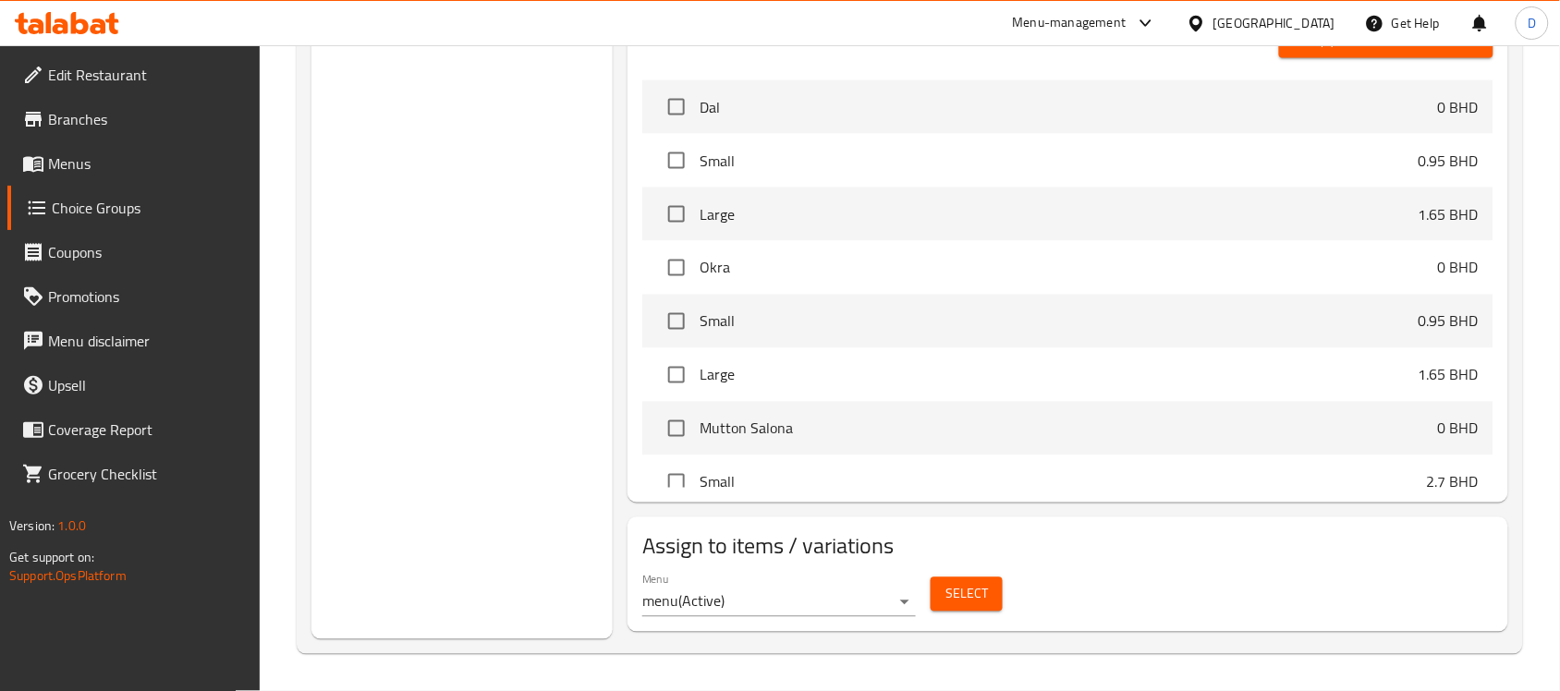
click at [961, 587] on span "Select" at bounding box center [966, 594] width 43 height 23
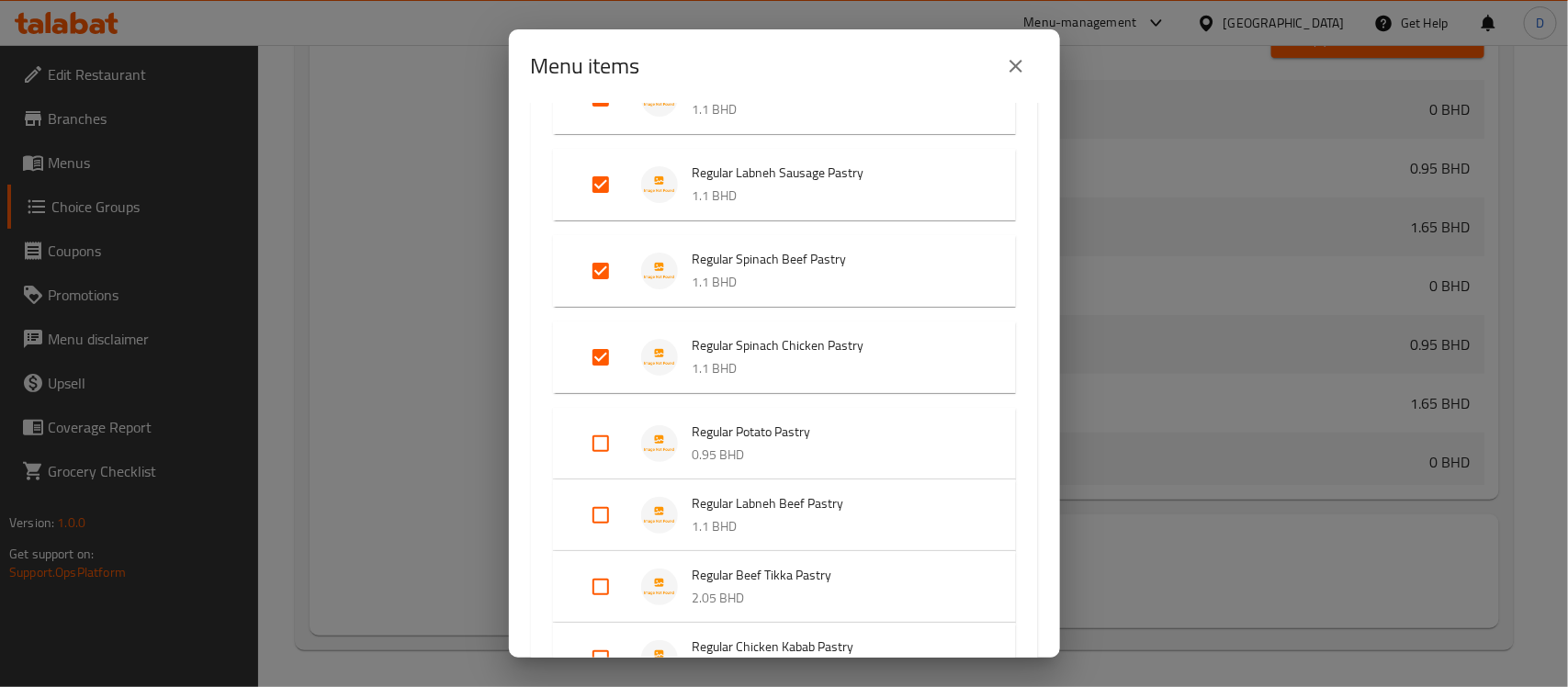
scroll to position [1378, 0]
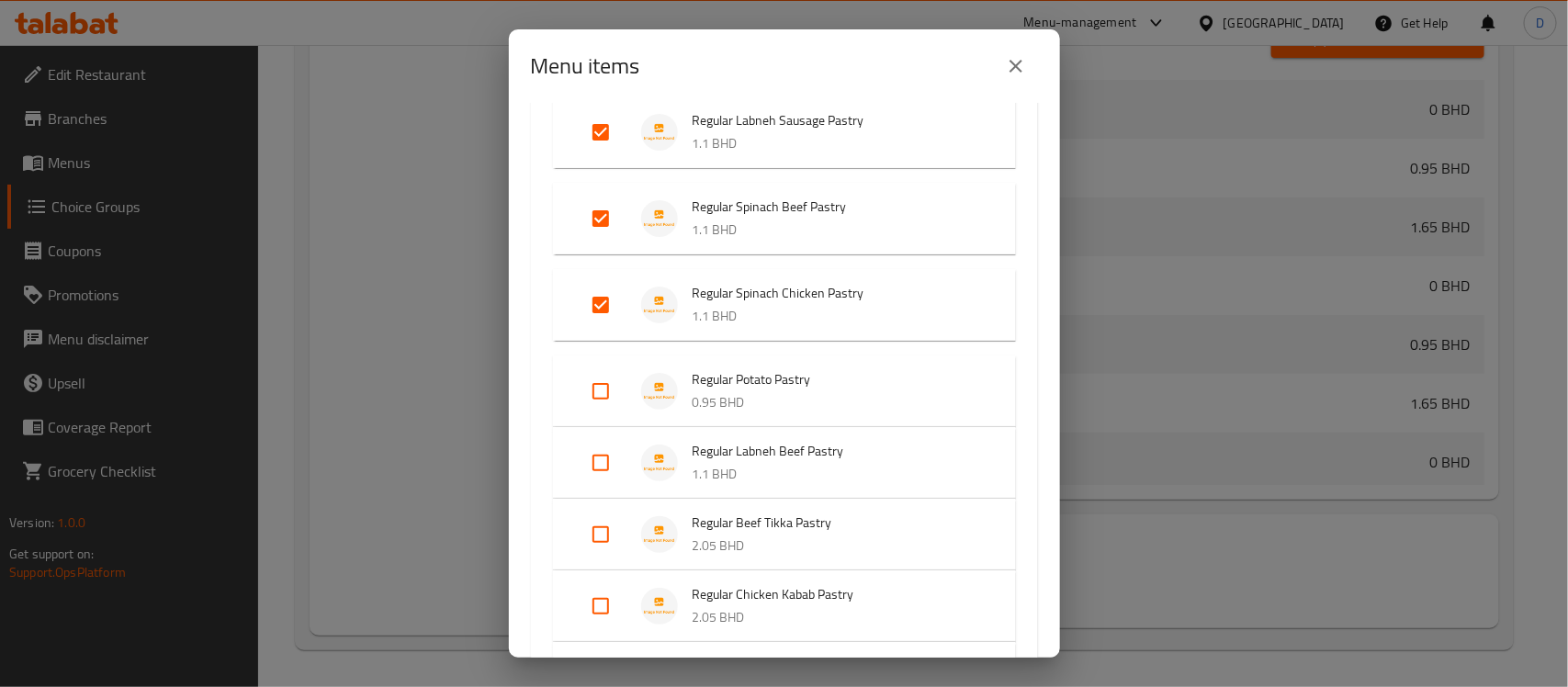
click at [590, 457] on input "Expand" at bounding box center [601, 463] width 44 height 44
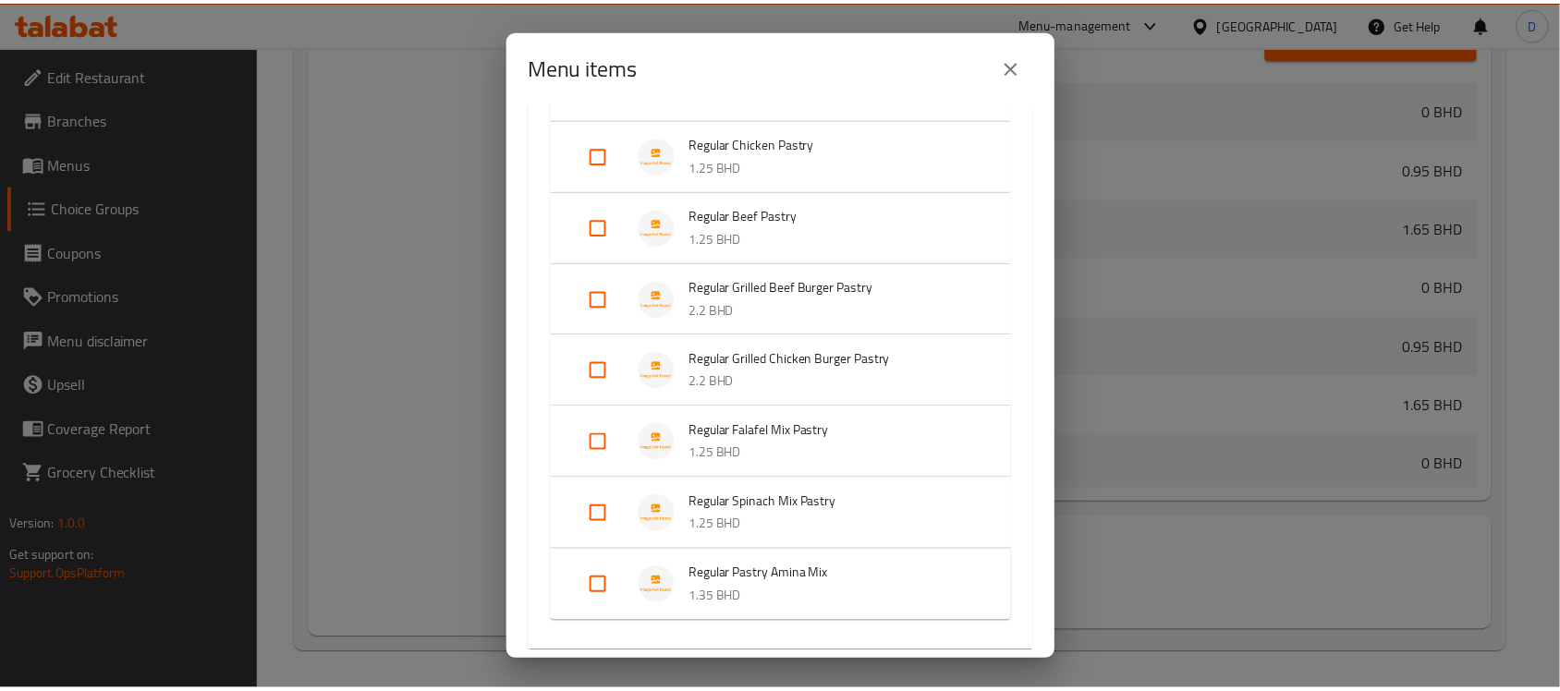
scroll to position [2490, 0]
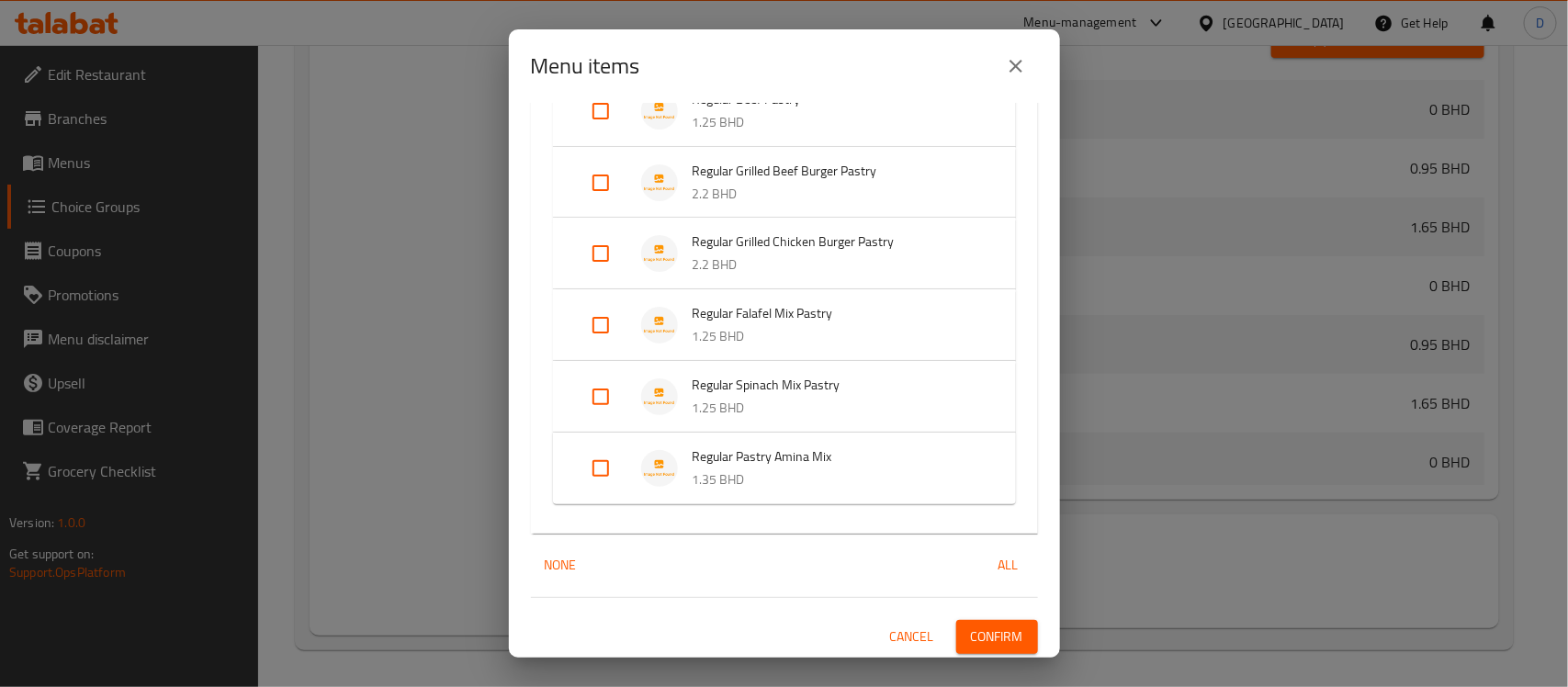
click at [974, 636] on span "Confirm" at bounding box center [997, 636] width 53 height 23
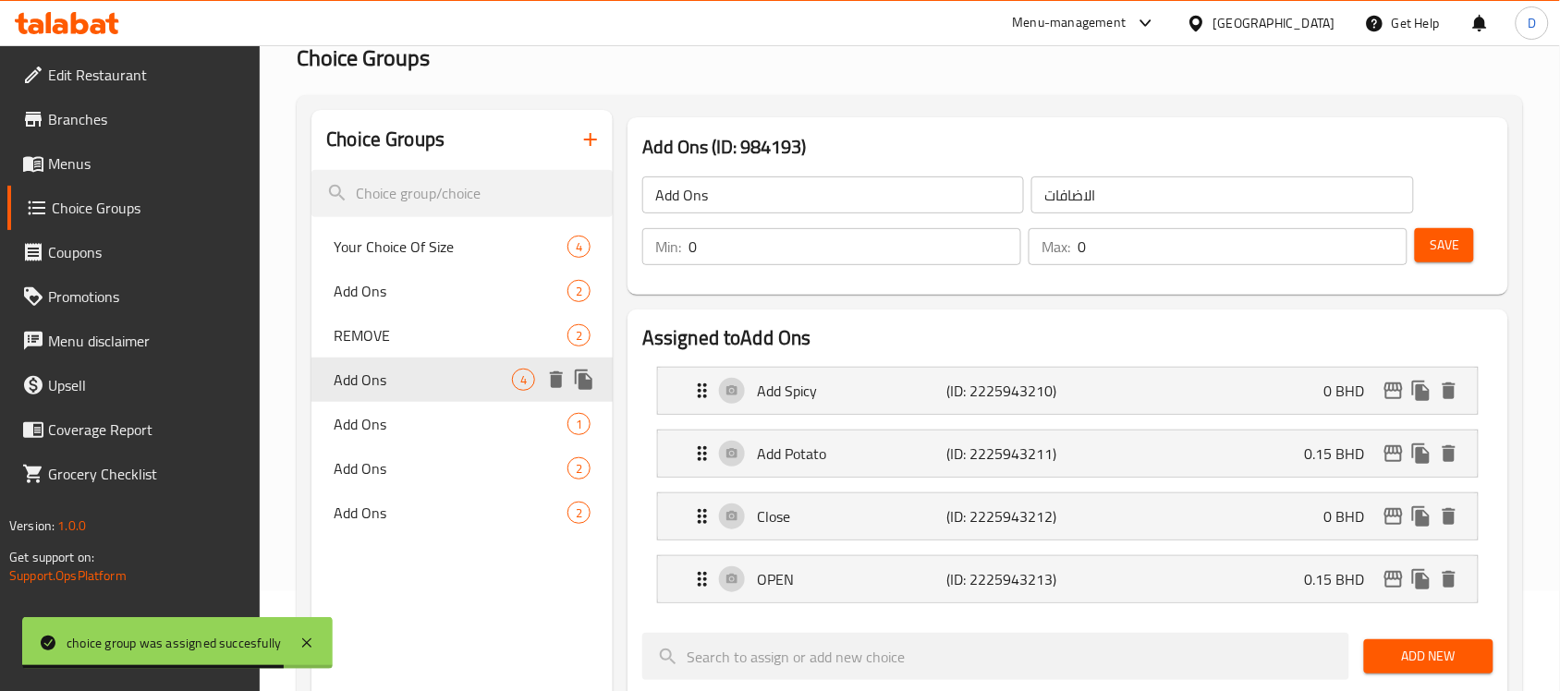
scroll to position [0, 0]
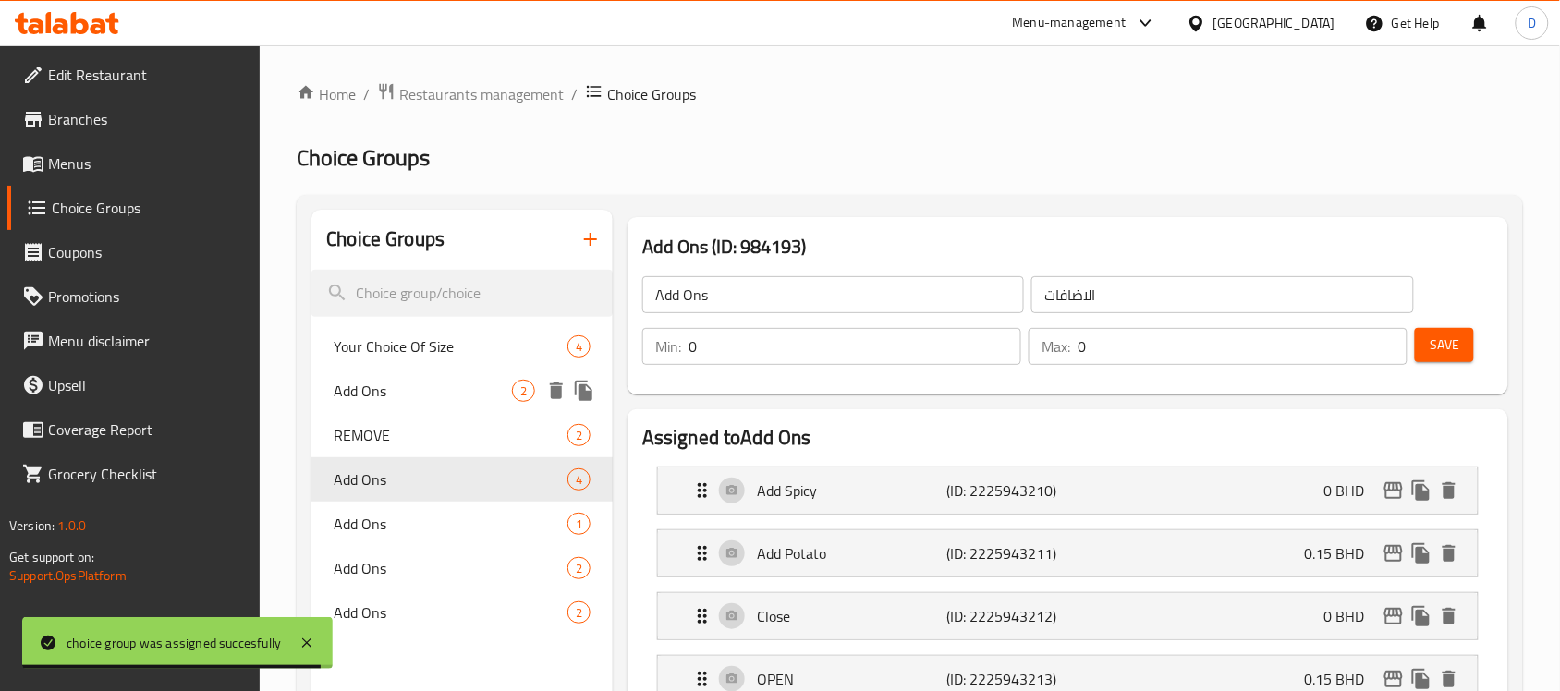
click at [365, 390] on span "Add Ons" at bounding box center [423, 391] width 178 height 22
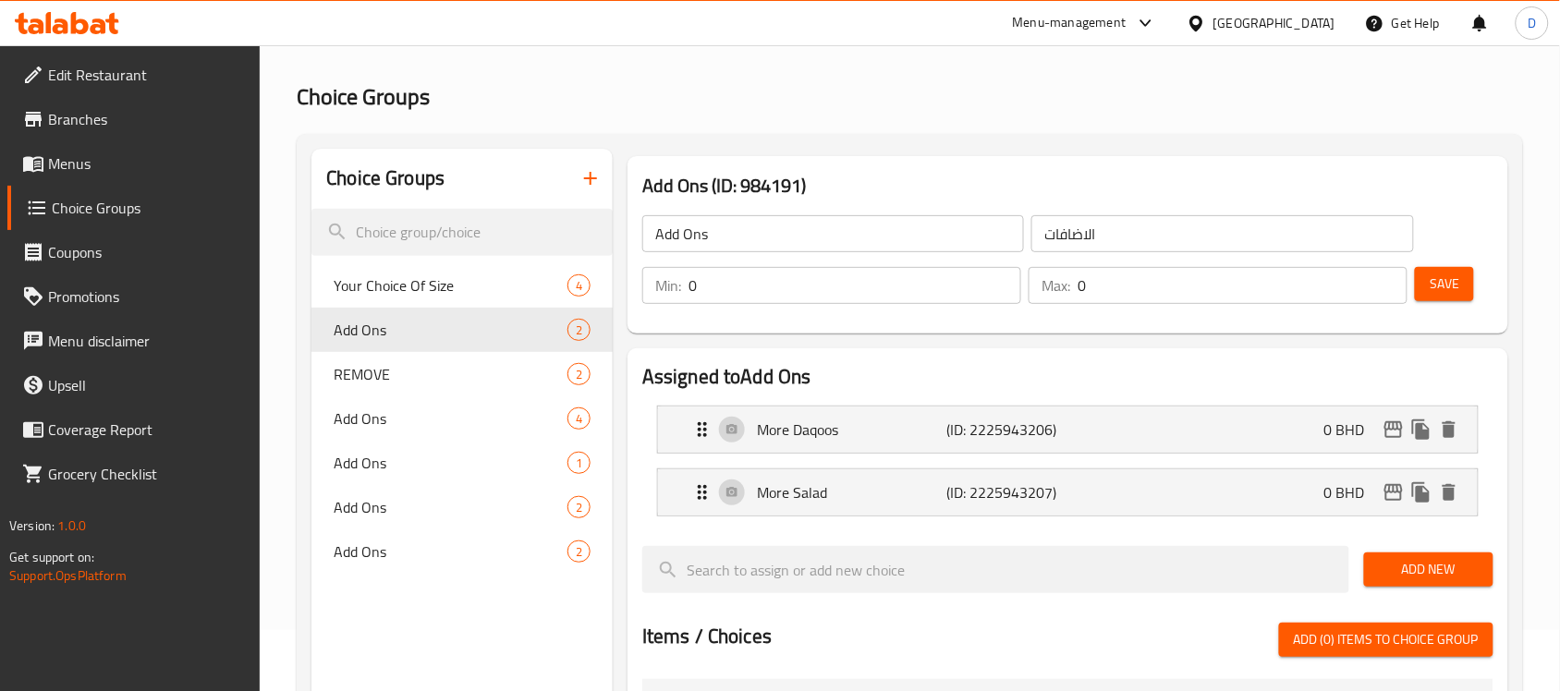
scroll to position [116, 0]
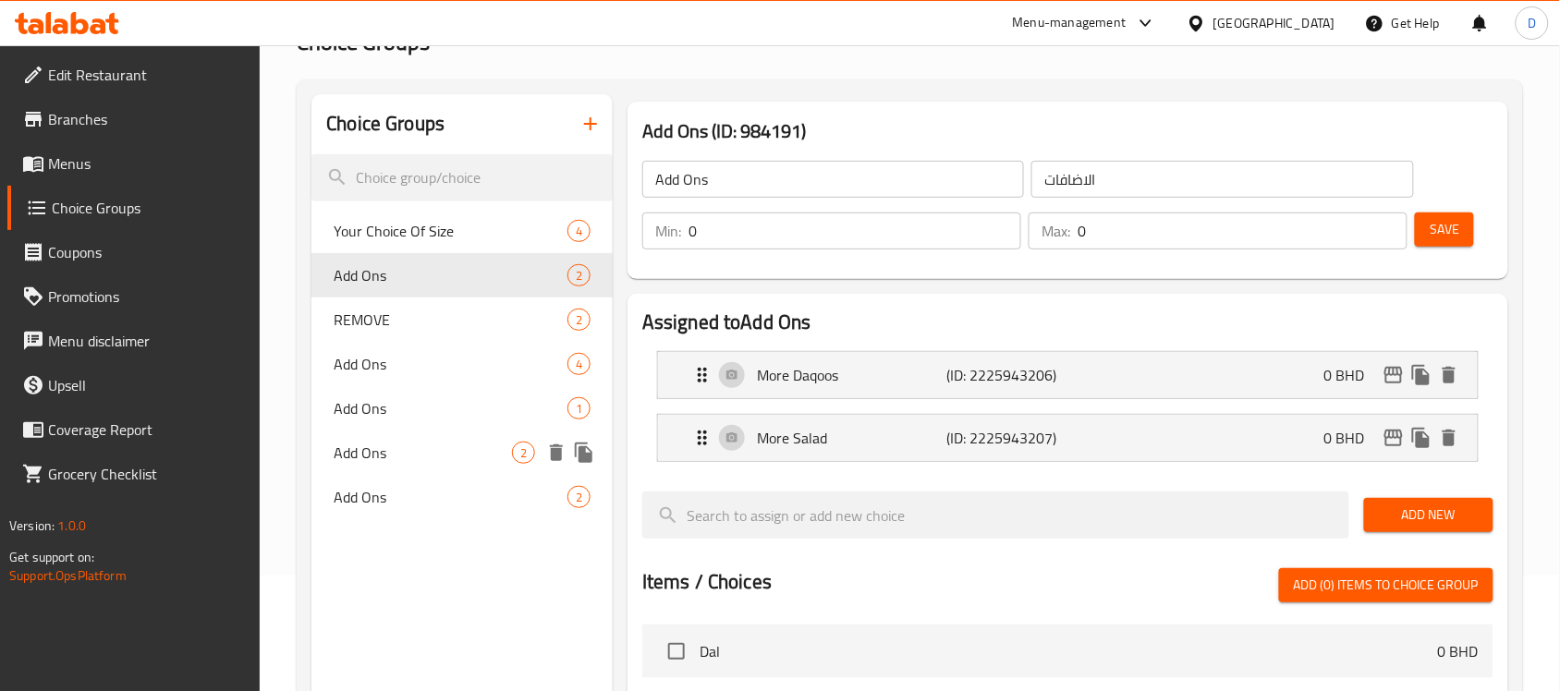
click at [357, 454] on span "Add Ons" at bounding box center [423, 453] width 178 height 22
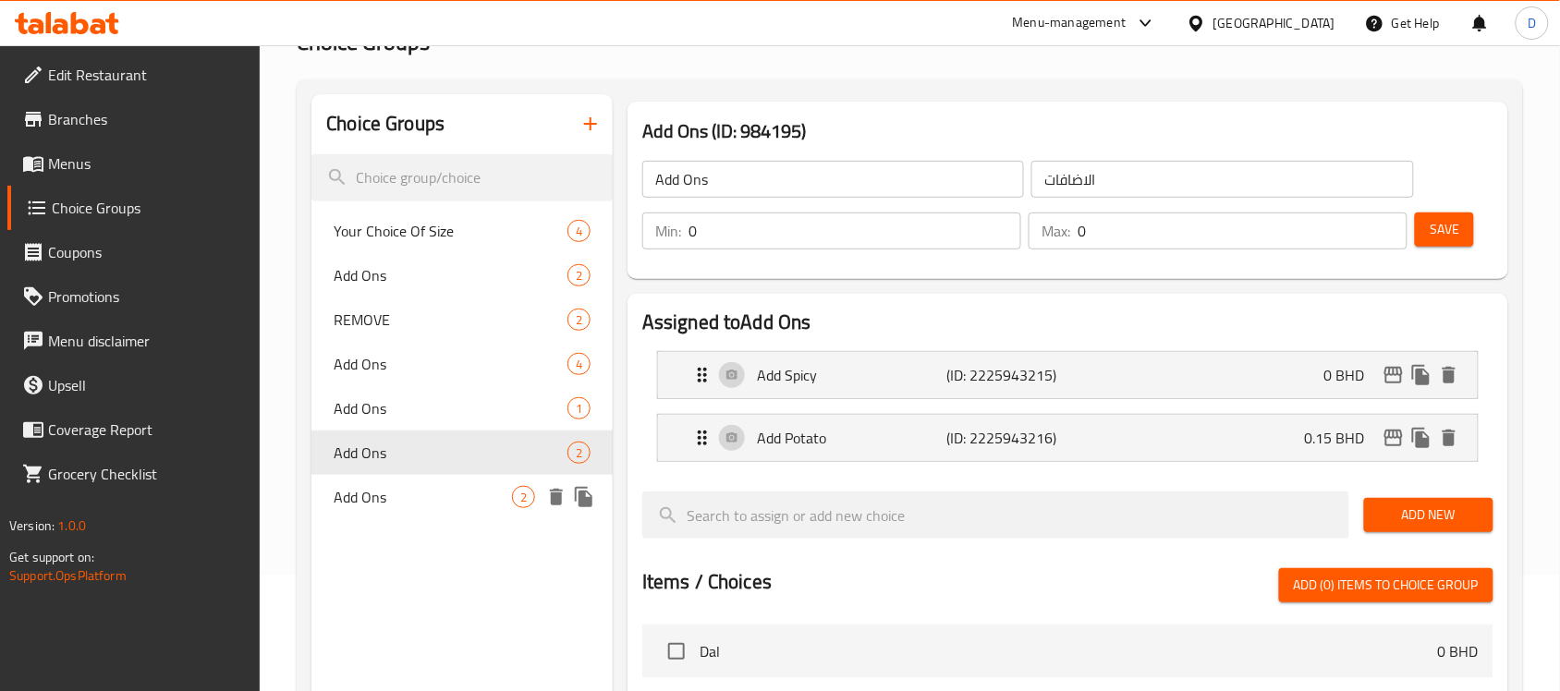
click at [351, 488] on span "Add Ons" at bounding box center [423, 497] width 178 height 22
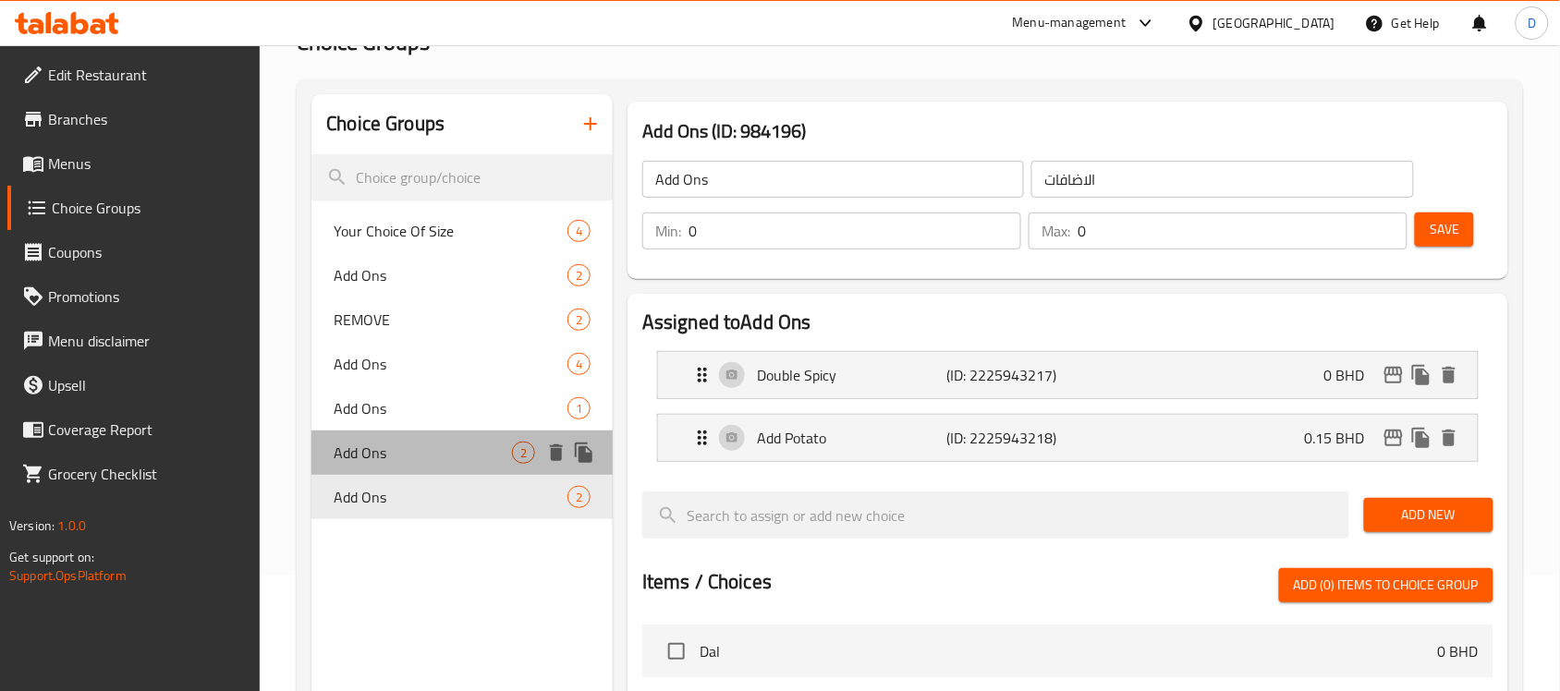
click at [353, 450] on span "Add Ons" at bounding box center [423, 453] width 178 height 22
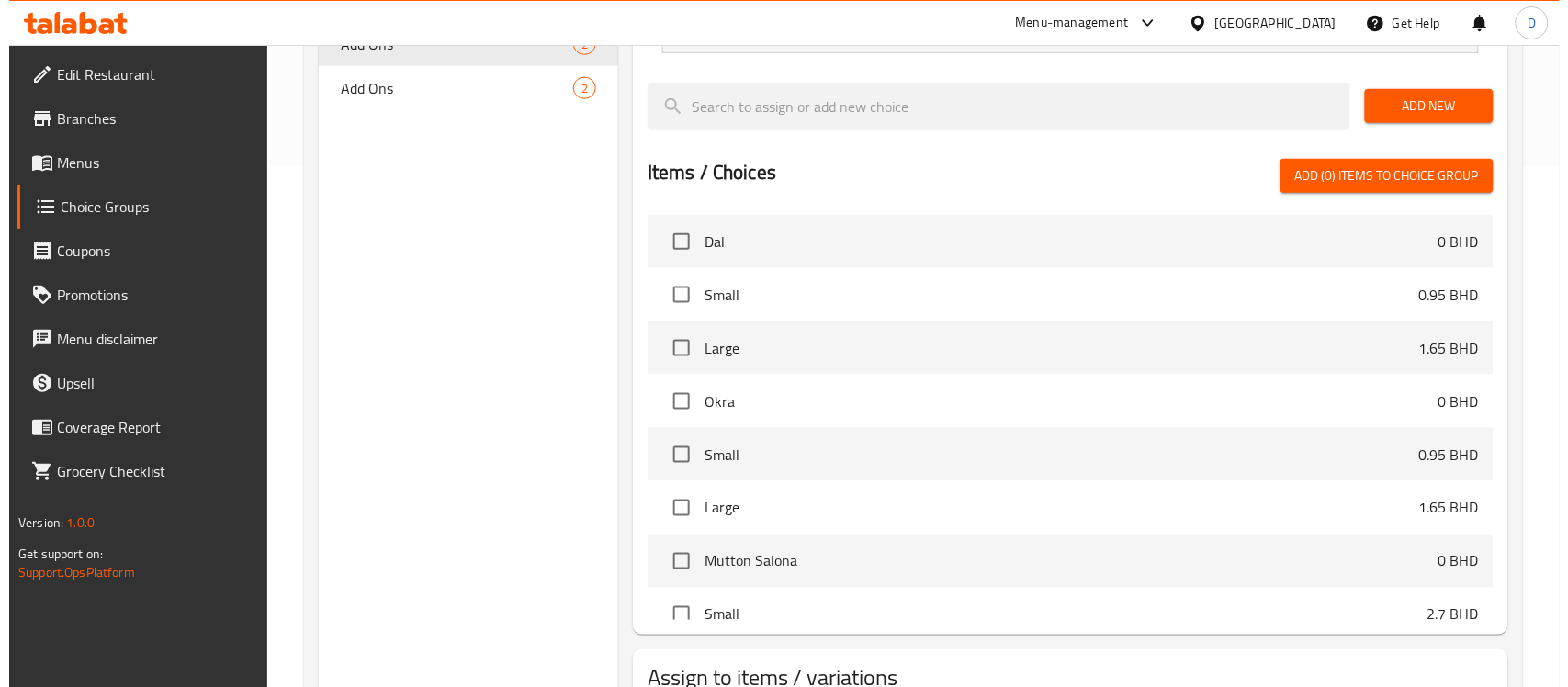
scroll to position [657, 0]
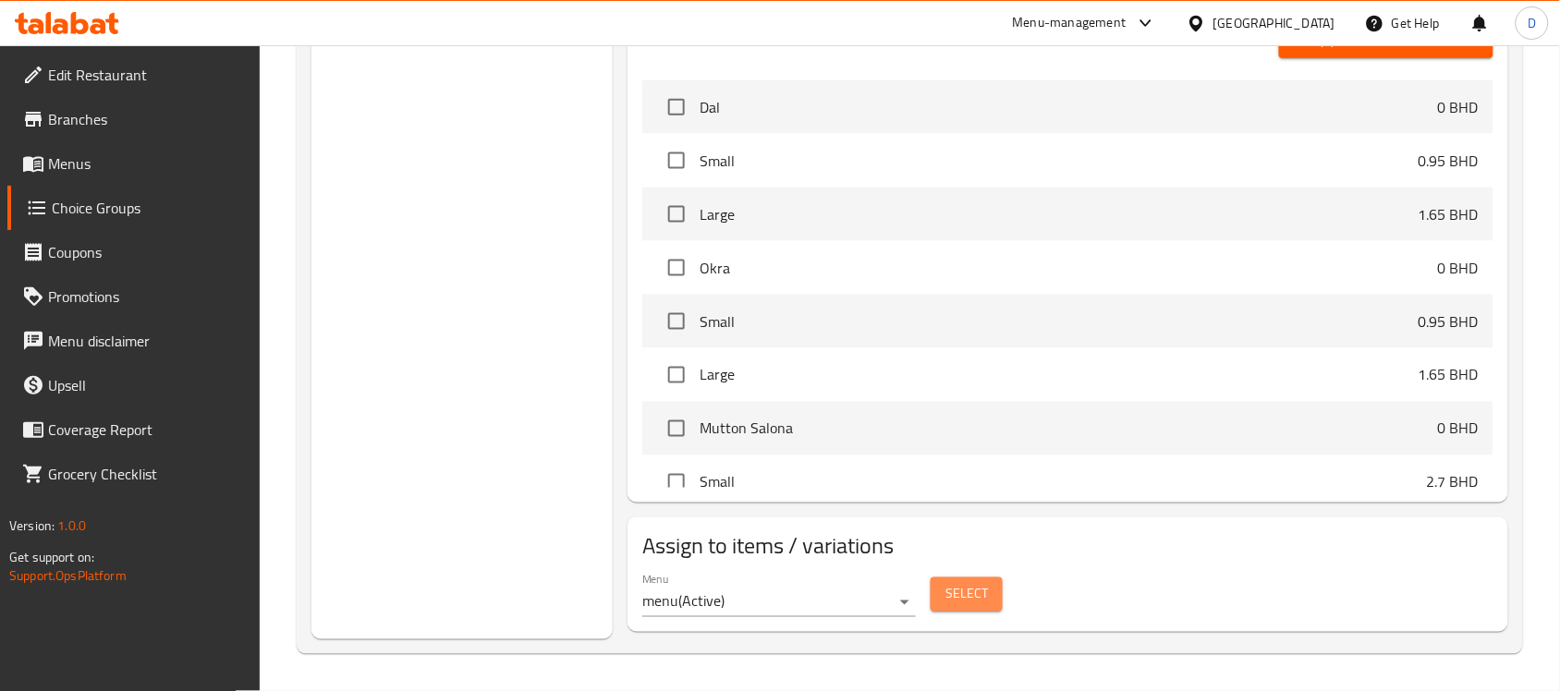
click at [971, 606] on span "Select" at bounding box center [966, 594] width 43 height 23
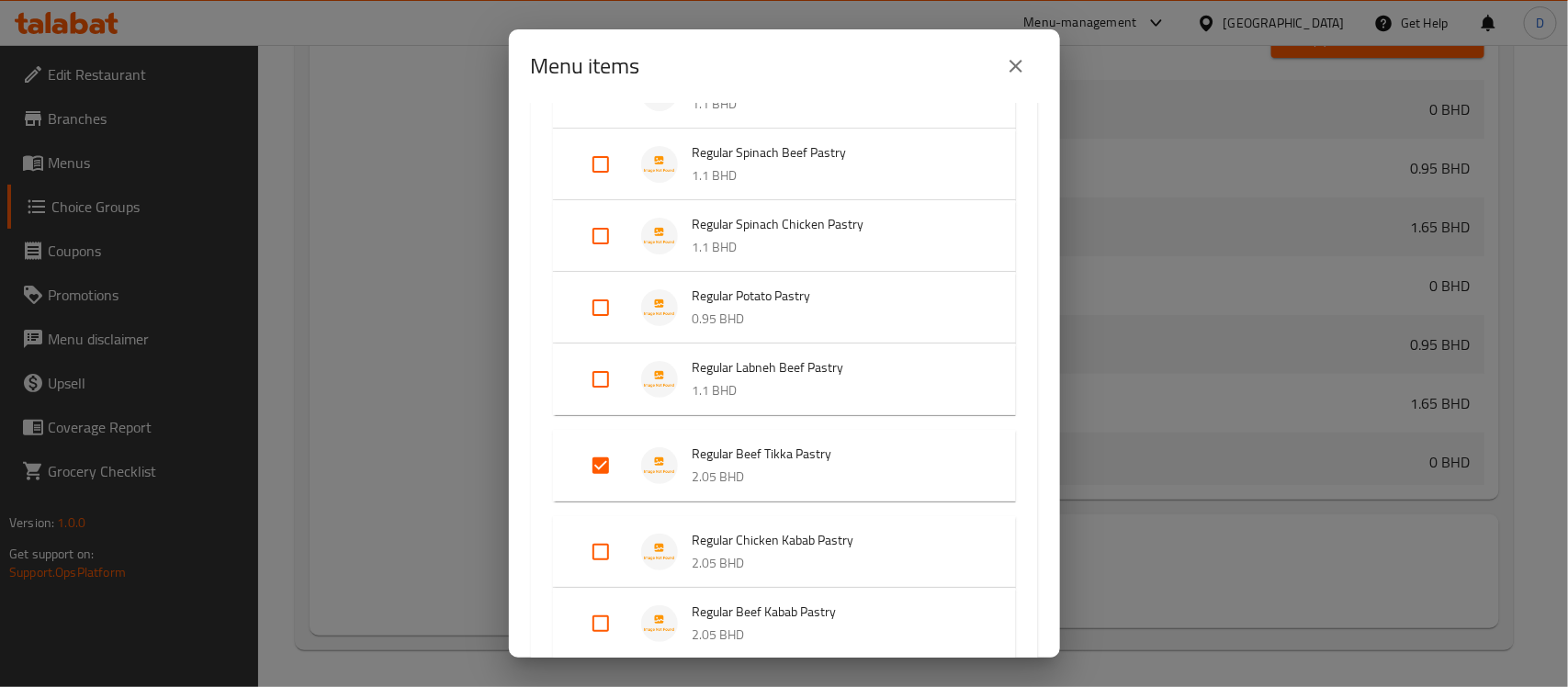
scroll to position [1264, 0]
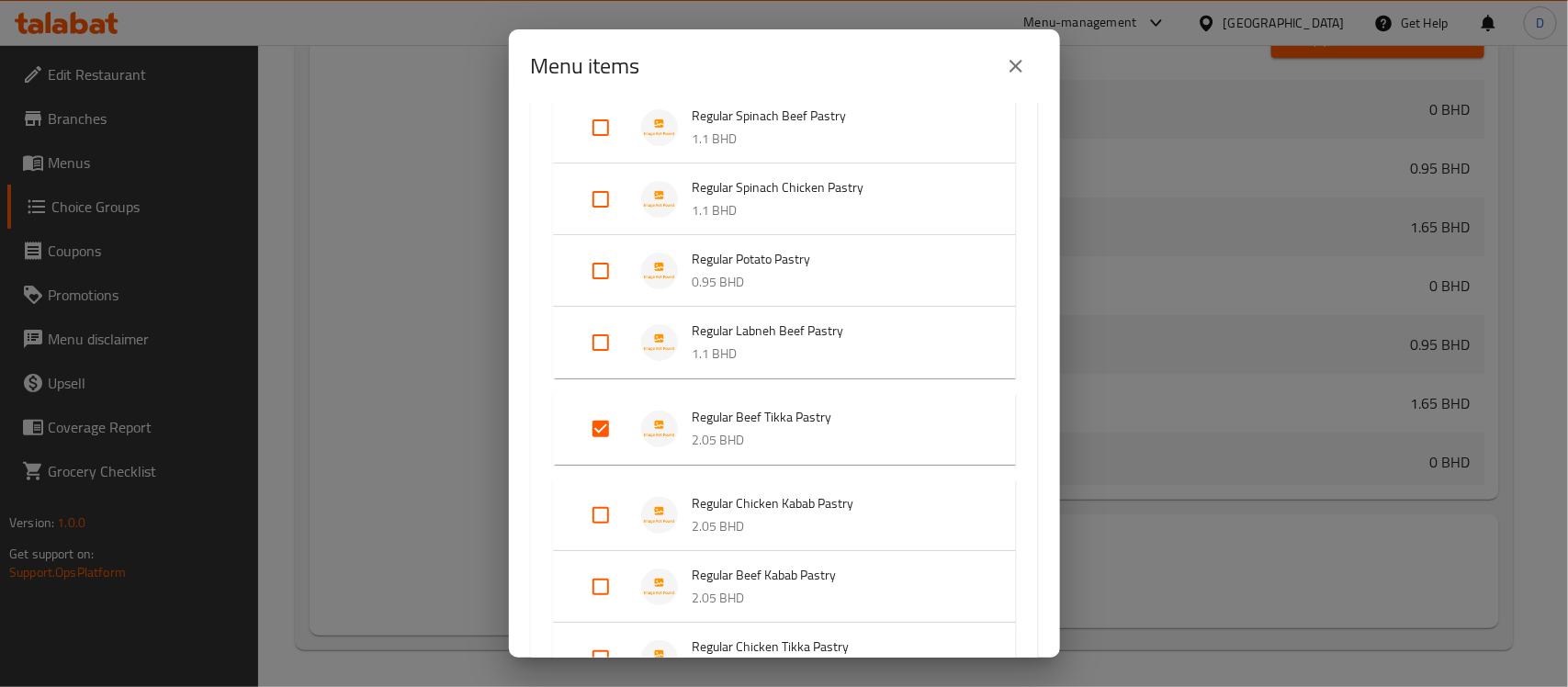
click at [600, 510] on input "Expand" at bounding box center [601, 515] width 44 height 44
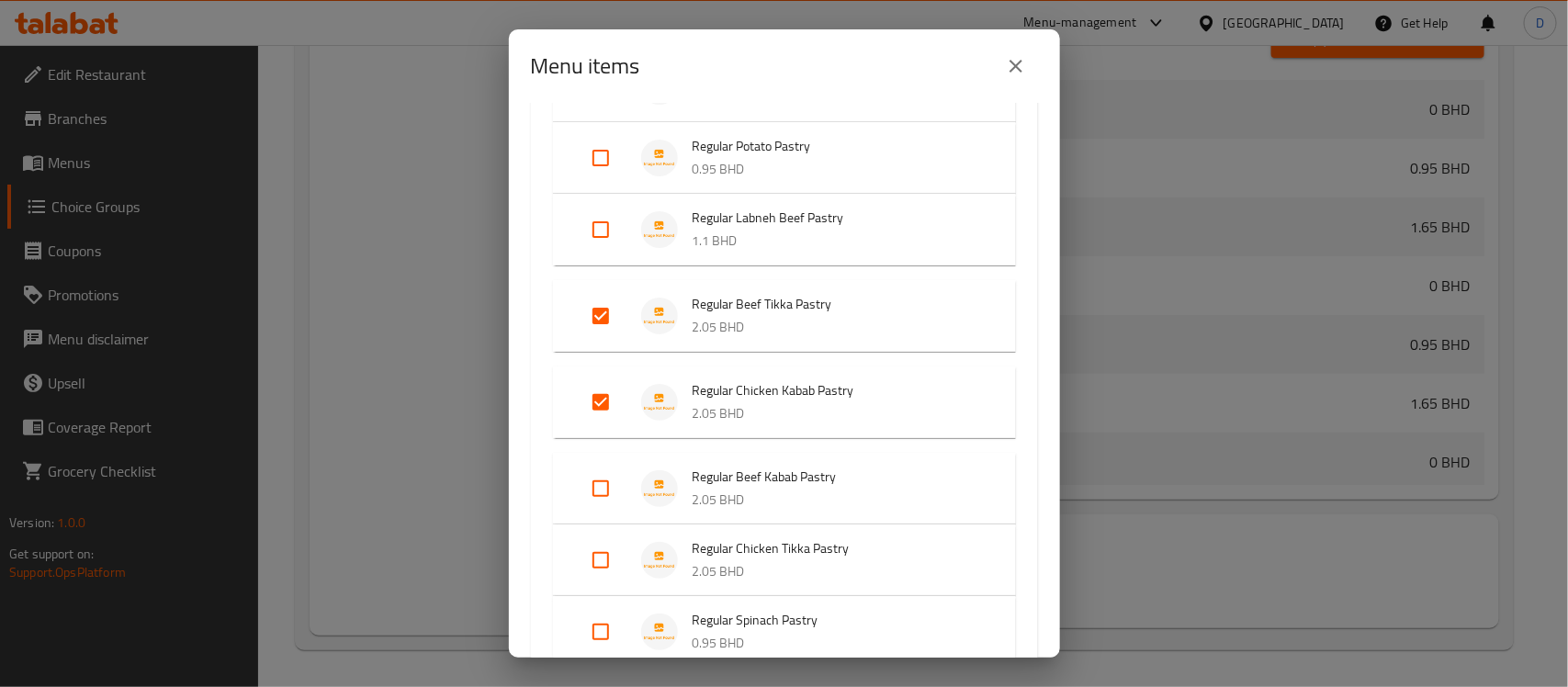
scroll to position [1378, 0]
click at [595, 482] on input "Expand" at bounding box center [601, 487] width 44 height 44
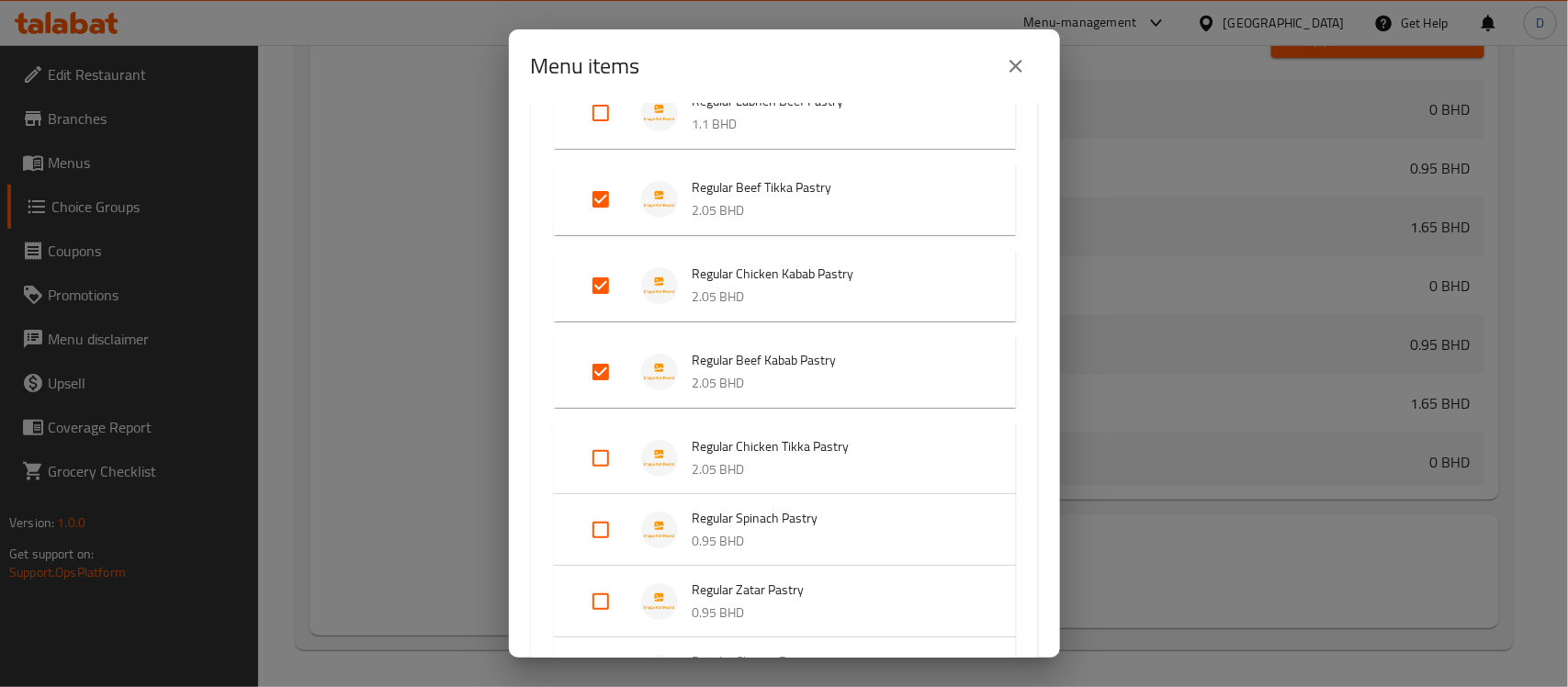
drag, startPoint x: 600, startPoint y: 450, endPoint x: 566, endPoint y: 465, distance: 37.2
click at [600, 450] on input "Expand" at bounding box center [601, 458] width 44 height 44
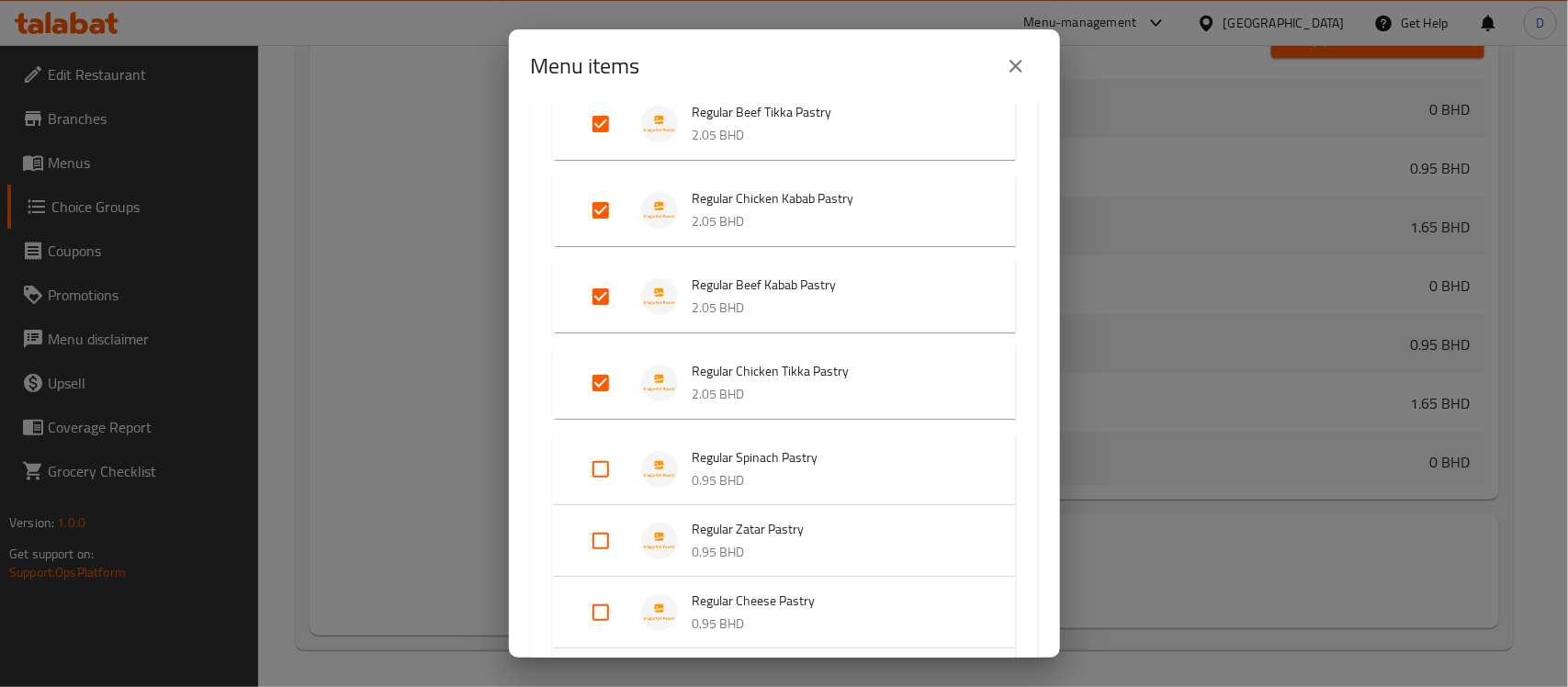
scroll to position [1608, 0]
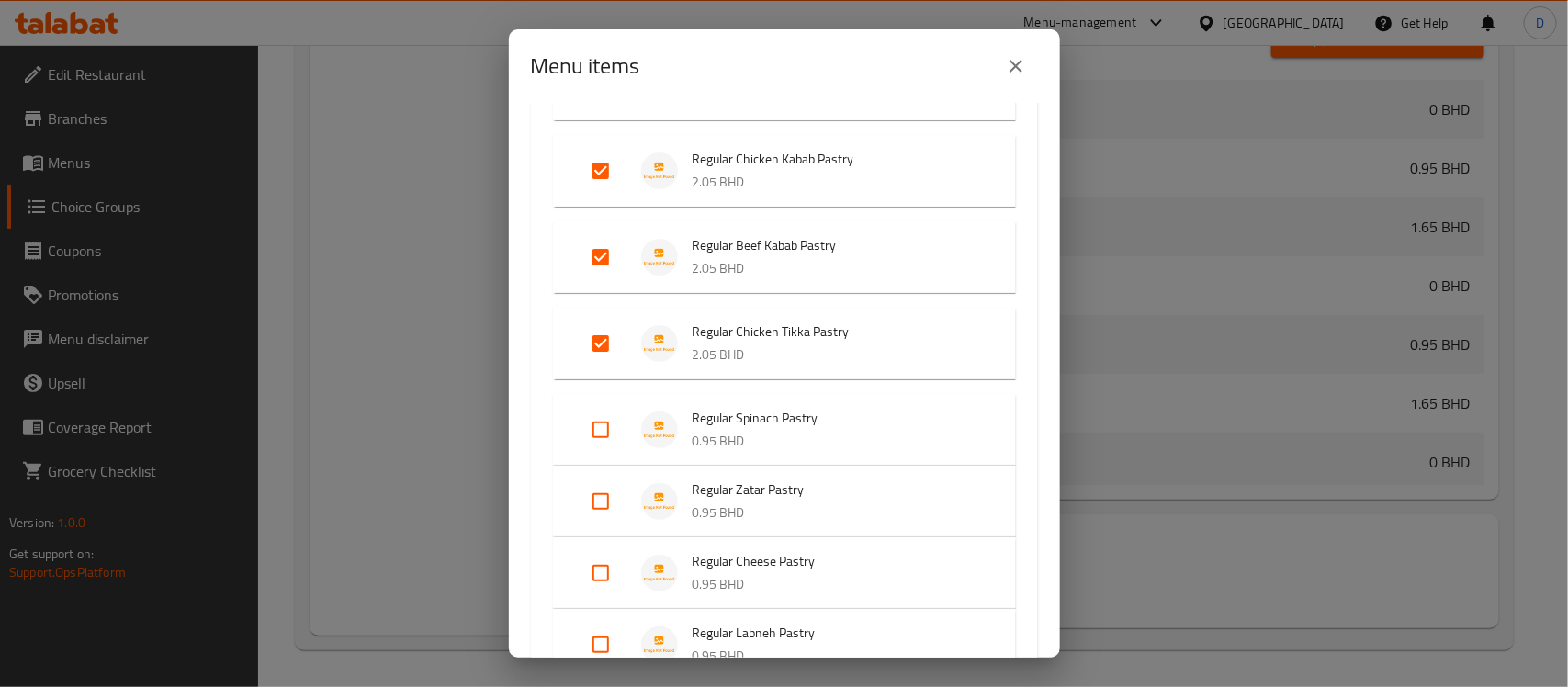
click at [608, 434] on input "Expand" at bounding box center [601, 429] width 44 height 44
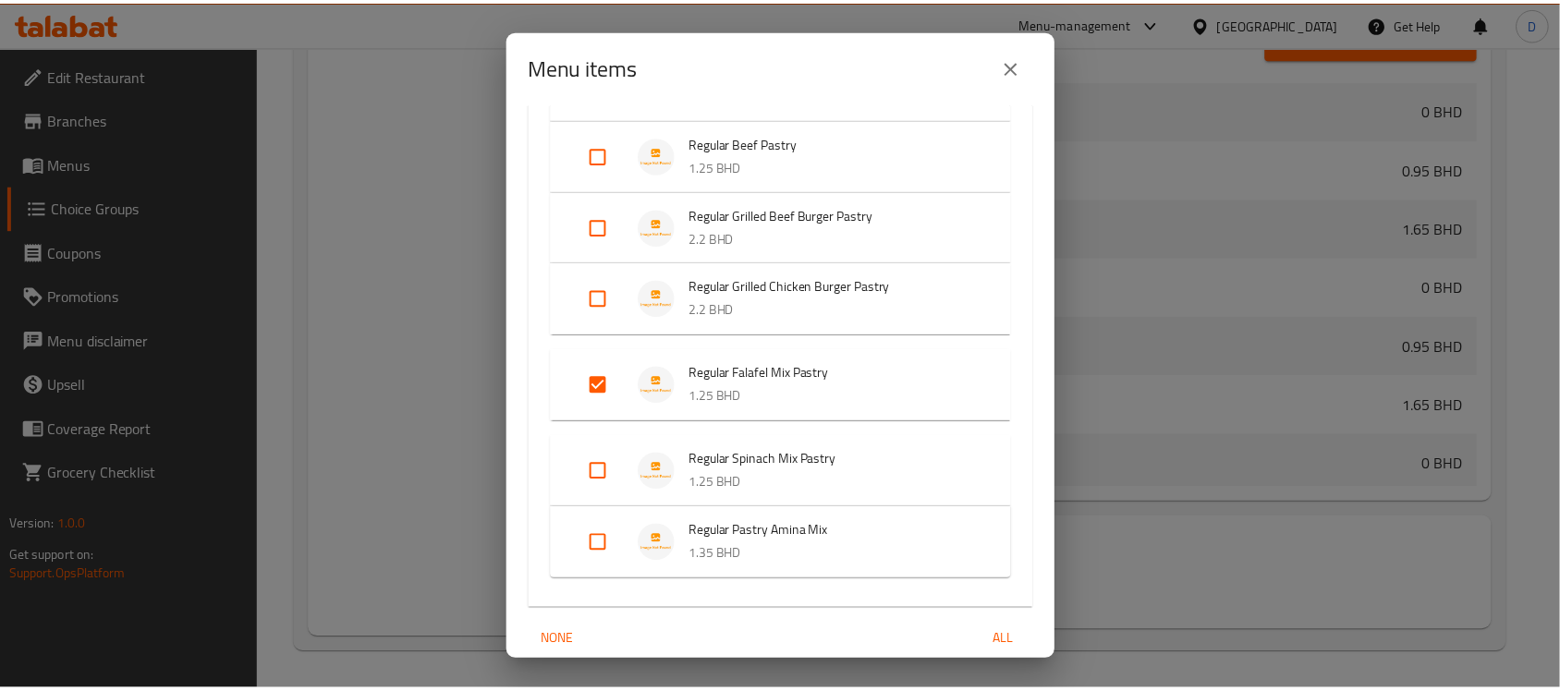
scroll to position [2343, 0]
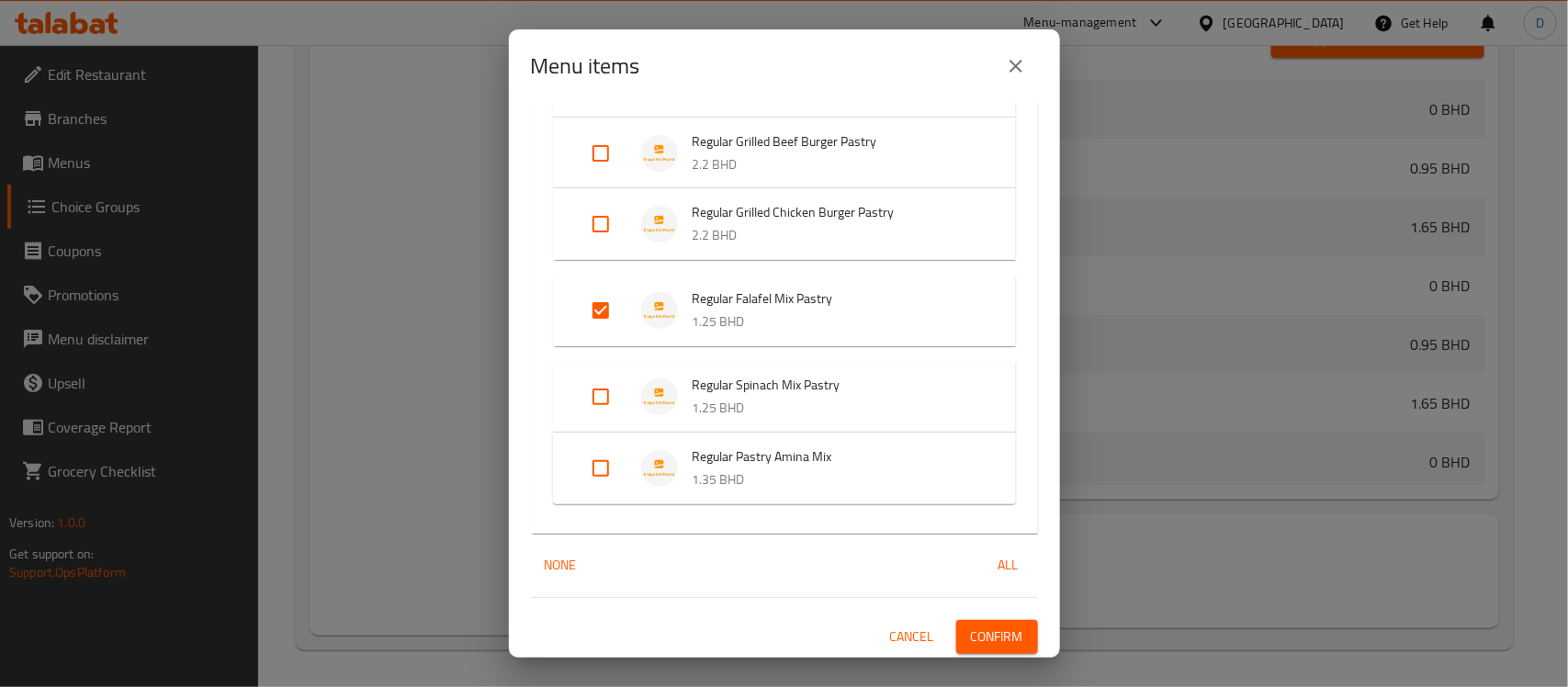
click at [975, 630] on span "Confirm" at bounding box center [997, 636] width 53 height 23
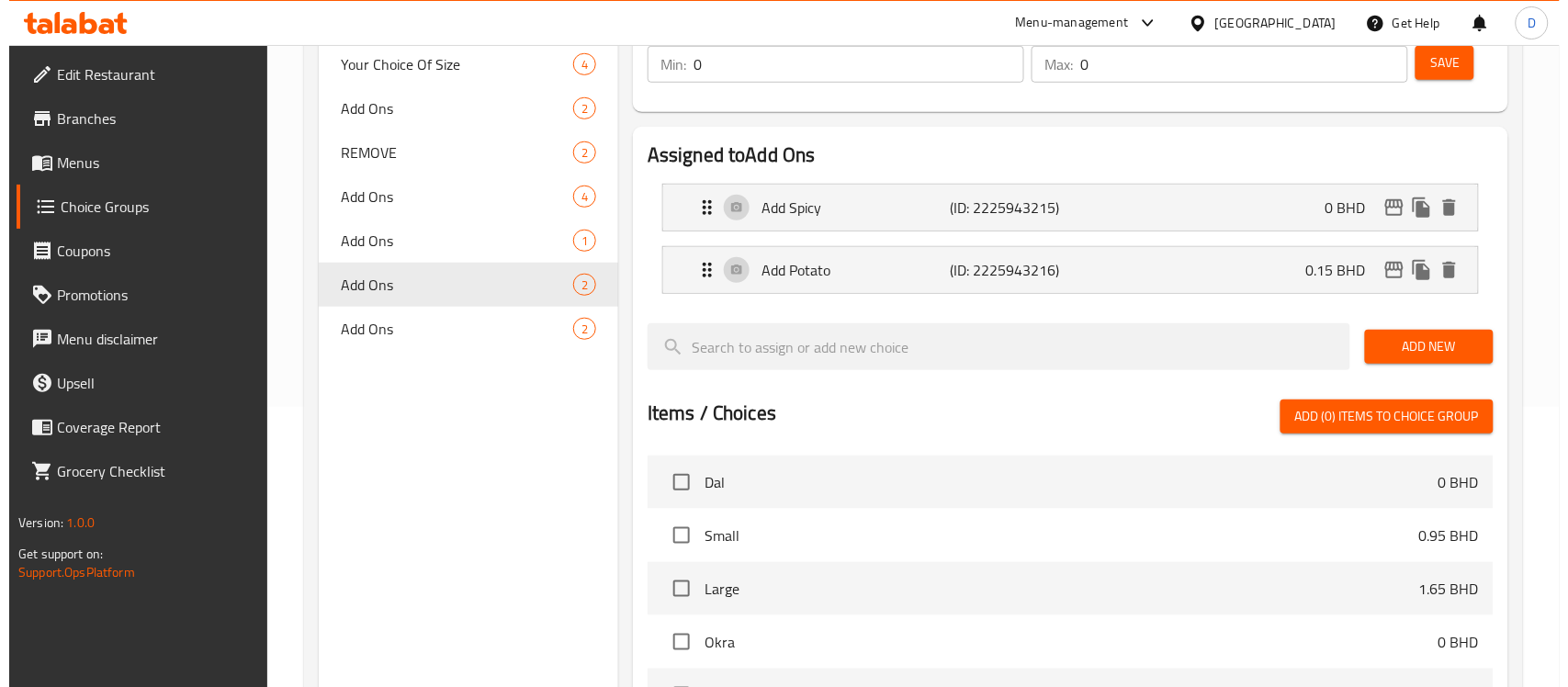
scroll to position [657, 0]
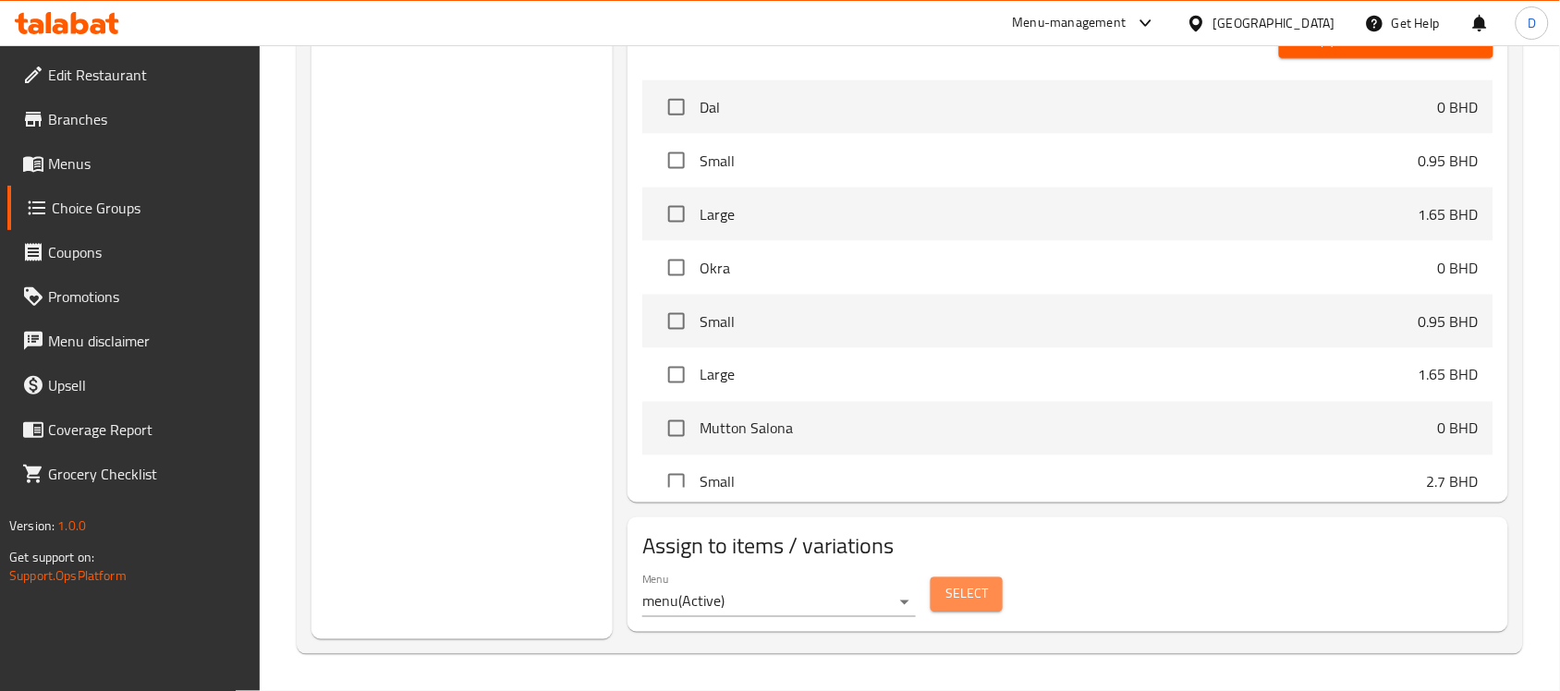
click at [981, 602] on span "Select" at bounding box center [966, 594] width 43 height 23
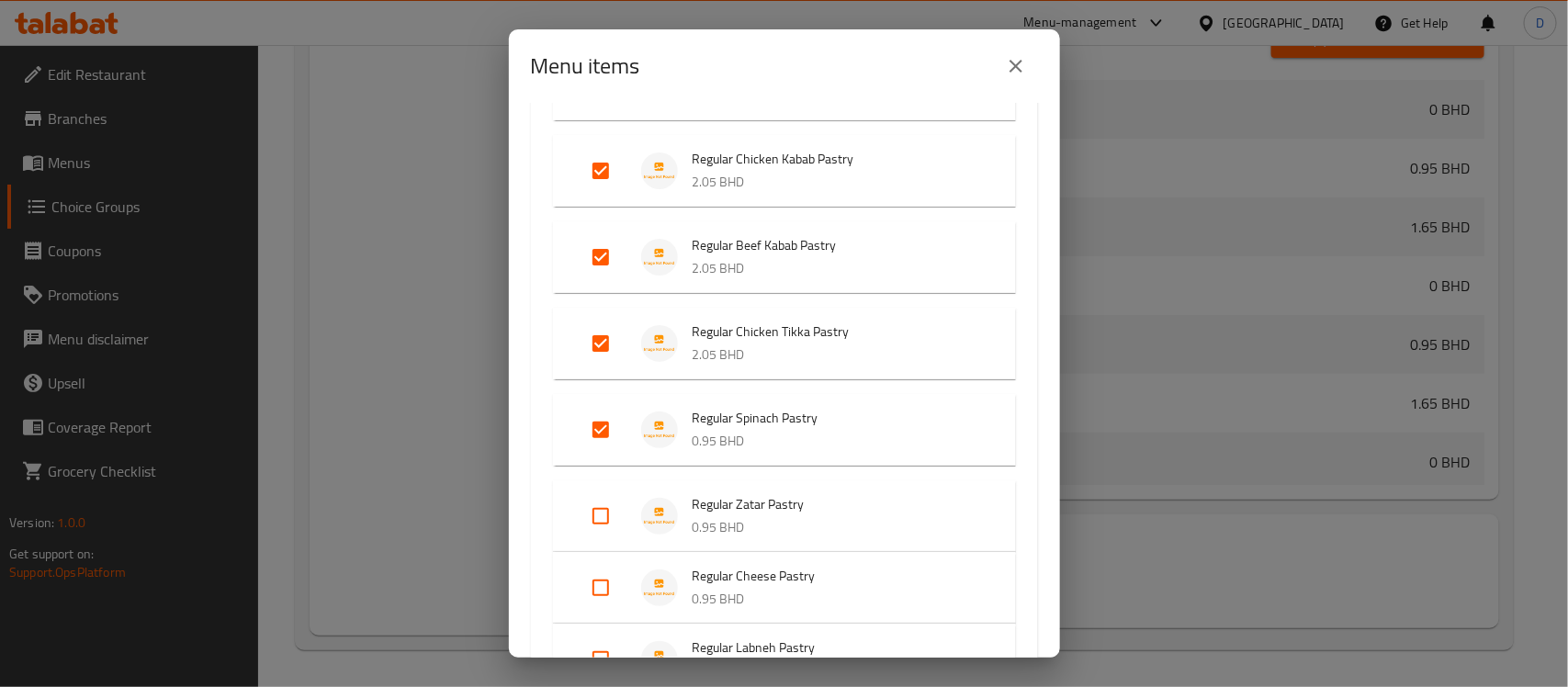
scroll to position [1723, 0]
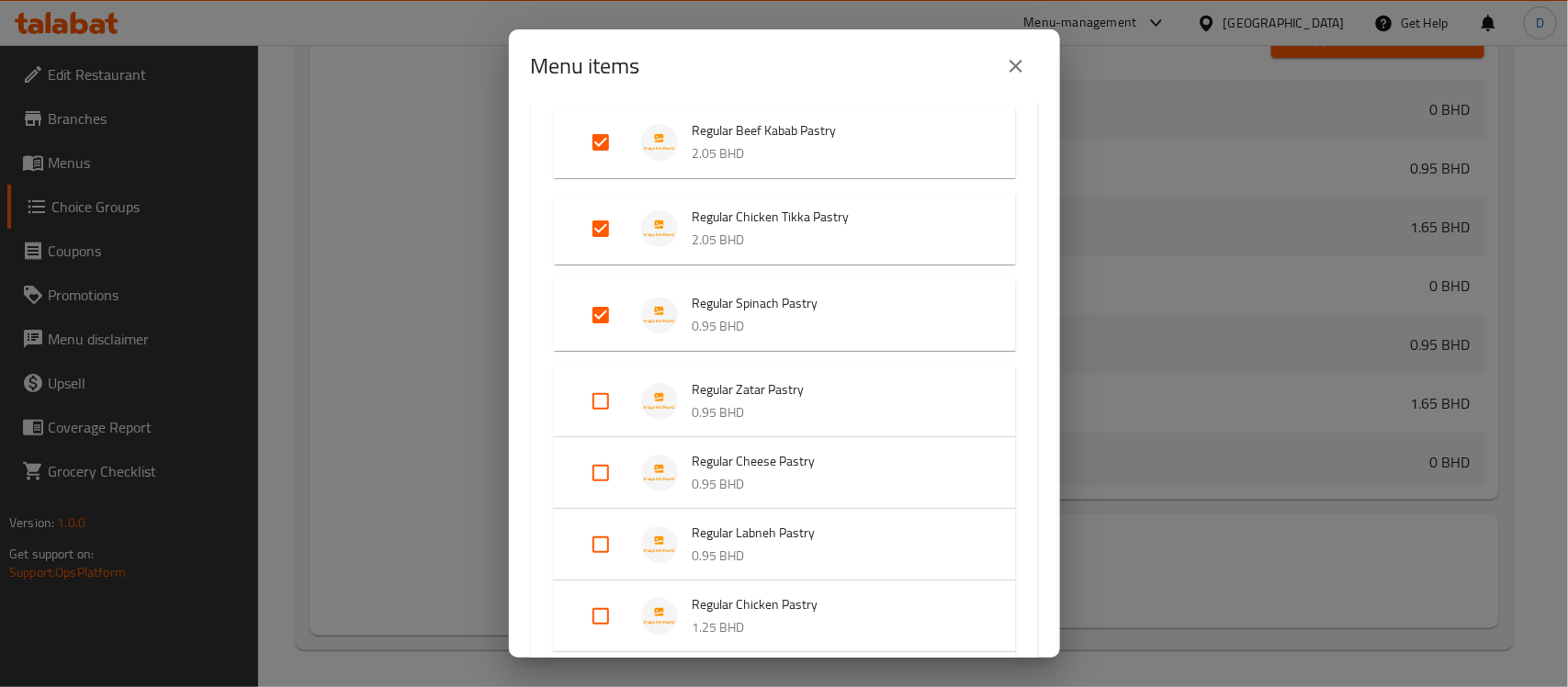
click at [595, 470] on input "Expand" at bounding box center [601, 473] width 44 height 44
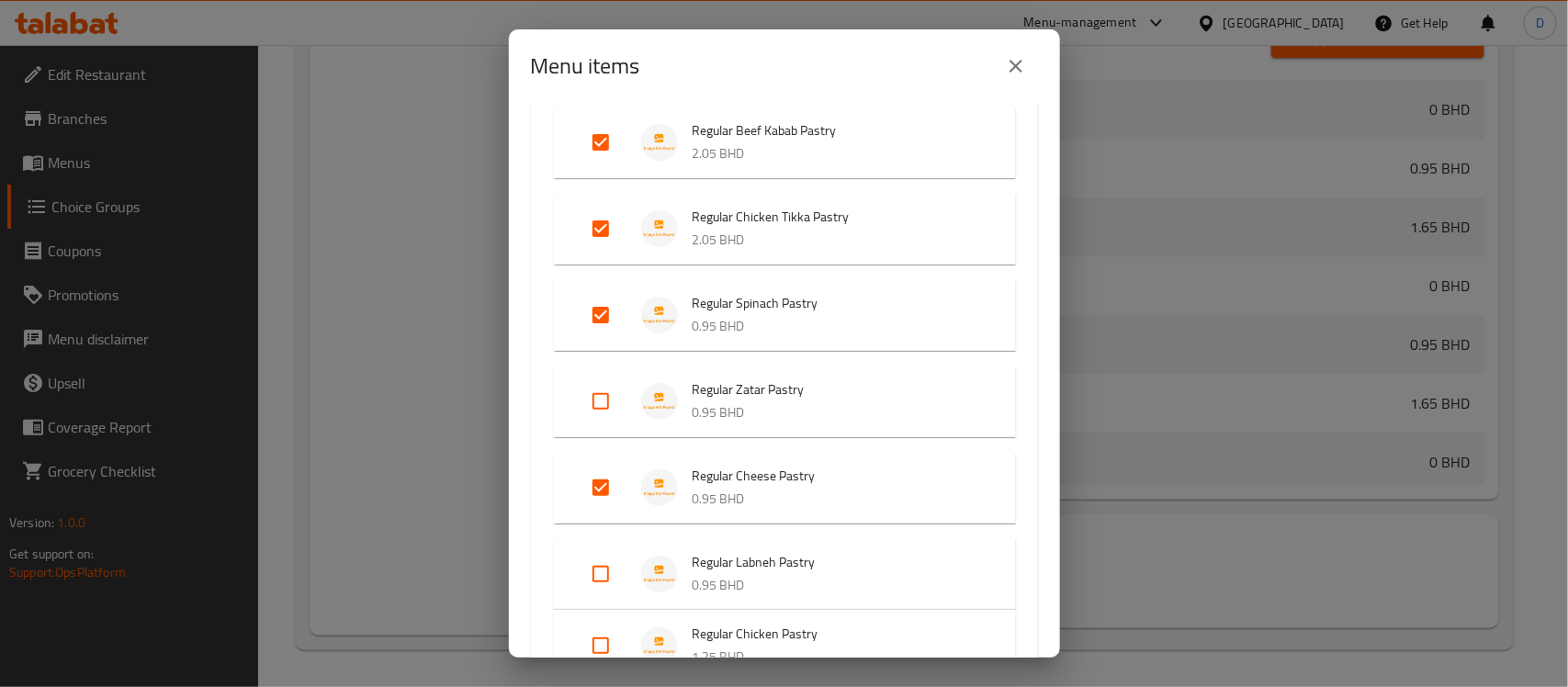
scroll to position [1837, 0]
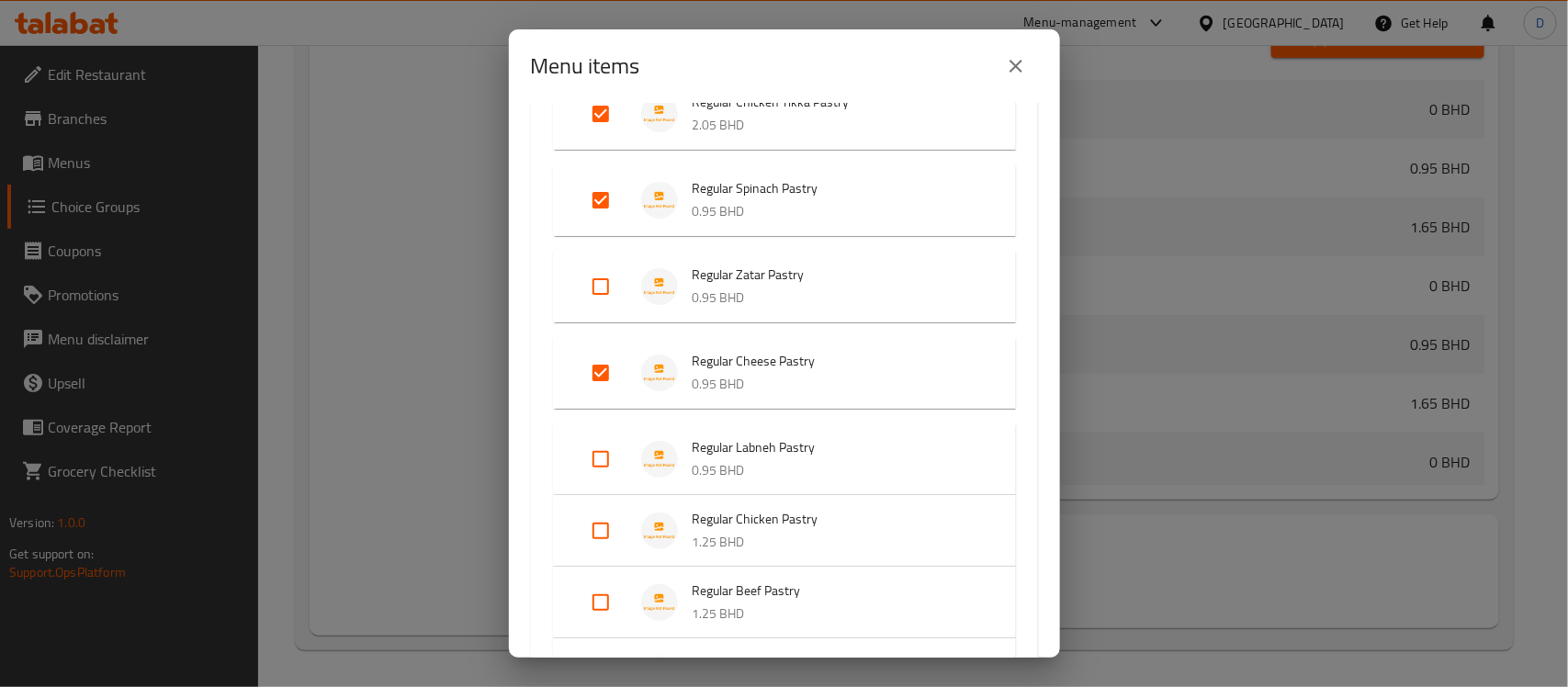
click at [600, 465] on input "Expand" at bounding box center [601, 459] width 44 height 44
click at [604, 539] on input "Expand" at bounding box center [601, 546] width 44 height 44
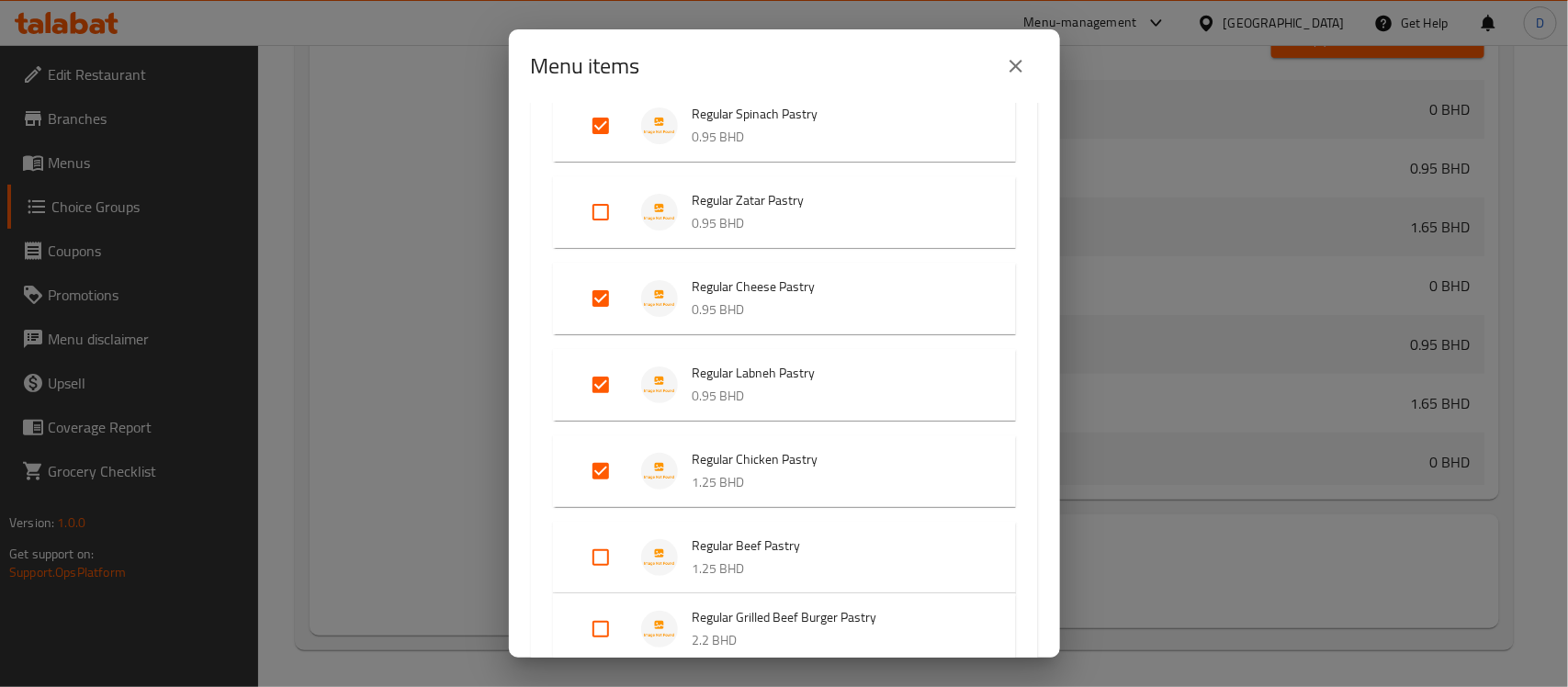
scroll to position [1953, 0]
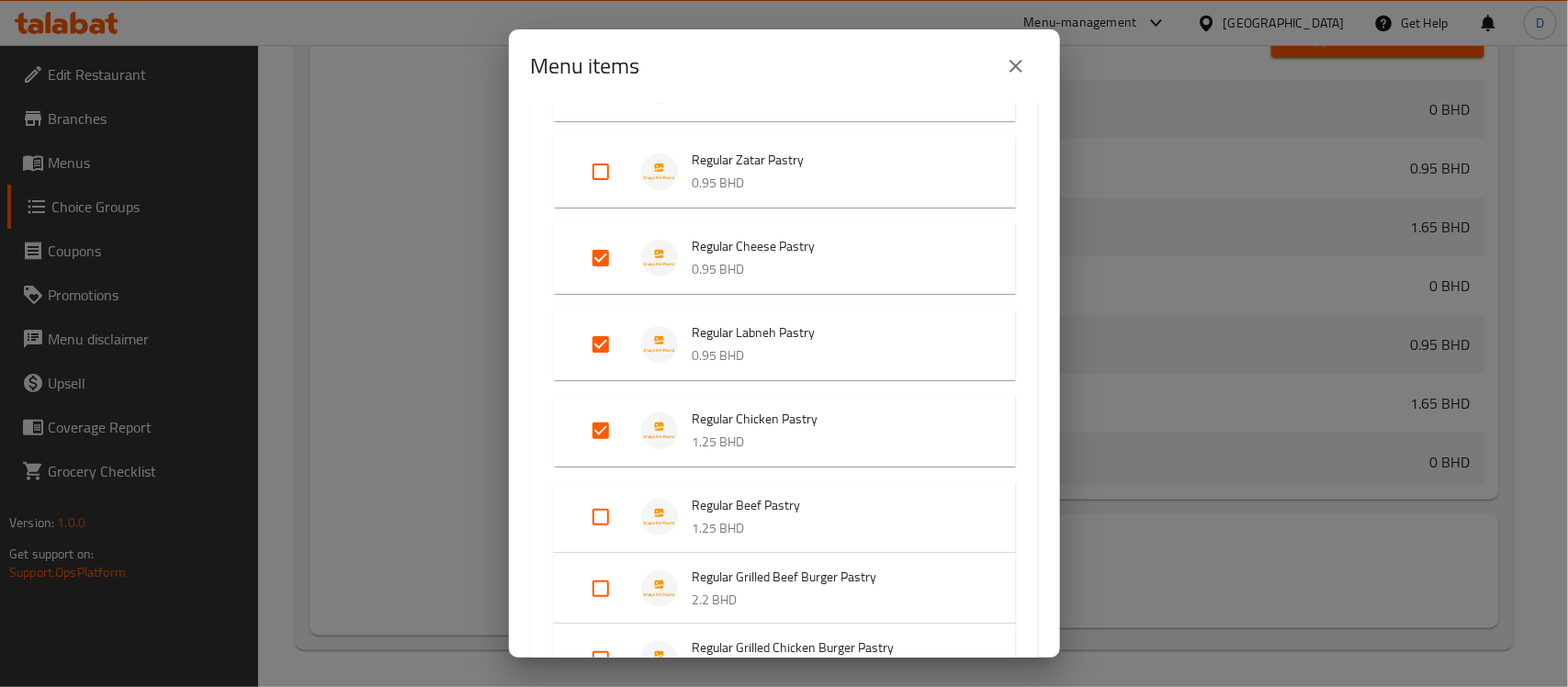
click at [598, 513] on input "Expand" at bounding box center [601, 517] width 44 height 44
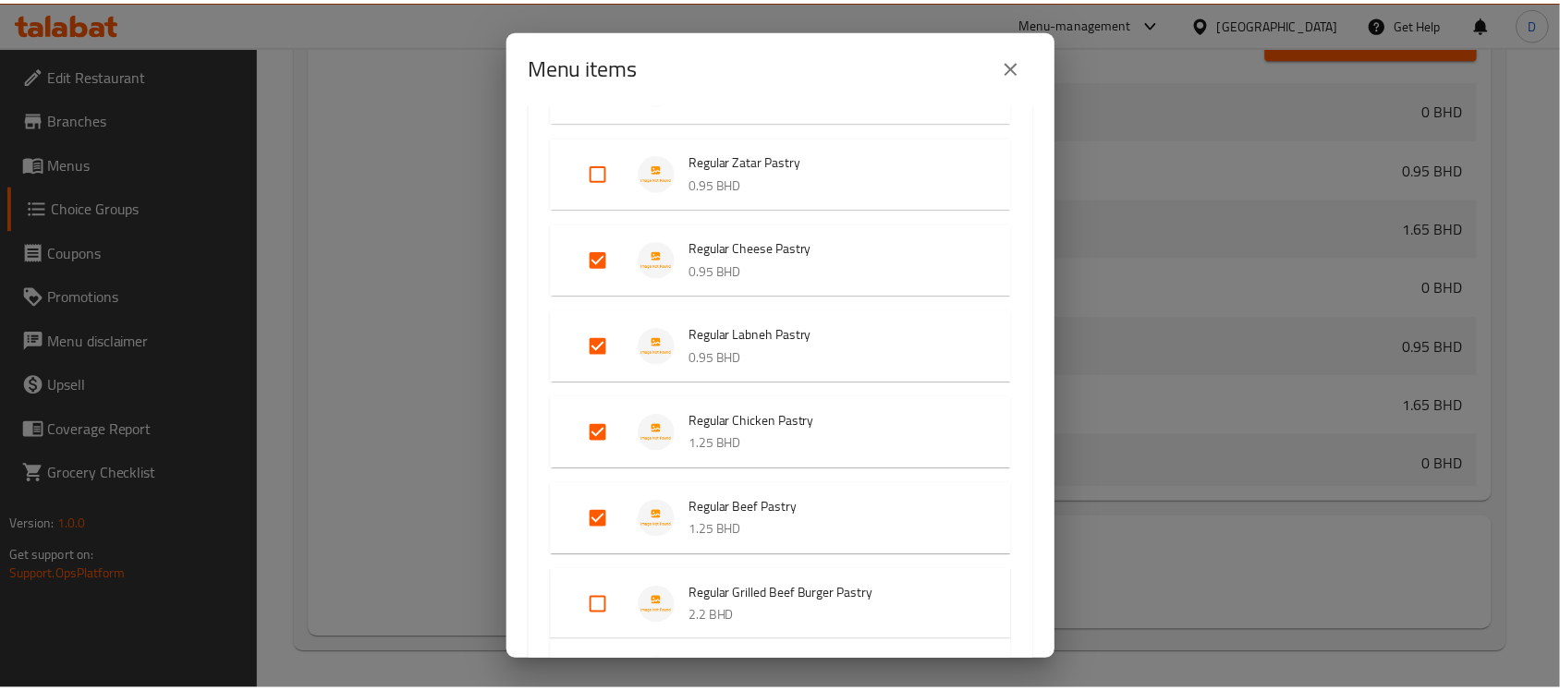
scroll to position [2417, 0]
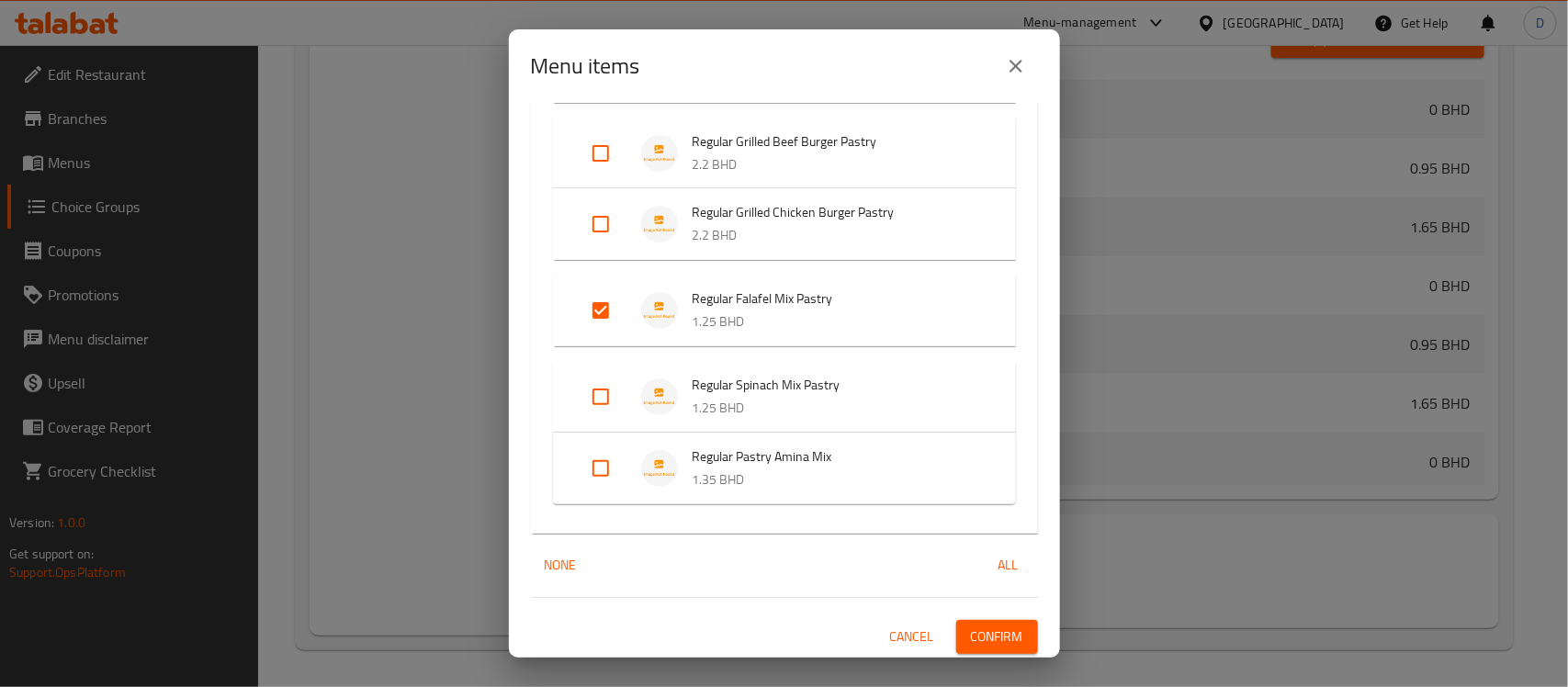
click at [988, 630] on span "Confirm" at bounding box center [997, 636] width 53 height 23
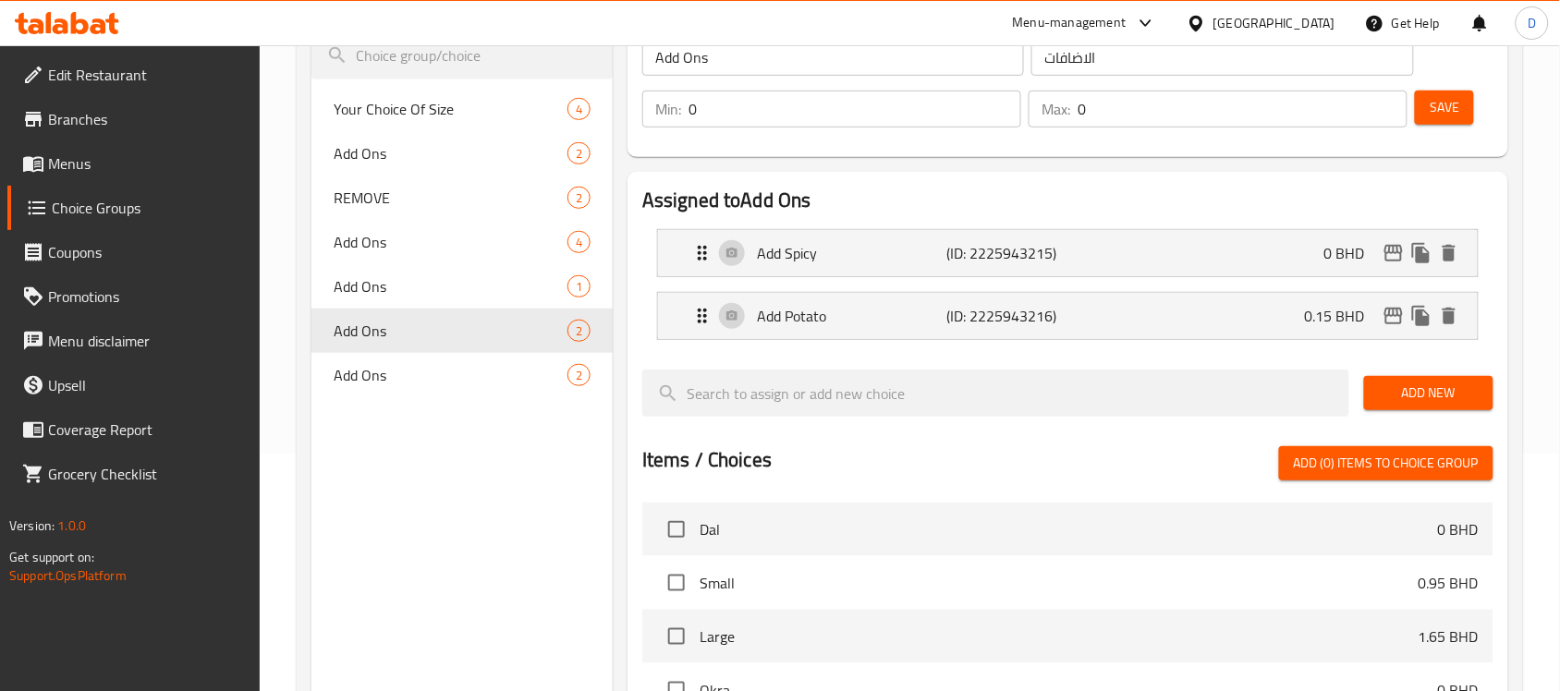
scroll to position [199, 0]
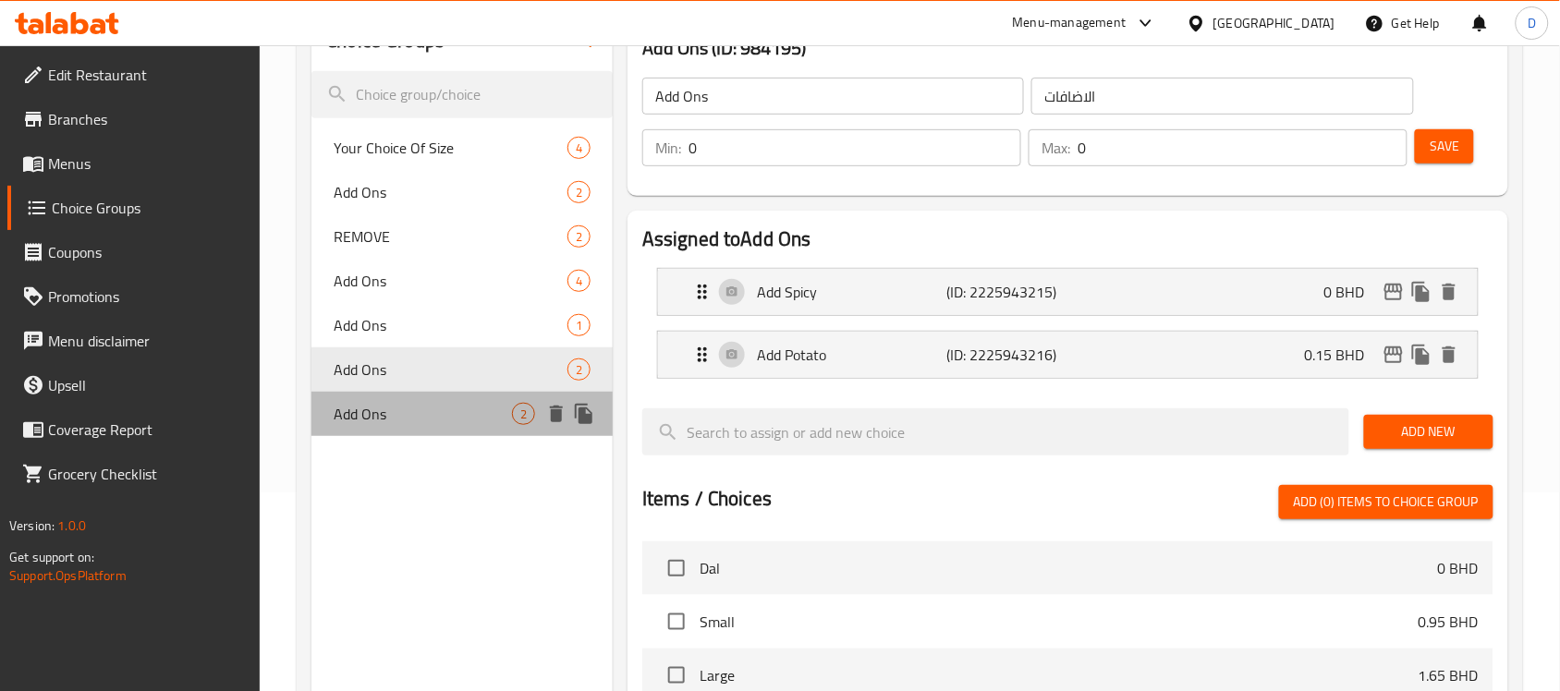
click at [371, 419] on span "Add Ons" at bounding box center [423, 414] width 178 height 22
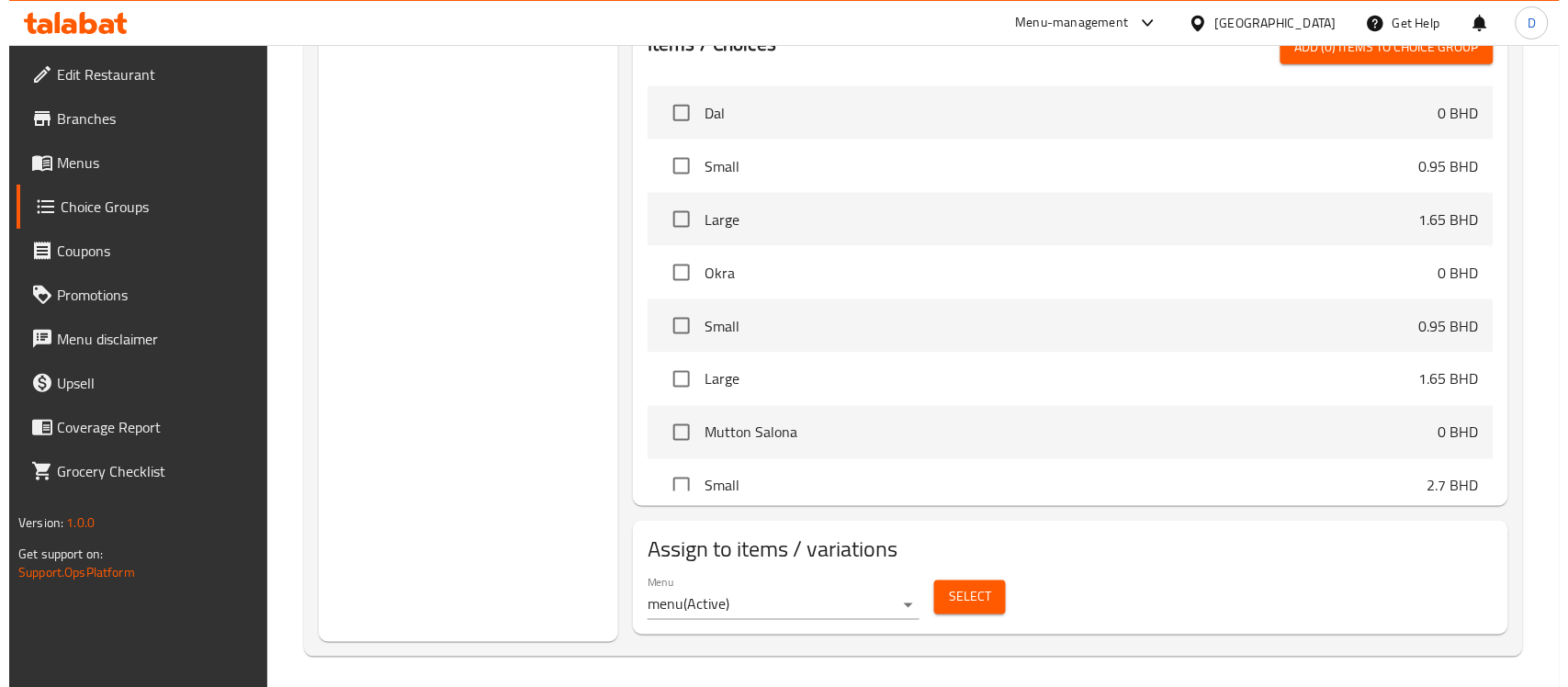
scroll to position [657, 0]
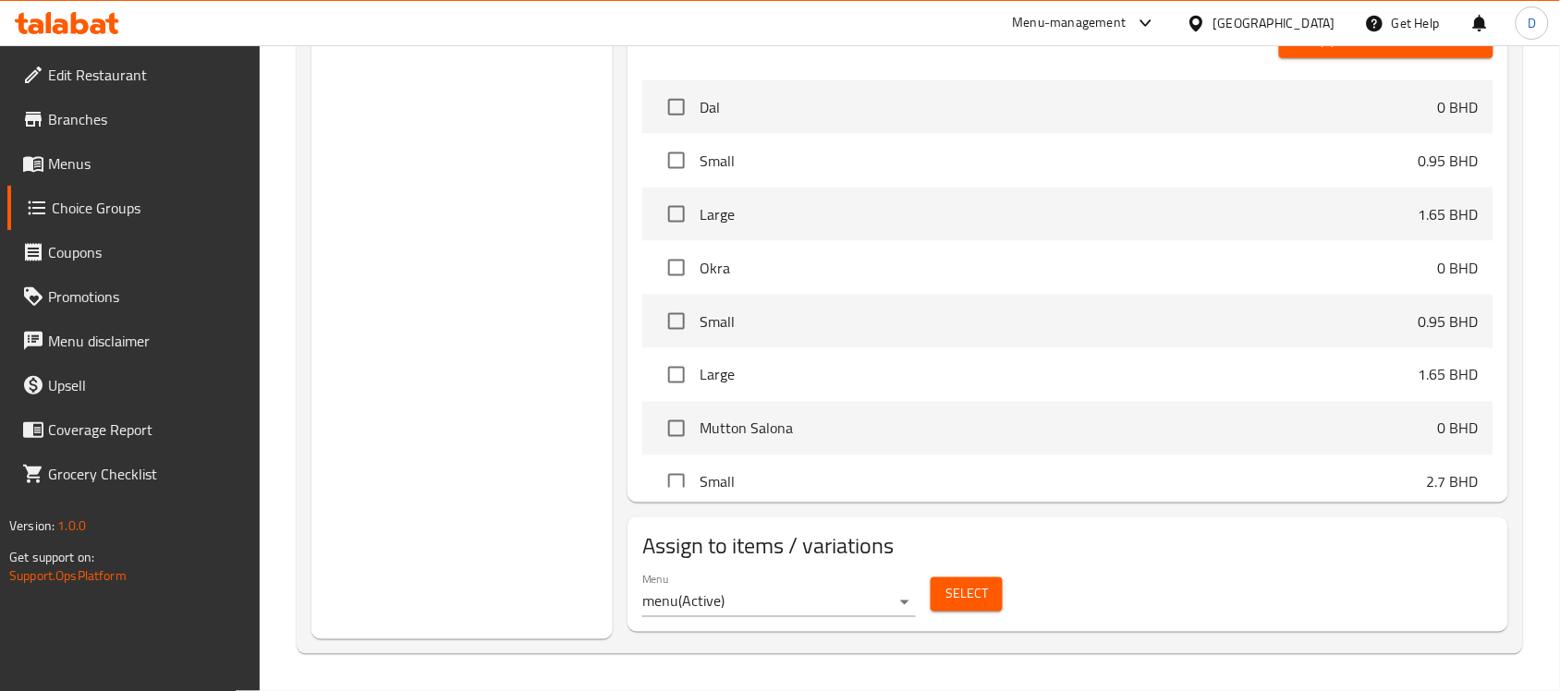
click at [968, 594] on span "Select" at bounding box center [966, 594] width 43 height 23
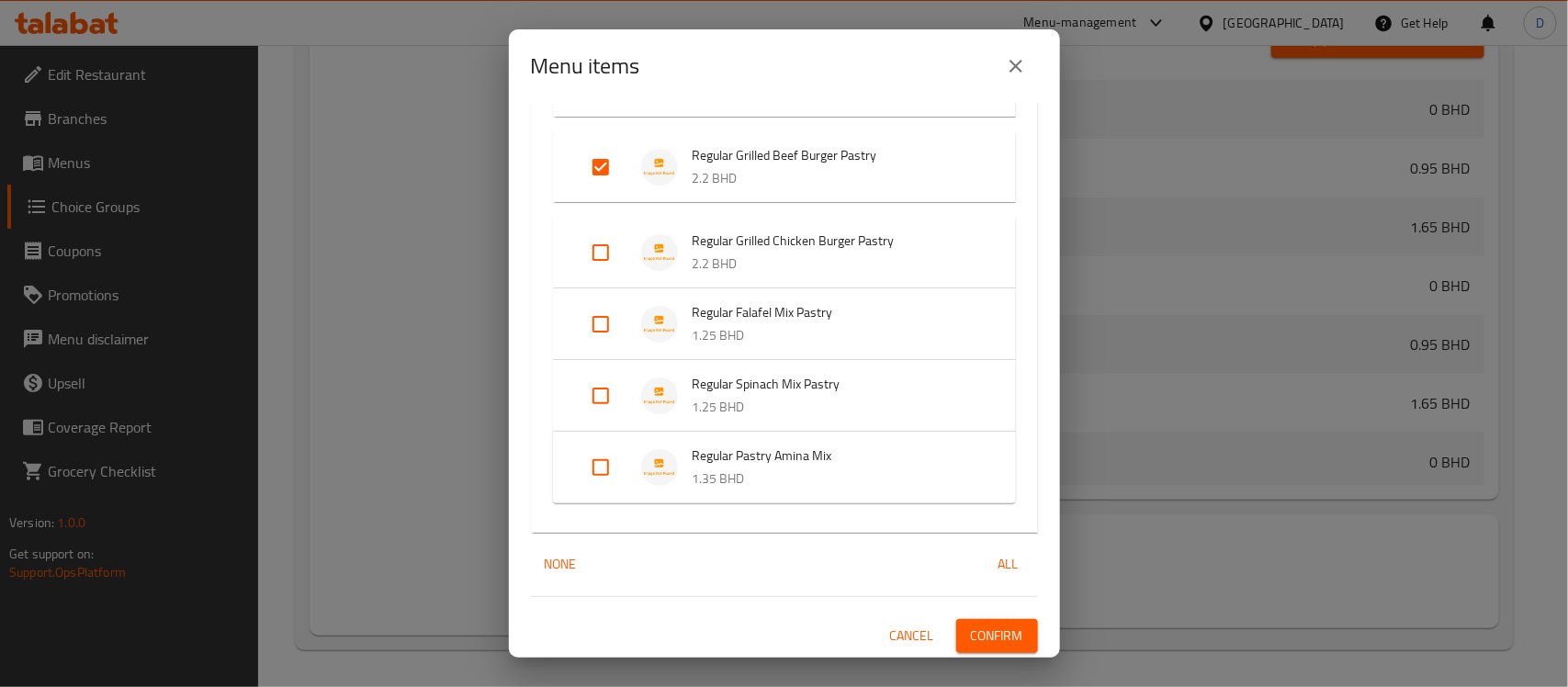
scroll to position [2127, 0]
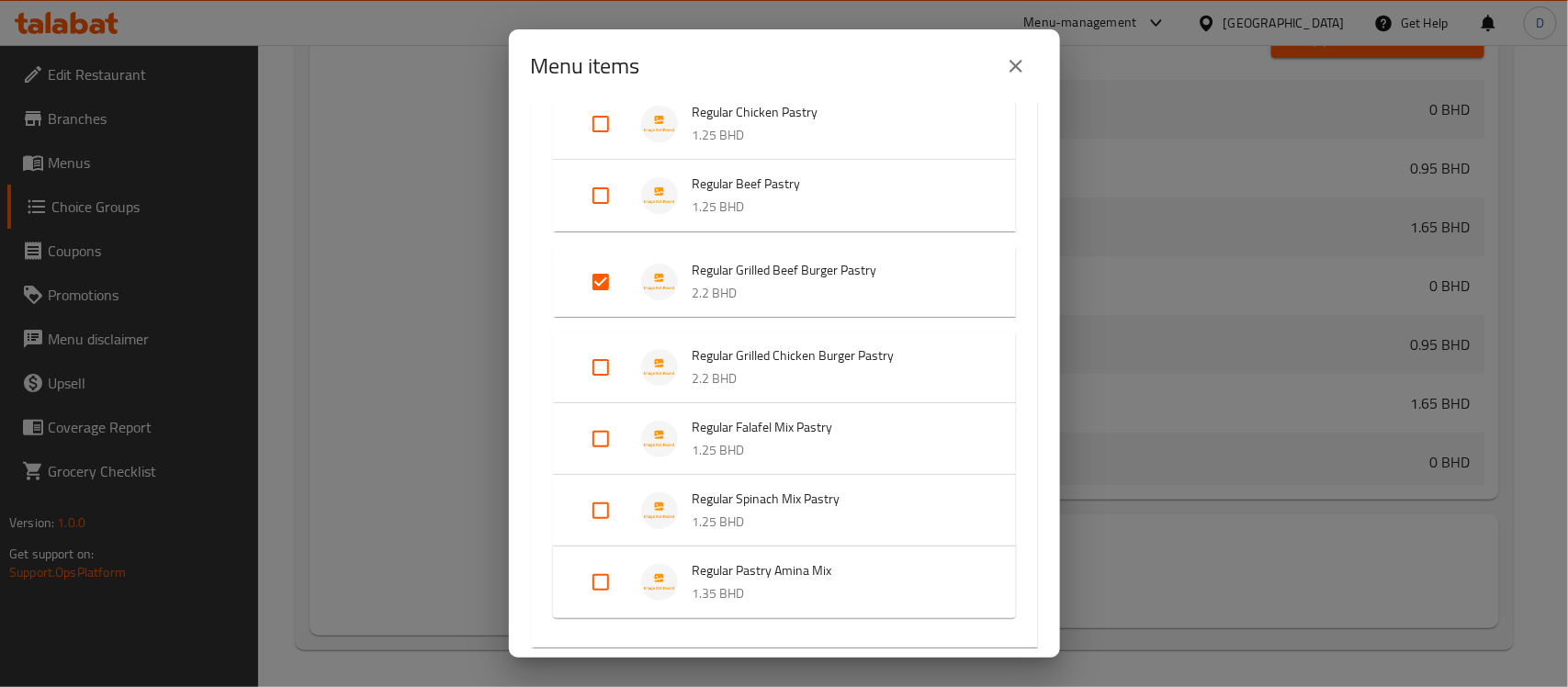
click at [605, 366] on input "Expand" at bounding box center [601, 367] width 44 height 44
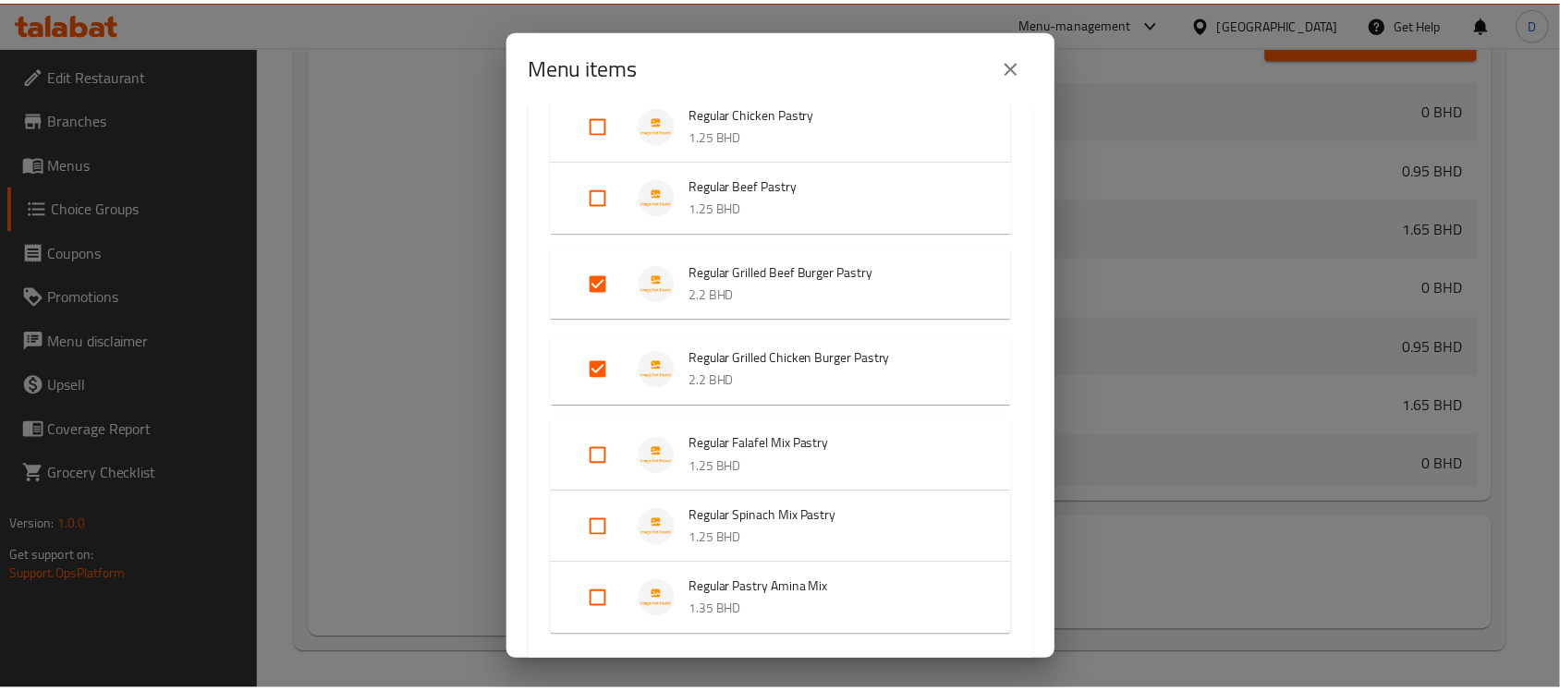
scroll to position [2269, 0]
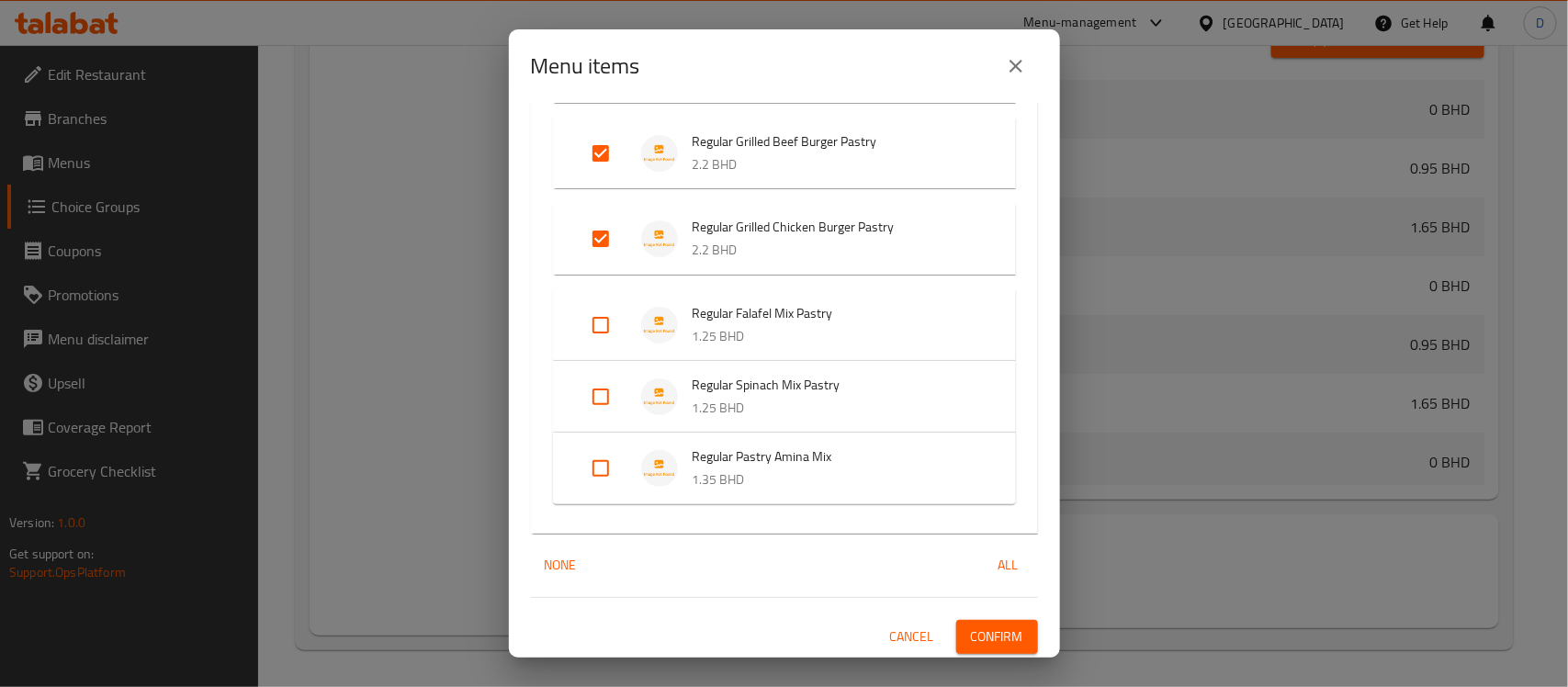
click at [971, 634] on span "Confirm" at bounding box center [997, 636] width 53 height 23
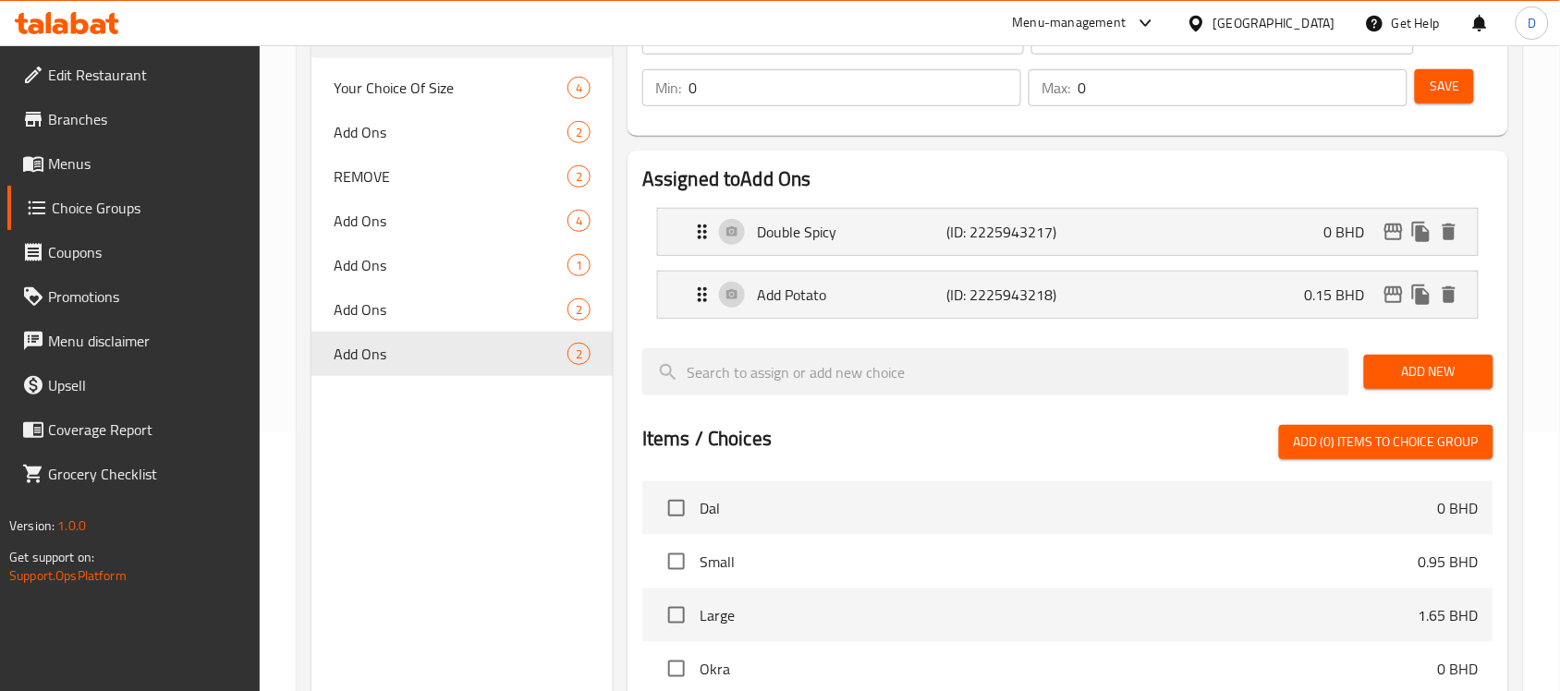
scroll to position [199, 0]
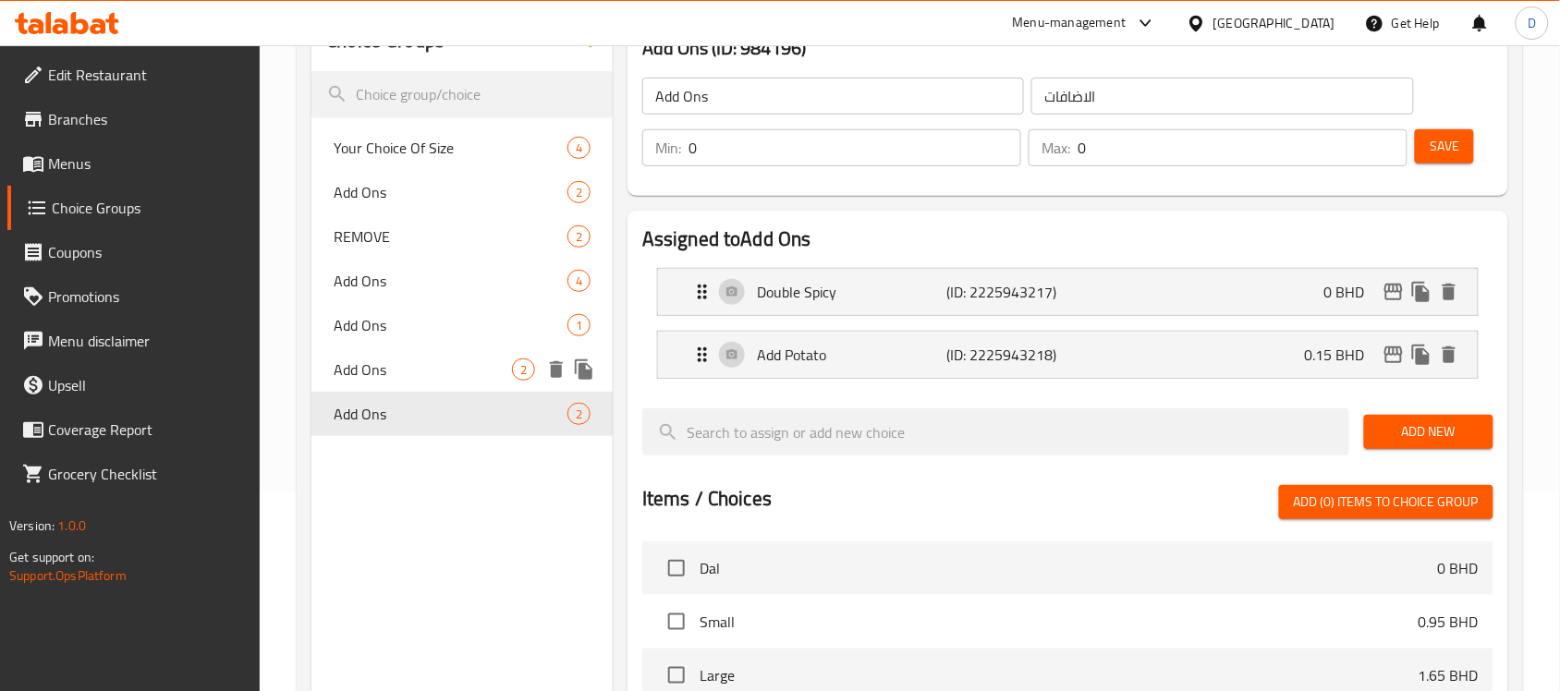
click at [408, 382] on div "Add Ons 2" at bounding box center [461, 369] width 301 height 44
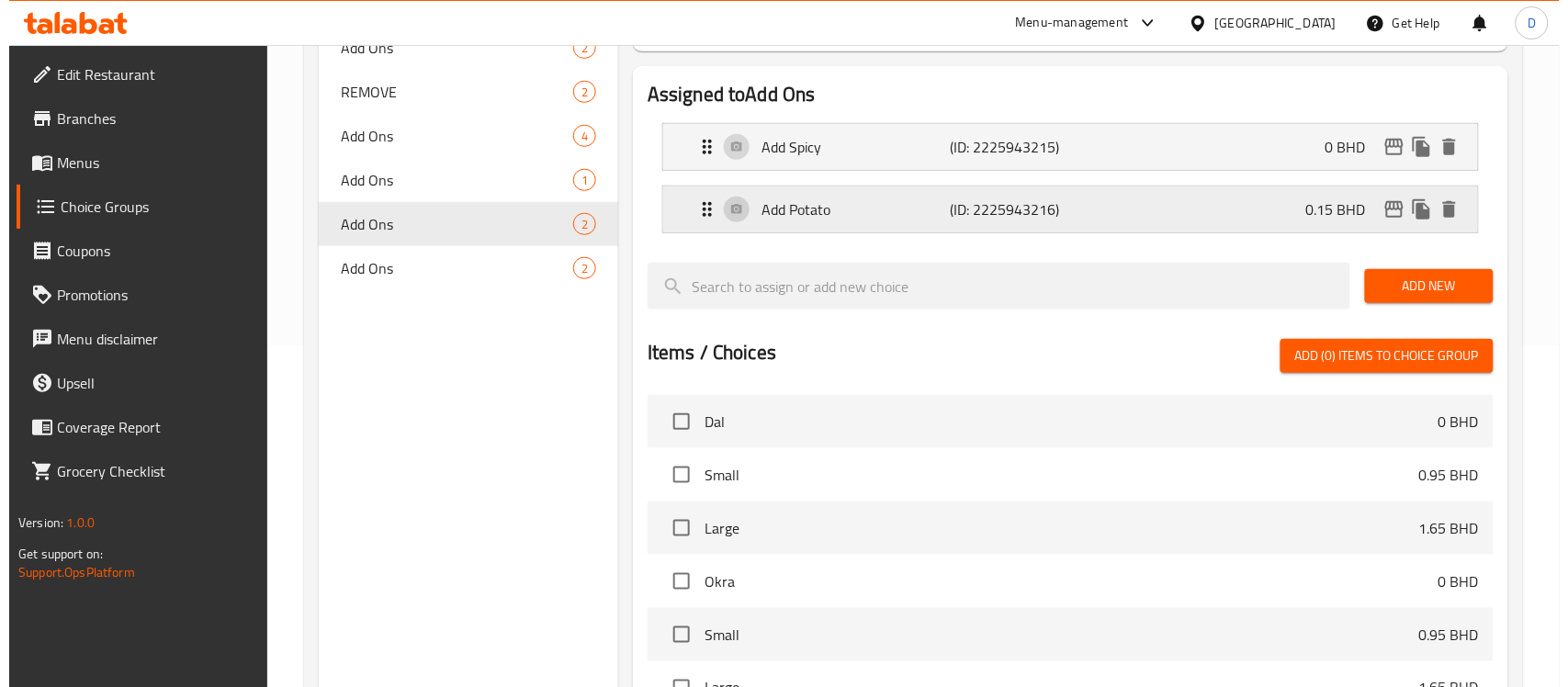
scroll to position [657, 0]
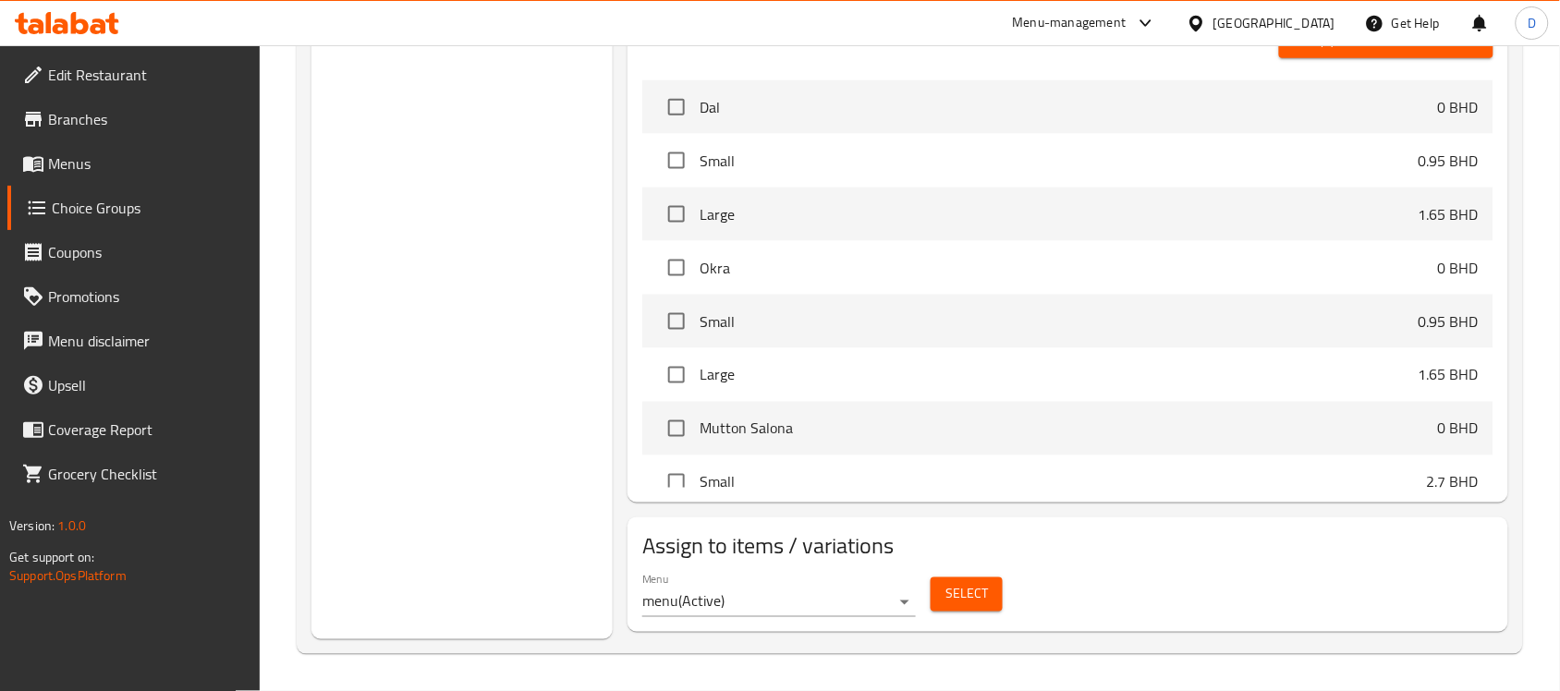
click at [966, 591] on span "Select" at bounding box center [966, 594] width 43 height 23
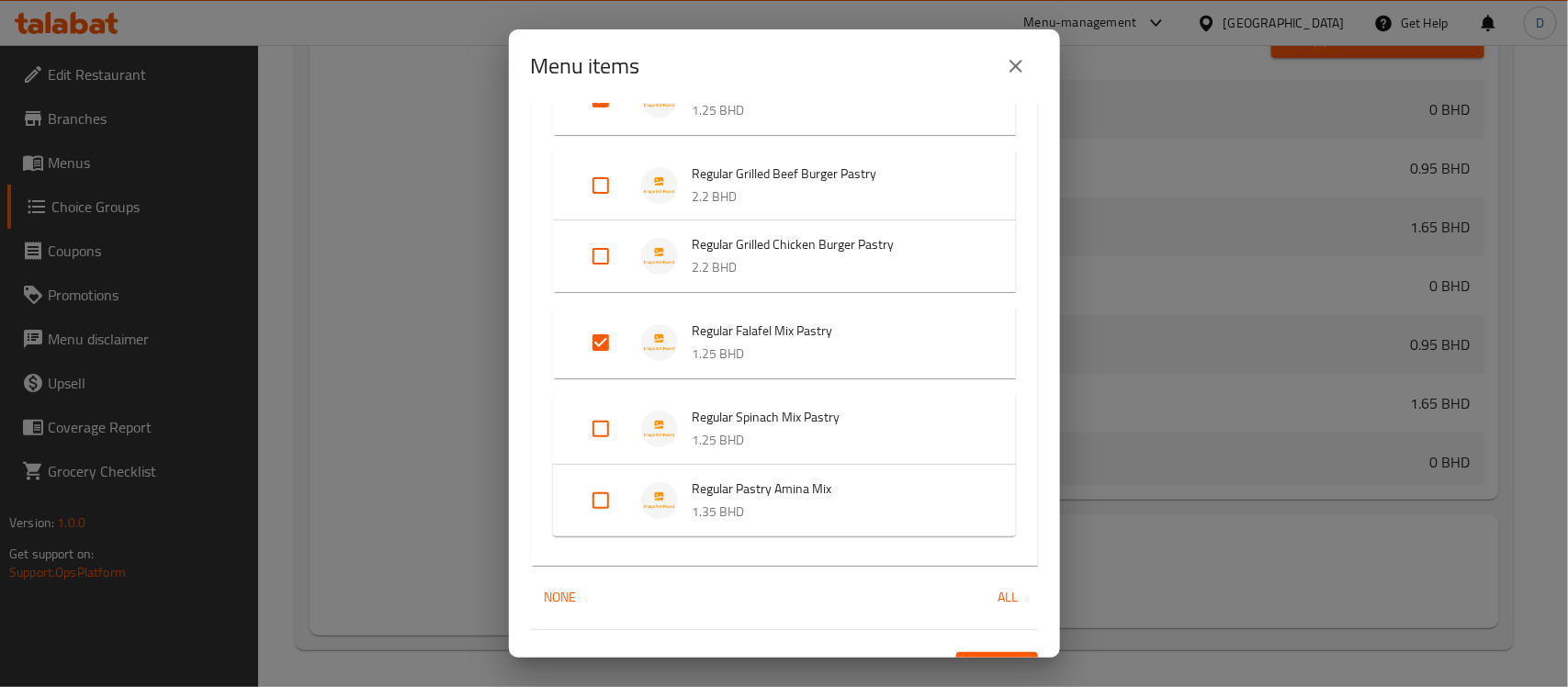
scroll to position [2403, 0]
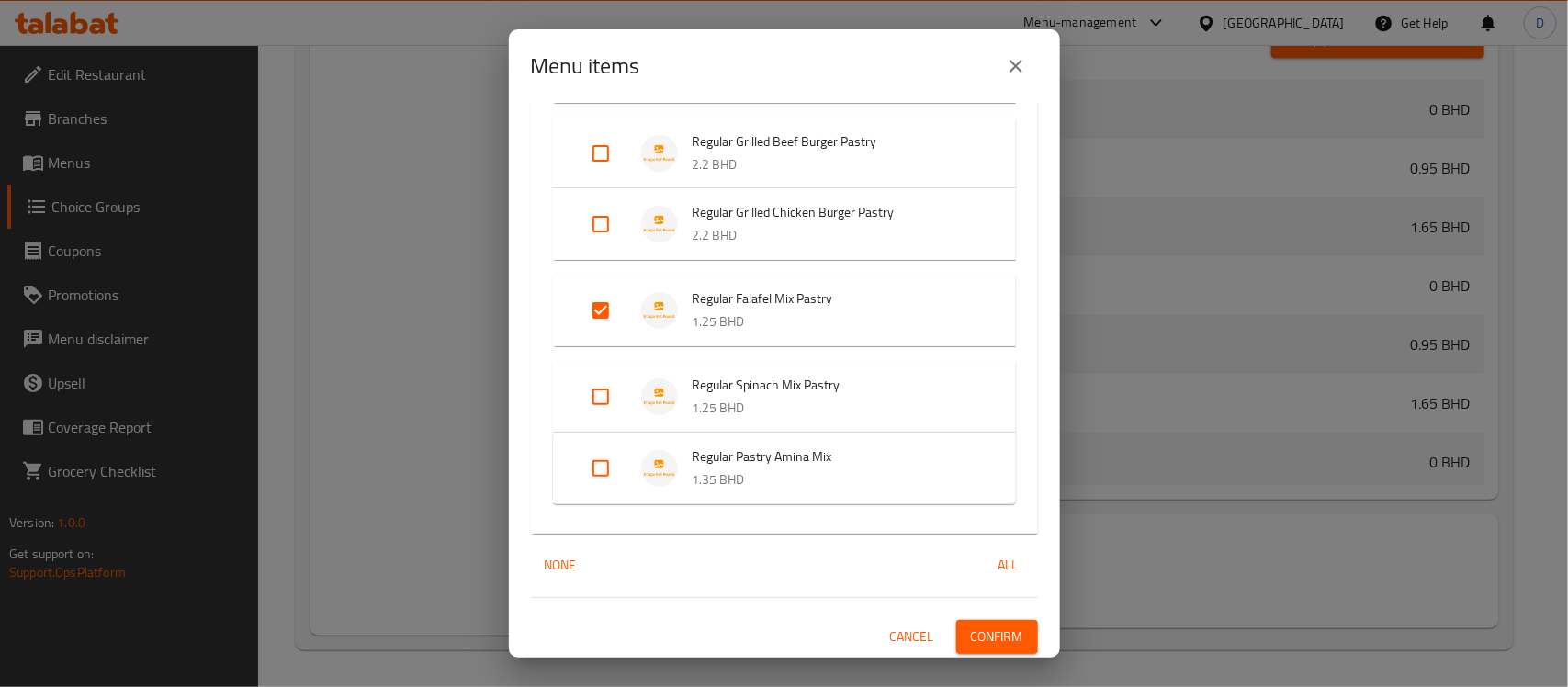
click at [600, 393] on input "Expand" at bounding box center [601, 397] width 44 height 44
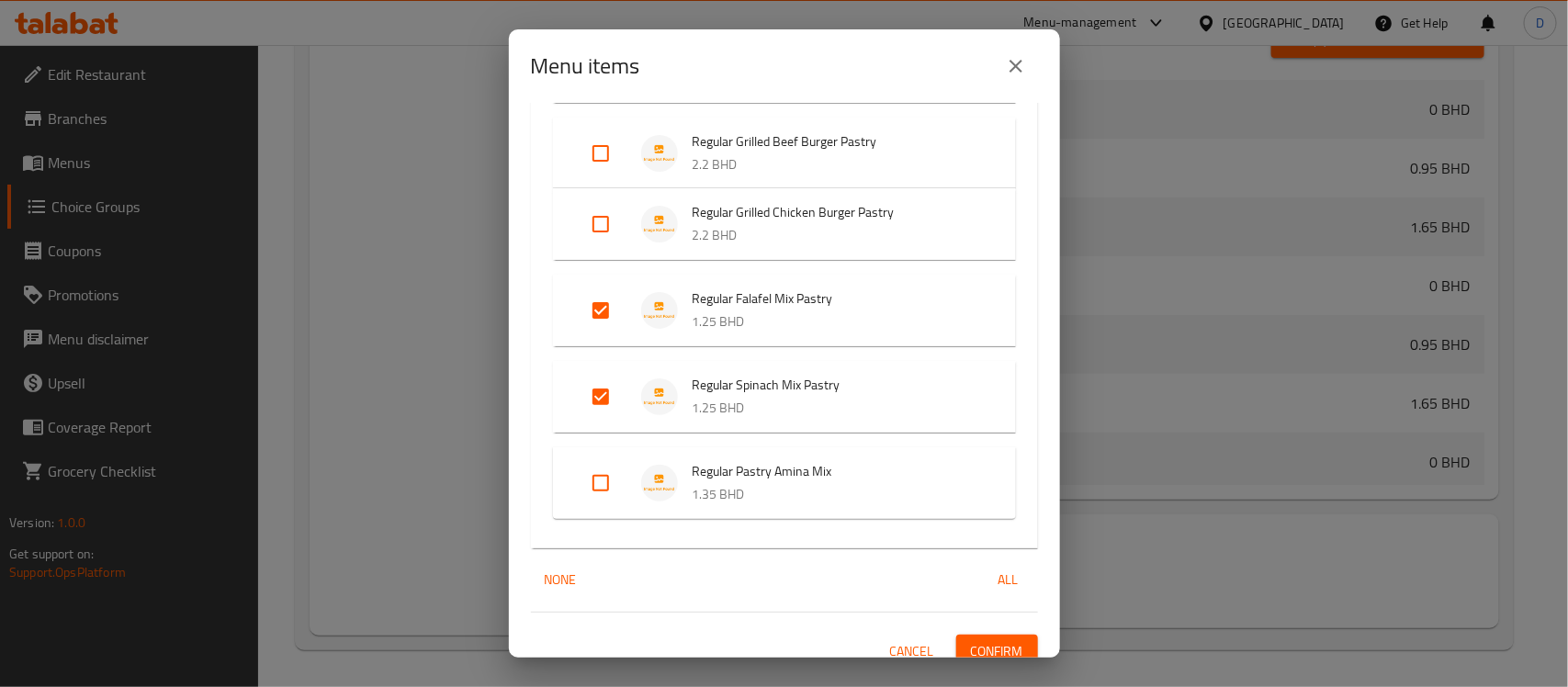
click at [603, 478] on input "Expand" at bounding box center [601, 483] width 44 height 44
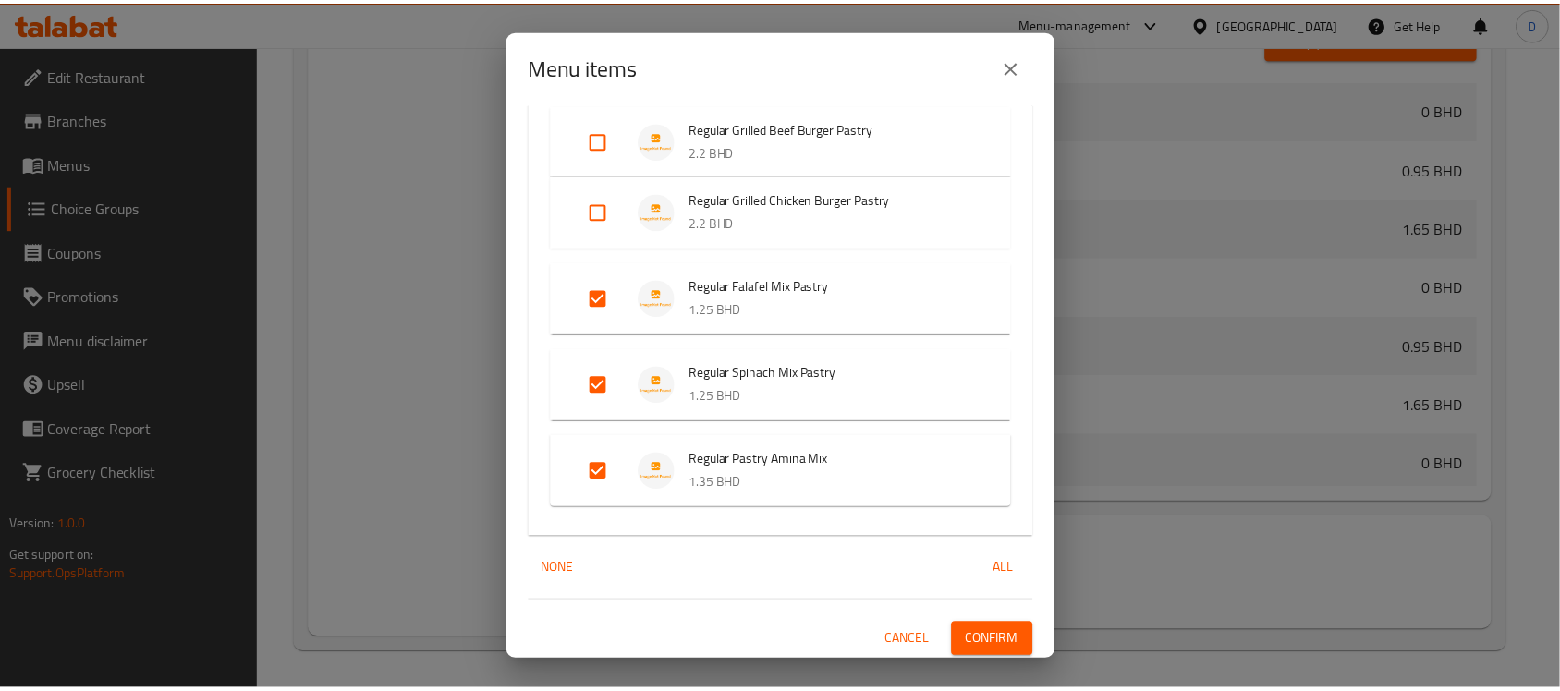
scroll to position [2431, 0]
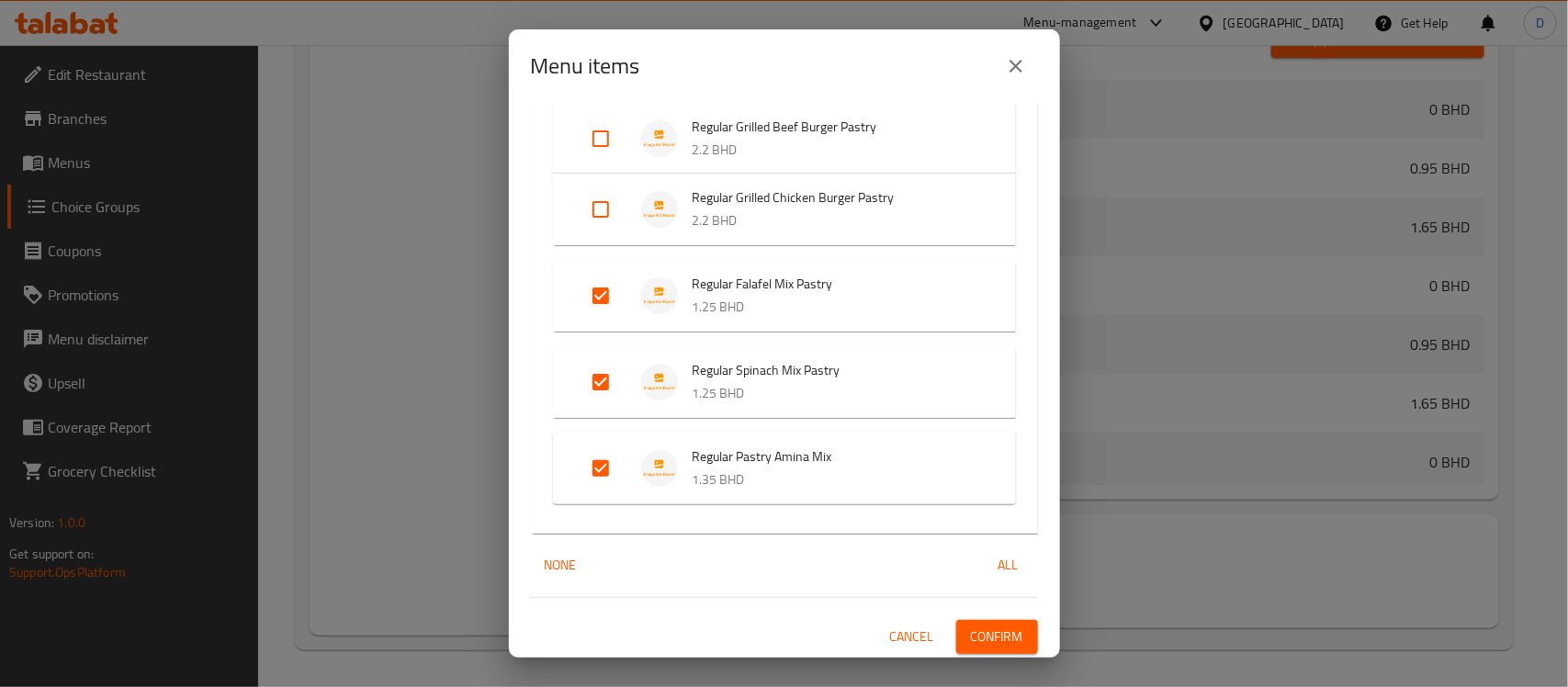
click at [981, 630] on span "Confirm" at bounding box center [997, 636] width 53 height 23
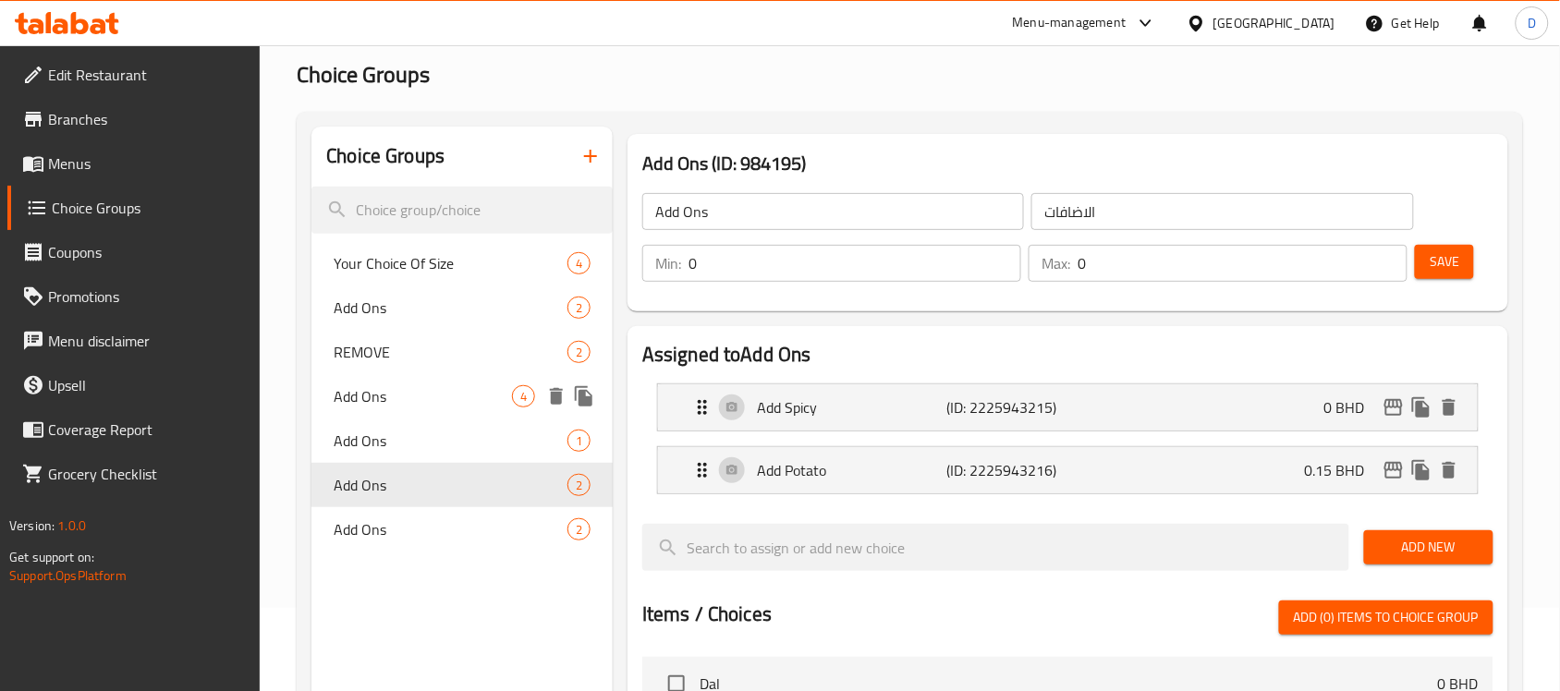
scroll to position [0, 0]
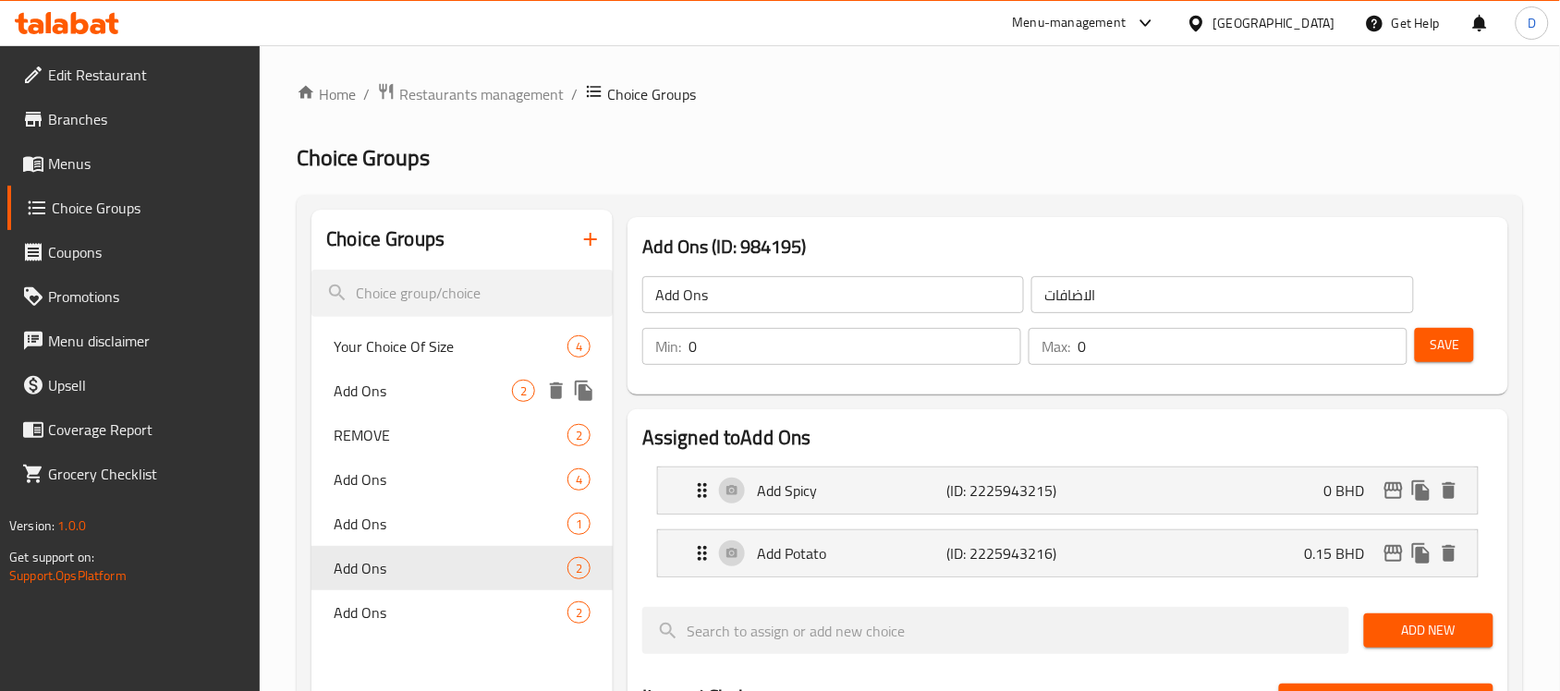
click at [428, 383] on span "Add Ons" at bounding box center [423, 391] width 178 height 22
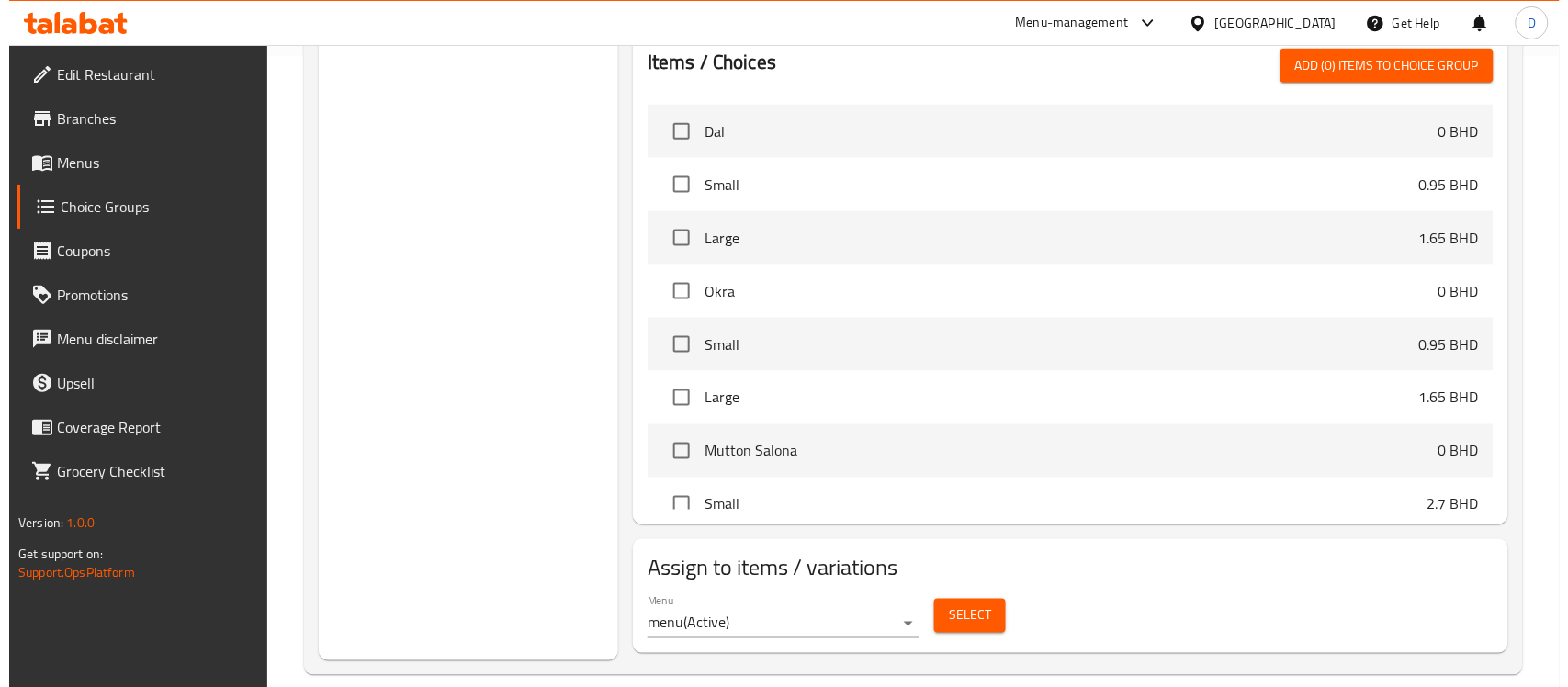
scroll to position [657, 0]
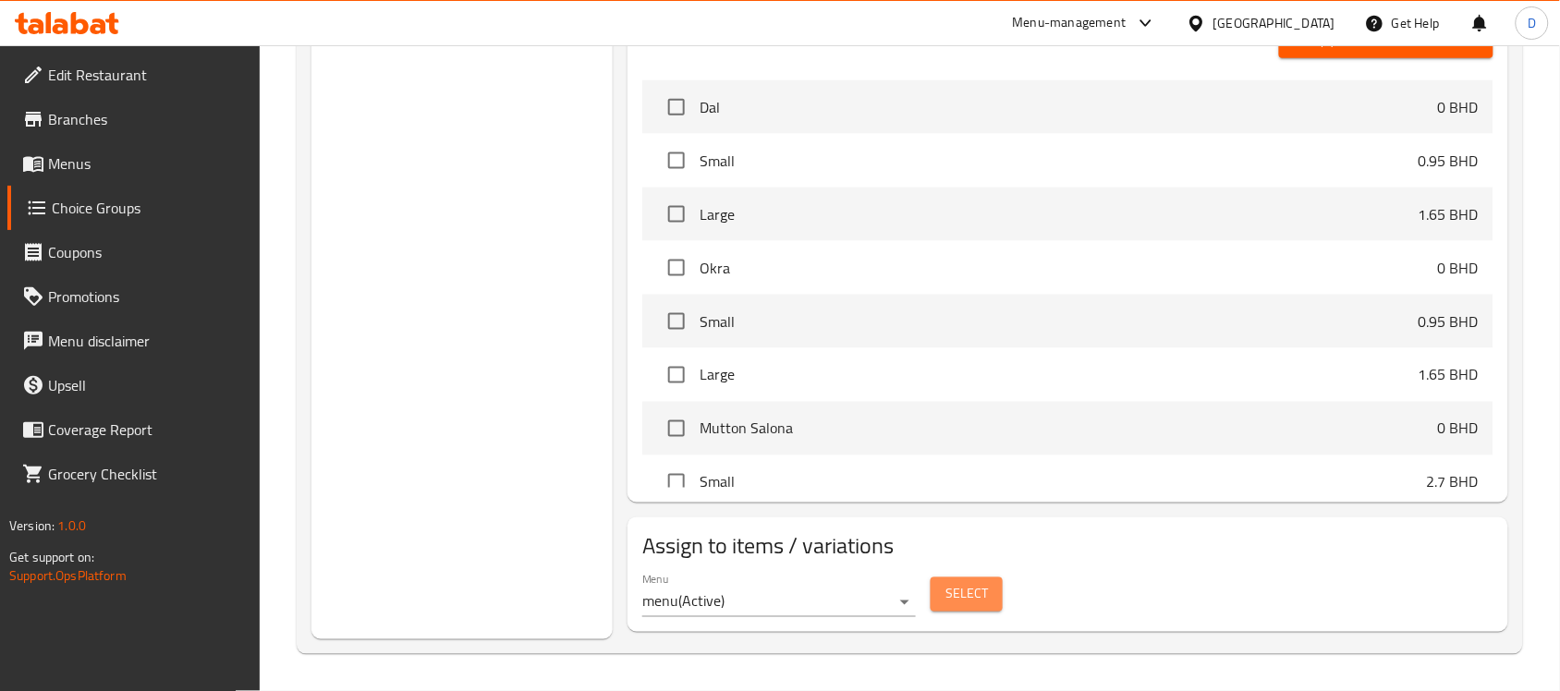
click at [971, 606] on span "Select" at bounding box center [966, 594] width 43 height 23
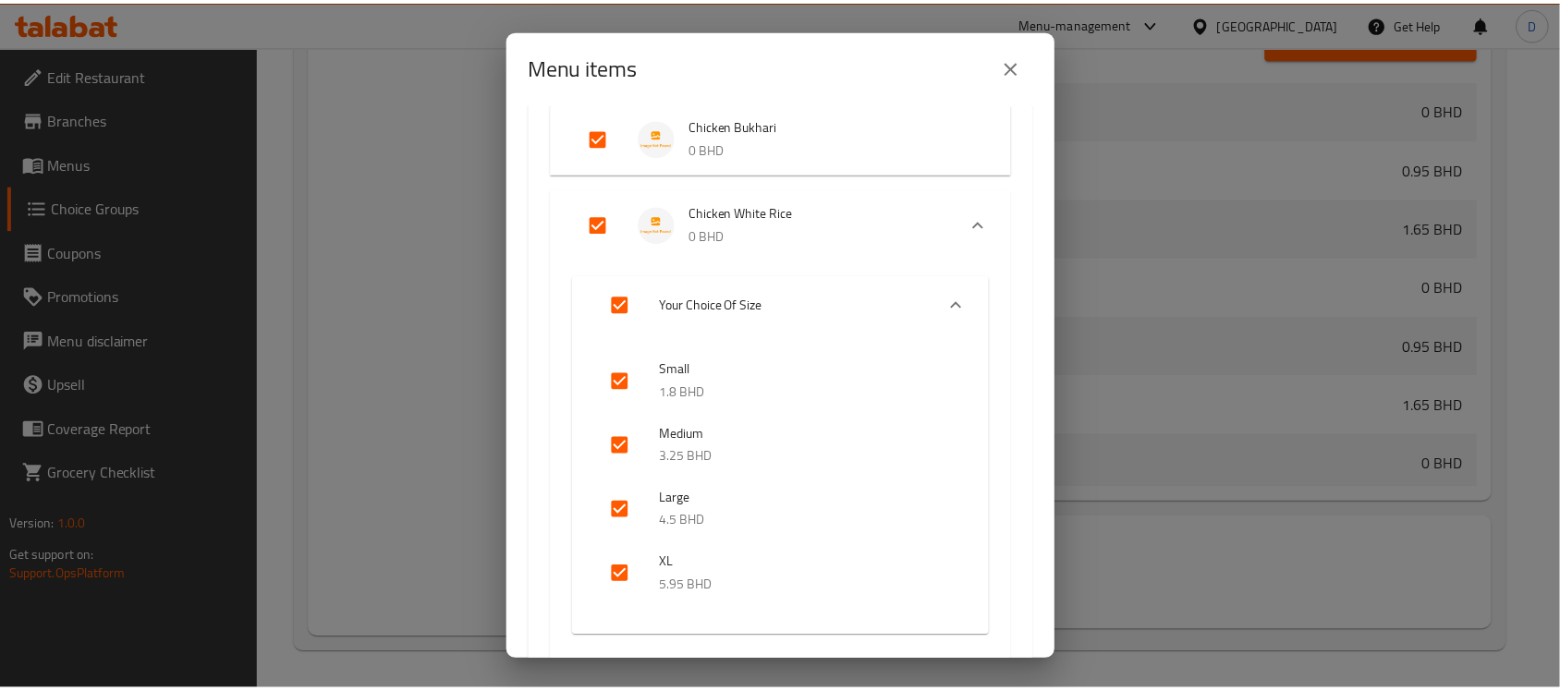
scroll to position [0, 0]
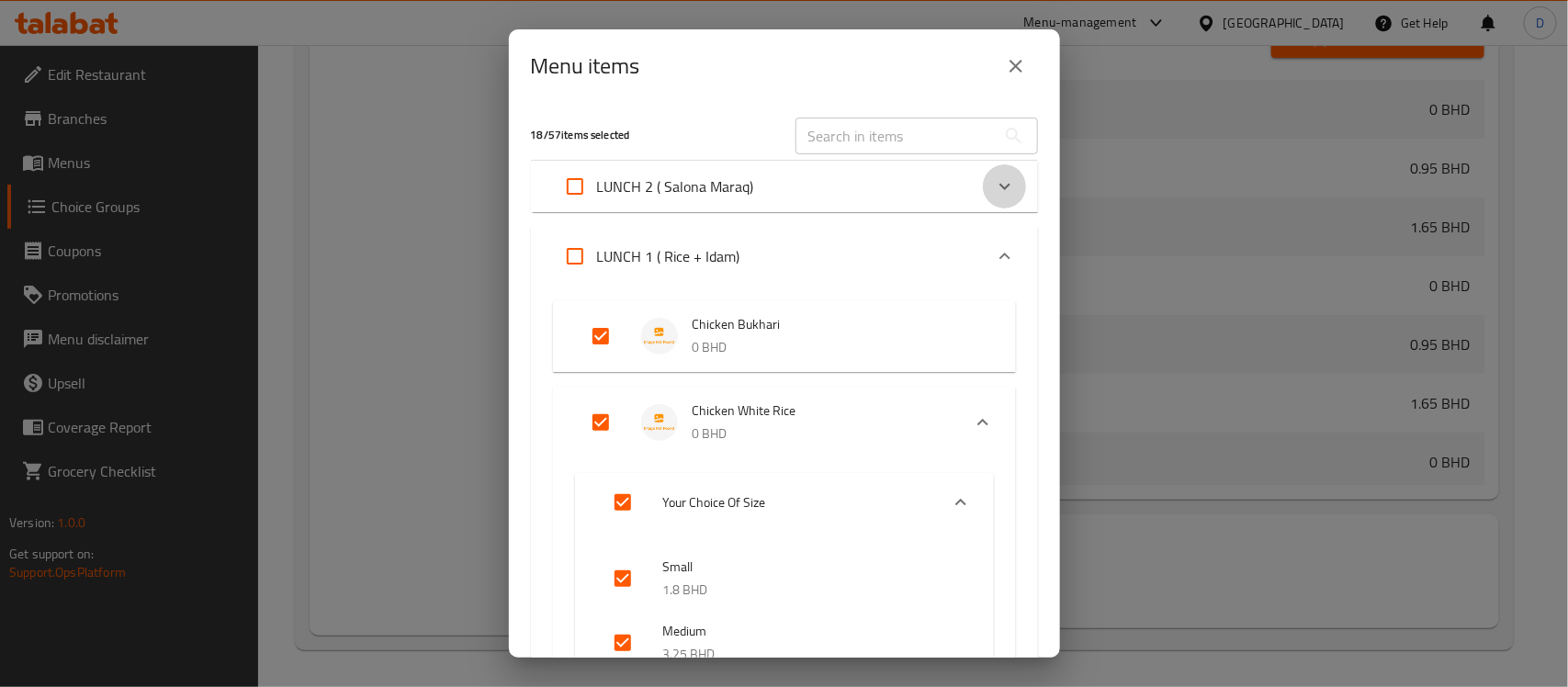
click at [994, 184] on icon "Expand" at bounding box center [1005, 187] width 22 height 22
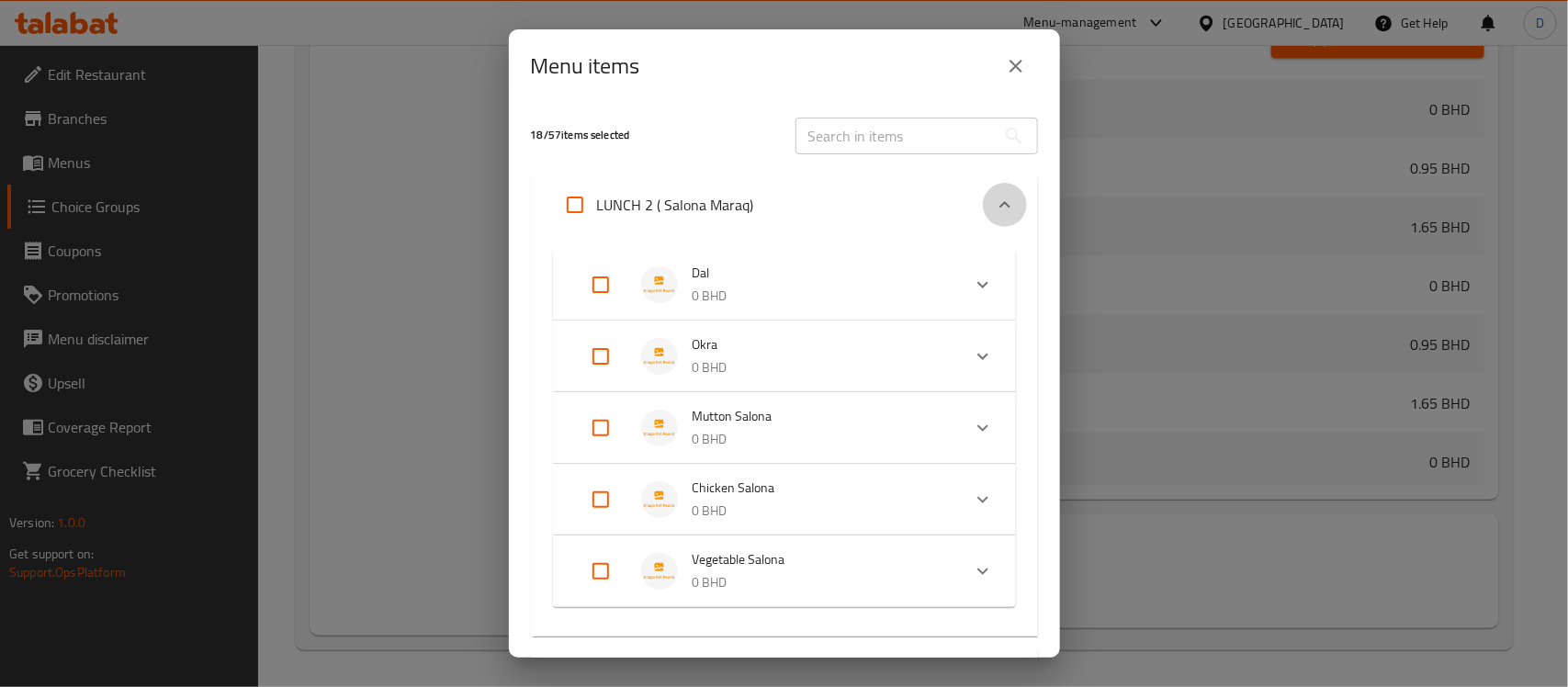
click at [983, 184] on div "Expand" at bounding box center [1005, 205] width 44 height 44
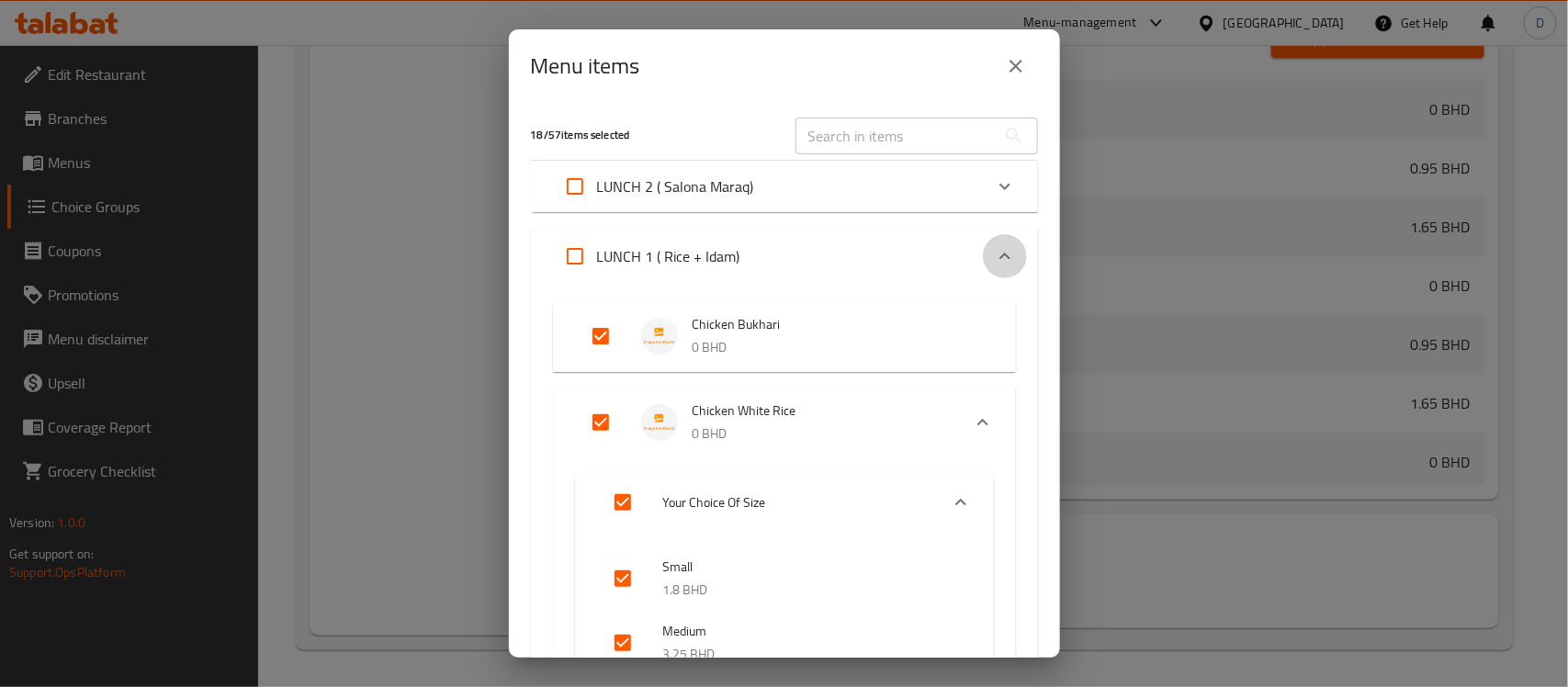
click at [994, 255] on icon "Expand" at bounding box center [1005, 257] width 22 height 22
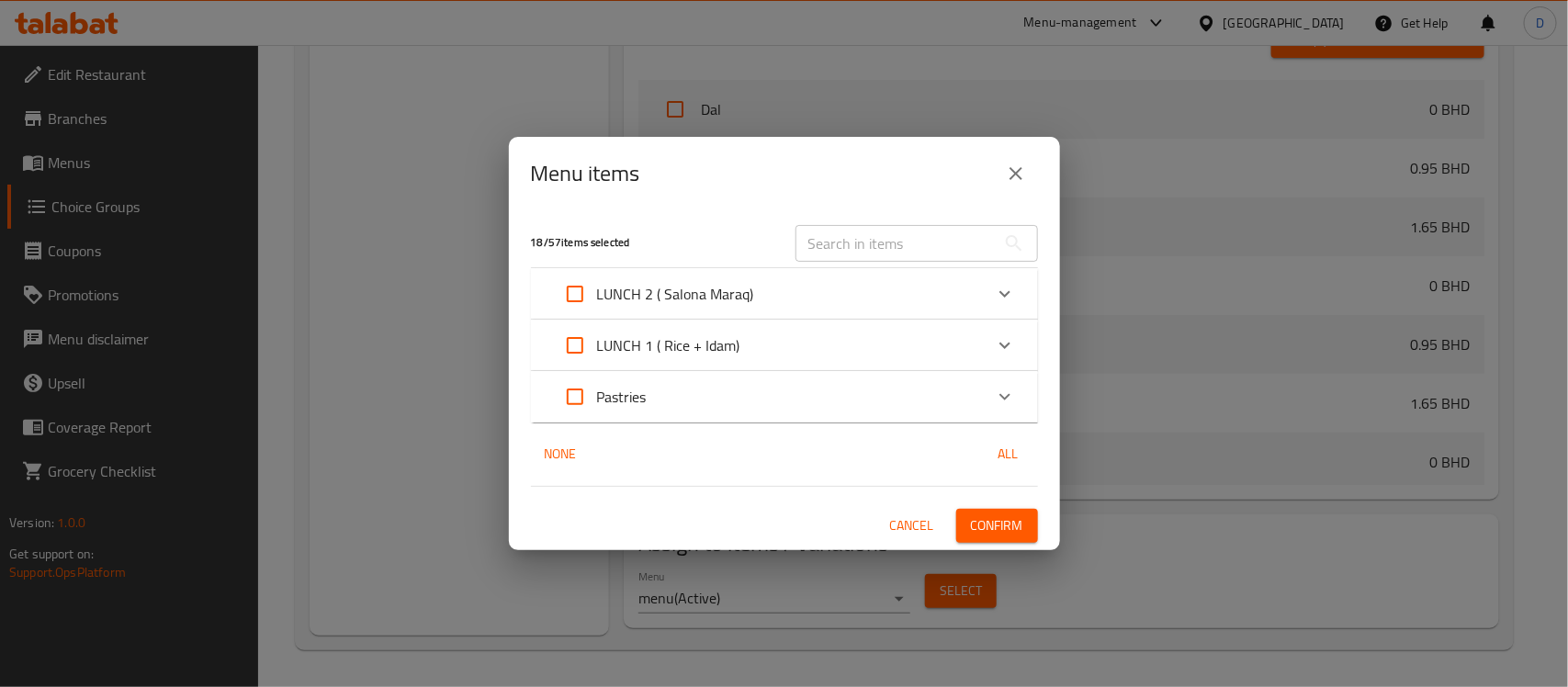
click at [907, 527] on span "Cancel" at bounding box center [912, 525] width 44 height 23
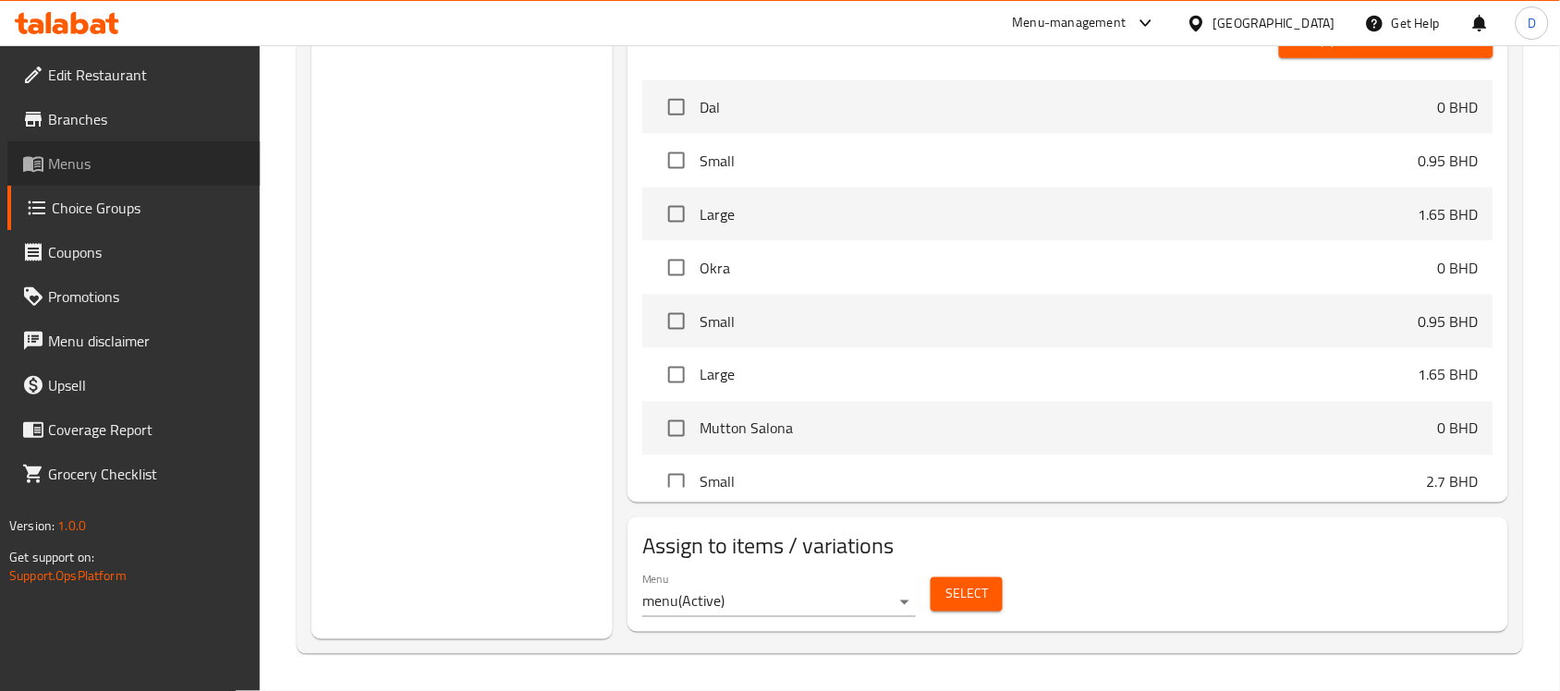
click at [79, 154] on span "Menus" at bounding box center [147, 163] width 198 height 22
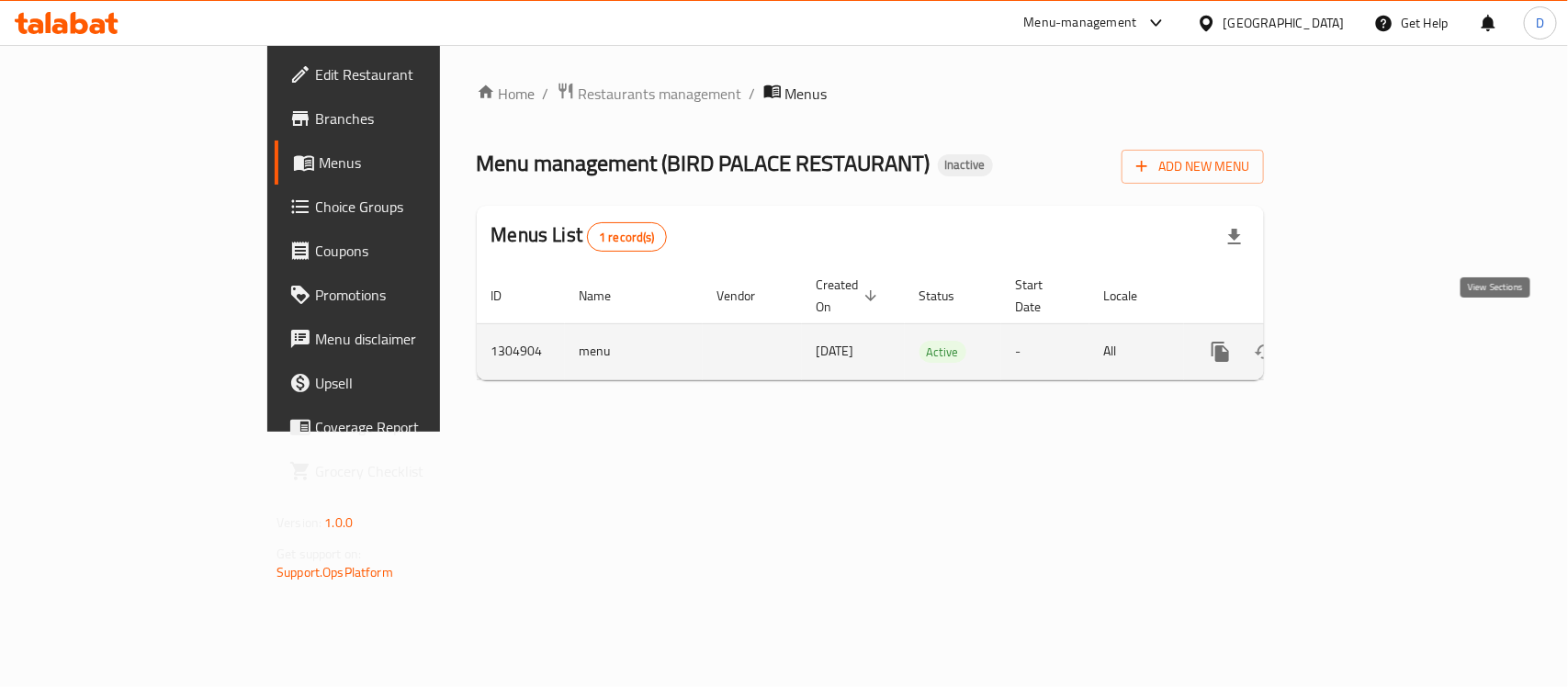
click at [1362, 344] on icon "enhanced table" at bounding box center [1353, 352] width 17 height 17
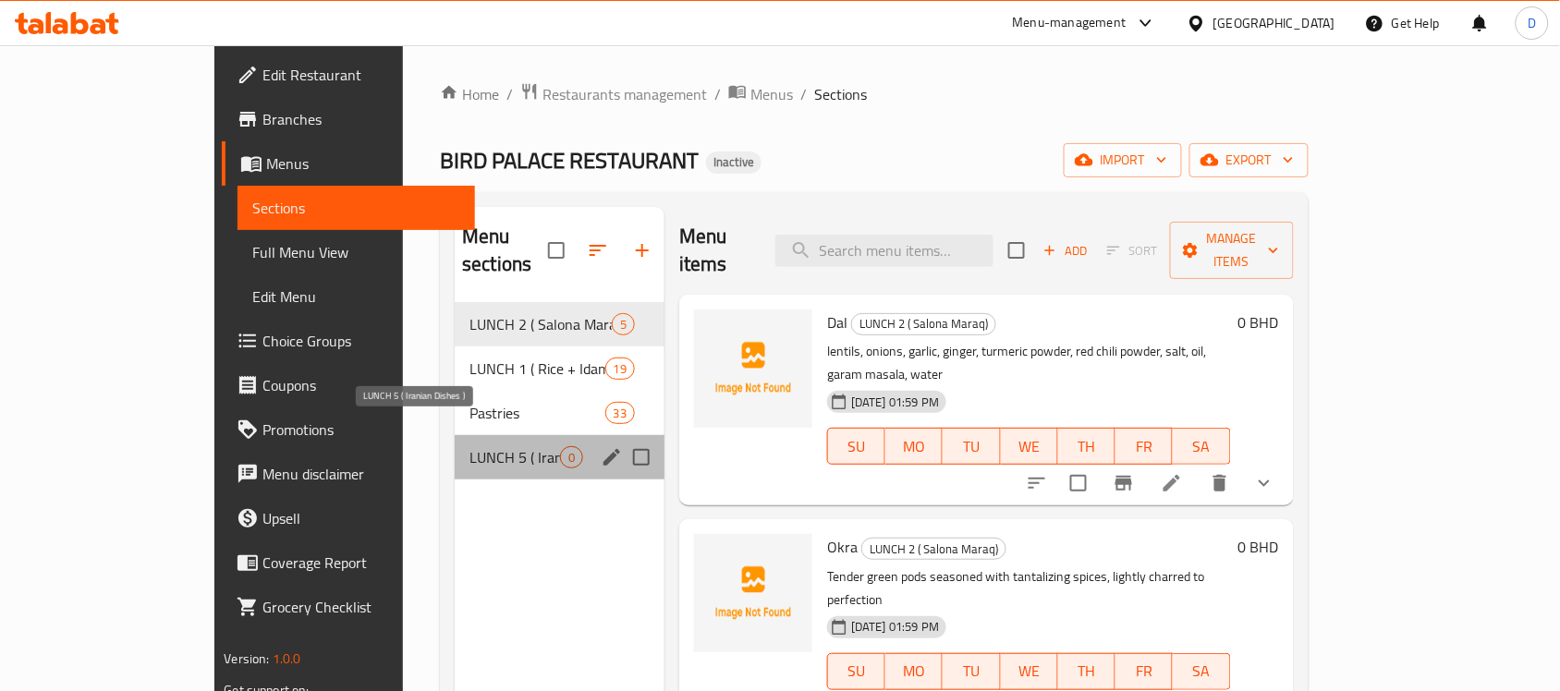
click at [469, 446] on span "LUNCH 5 ( Iranian Dishes )" at bounding box center [514, 457] width 91 height 22
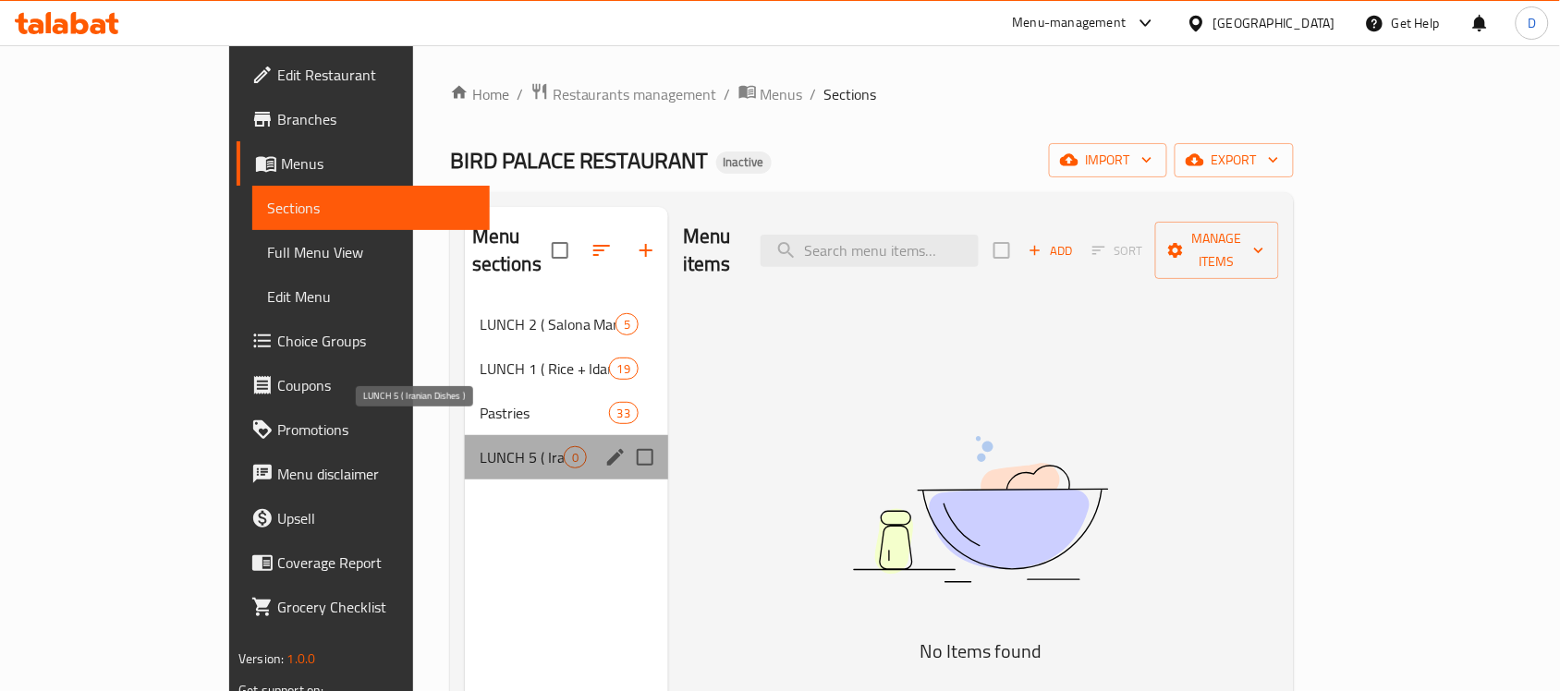
click at [480, 446] on span "LUNCH 5 ( Iranian Dishes )" at bounding box center [522, 457] width 84 height 22
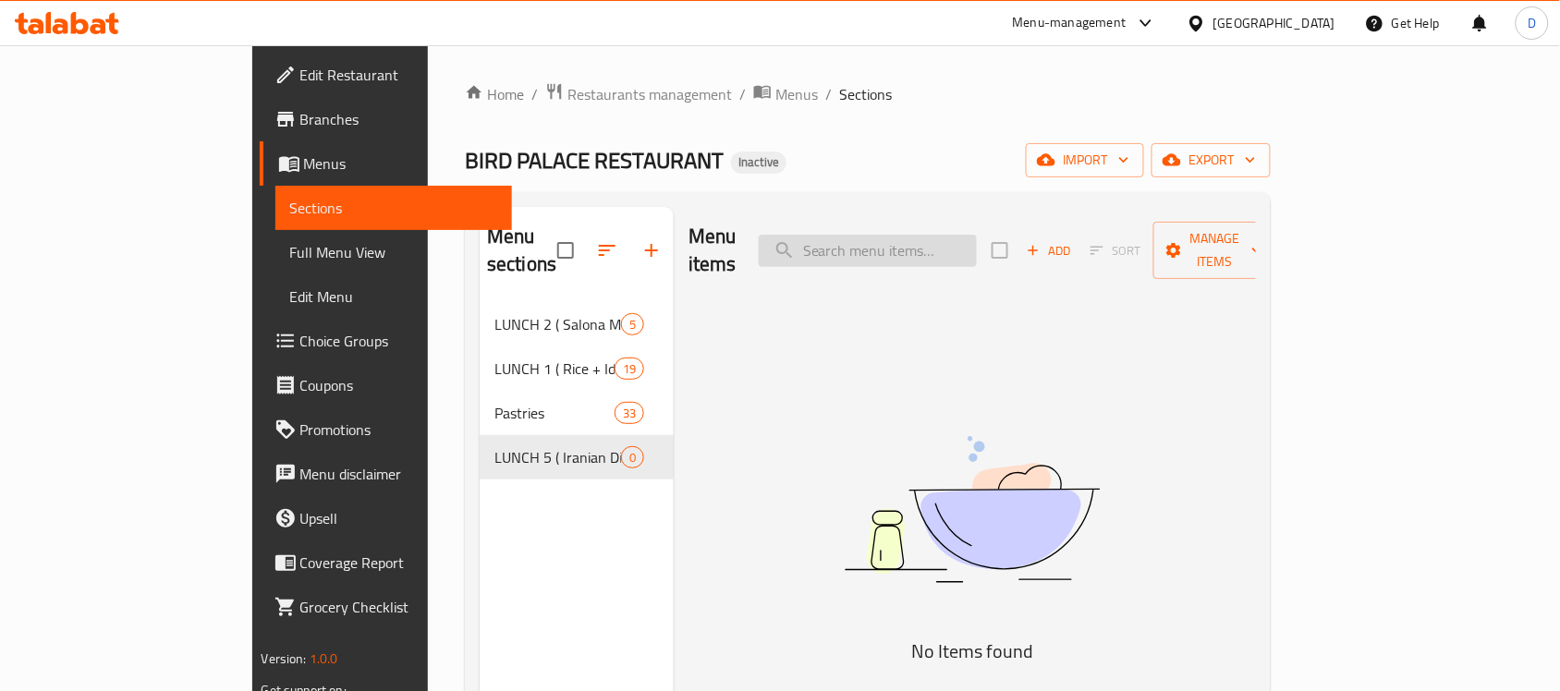
click at [976, 235] on input "search" at bounding box center [868, 251] width 218 height 32
paste input "Rice Shish Tawook - Juja"
click at [963, 270] on div "Menu items Rice Shish Tawook - Juja Add Sort Manage items No Items found" at bounding box center [965, 552] width 582 height 691
click at [966, 243] on input "Rice Shish Tawook - Juja" at bounding box center [868, 251] width 218 height 32
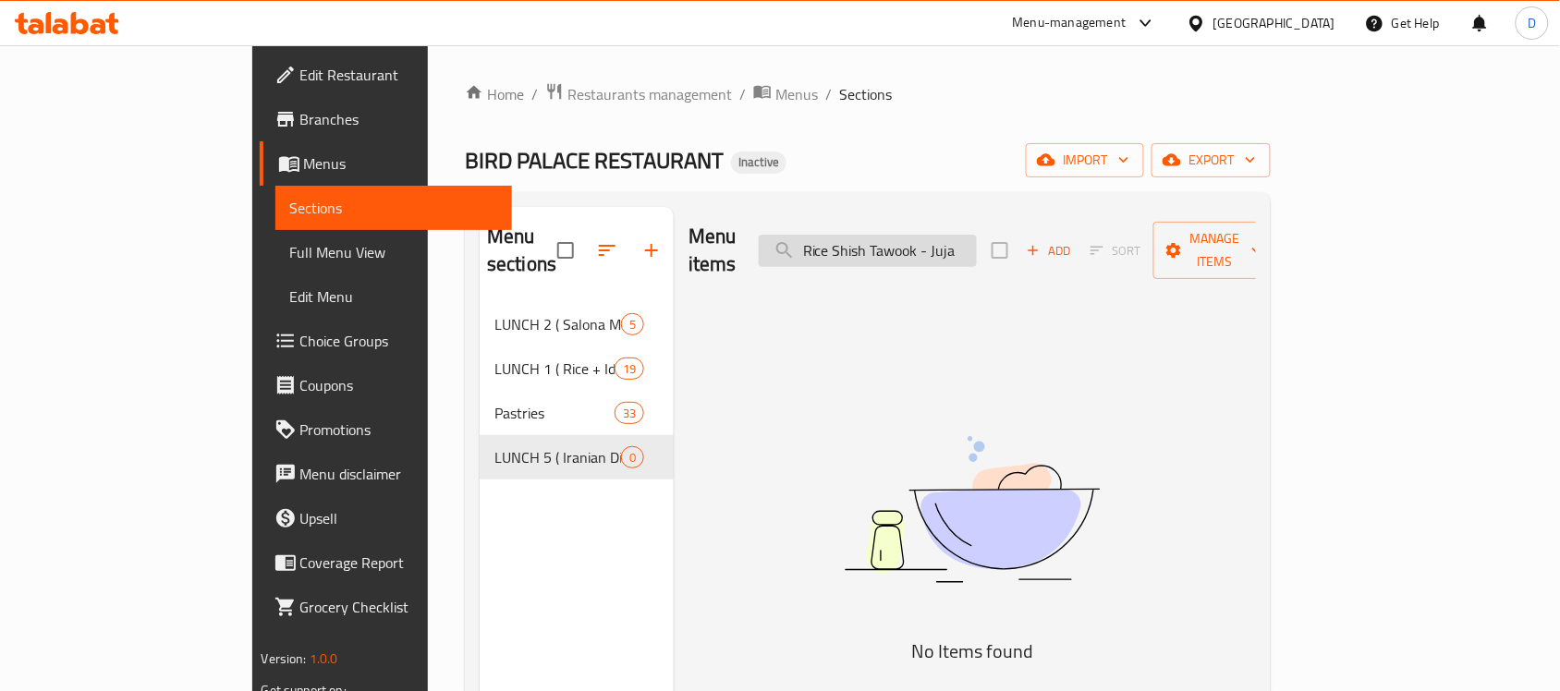
click at [966, 243] on input "Rice Shish Tawook - Juja" at bounding box center [868, 251] width 218 height 32
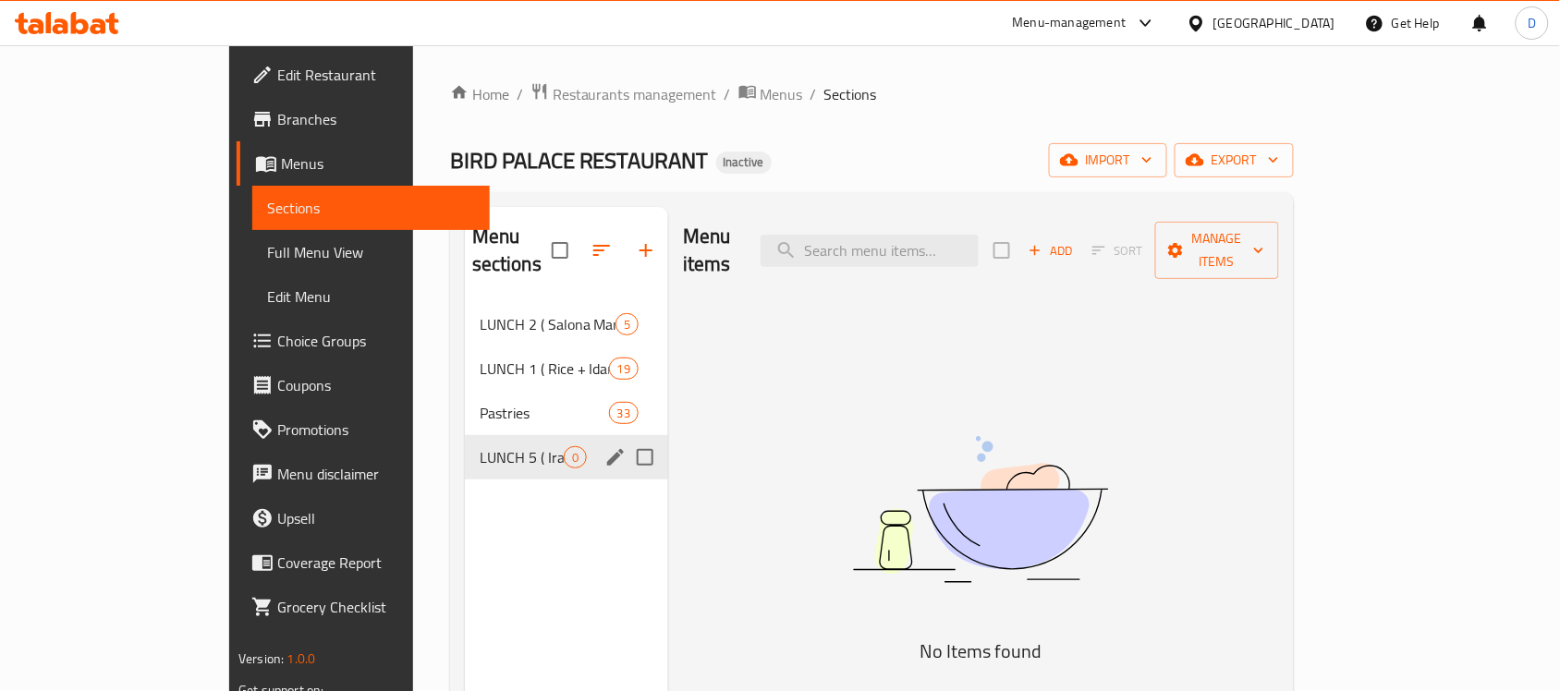
click at [626, 438] on input "Menu sections" at bounding box center [645, 457] width 39 height 39
click at [580, 239] on icon "button" at bounding box center [591, 250] width 22 height 22
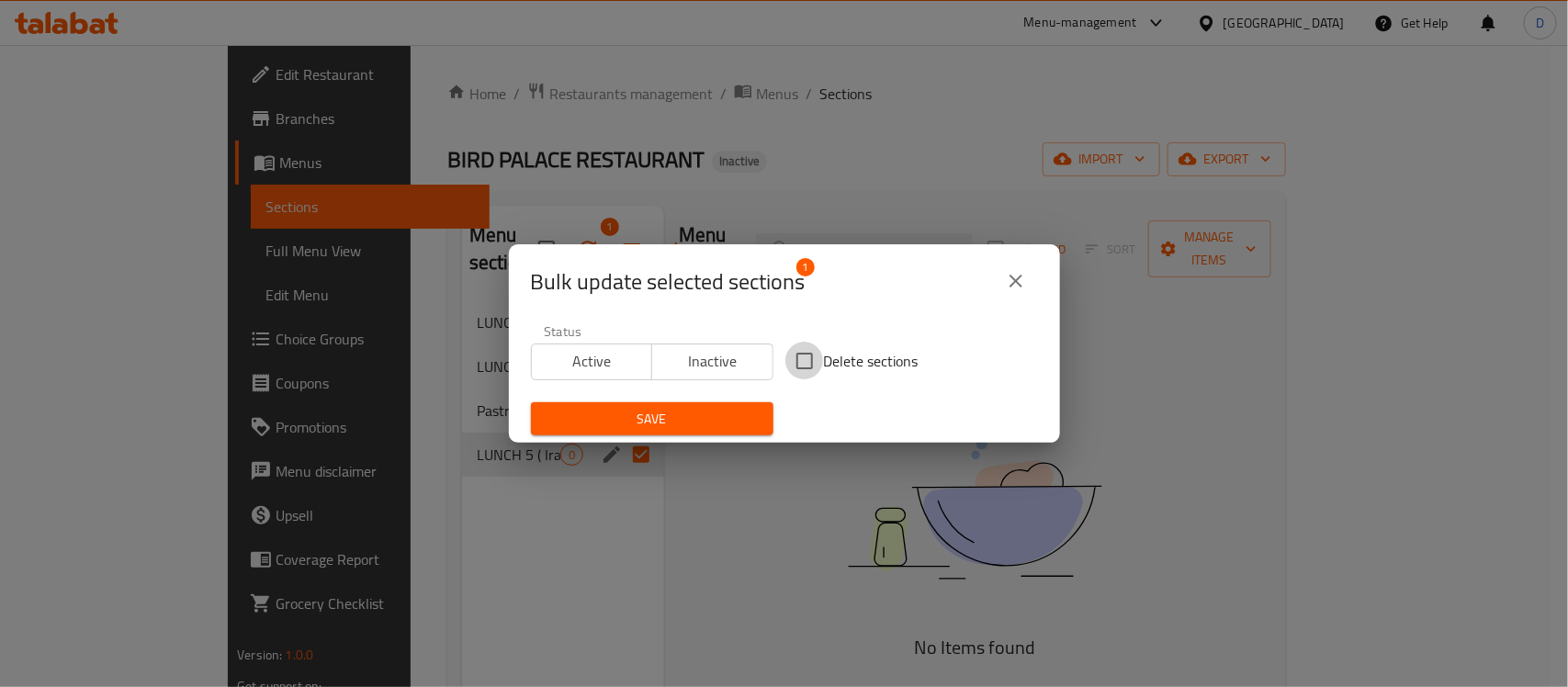
click at [805, 358] on input "Delete sections" at bounding box center [804, 361] width 39 height 39
click at [684, 418] on span "Save" at bounding box center [652, 419] width 213 height 23
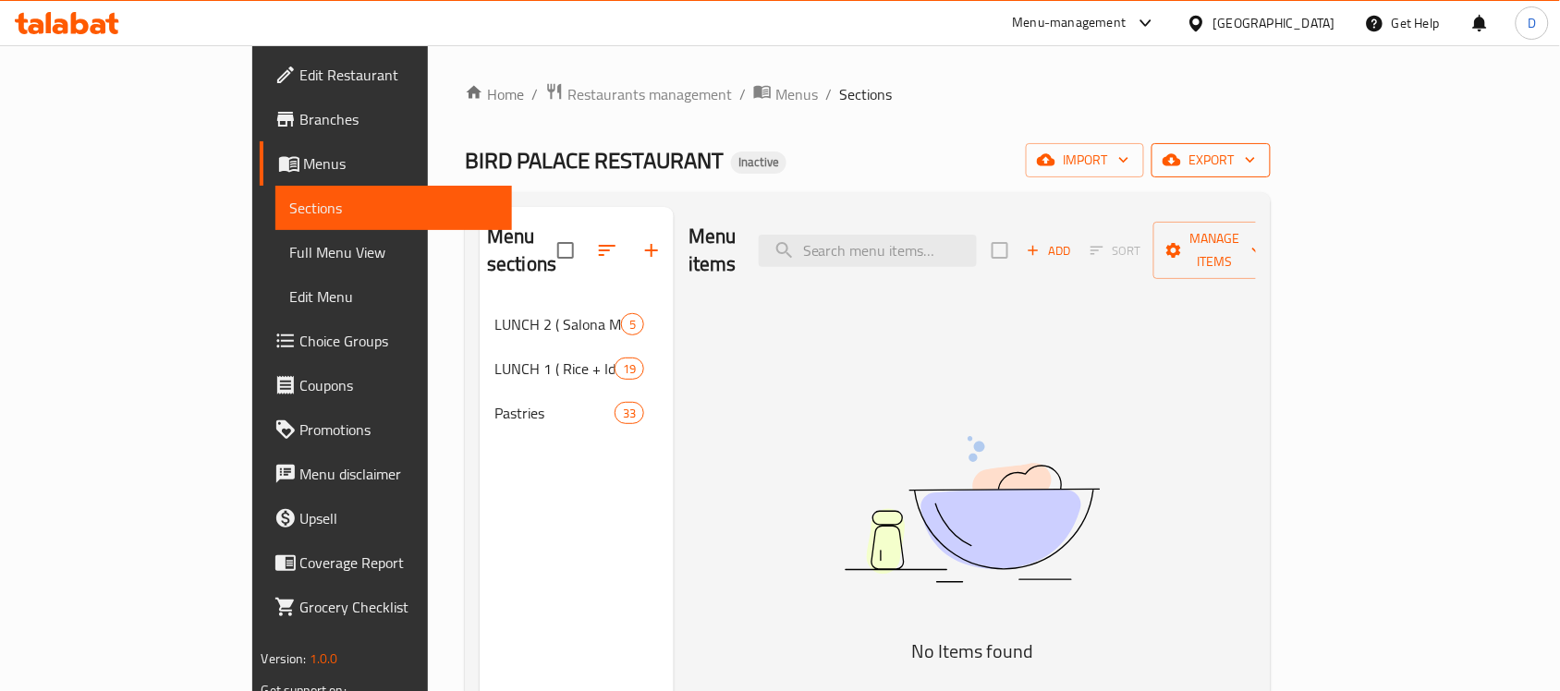
click at [1256, 155] on span "export" at bounding box center [1211, 160] width 90 height 23
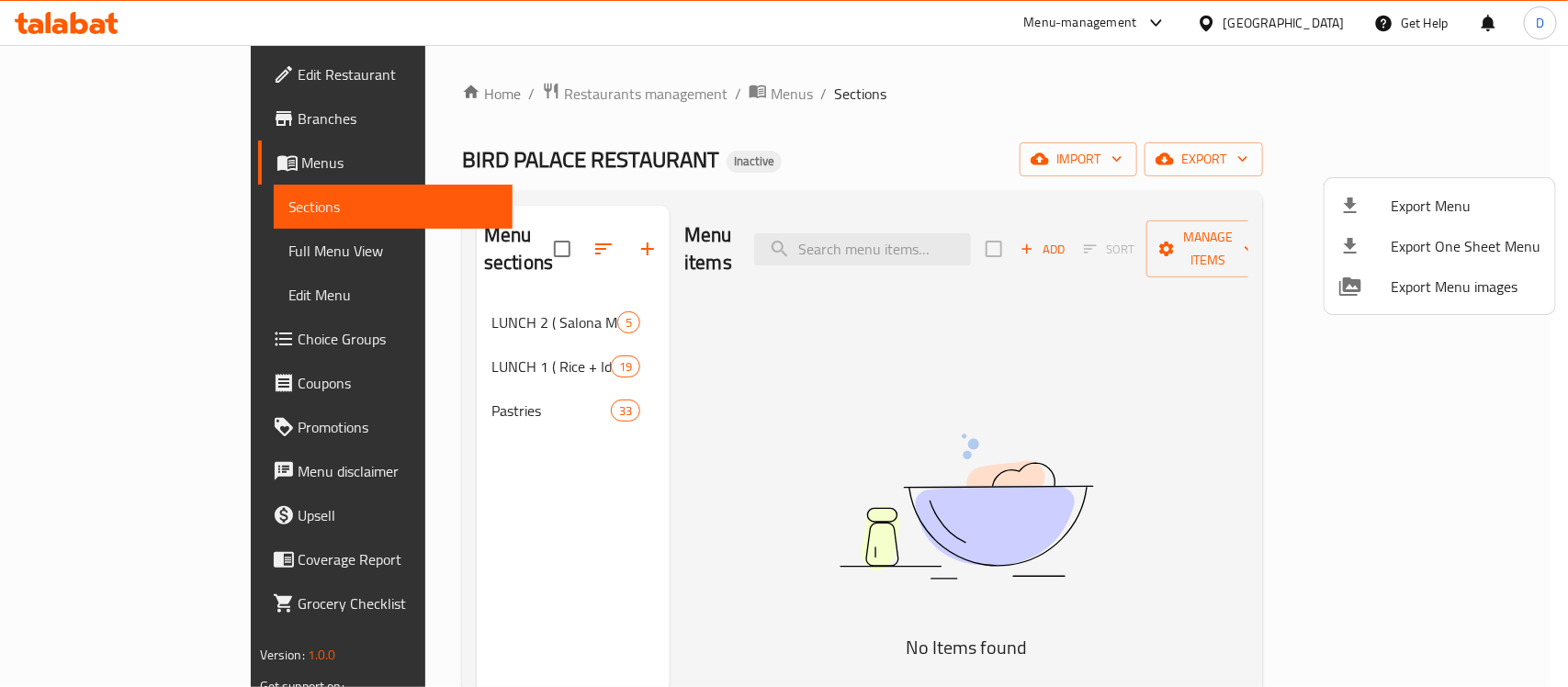
click at [1311, 159] on div at bounding box center [784, 343] width 1568 height 687
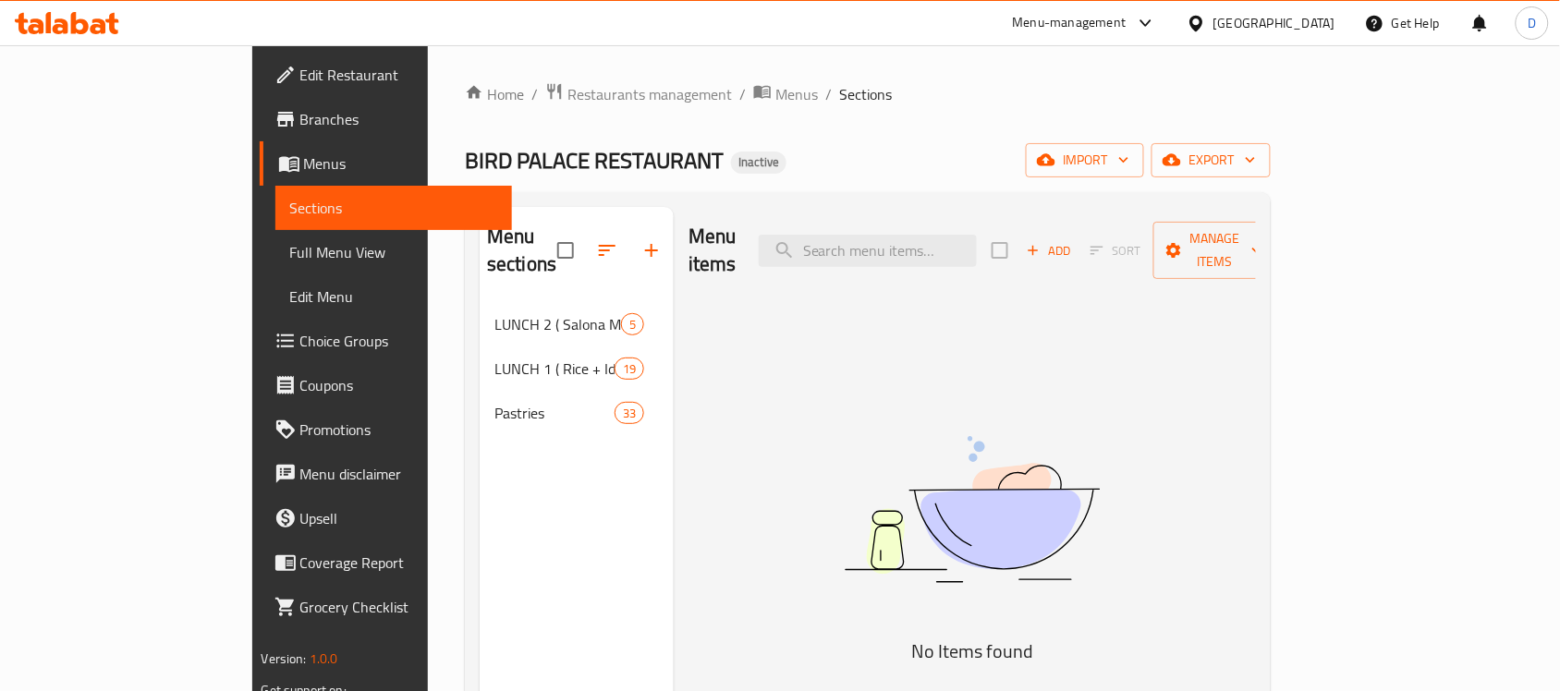
click at [1129, 160] on span "import" at bounding box center [1085, 160] width 89 height 23
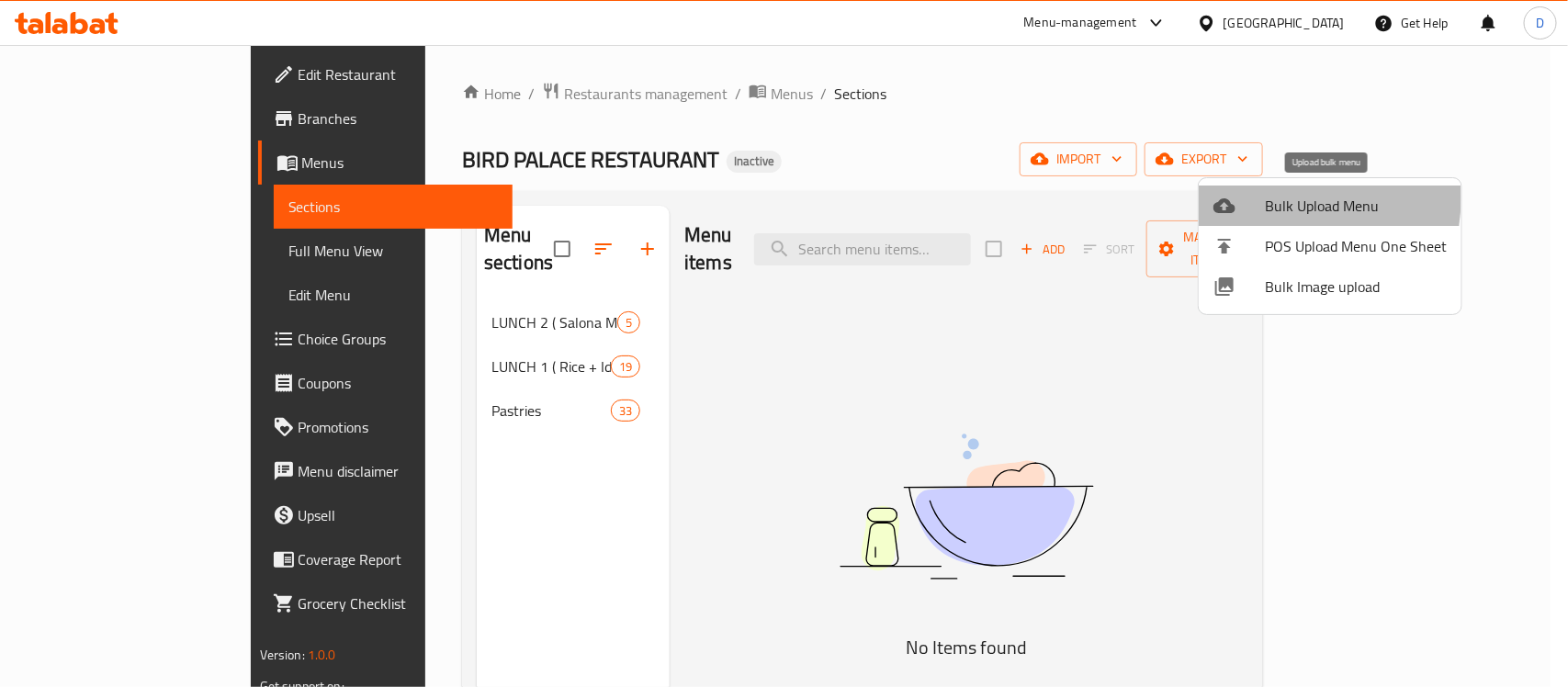
click at [1262, 198] on div at bounding box center [1240, 206] width 52 height 22
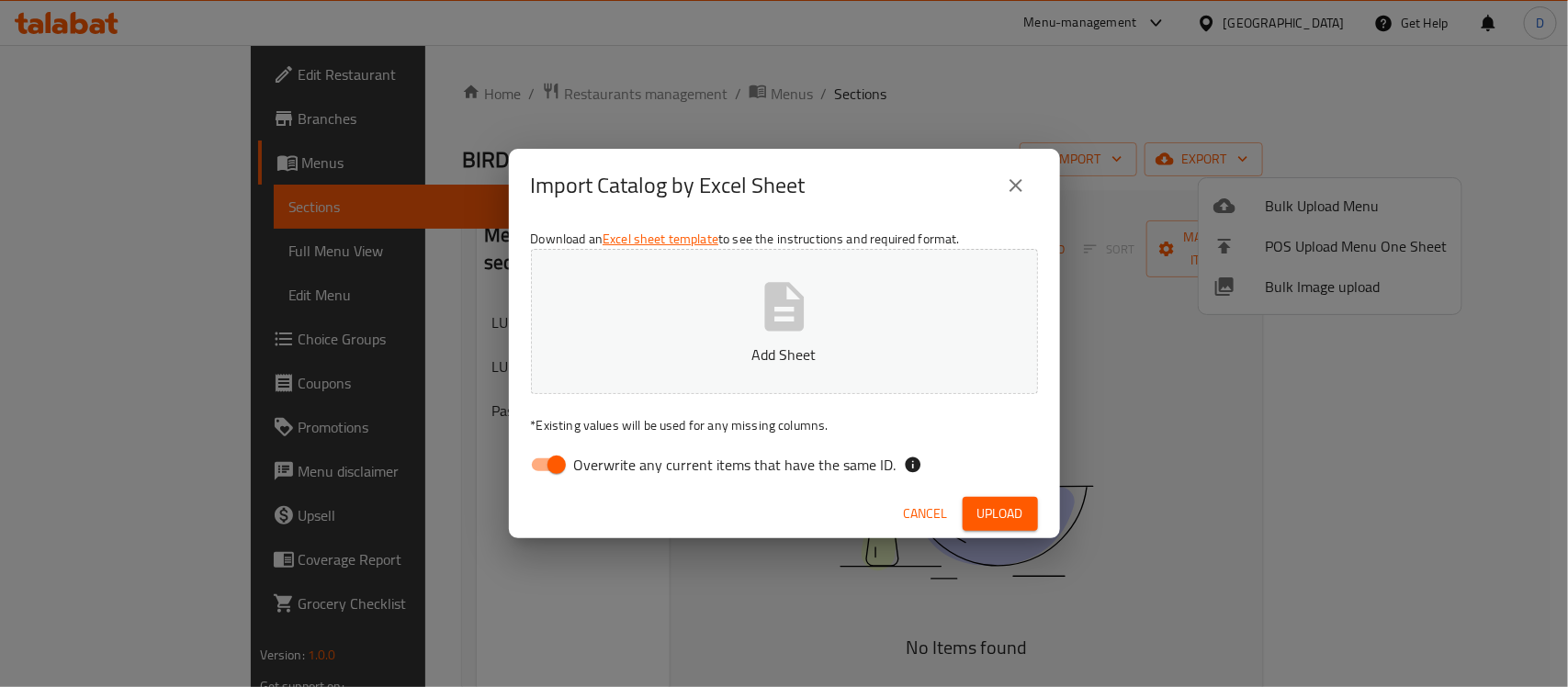
click at [533, 460] on input "Overwrite any current items that have the same ID." at bounding box center [556, 464] width 104 height 35
click at [774, 312] on icon "button" at bounding box center [784, 306] width 40 height 49
click at [998, 510] on span "Upload" at bounding box center [1000, 513] width 46 height 23
click at [795, 314] on icon "button" at bounding box center [784, 306] width 40 height 49
click at [761, 338] on button "Copy of Fox (6).xlsx" at bounding box center [784, 321] width 507 height 145
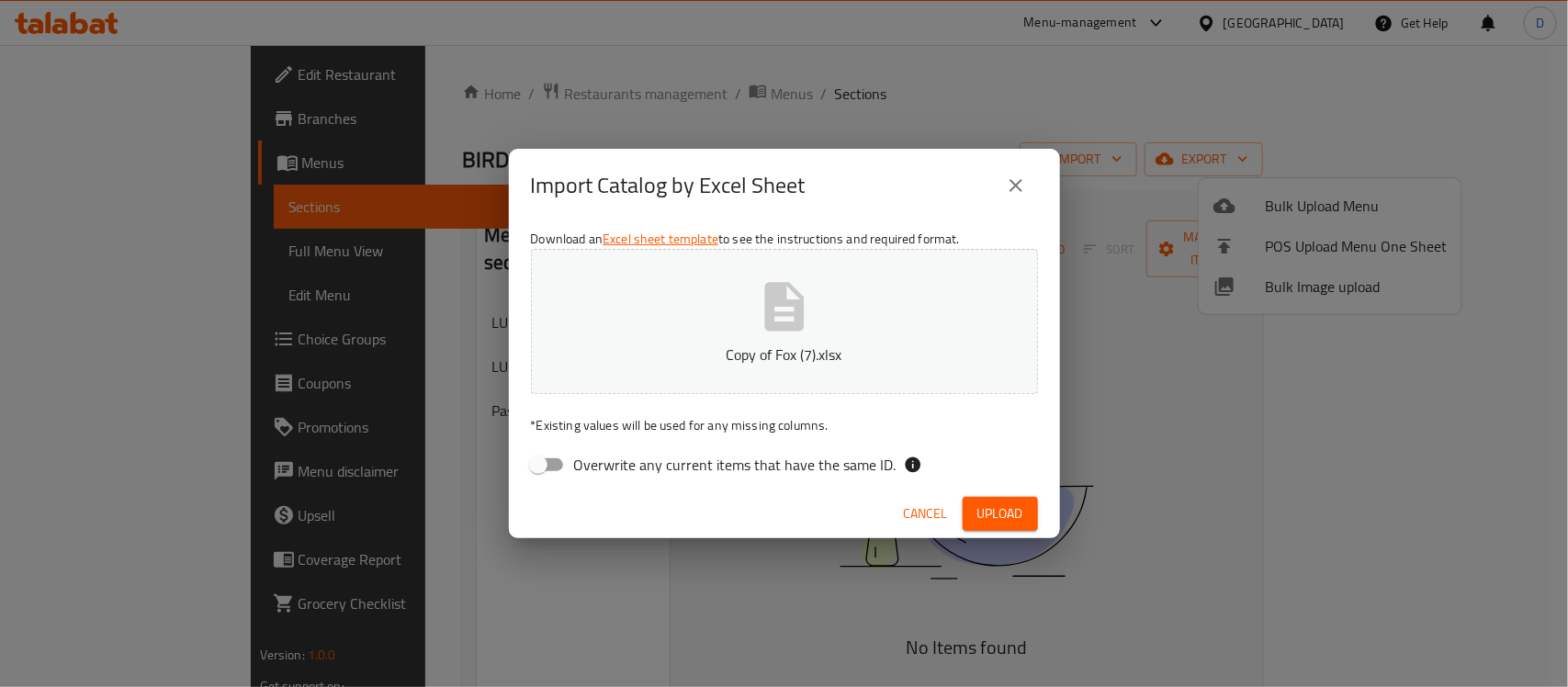
click at [978, 507] on span "Upload" at bounding box center [1000, 513] width 46 height 23
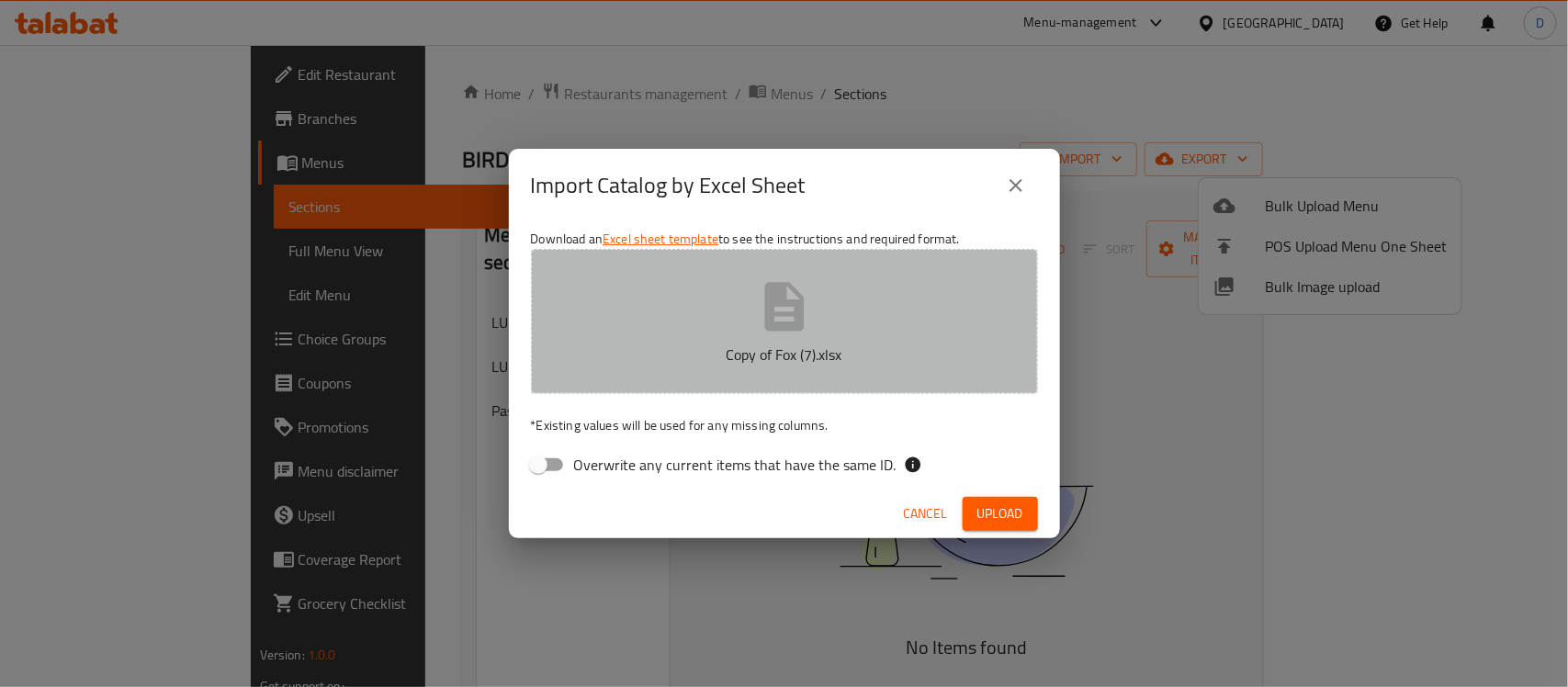
click at [769, 300] on icon "button" at bounding box center [784, 306] width 40 height 49
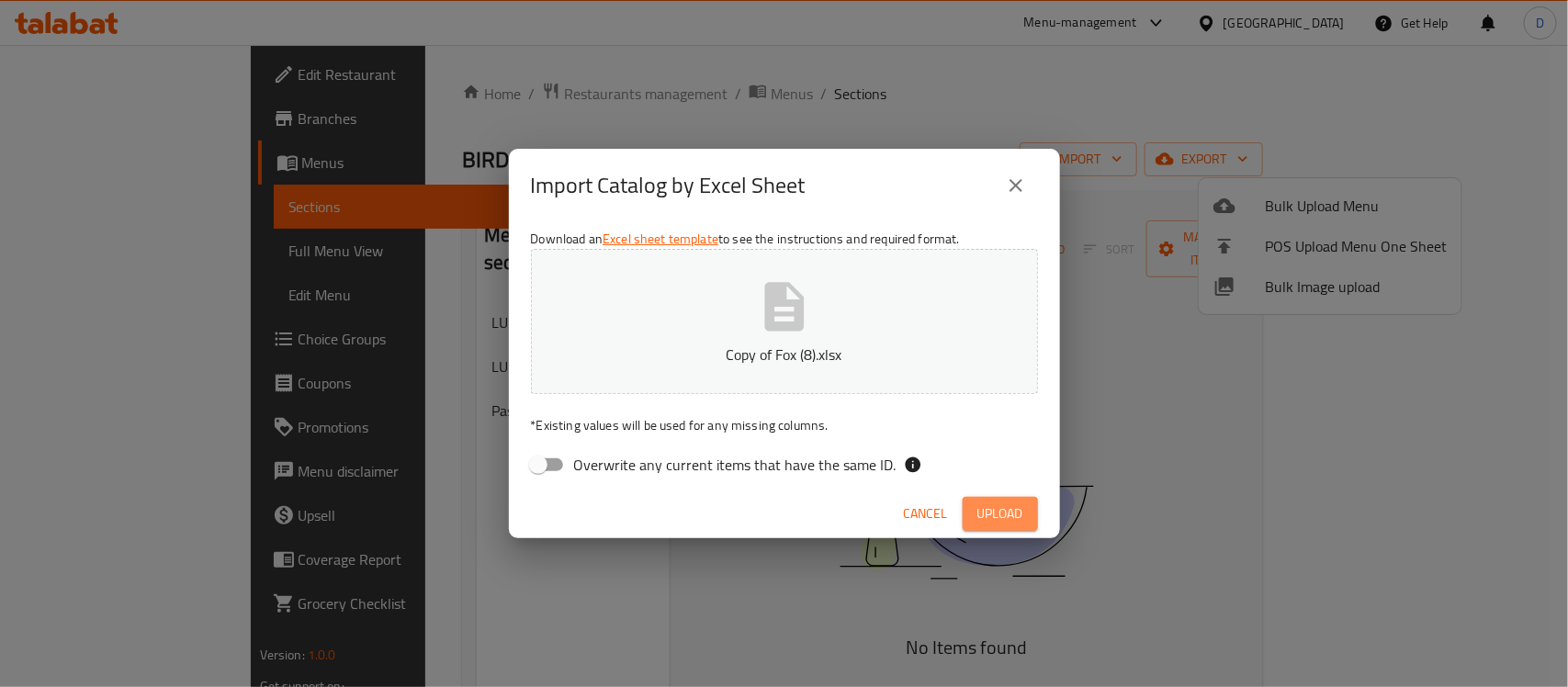
click at [977, 514] on span "Upload" at bounding box center [1000, 513] width 46 height 23
click at [775, 305] on icon "button" at bounding box center [784, 306] width 40 height 49
click at [1017, 516] on span "Upload" at bounding box center [1000, 513] width 46 height 23
click at [764, 289] on icon "button" at bounding box center [784, 306] width 59 height 59
click at [1011, 508] on span "Upload" at bounding box center [1000, 513] width 46 height 23
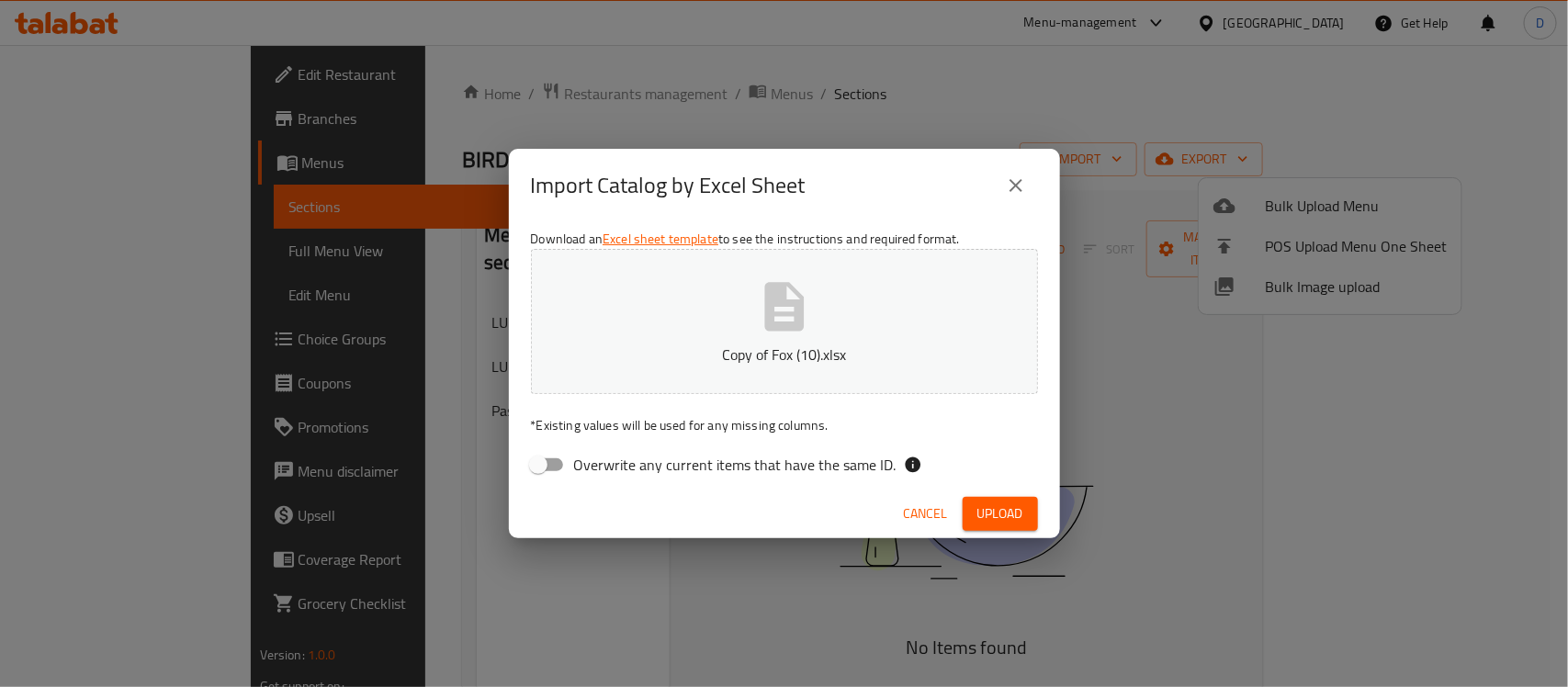
click at [800, 299] on icon "button" at bounding box center [784, 306] width 40 height 49
click at [972, 502] on button "Upload" at bounding box center [1000, 514] width 76 height 34
click at [797, 318] on icon "button" at bounding box center [784, 306] width 40 height 49
click at [995, 503] on span "Upload" at bounding box center [1000, 513] width 46 height 23
drag, startPoint x: 916, startPoint y: 515, endPoint x: 901, endPoint y: 519, distance: 15.5
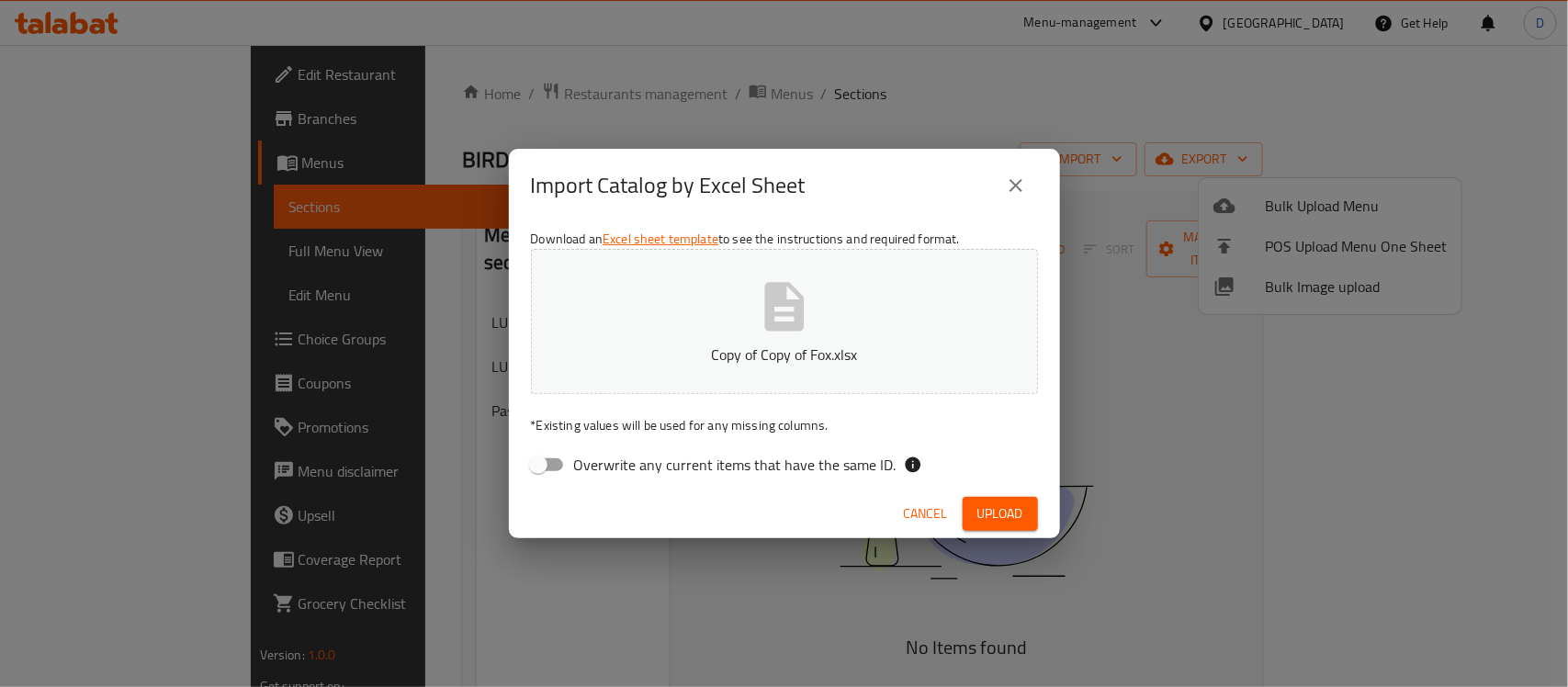
click at [916, 515] on span "Cancel" at bounding box center [926, 513] width 44 height 23
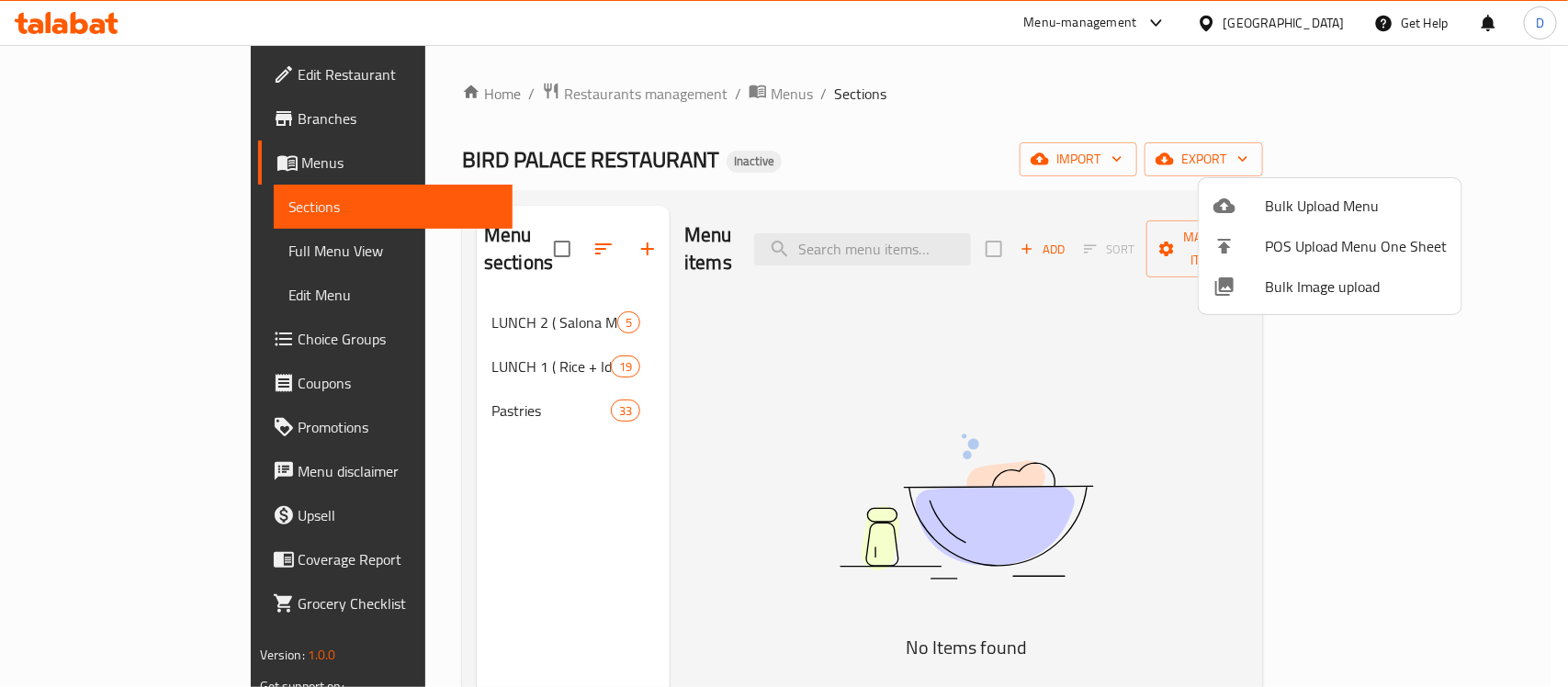
click at [802, 460] on div at bounding box center [784, 343] width 1568 height 687
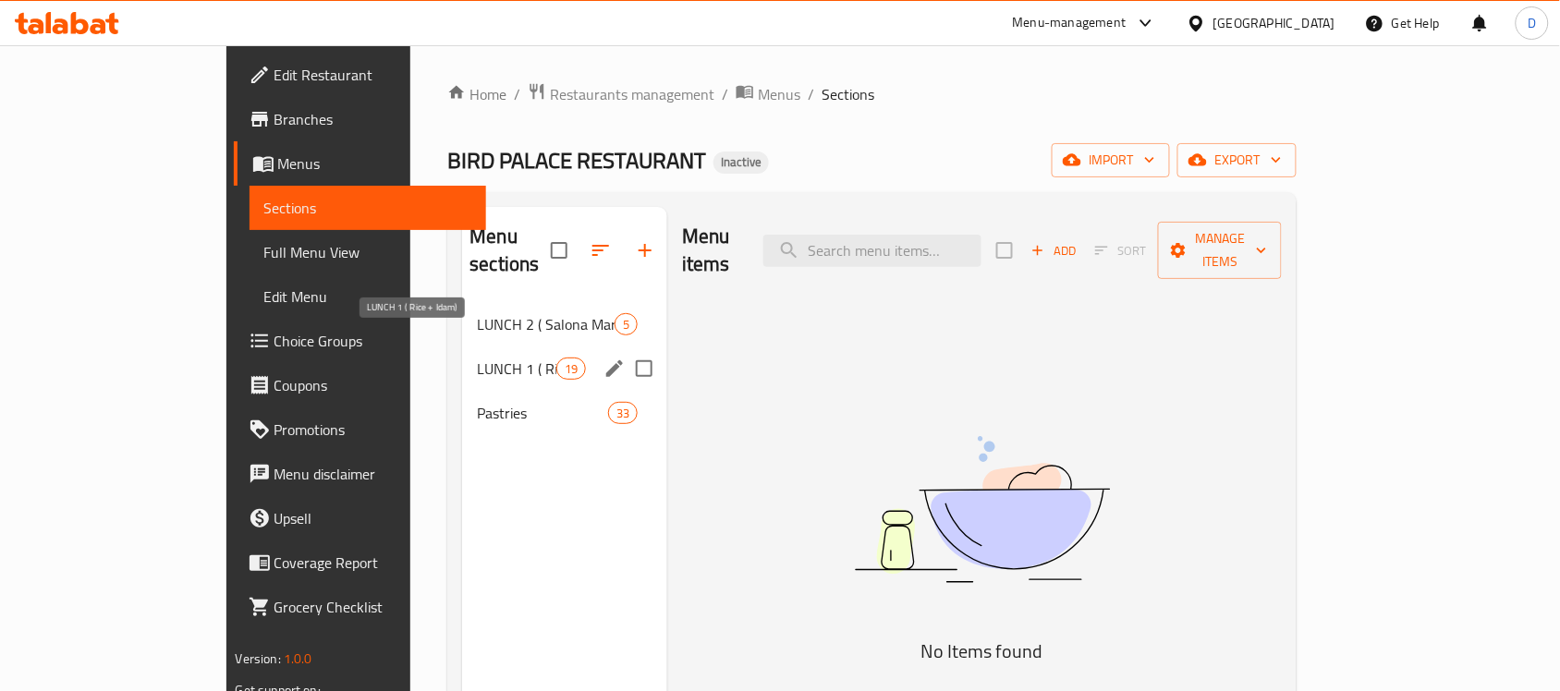
click at [477, 358] on span "LUNCH 1 ( Rice + Idam)" at bounding box center [516, 369] width 79 height 22
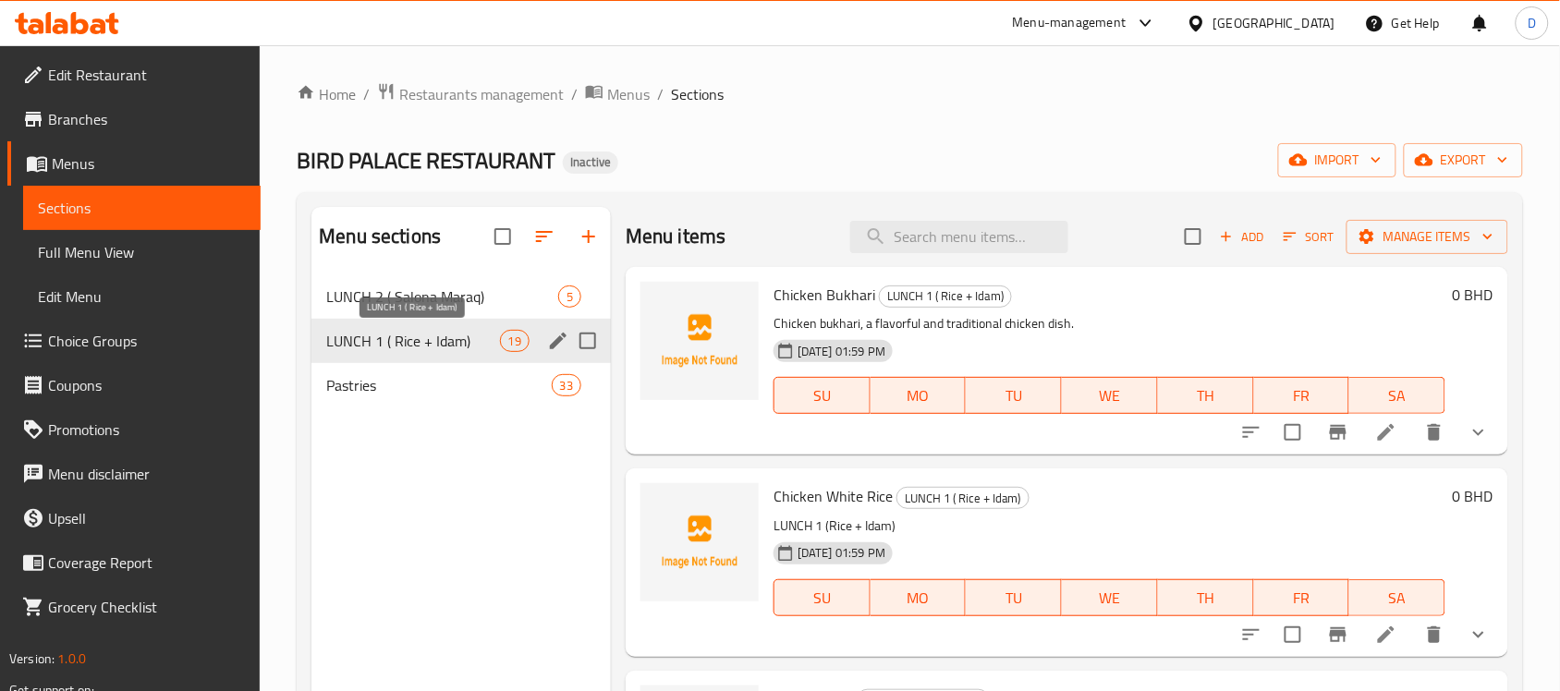
click at [403, 337] on span "LUNCH 1 ( Rice + Idam)" at bounding box center [412, 341] width 173 height 22
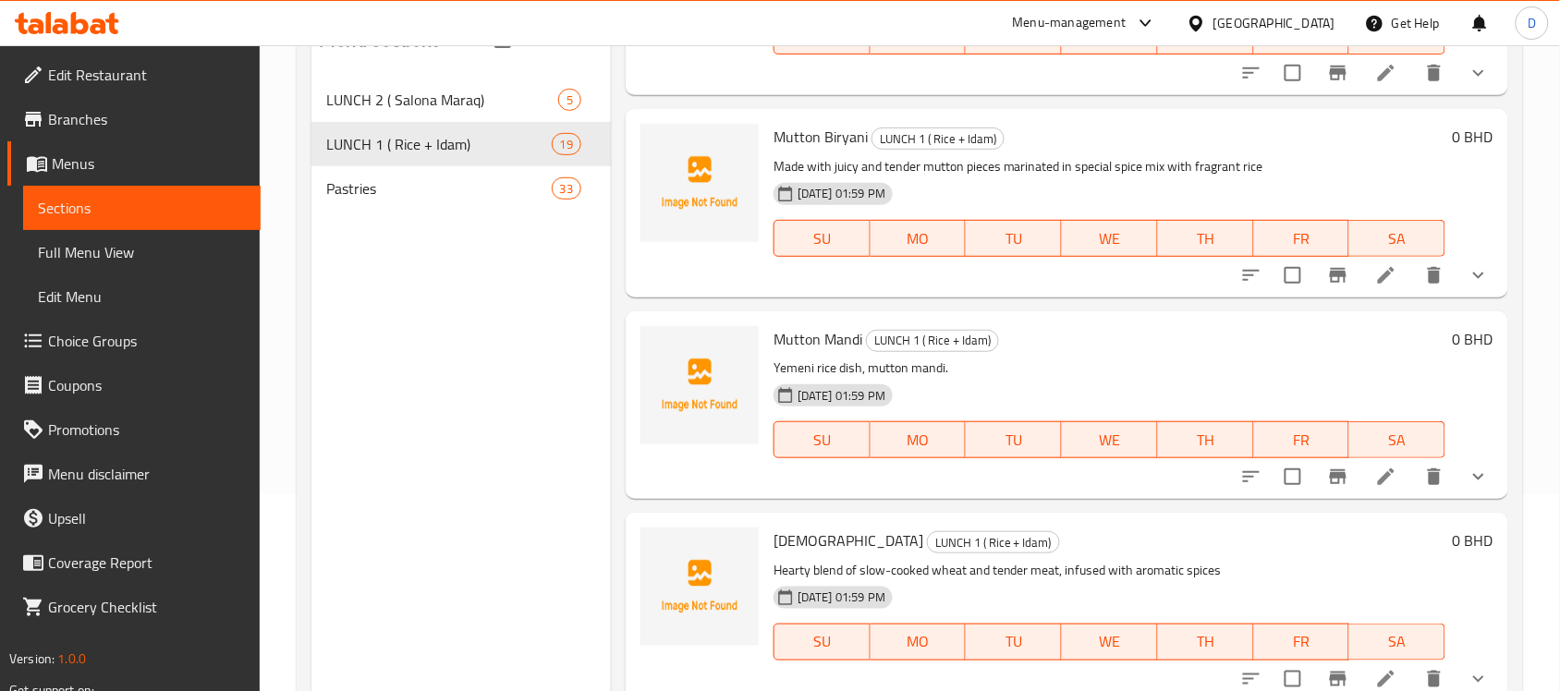
scroll to position [144, 0]
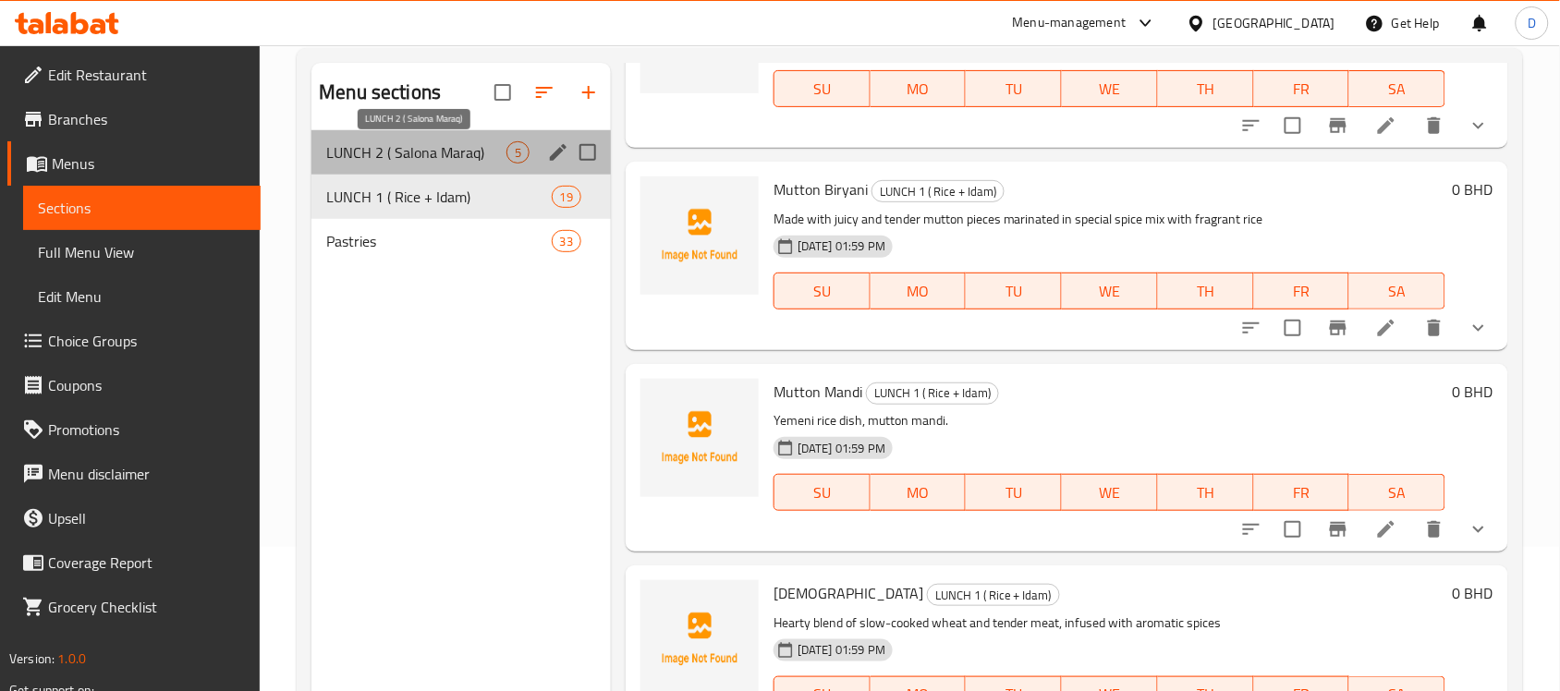
click at [423, 141] on span "LUNCH 2 ( Salona Maraq)" at bounding box center [416, 152] width 180 height 22
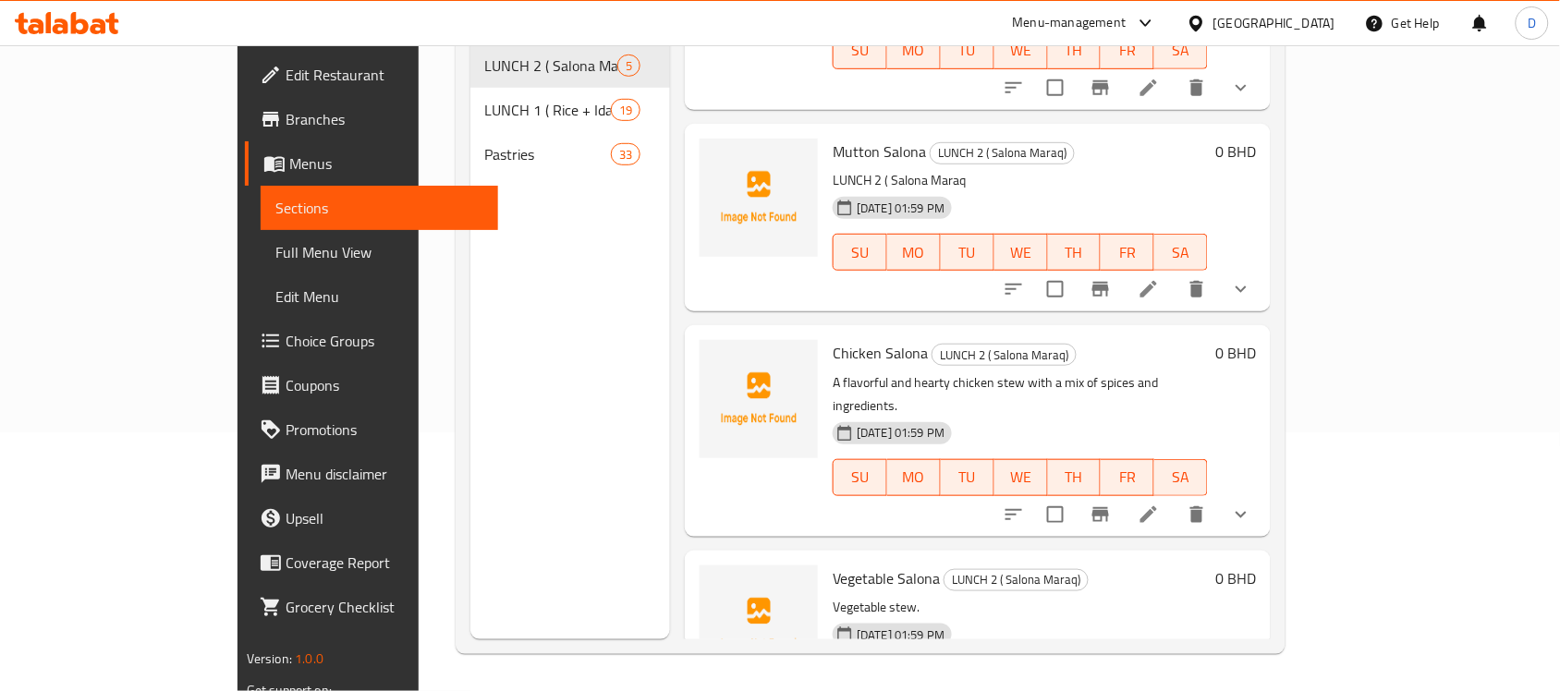
scroll to position [260, 0]
click at [1160, 504] on icon at bounding box center [1149, 515] width 22 height 22
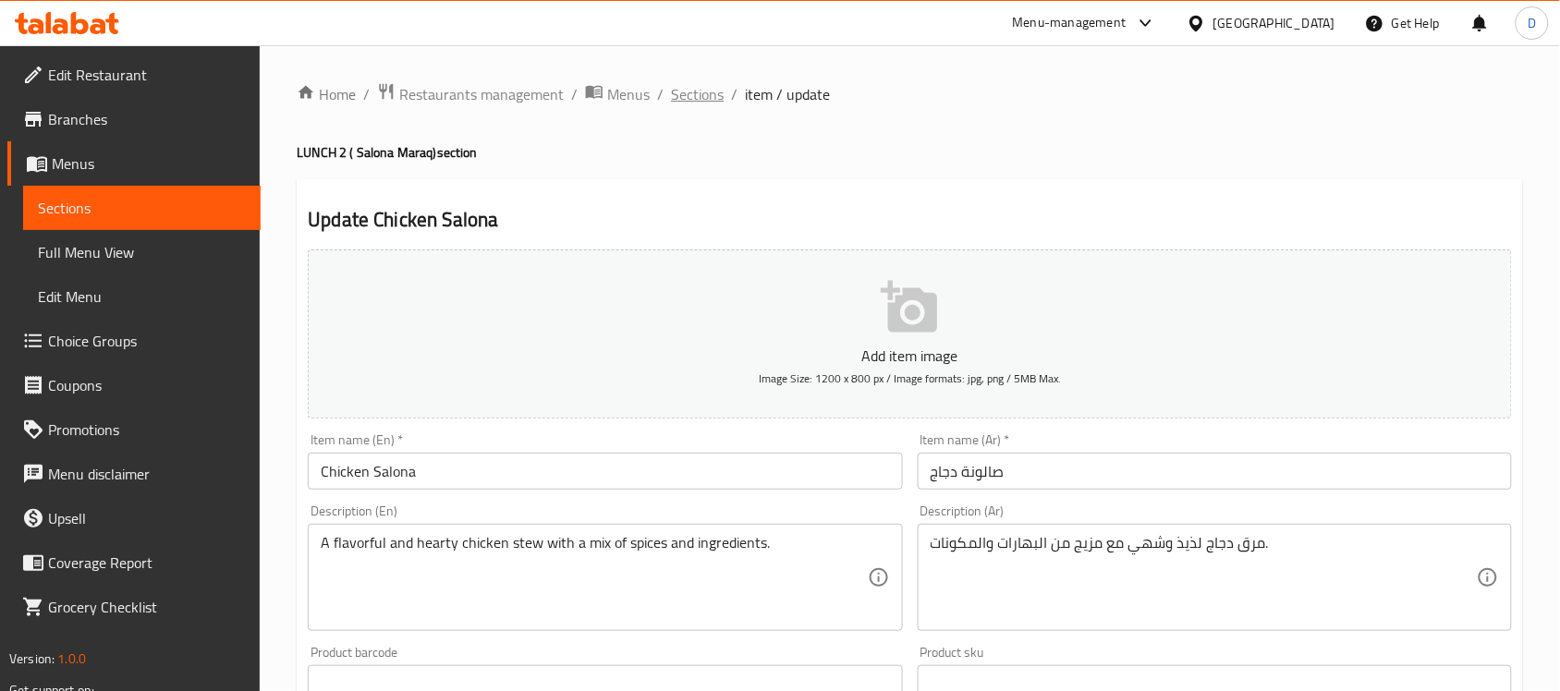
click at [681, 94] on span "Sections" at bounding box center [697, 94] width 53 height 22
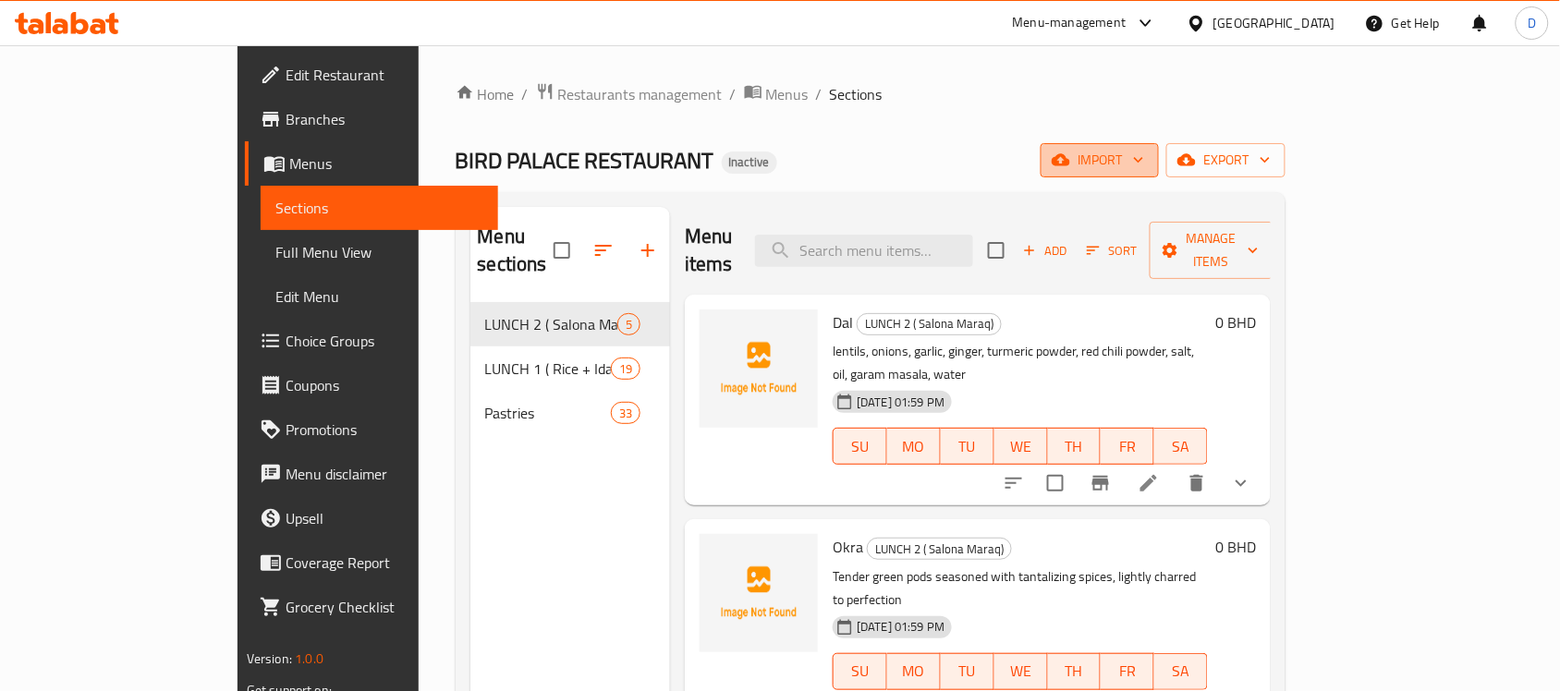
click at [1144, 157] on span "import" at bounding box center [1099, 160] width 89 height 23
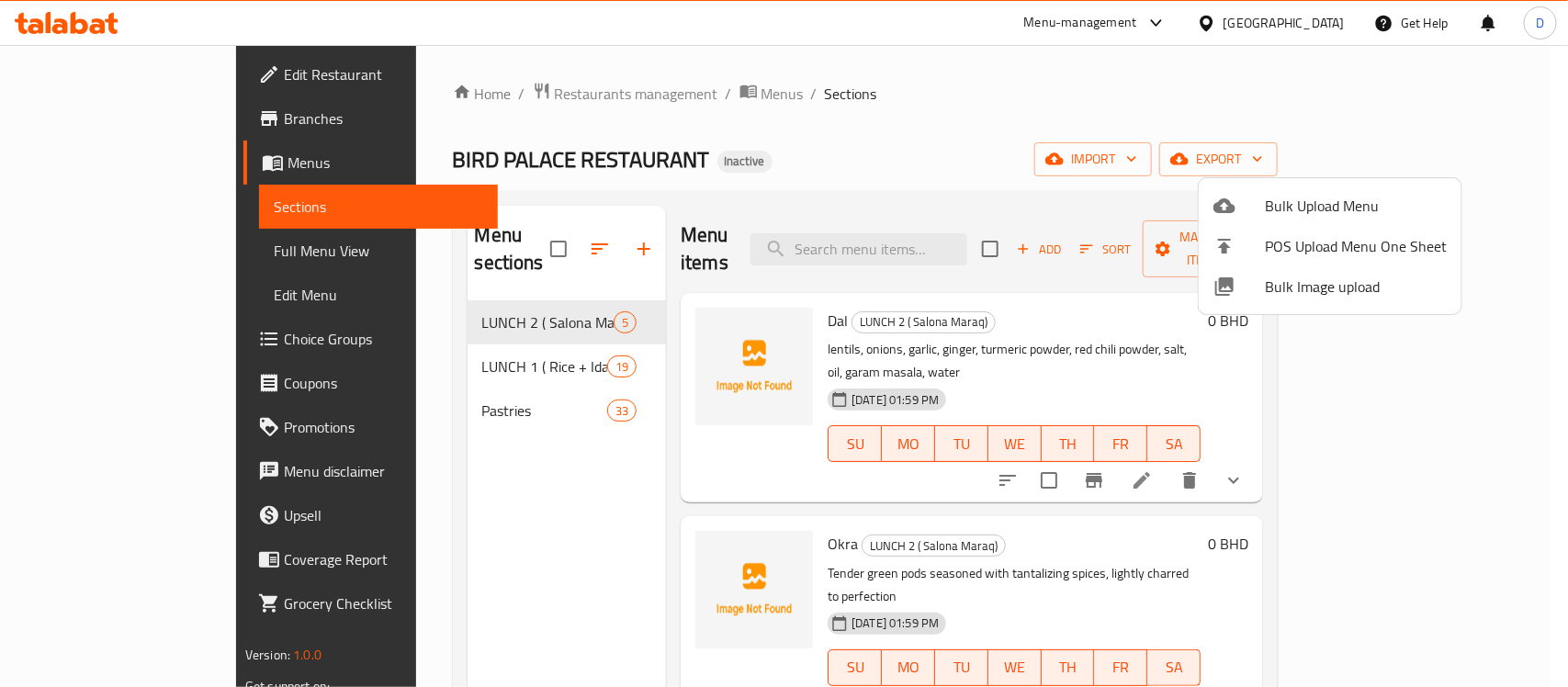
click at [1218, 136] on div at bounding box center [784, 343] width 1568 height 687
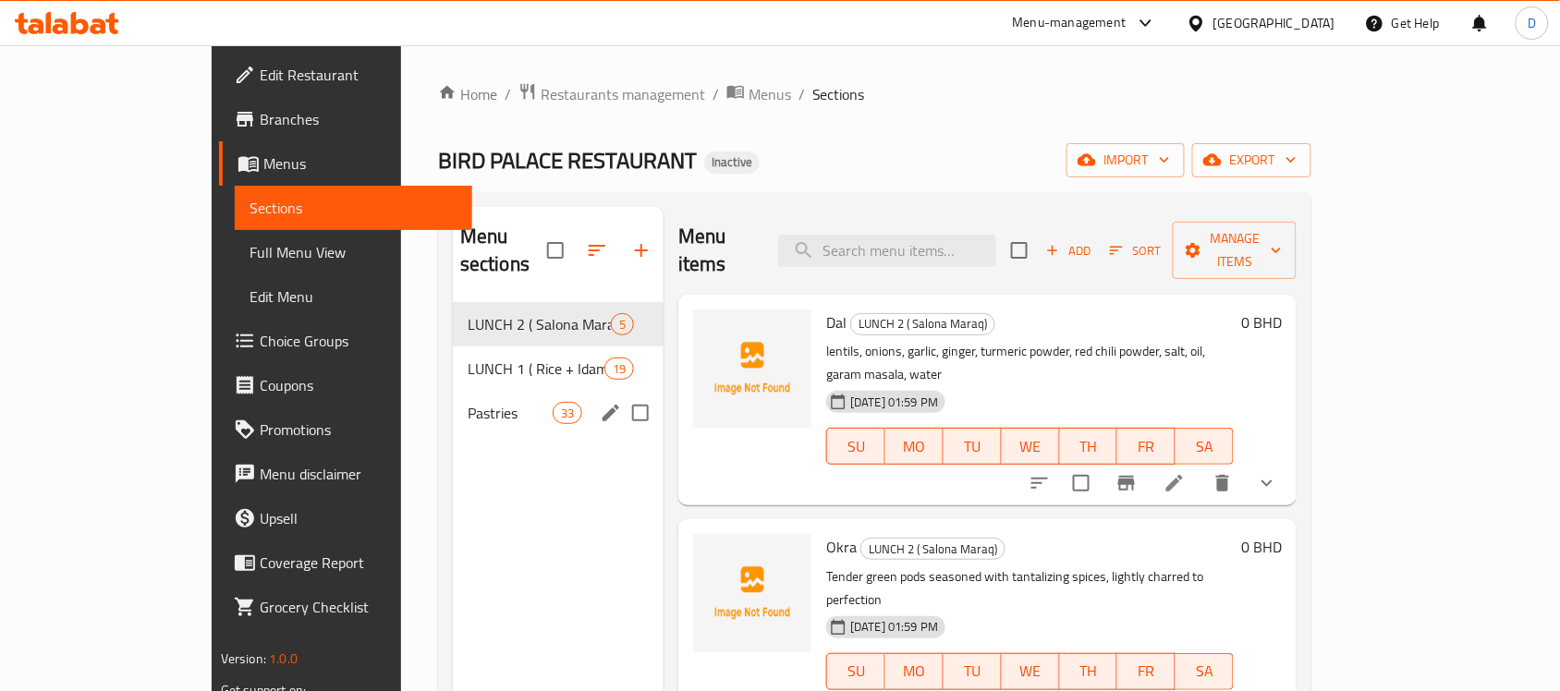
click at [468, 402] on span "Pastries" at bounding box center [510, 413] width 85 height 22
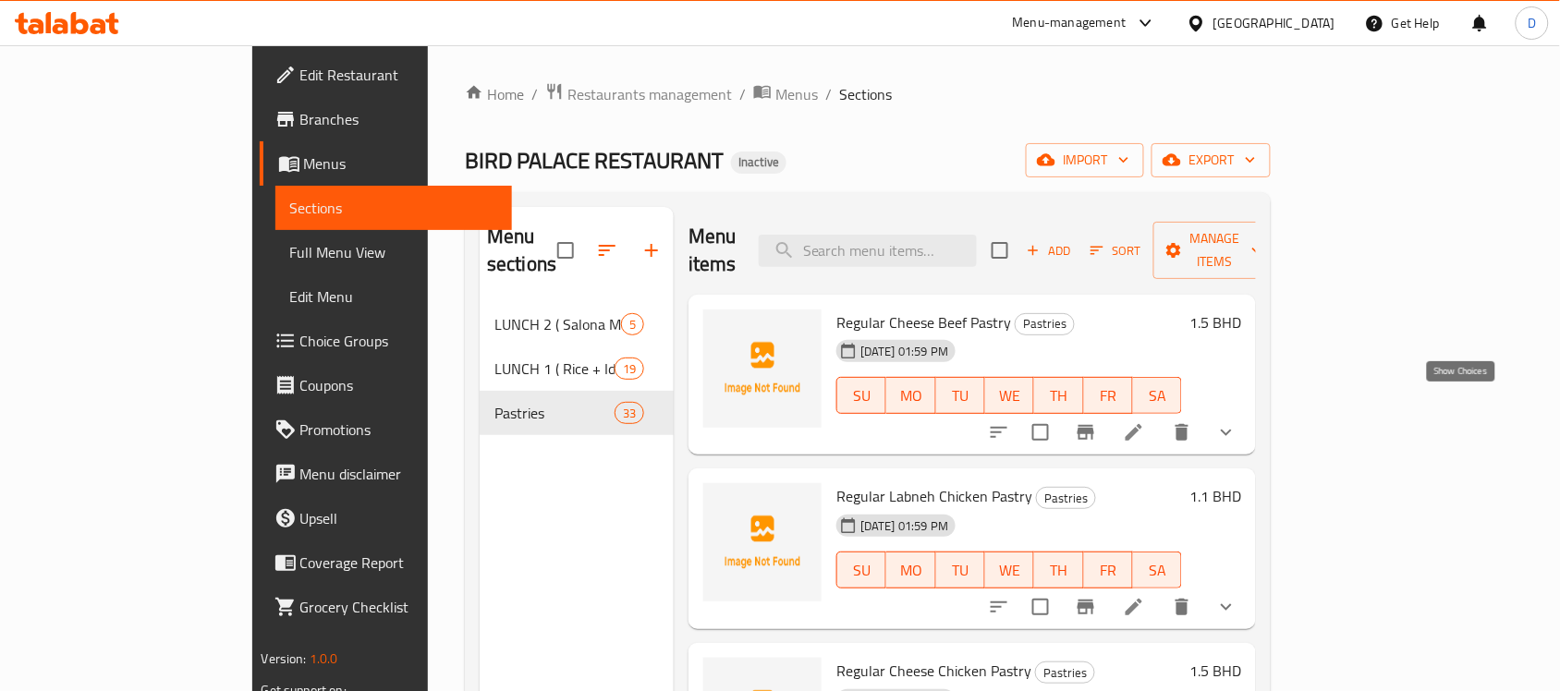
click at [1237, 421] on icon "show more" at bounding box center [1226, 432] width 22 height 22
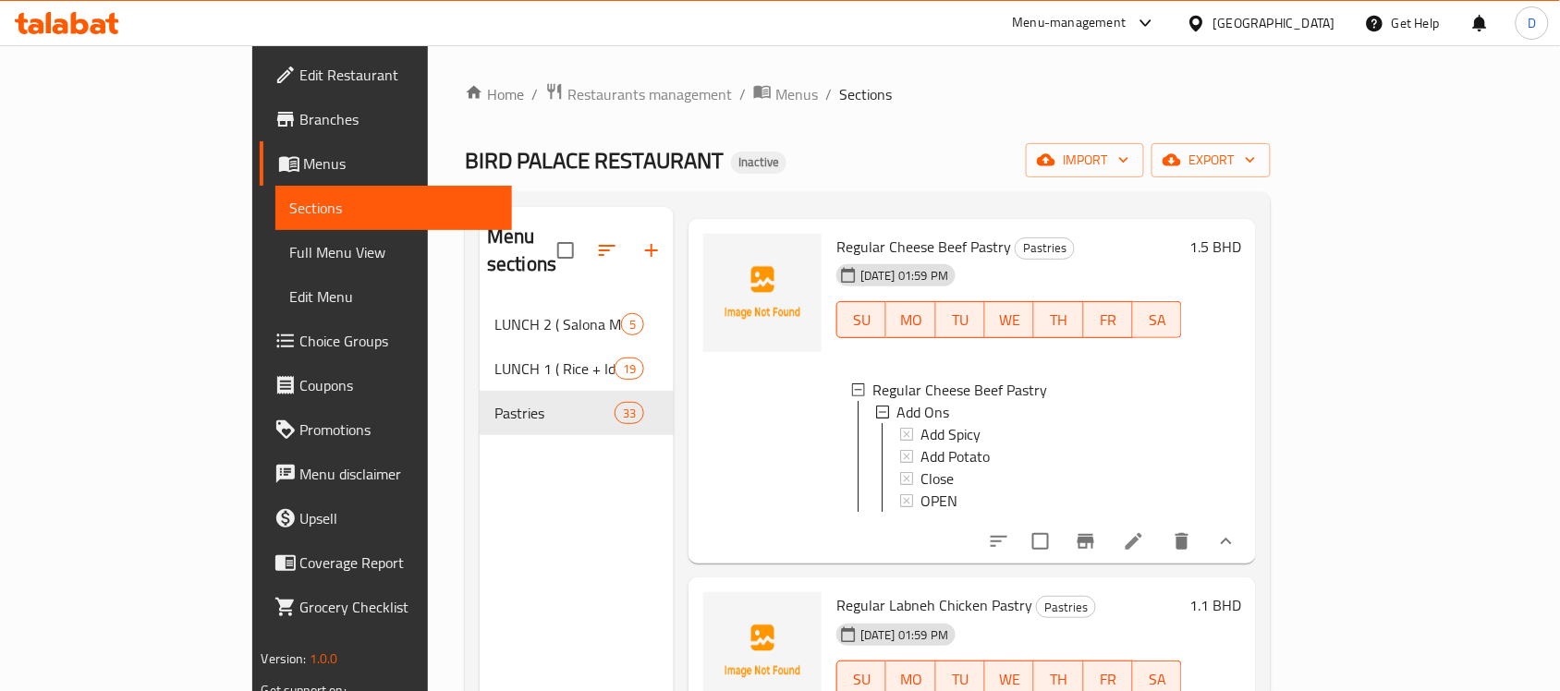
scroll to position [116, 0]
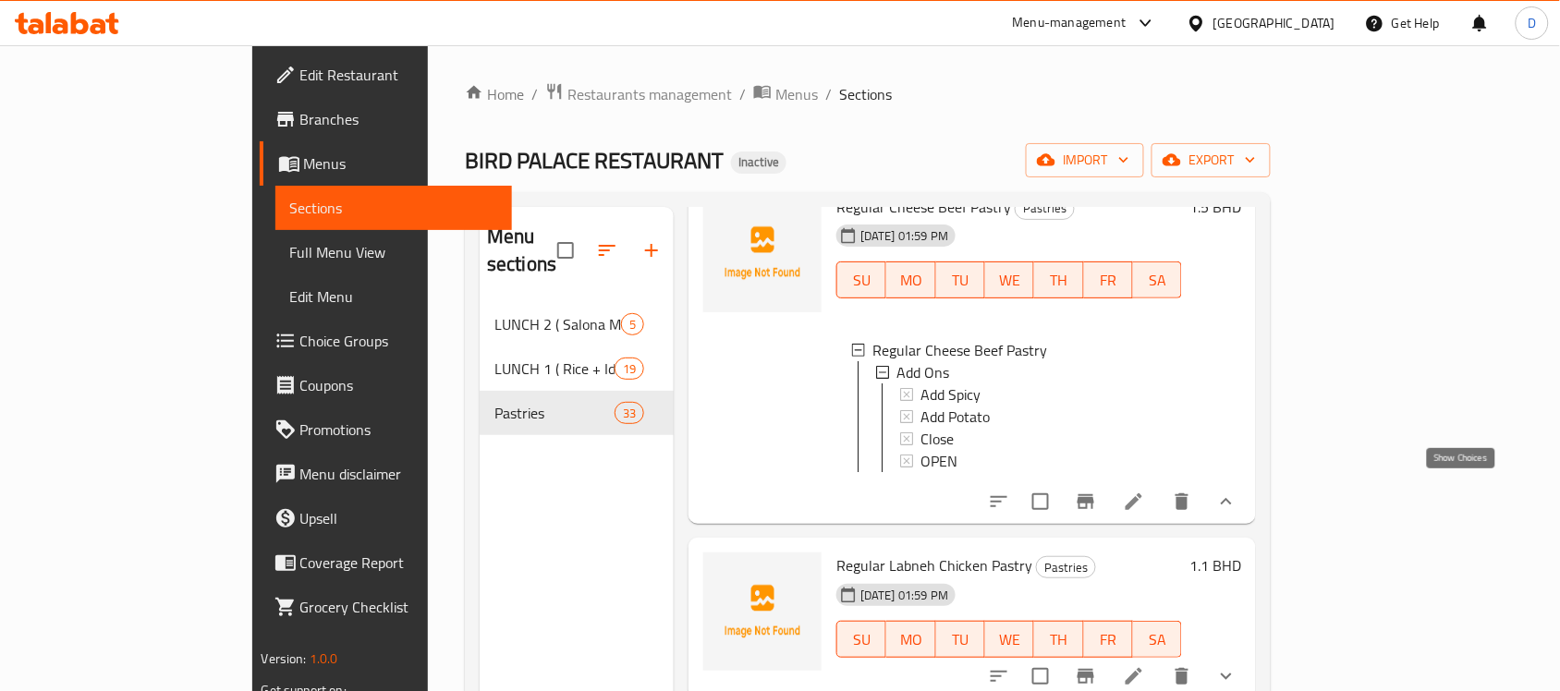
click at [1237, 496] on icon "show more" at bounding box center [1226, 502] width 22 height 22
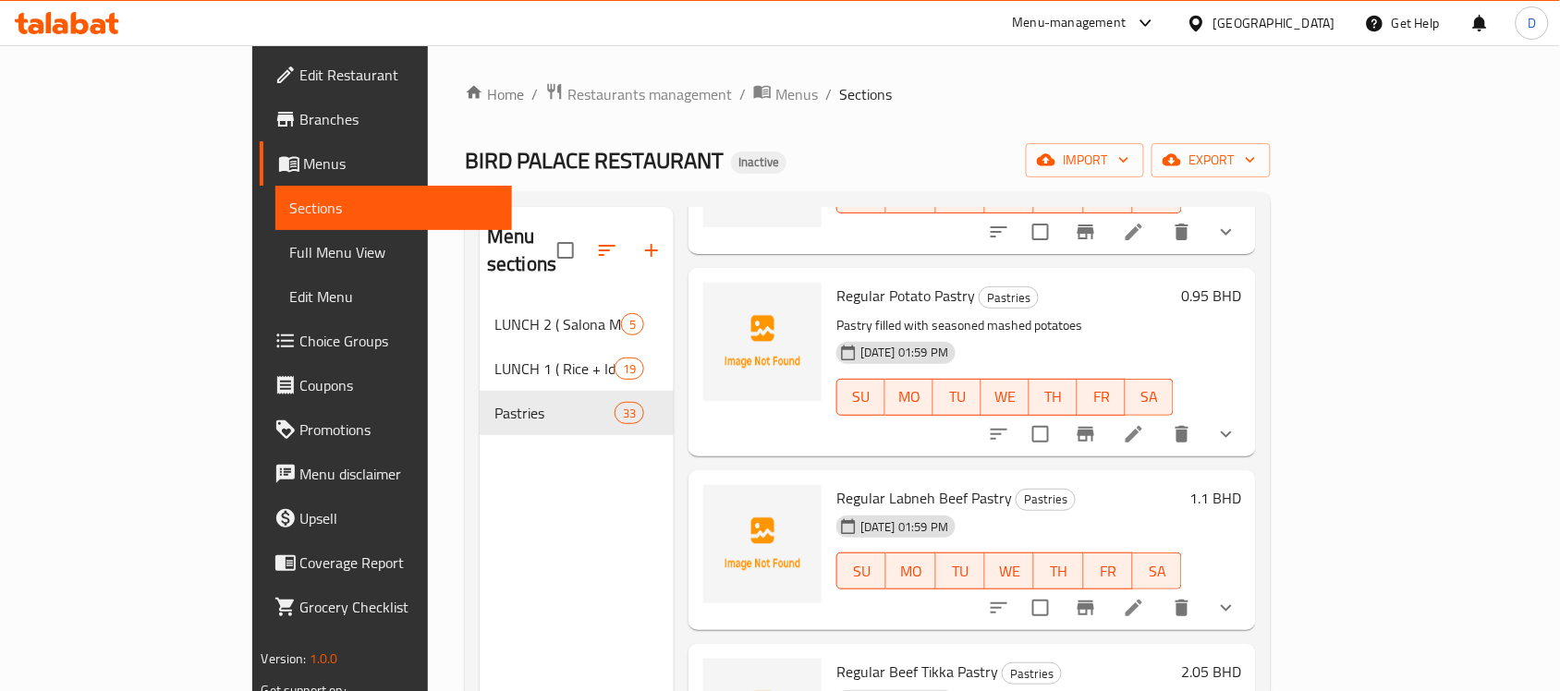
scroll to position [2772, 0]
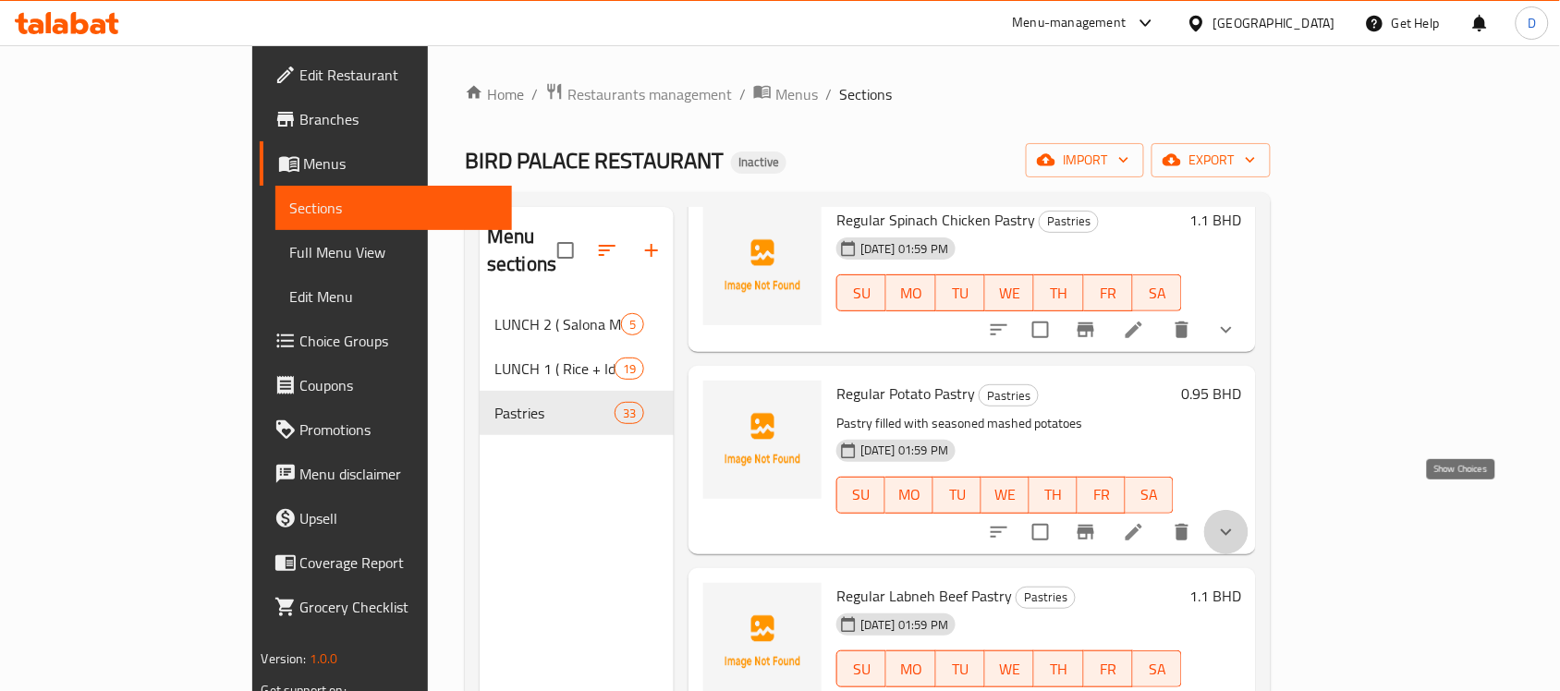
click at [1237, 521] on icon "show more" at bounding box center [1226, 532] width 22 height 22
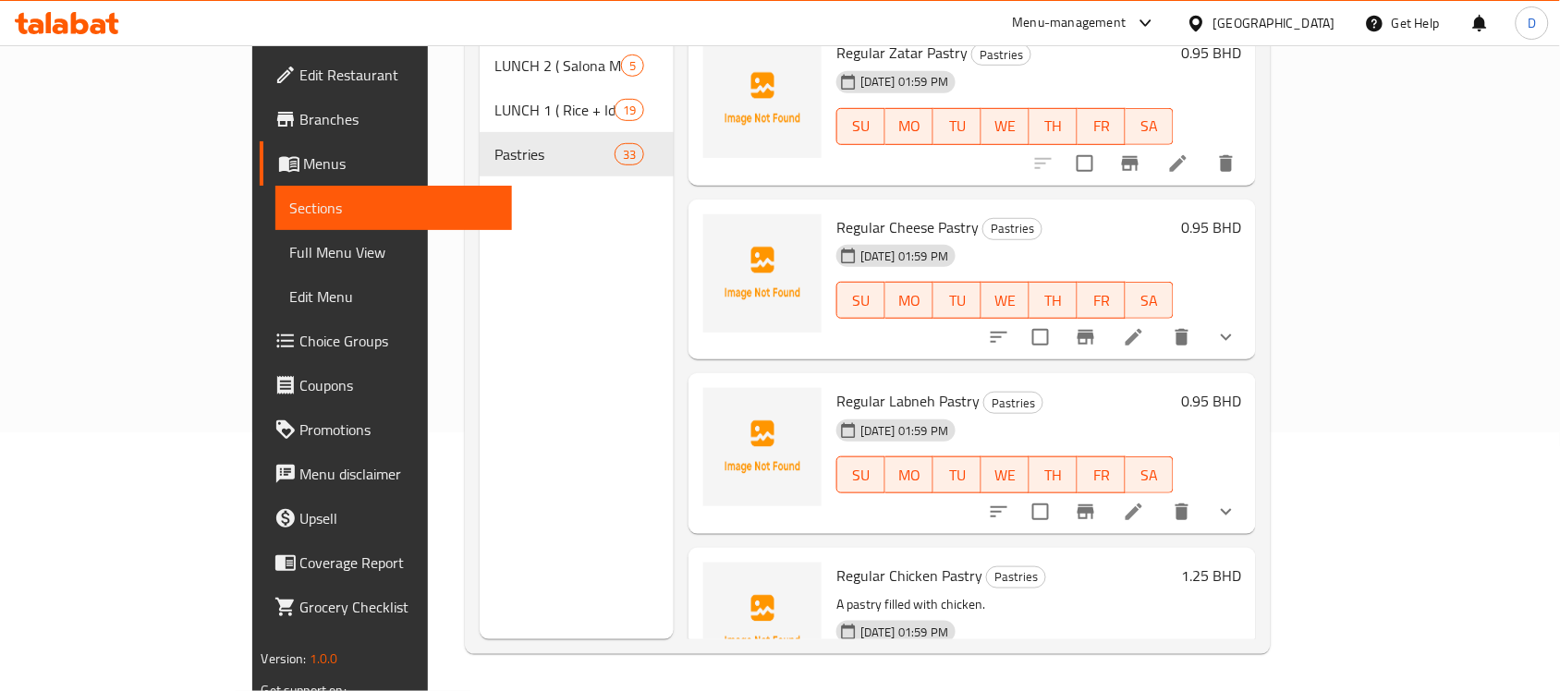
scroll to position [0, 0]
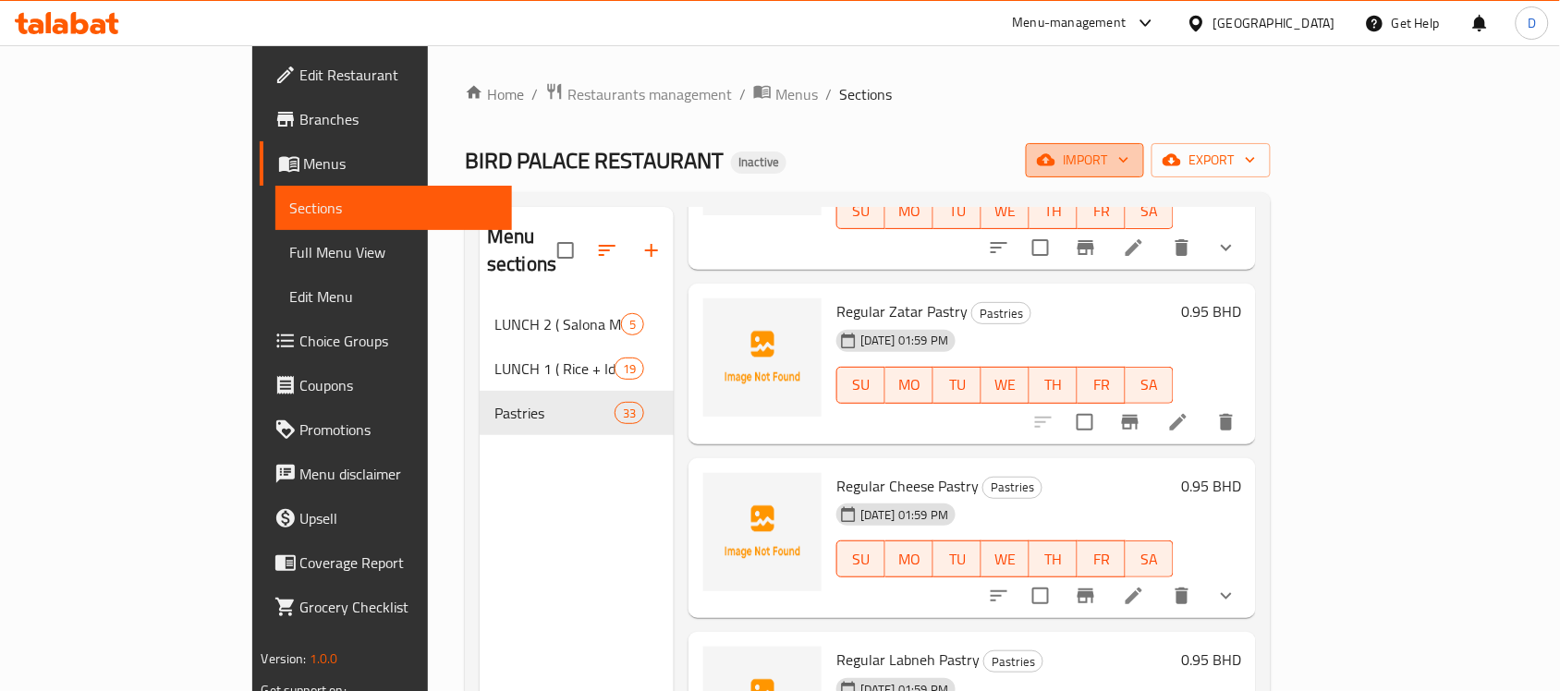
click at [1055, 164] on icon "button" at bounding box center [1046, 160] width 18 height 12
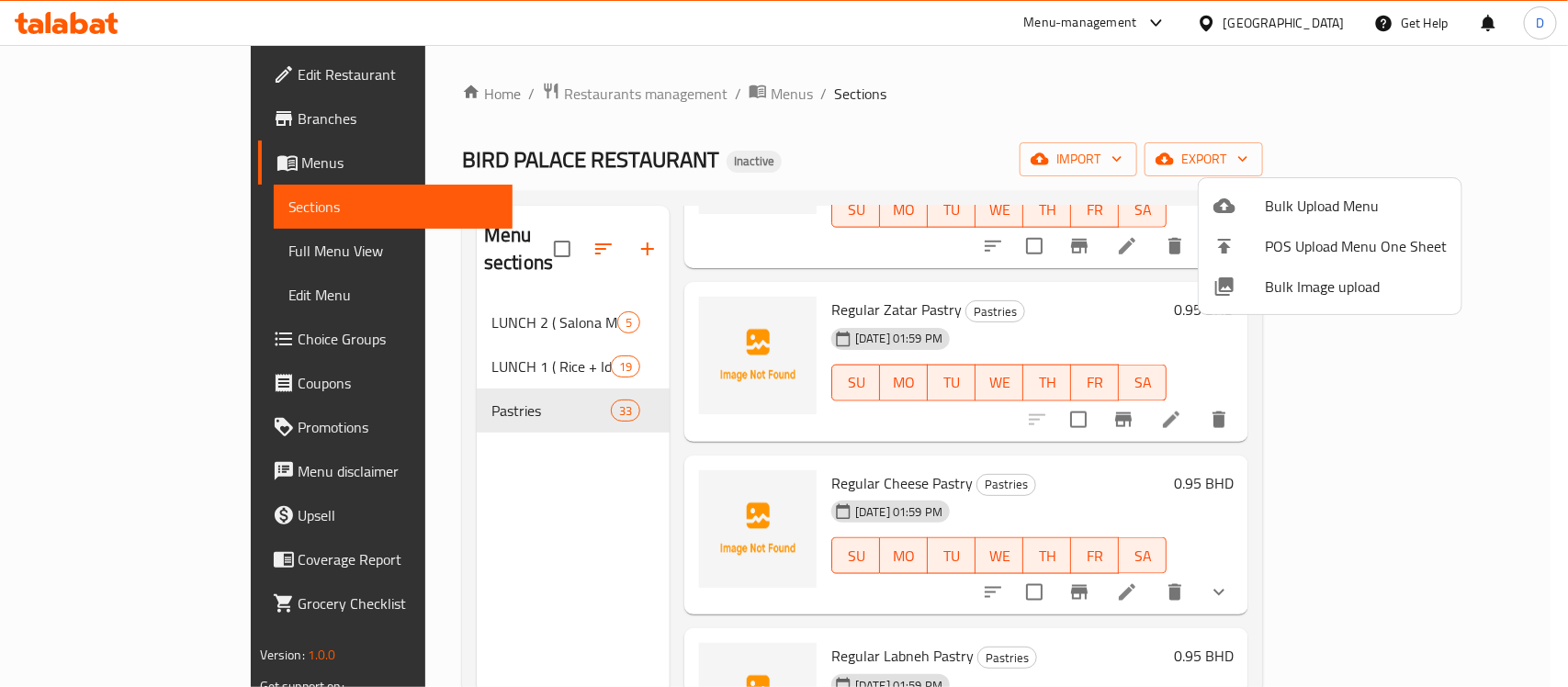
click at [1307, 70] on div at bounding box center [784, 343] width 1568 height 687
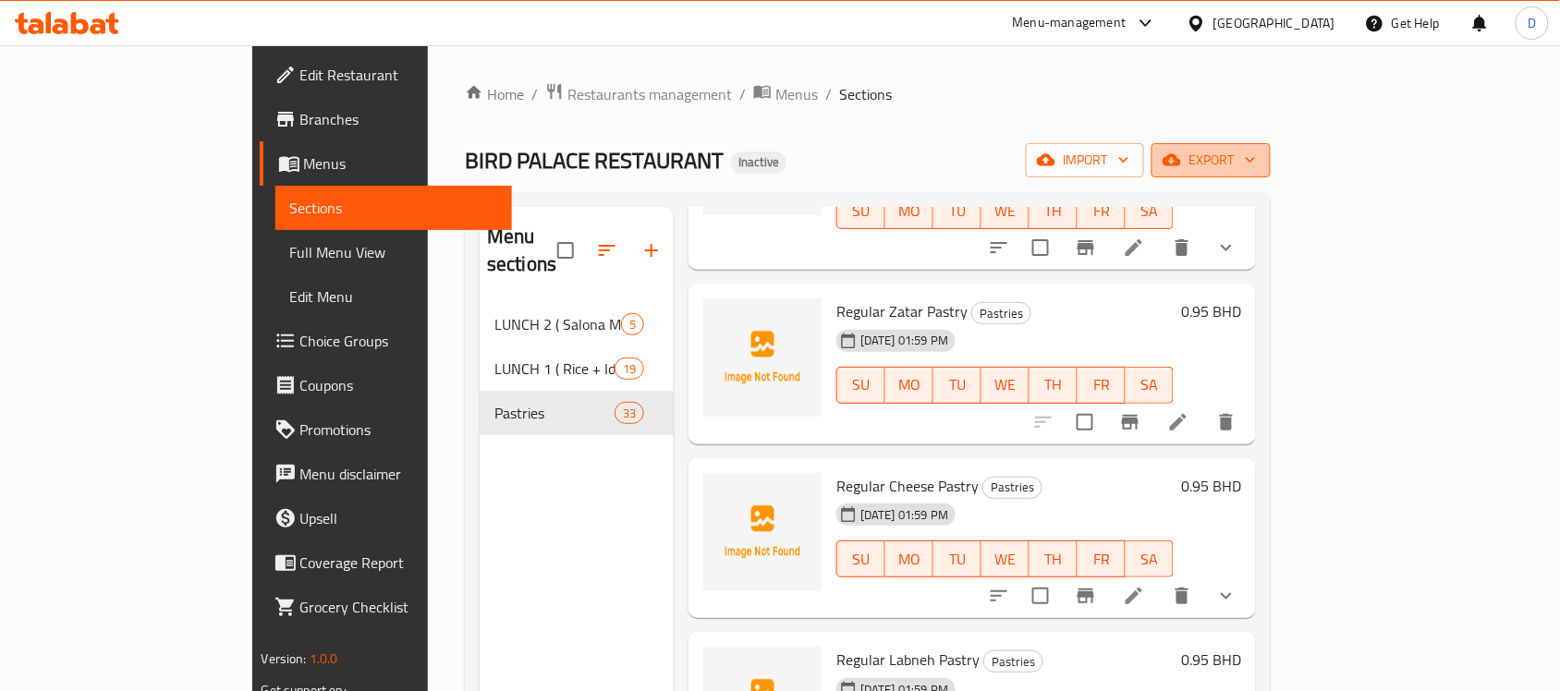
click at [1256, 158] on span "export" at bounding box center [1211, 160] width 90 height 23
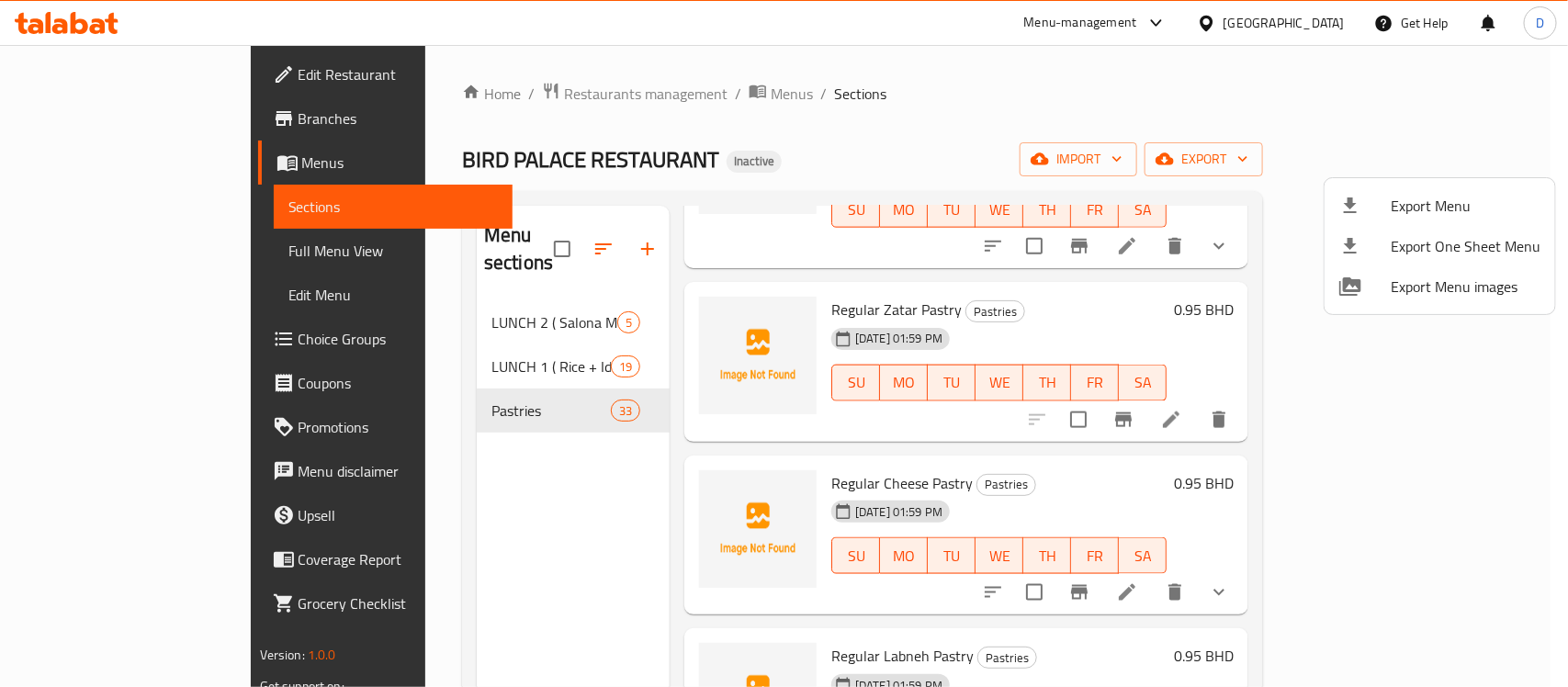
click at [1296, 99] on div at bounding box center [784, 343] width 1568 height 687
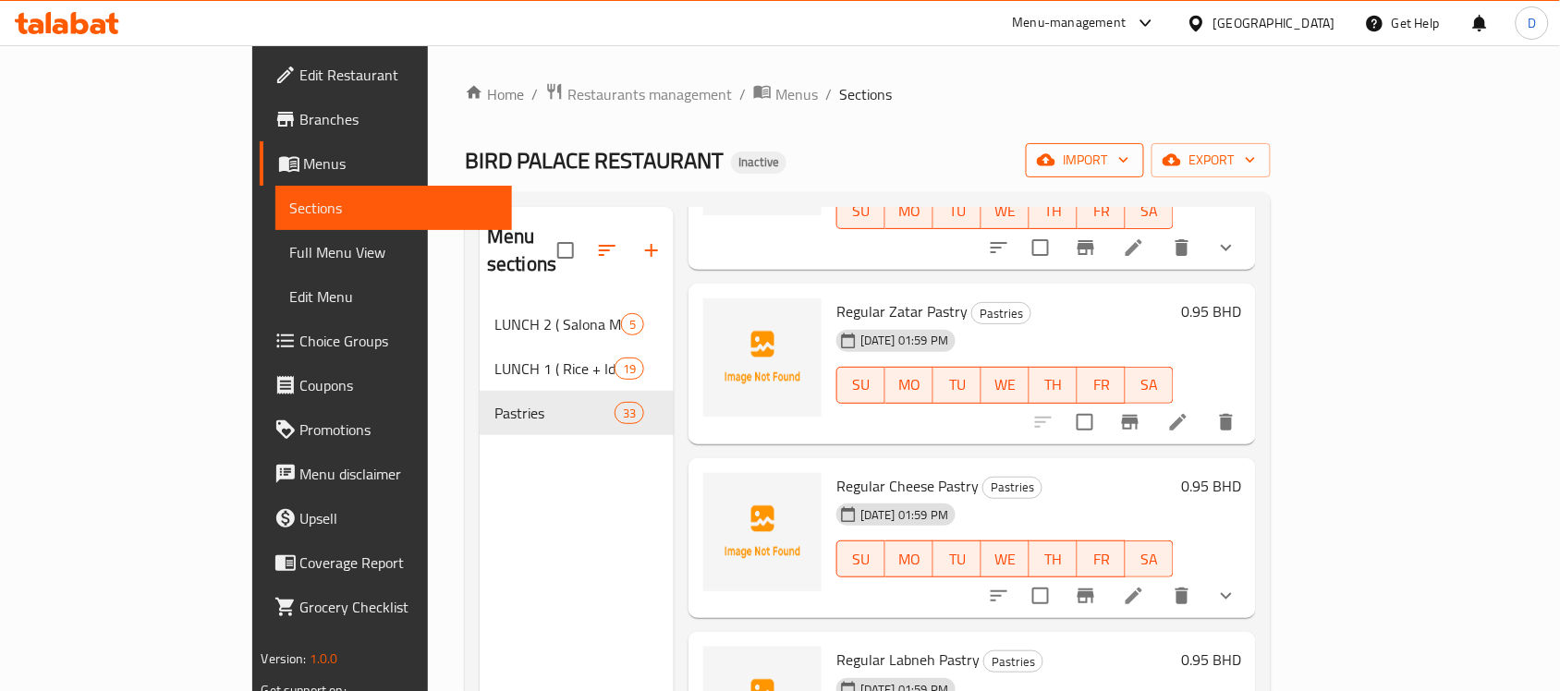
click at [1129, 158] on span "import" at bounding box center [1085, 160] width 89 height 23
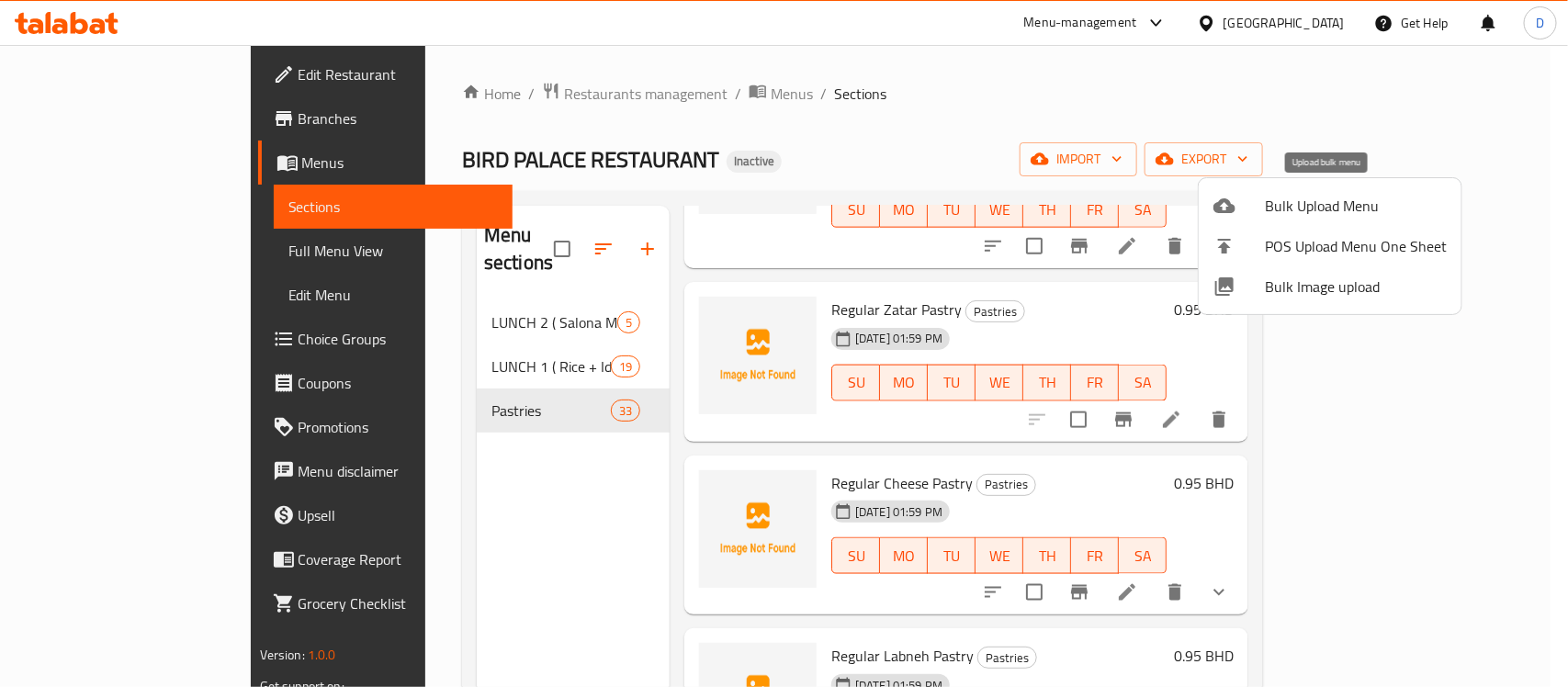
click at [1245, 200] on div at bounding box center [1240, 206] width 52 height 22
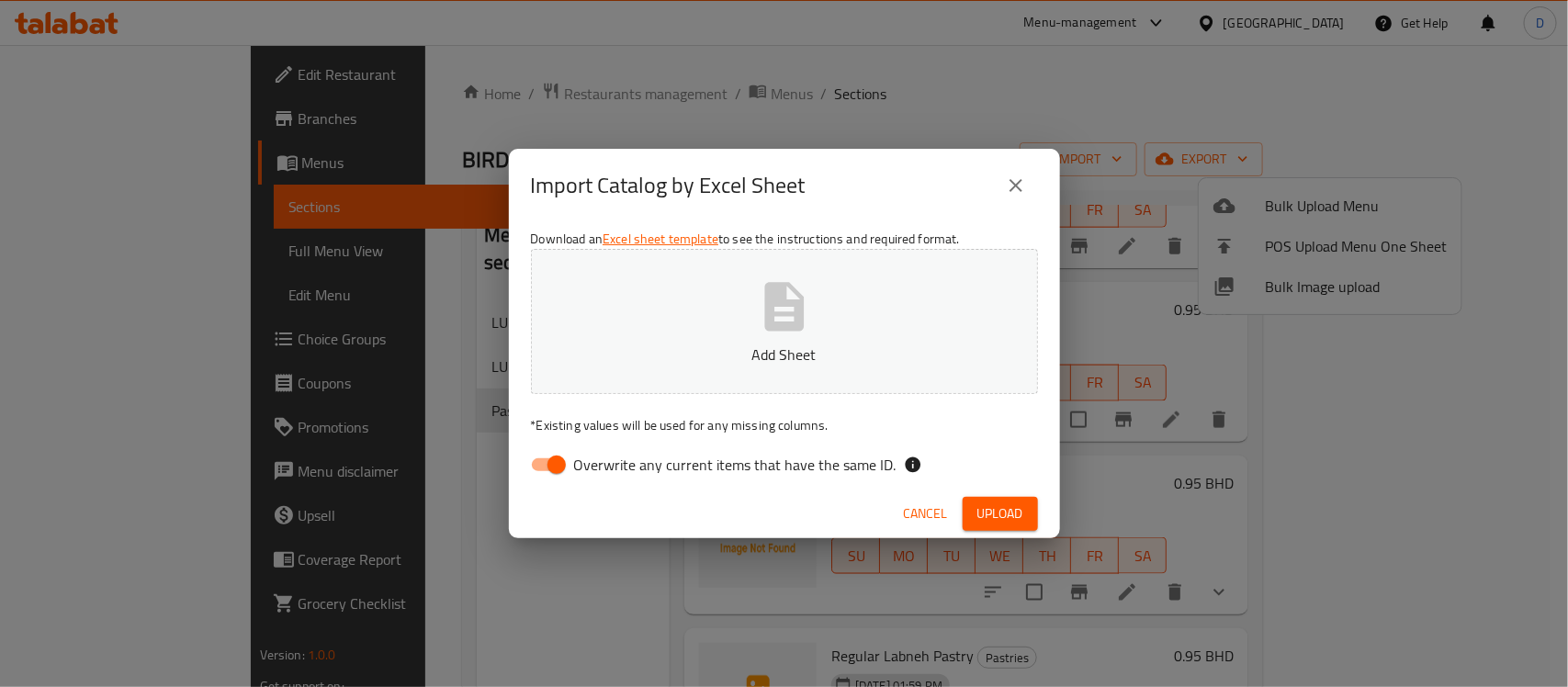
click at [911, 515] on span "Cancel" at bounding box center [926, 513] width 44 height 23
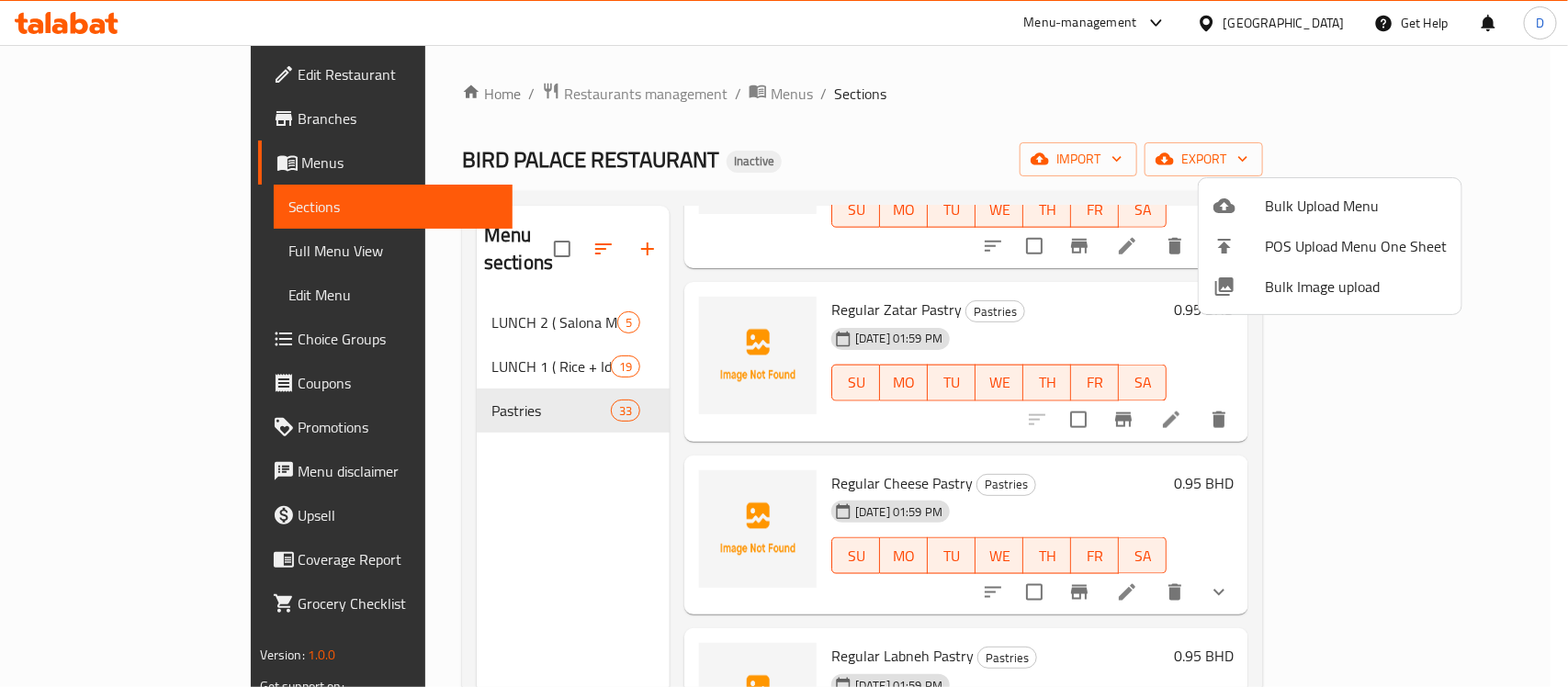
click at [1462, 152] on div at bounding box center [784, 343] width 1568 height 687
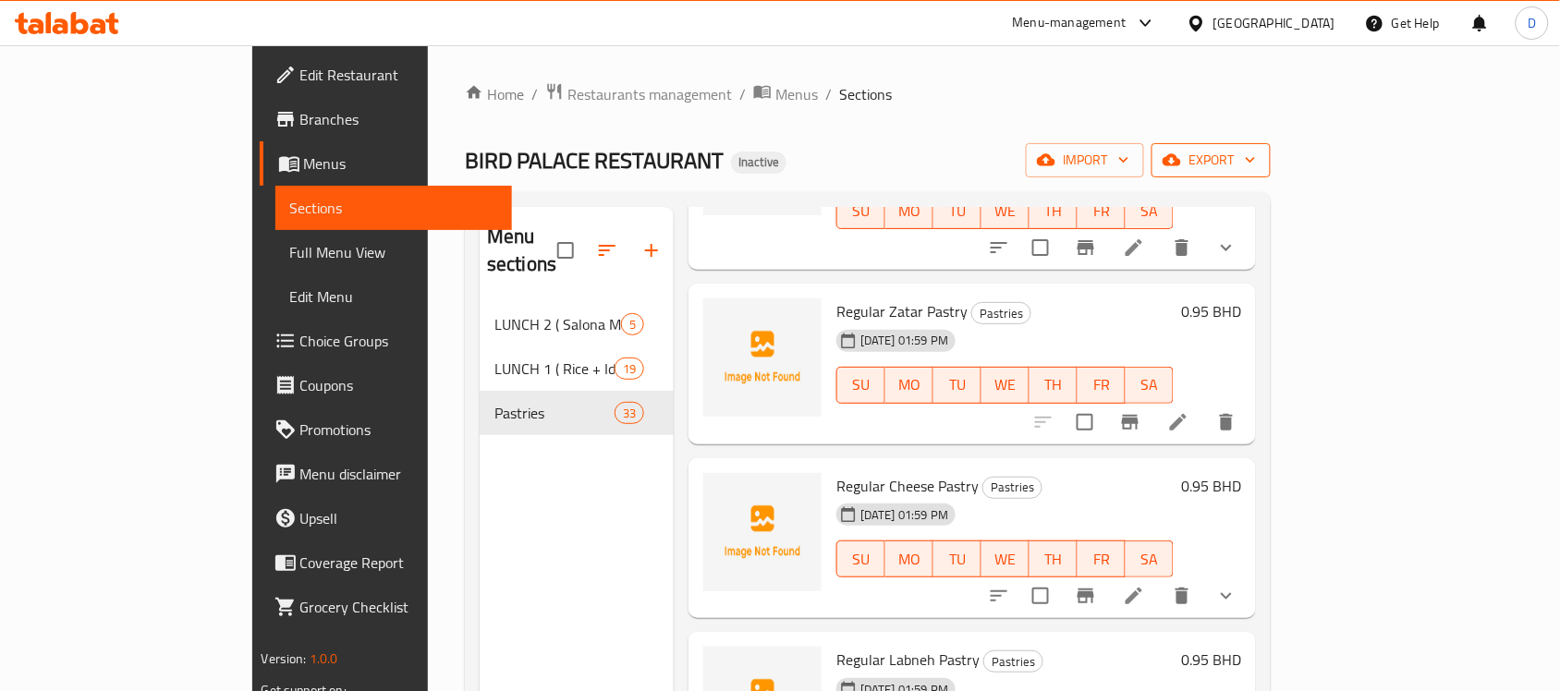
click at [1256, 157] on span "export" at bounding box center [1211, 160] width 90 height 23
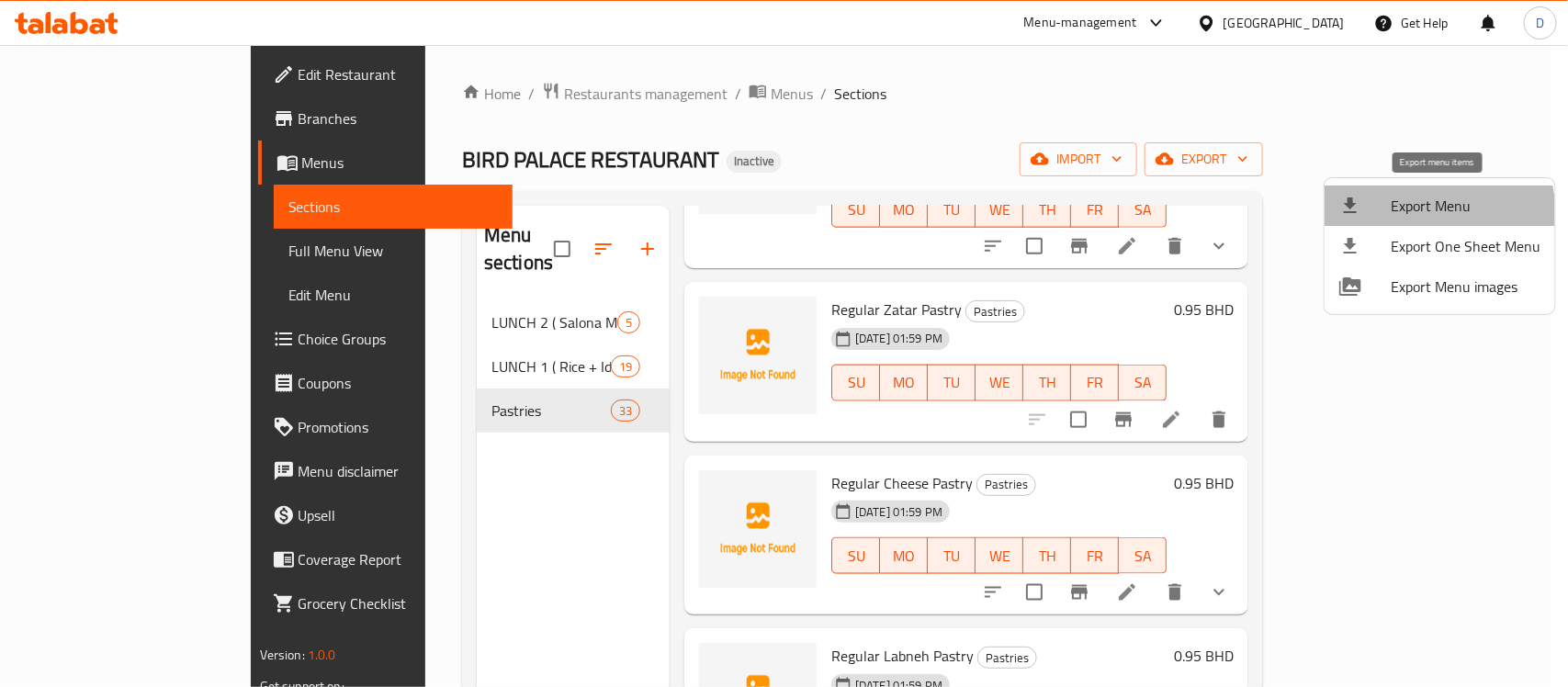
click at [1422, 214] on span "Export Menu" at bounding box center [1466, 206] width 150 height 22
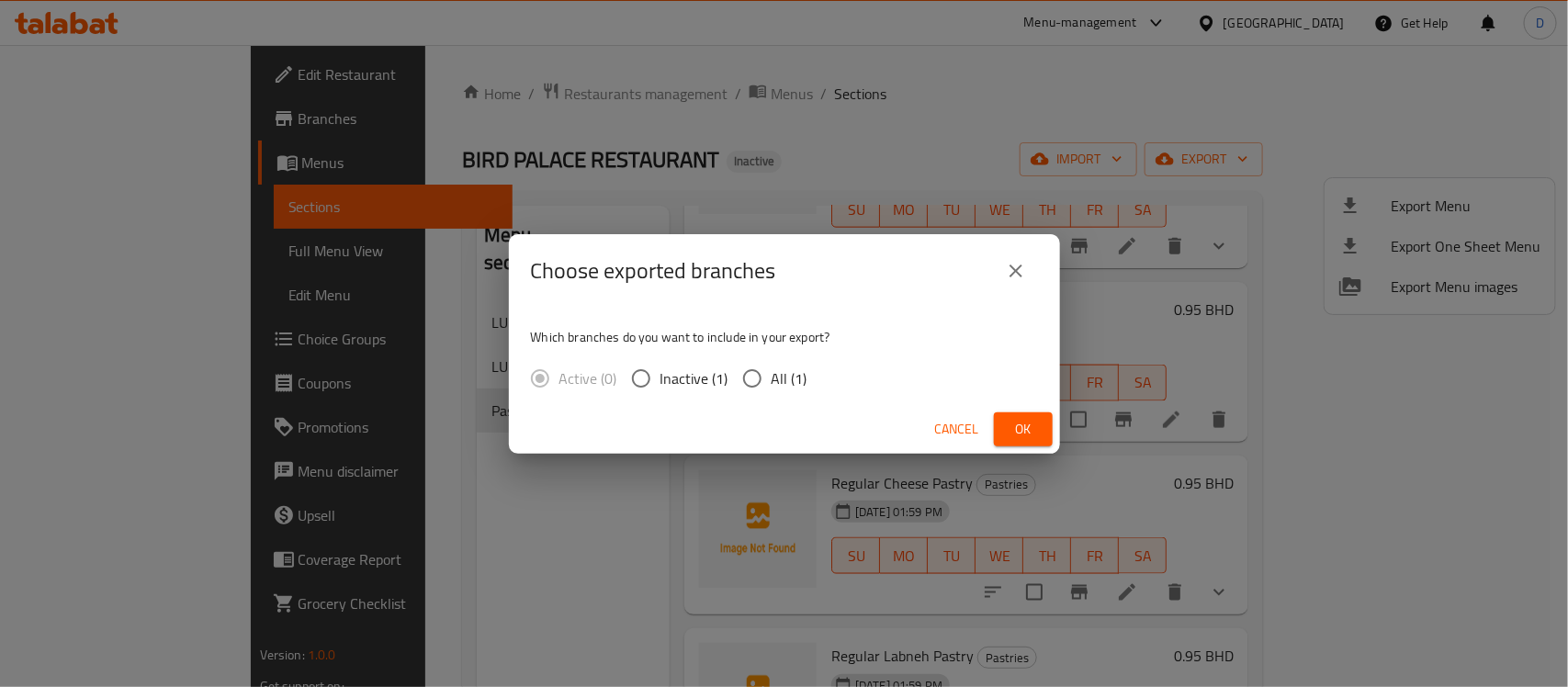
click at [755, 387] on input "All (1)" at bounding box center [752, 378] width 39 height 39
click at [1013, 425] on span "Ok" at bounding box center [1024, 429] width 30 height 23
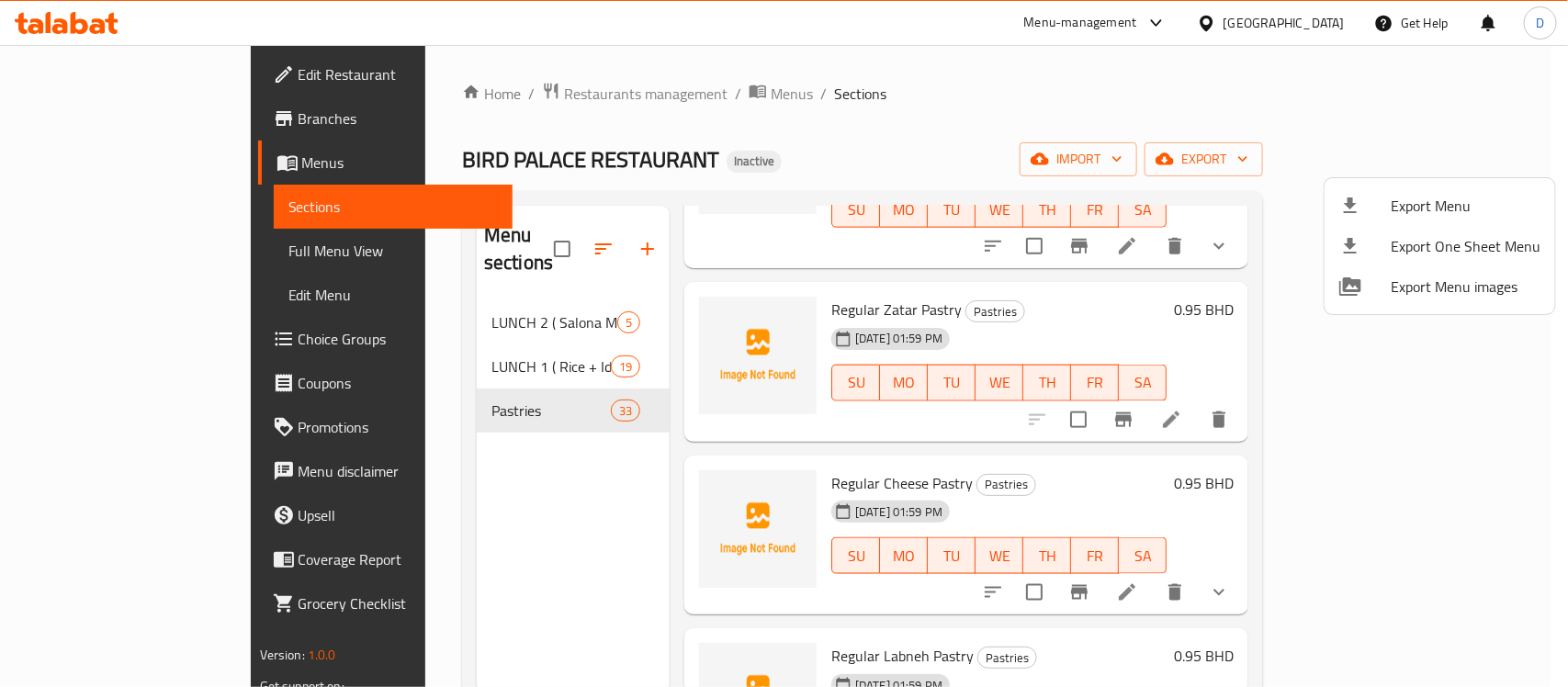
drag, startPoint x: 778, startPoint y: 138, endPoint x: 647, endPoint y: 148, distance: 131.4
click at [778, 138] on div at bounding box center [784, 343] width 1568 height 687
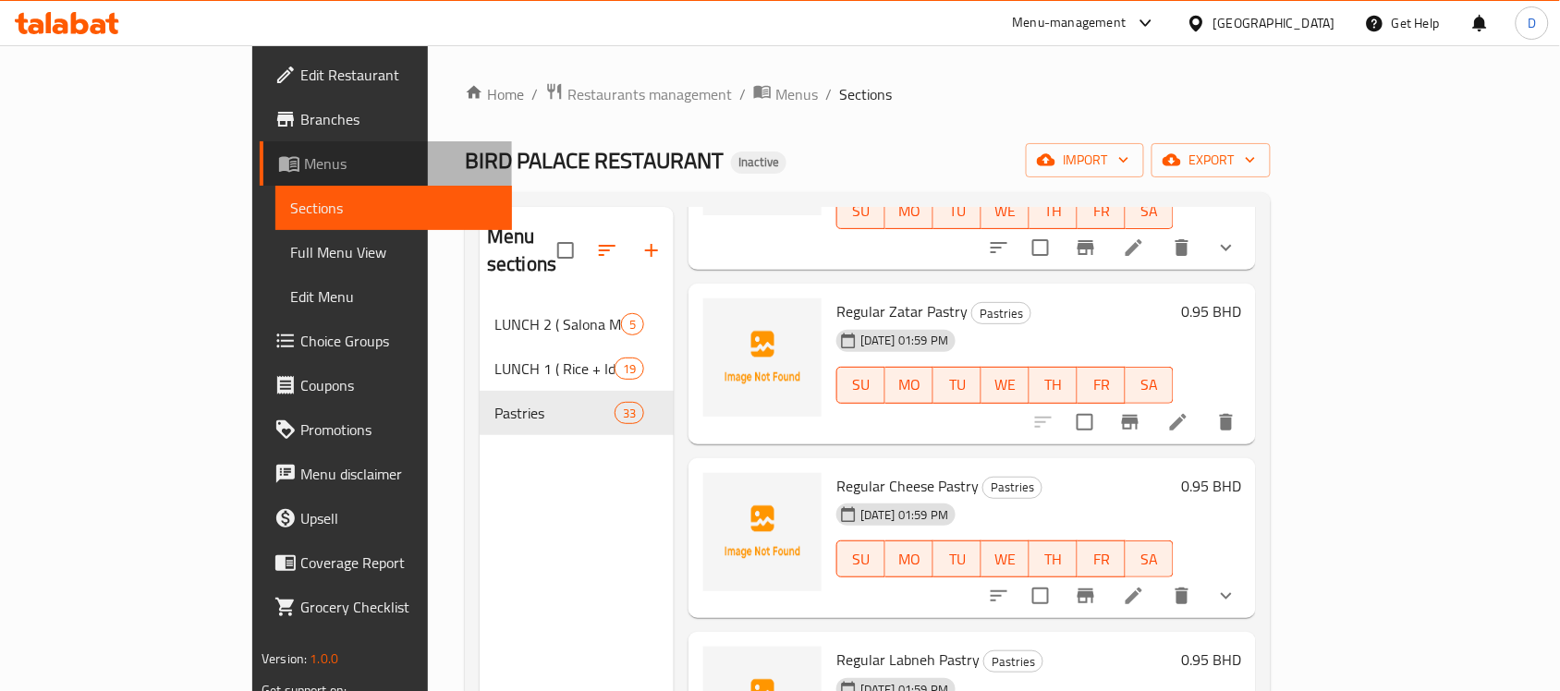
click at [304, 167] on span "Menus" at bounding box center [401, 163] width 194 height 22
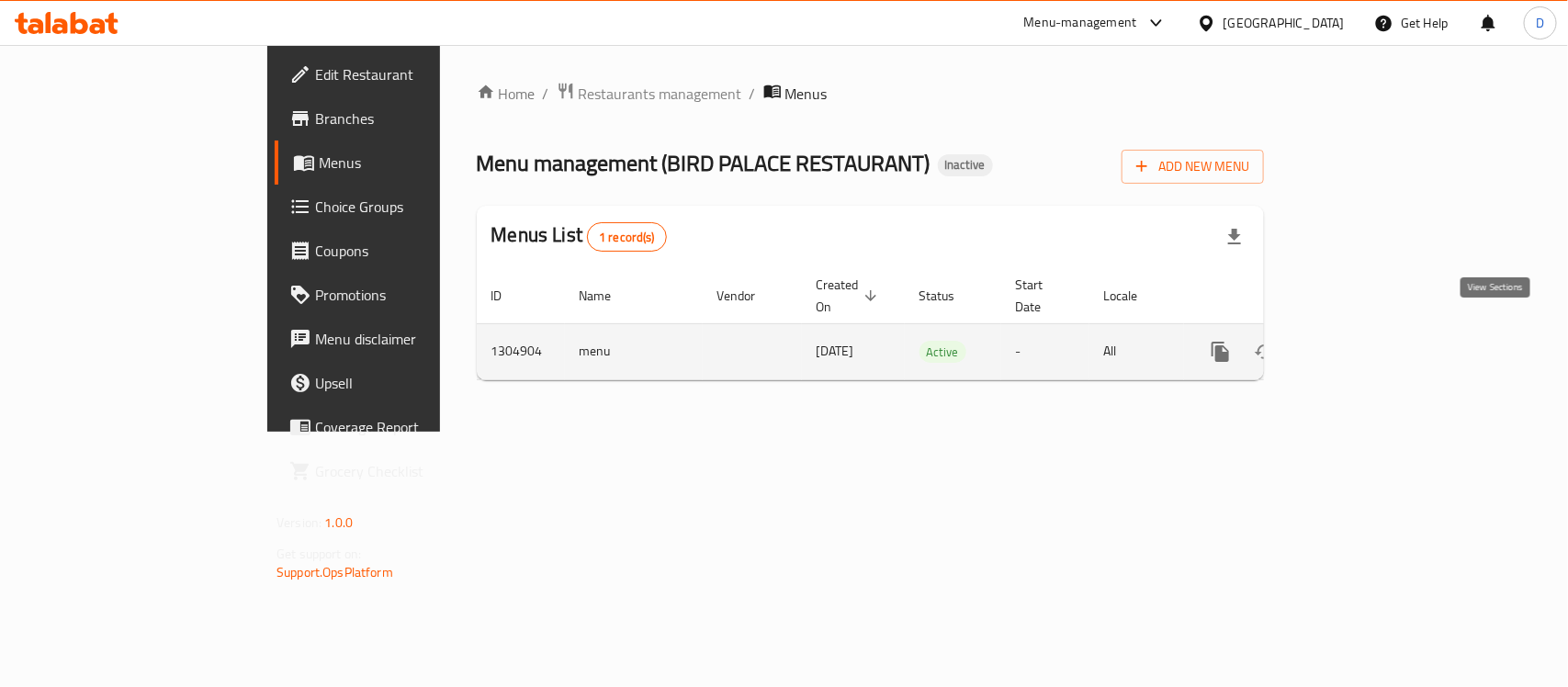
click at [1364, 341] on icon "enhanced table" at bounding box center [1353, 352] width 22 height 22
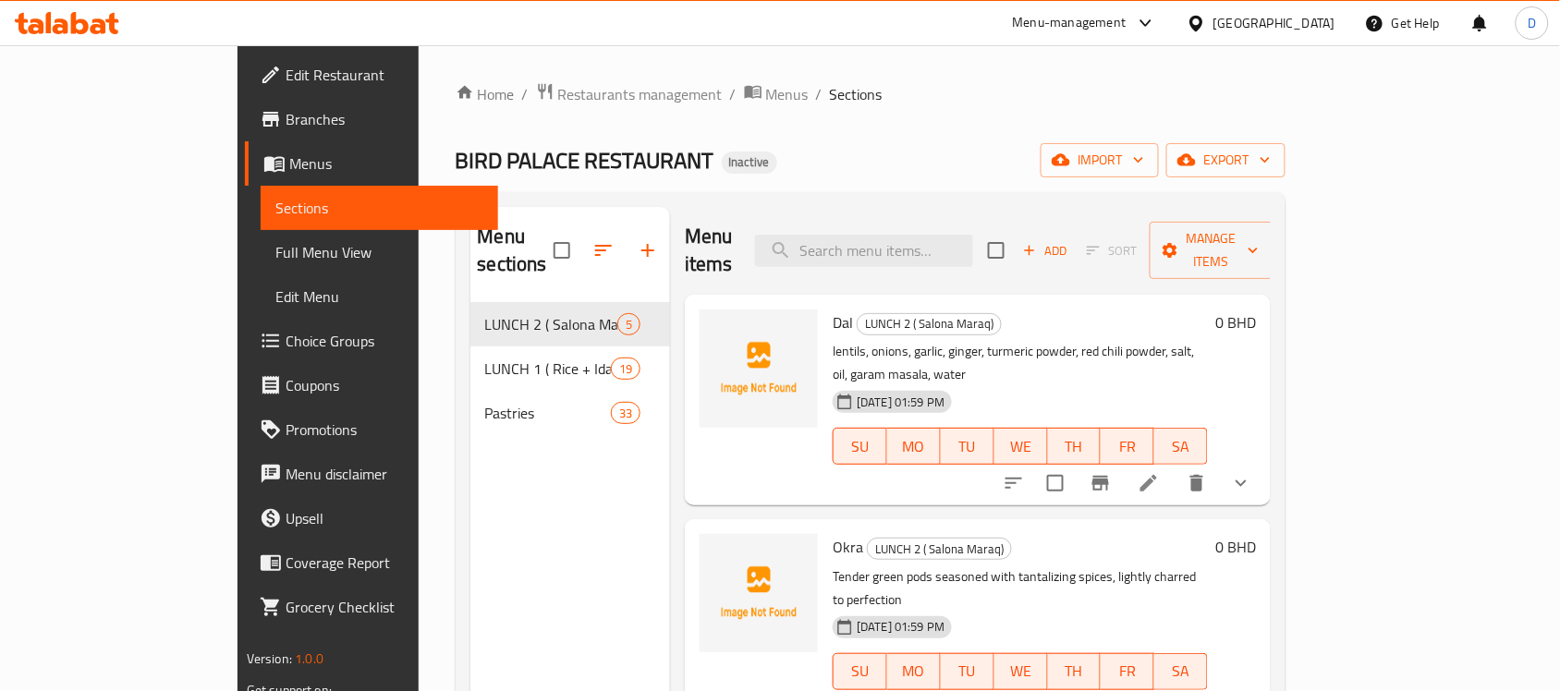
click at [275, 256] on span "Full Menu View" at bounding box center [379, 252] width 208 height 22
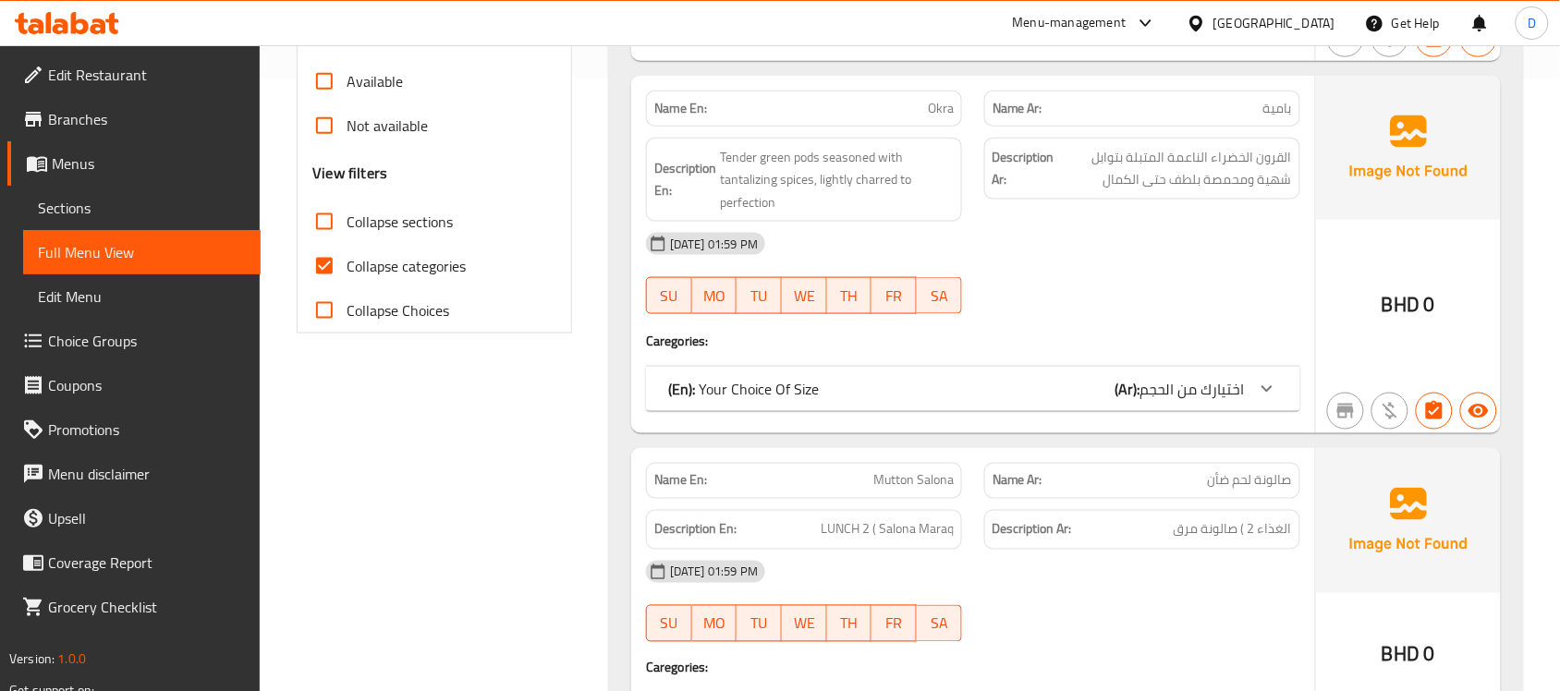
scroll to position [578, 0]
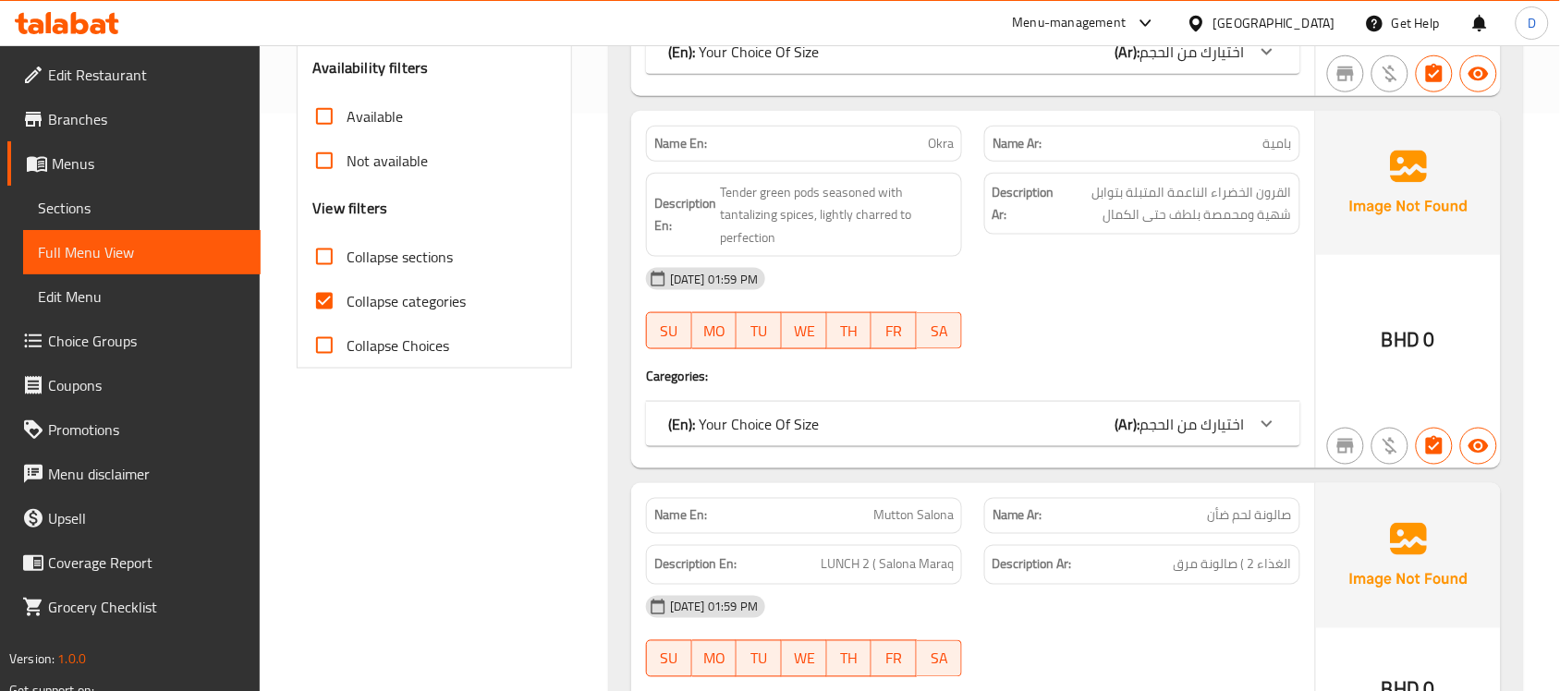
click at [320, 301] on input "Collapse categories" at bounding box center [324, 301] width 44 height 44
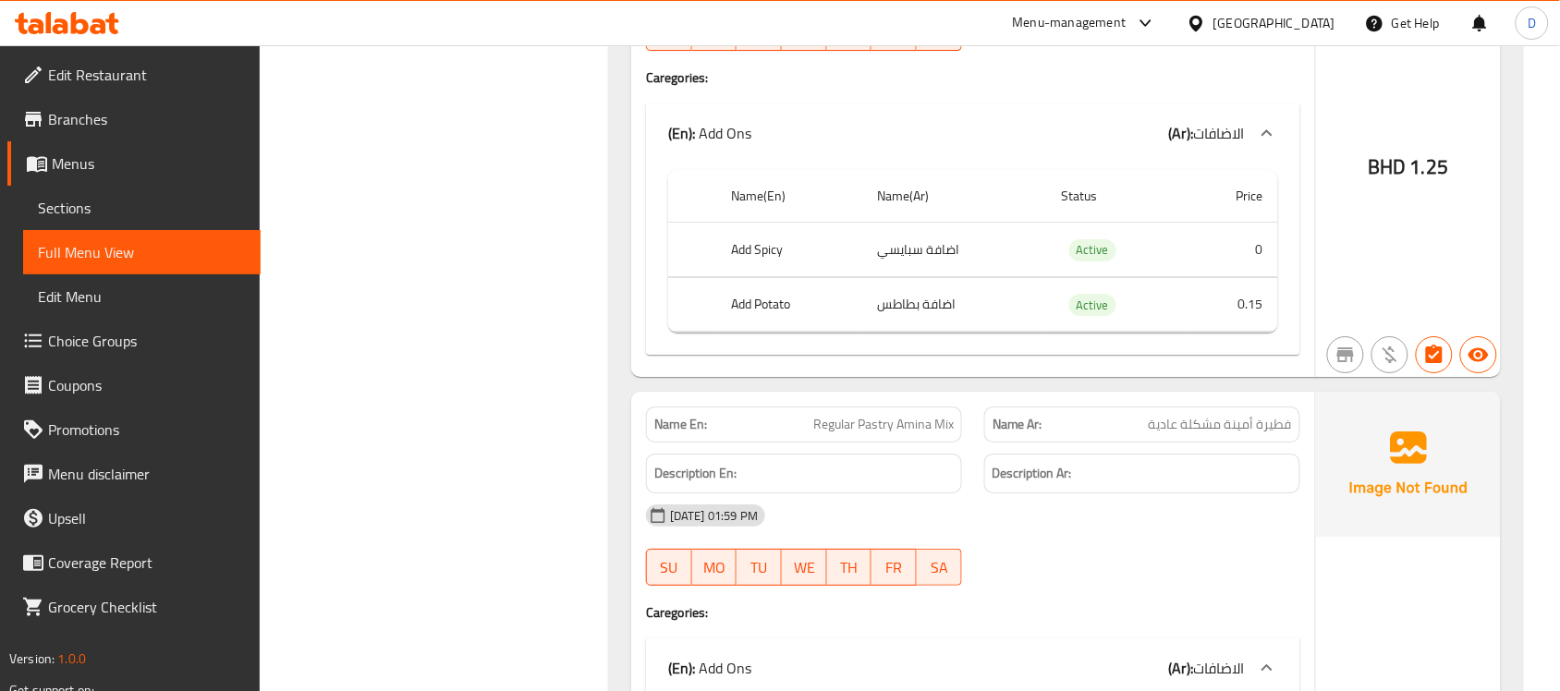
scroll to position [55896, 0]
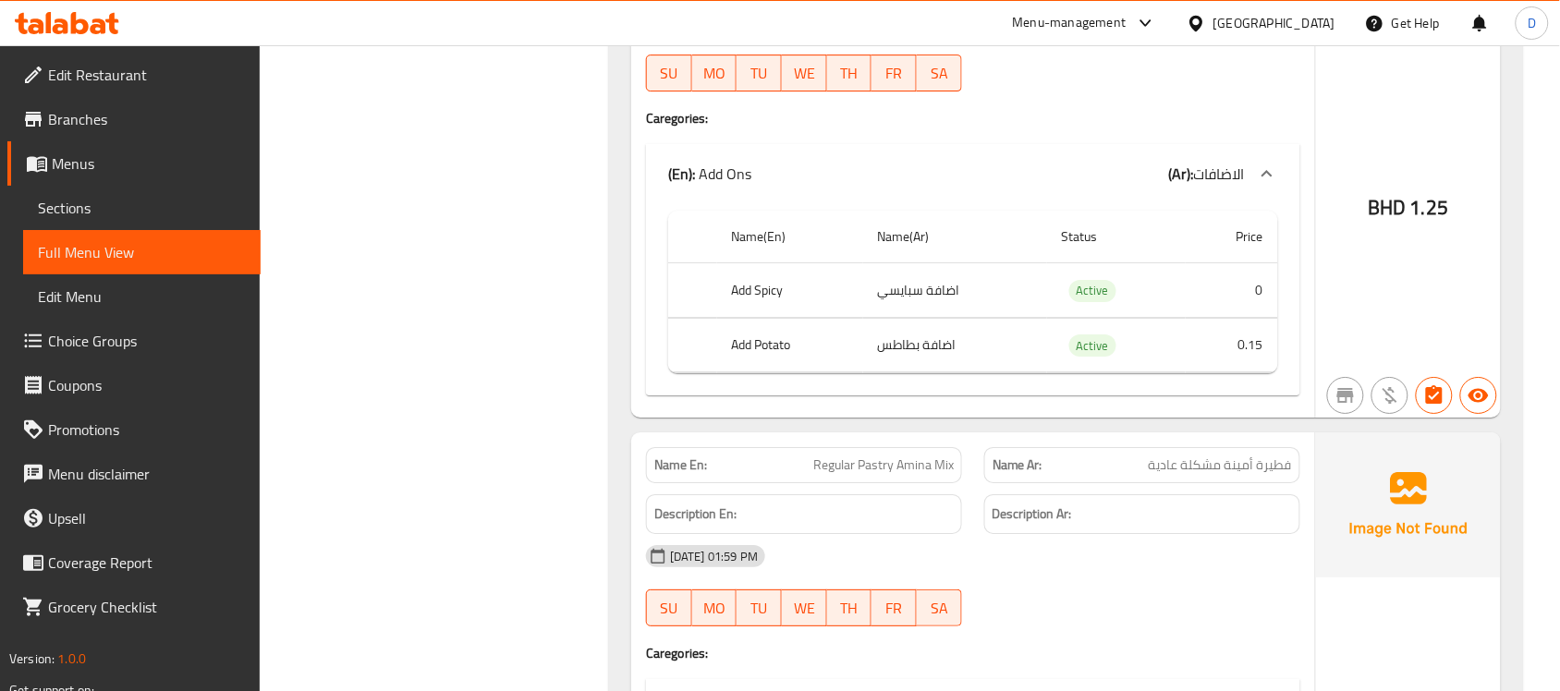
click at [86, 164] on span "Menus" at bounding box center [149, 163] width 194 height 22
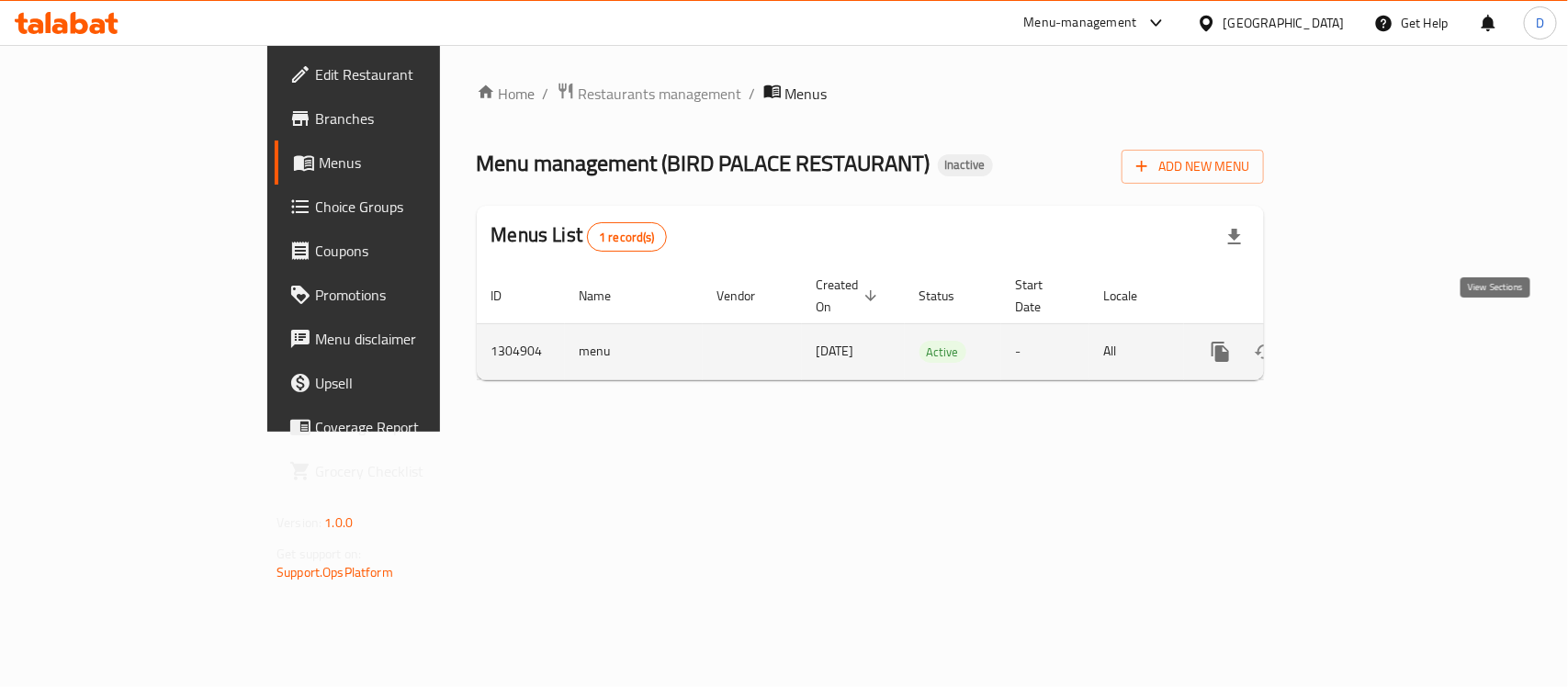
click at [1362, 344] on icon "enhanced table" at bounding box center [1353, 352] width 17 height 17
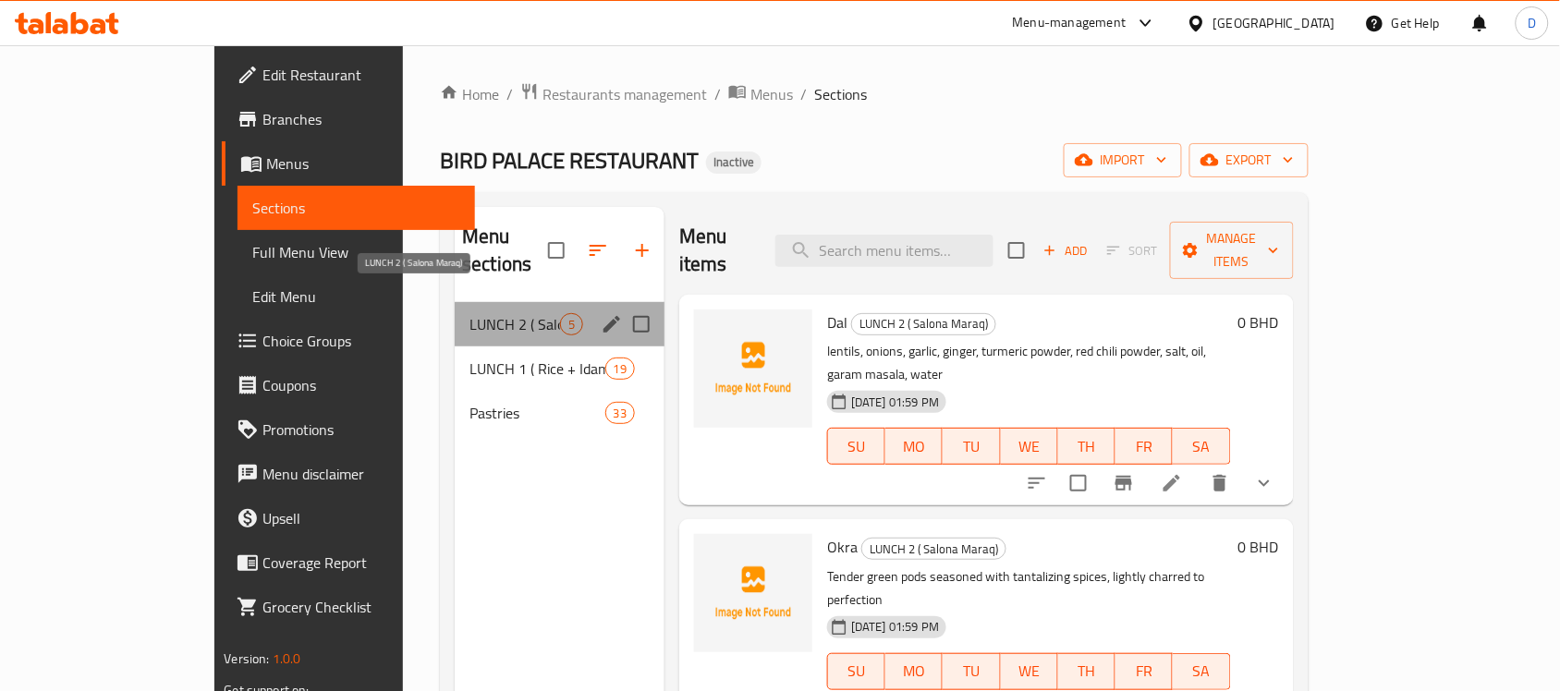
drag, startPoint x: 314, startPoint y: 294, endPoint x: 479, endPoint y: 294, distance: 164.5
click at [479, 302] on div "LUNCH 2 ( Salona Maraq) 5" at bounding box center [560, 324] width 210 height 44
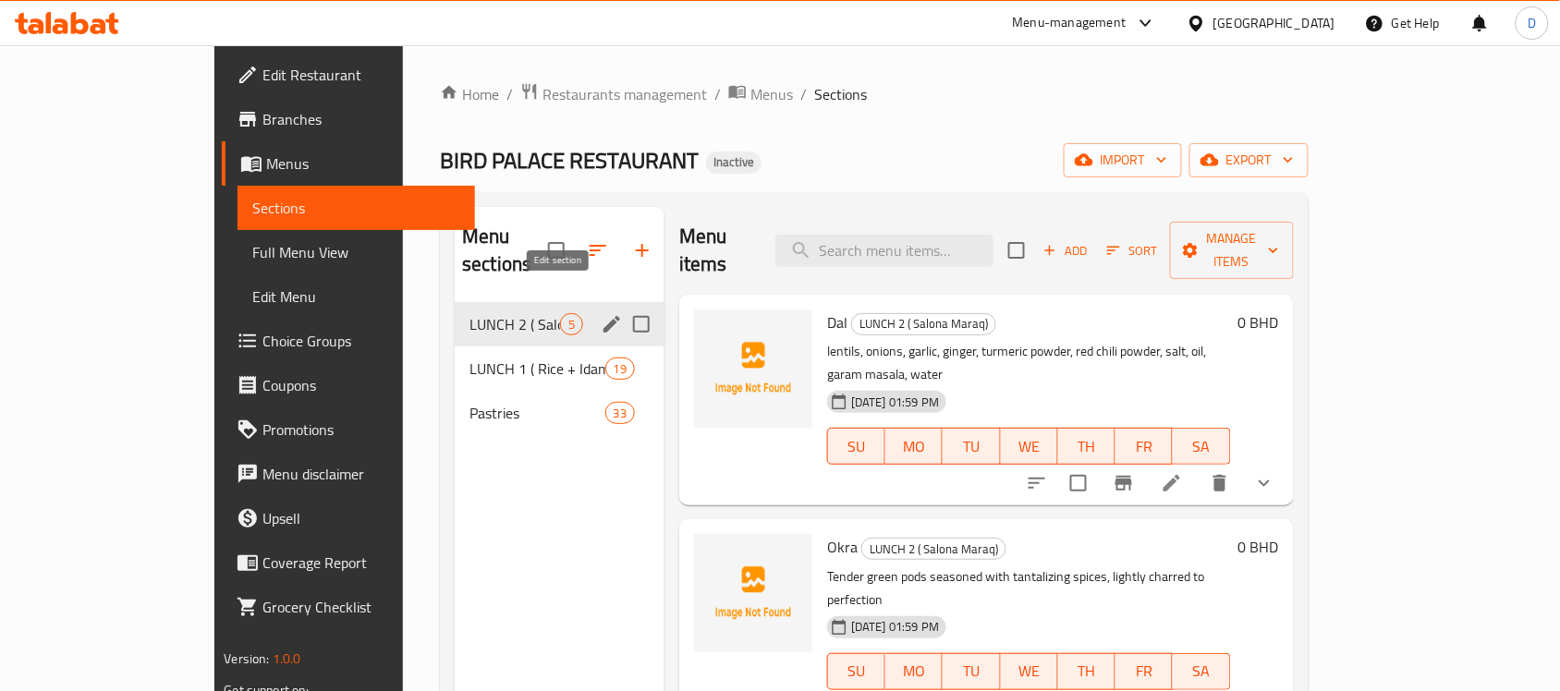
click at [601, 313] on icon "edit" at bounding box center [612, 324] width 22 height 22
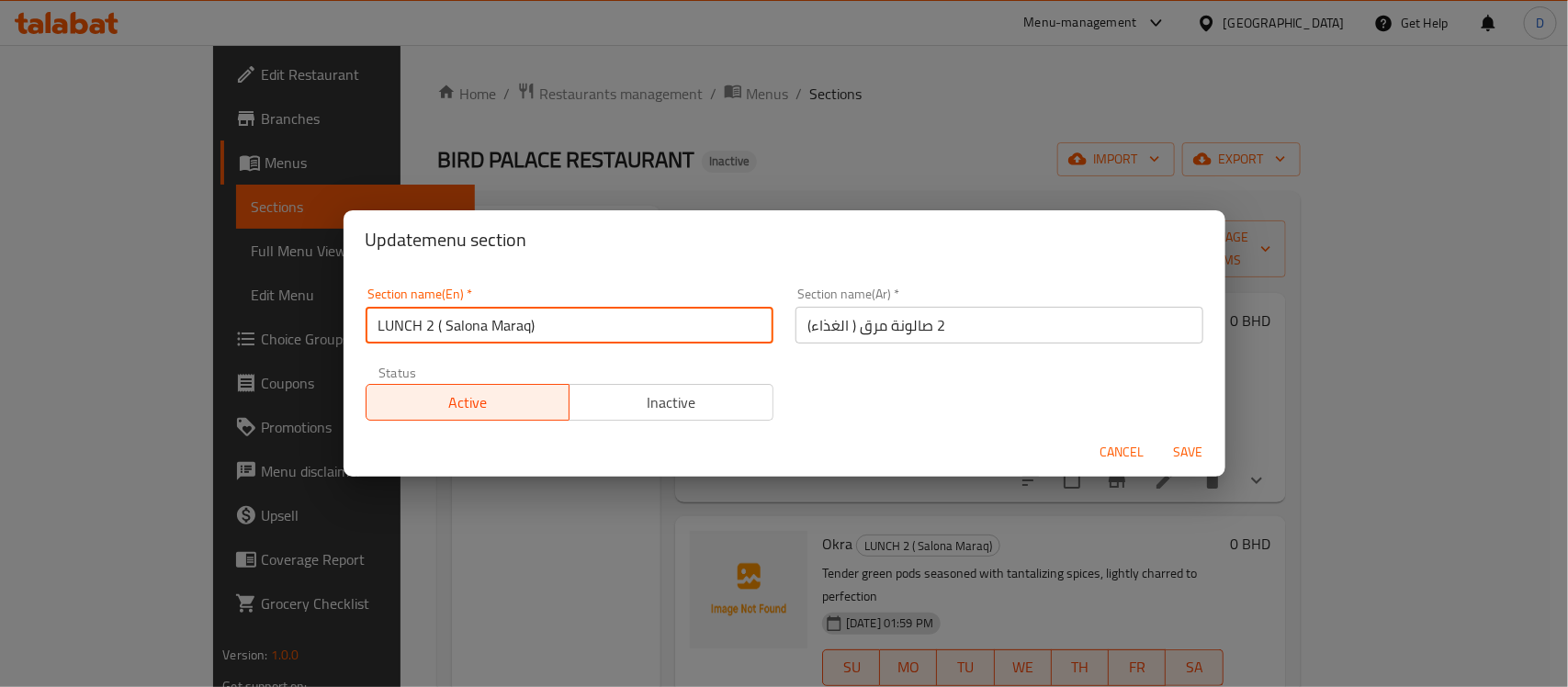
drag, startPoint x: 545, startPoint y: 323, endPoint x: 360, endPoint y: 333, distance: 185.3
click at [360, 333] on div "Section name(En)   * LUNCH 2 ( [PERSON_NAME]) Section name(En) *" at bounding box center [570, 315] width 430 height 79
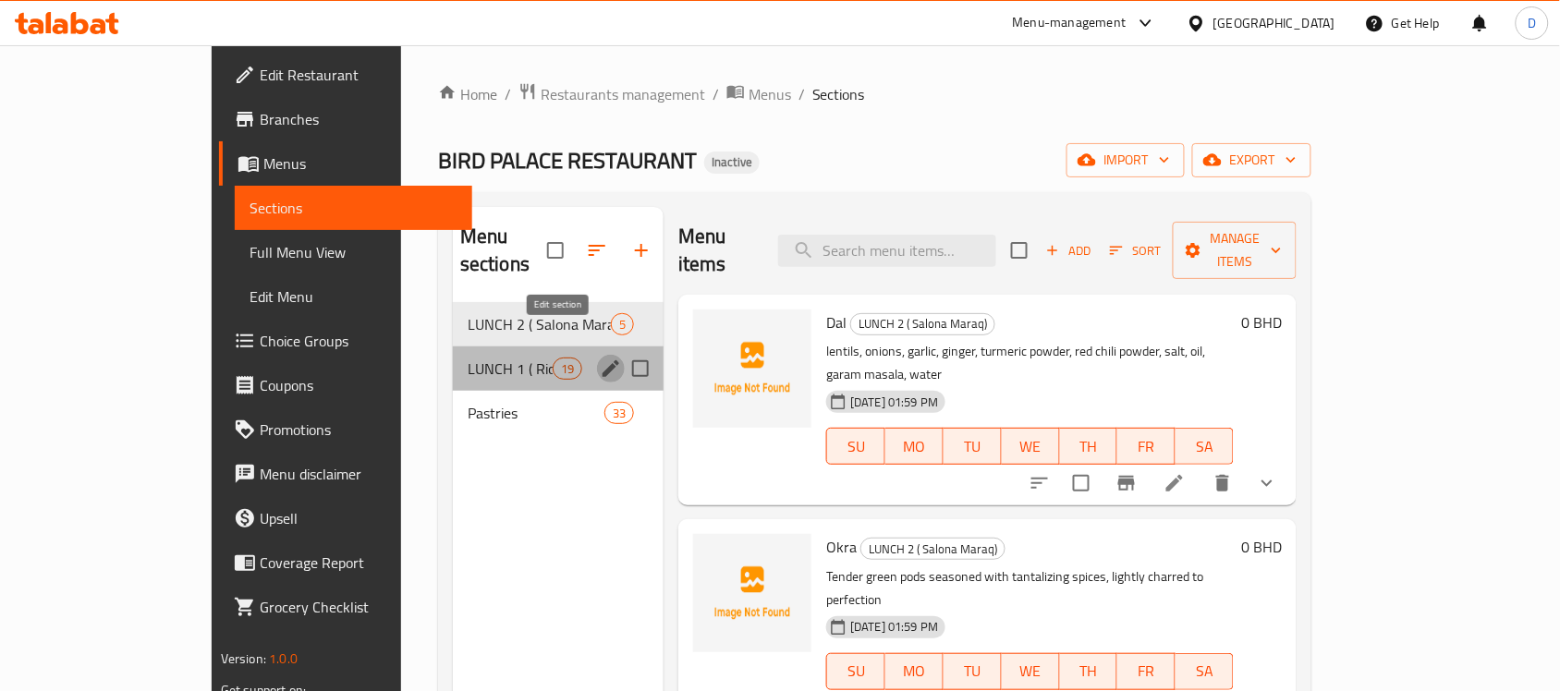
click at [600, 358] on icon "edit" at bounding box center [611, 369] width 22 height 22
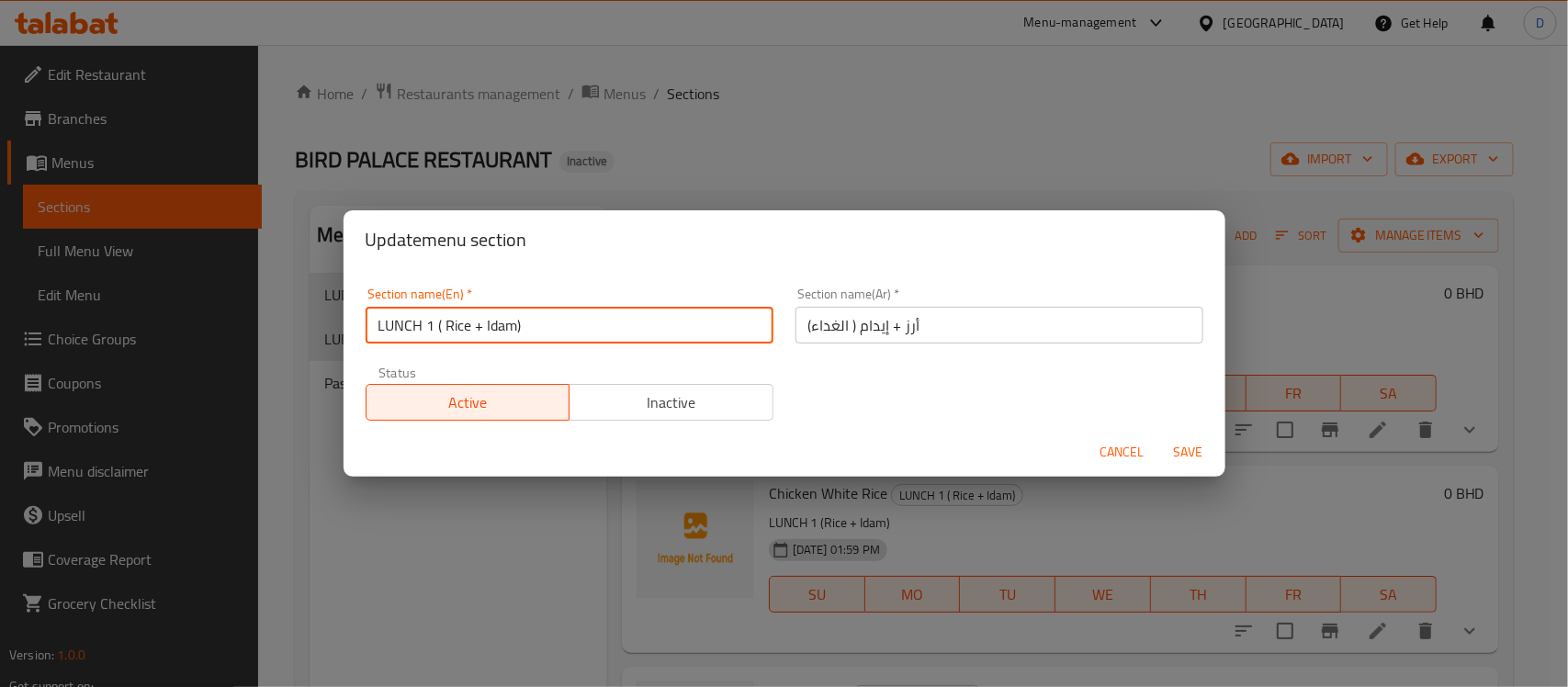
drag, startPoint x: 536, startPoint y: 328, endPoint x: 357, endPoint y: 333, distance: 179.1
click at [357, 333] on div "Section name(En)   * LUNCH 1 ( Rice + Idam) Section name(En) *" at bounding box center [570, 315] width 430 height 79
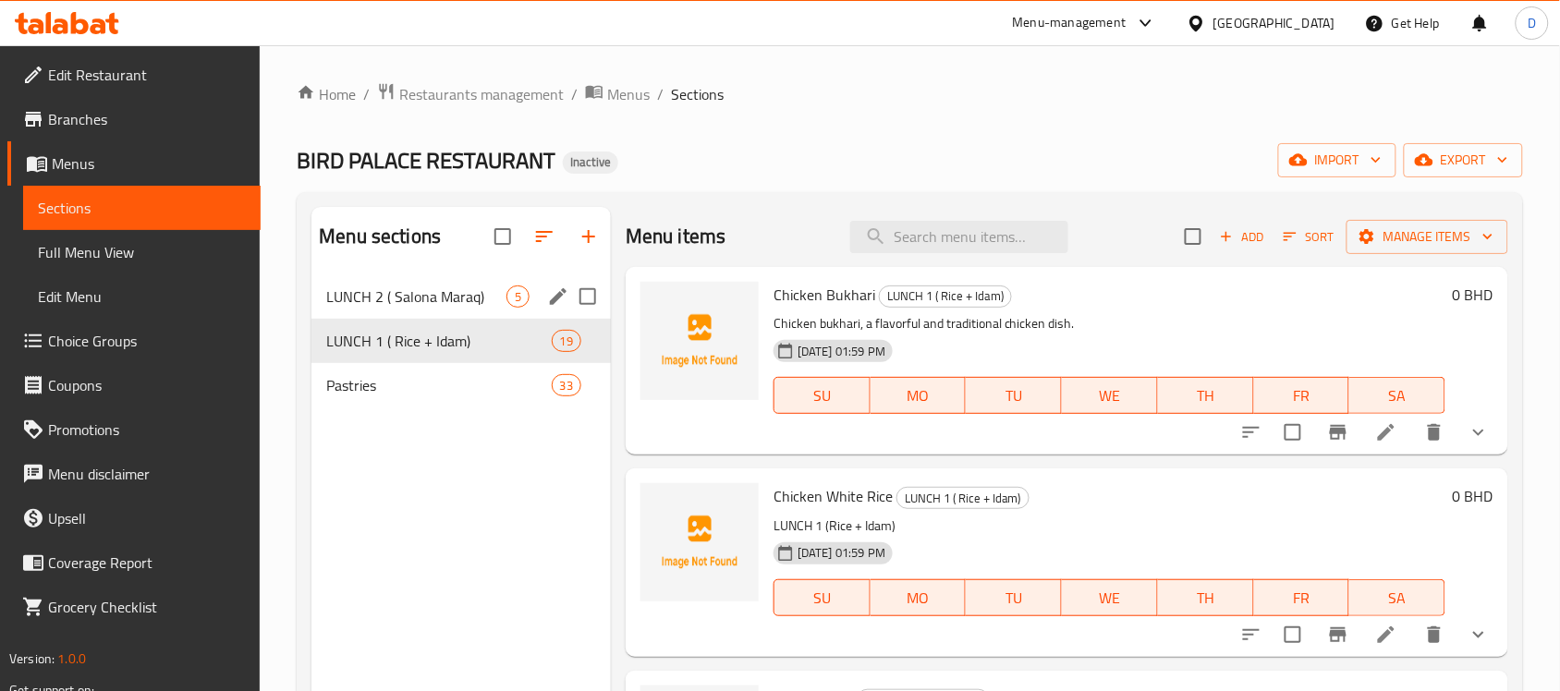
click at [556, 293] on icon "edit" at bounding box center [558, 297] width 22 height 22
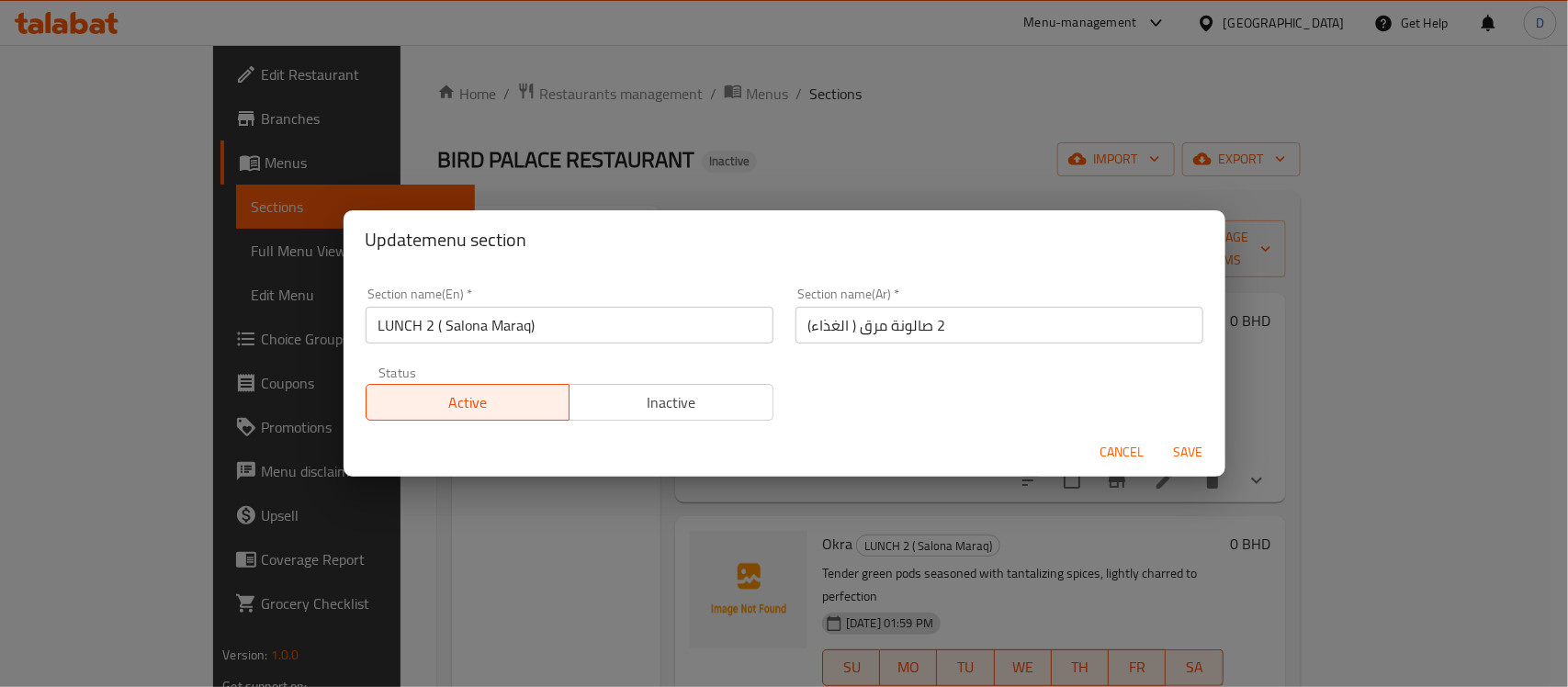
click at [447, 618] on div "Update menu section Section name(En)   * LUNCH 2 ( Salona Maraq) Section name(E…" at bounding box center [784, 343] width 1568 height 687
click at [1129, 448] on span "Cancel" at bounding box center [1123, 452] width 44 height 23
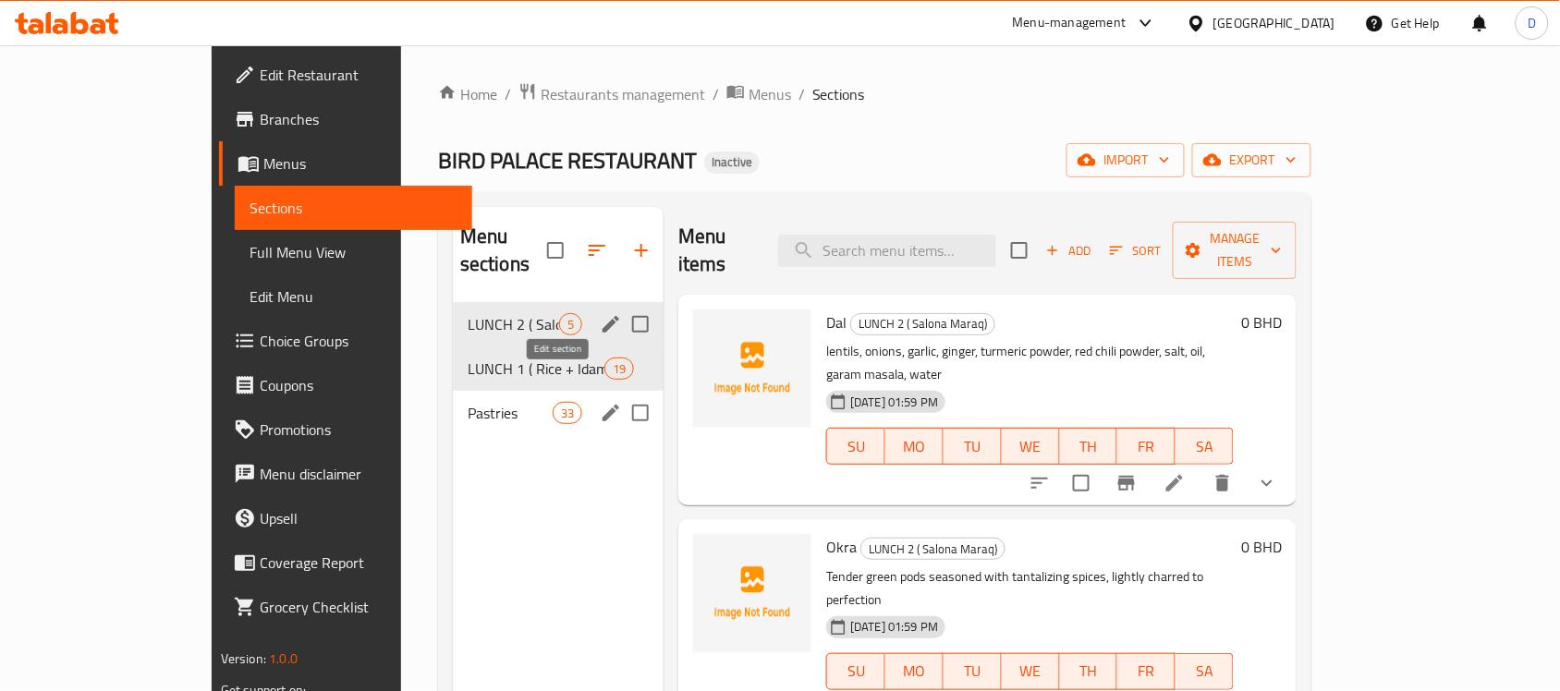
click at [600, 402] on icon "edit" at bounding box center [611, 413] width 22 height 22
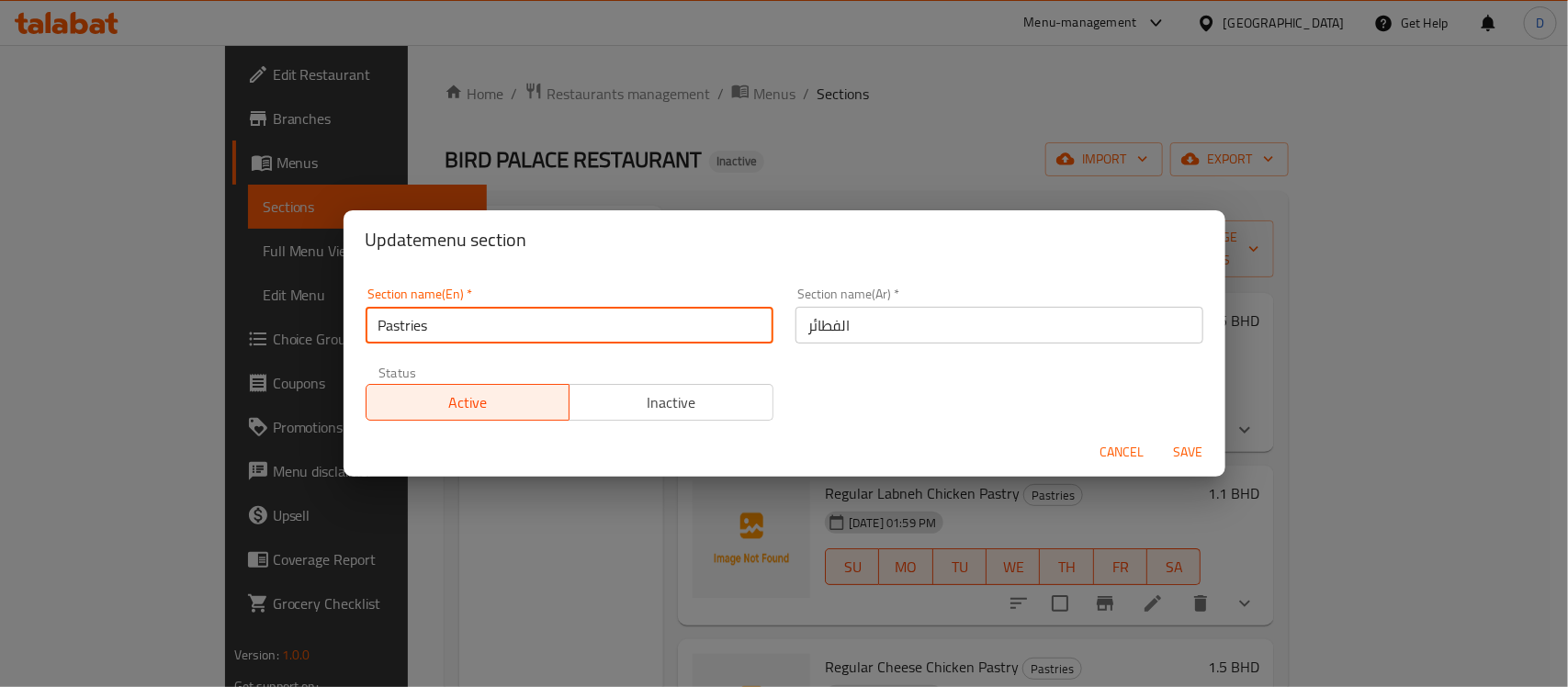
drag, startPoint x: 464, startPoint y: 333, endPoint x: 354, endPoint y: 324, distance: 110.4
click at [355, 324] on div "Section name(En)   * Pastries Section name(En) *" at bounding box center [570, 315] width 430 height 79
